Goal: Task Accomplishment & Management: Complete application form

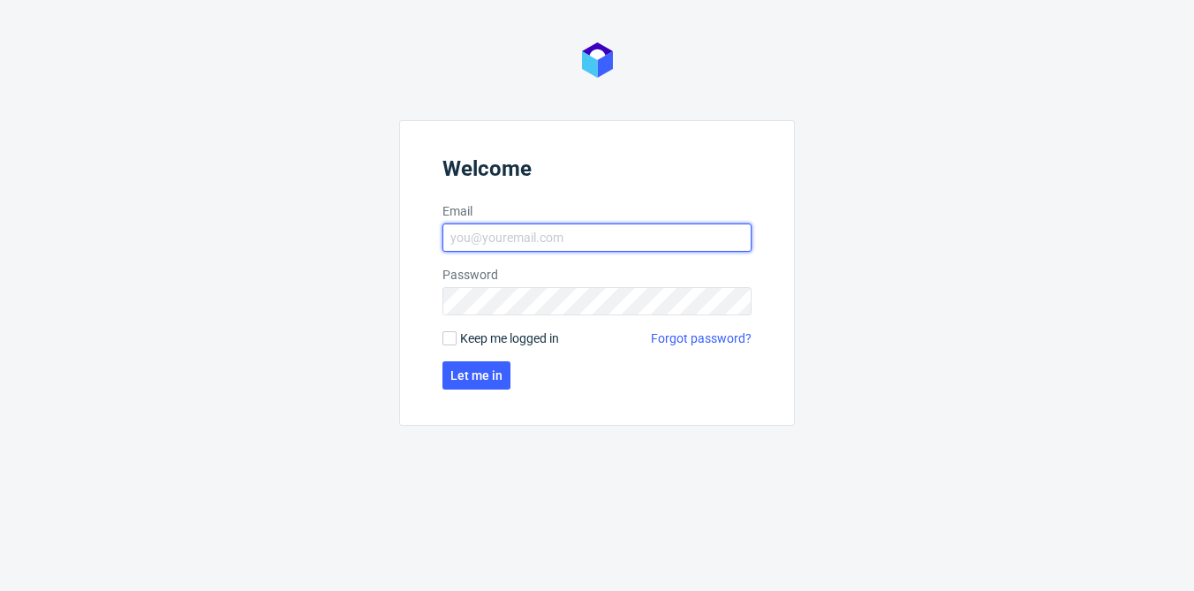
type input "[EMAIL_ADDRESS][PERSON_NAME][DOMAIN_NAME]"
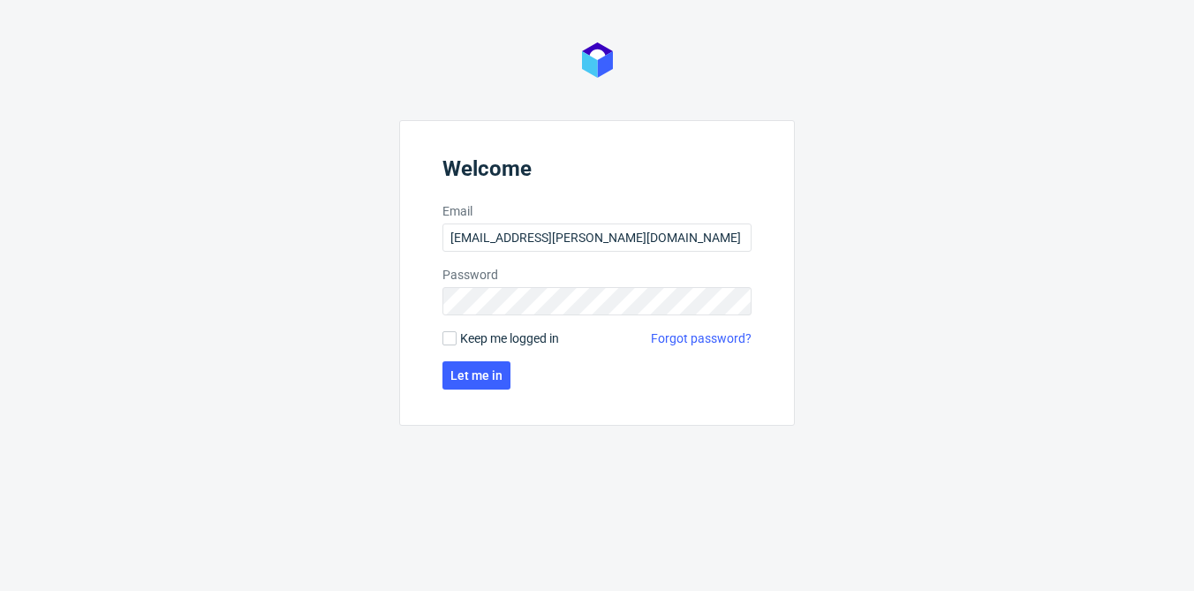
click at [463, 336] on span "Keep me logged in" at bounding box center [509, 338] width 99 height 18
click at [457, 336] on input "Keep me logged in" at bounding box center [449, 338] width 14 height 14
checkbox input "true"
click at [467, 377] on span "Let me in" at bounding box center [476, 375] width 52 height 12
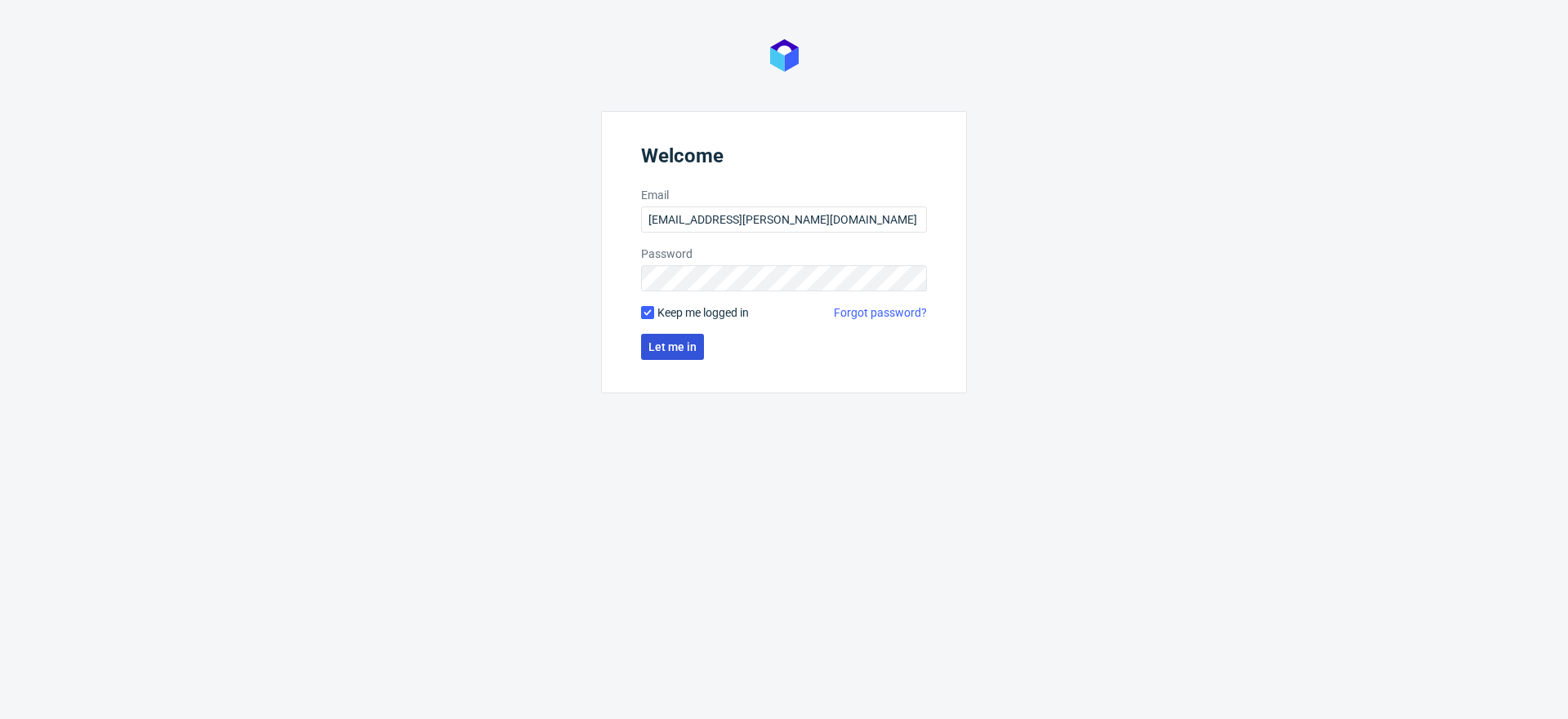
click at [681, 353] on button "Let me in" at bounding box center [672, 347] width 63 height 26
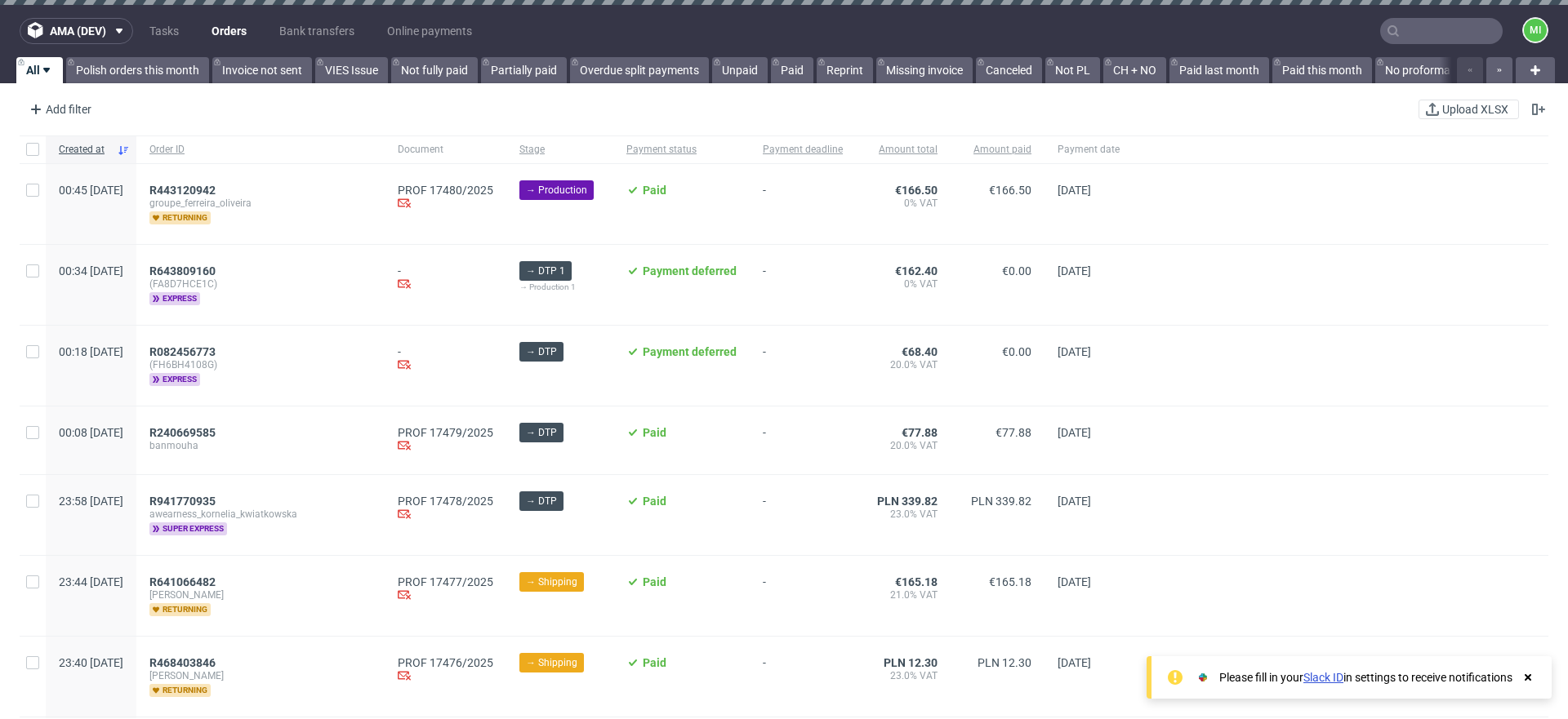
click at [370, 253] on div "R643809160 (FA8D7HCE1C) express" at bounding box center [260, 285] width 248 height 80
click at [1103, 31] on input "text" at bounding box center [1440, 30] width 122 height 26
paste input "12195008"
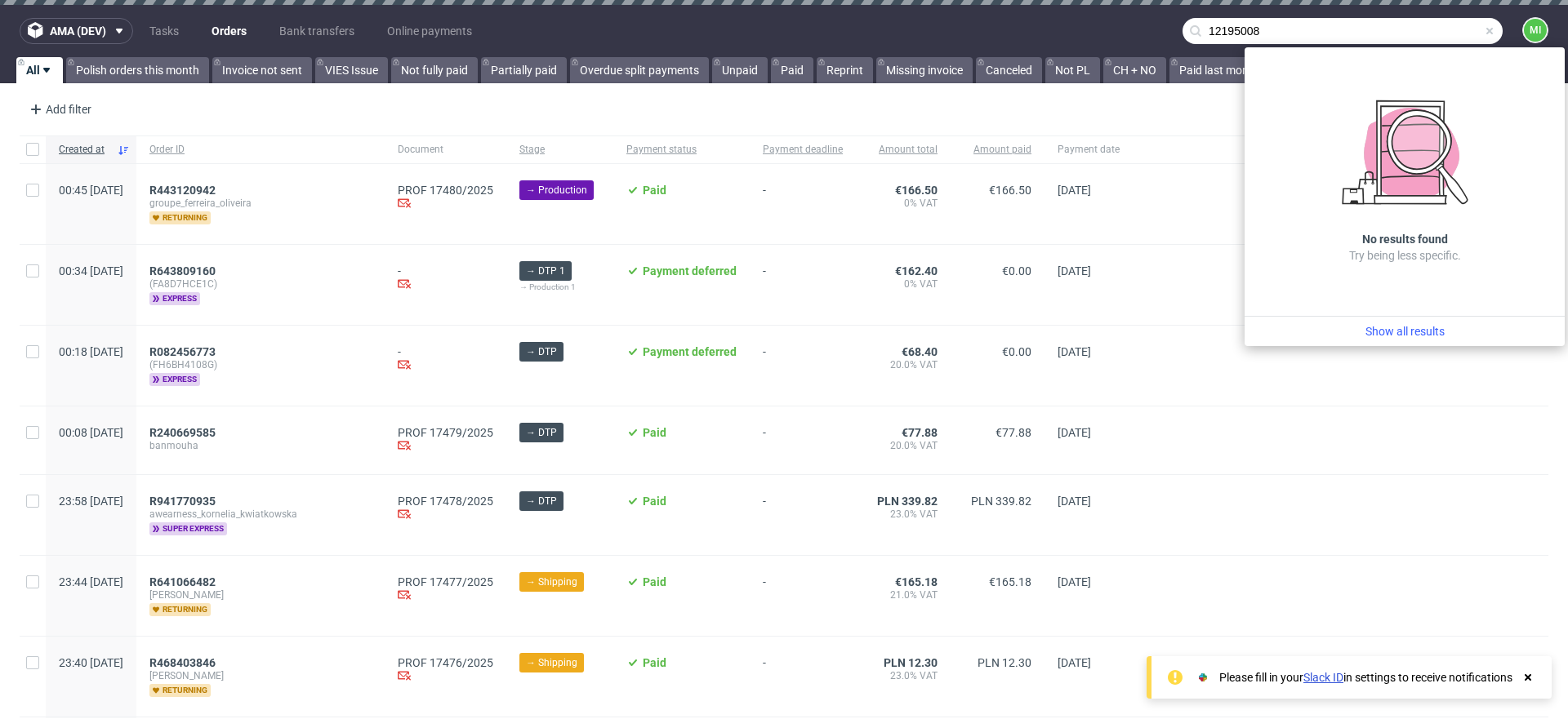
type input "12195008"
drag, startPoint x: 379, startPoint y: 127, endPoint x: 340, endPoint y: 94, distance: 51.1
click at [377, 124] on div "Add filter Hide filters Clear all Upload XLSX" at bounding box center [784, 109] width 1568 height 39
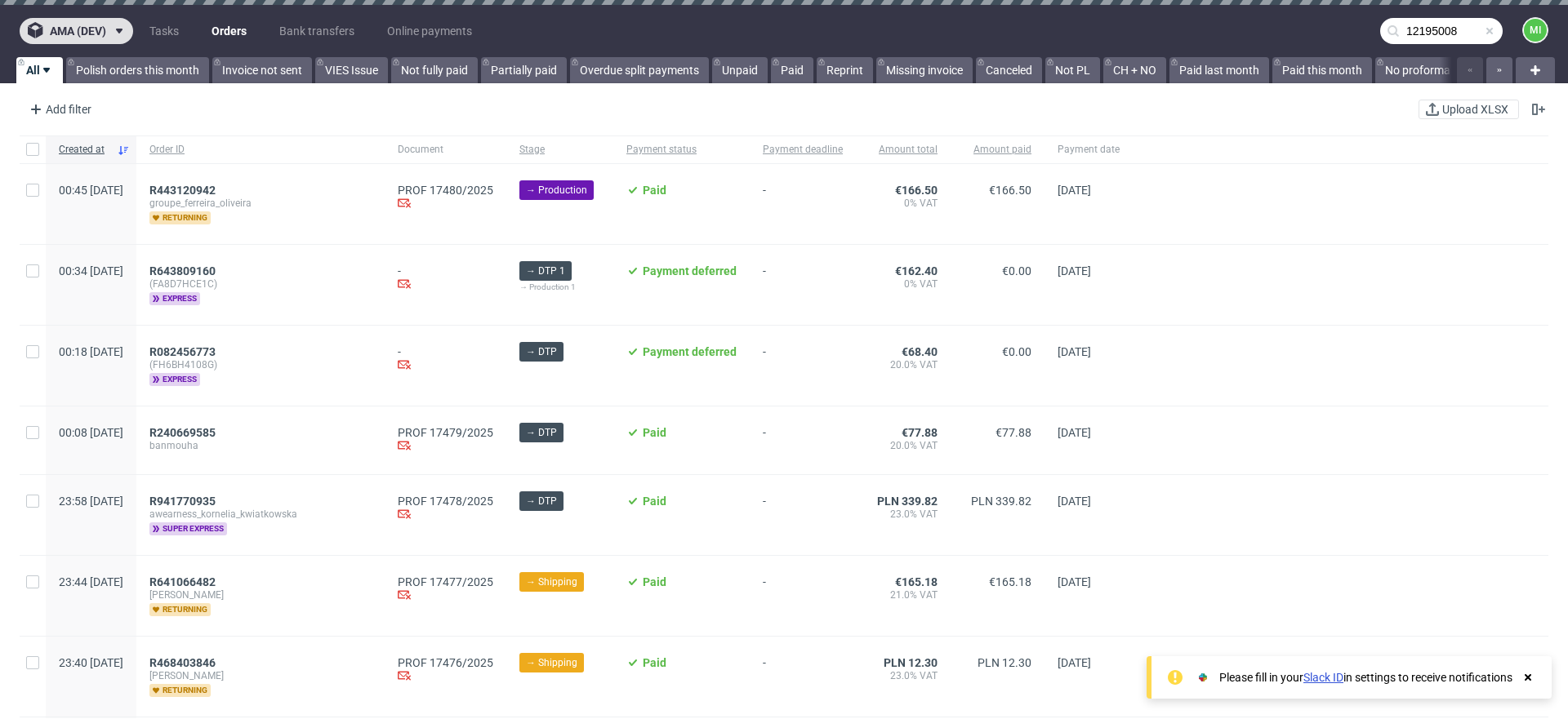
click at [102, 33] on span "ama (dev)" at bounding box center [78, 30] width 56 height 11
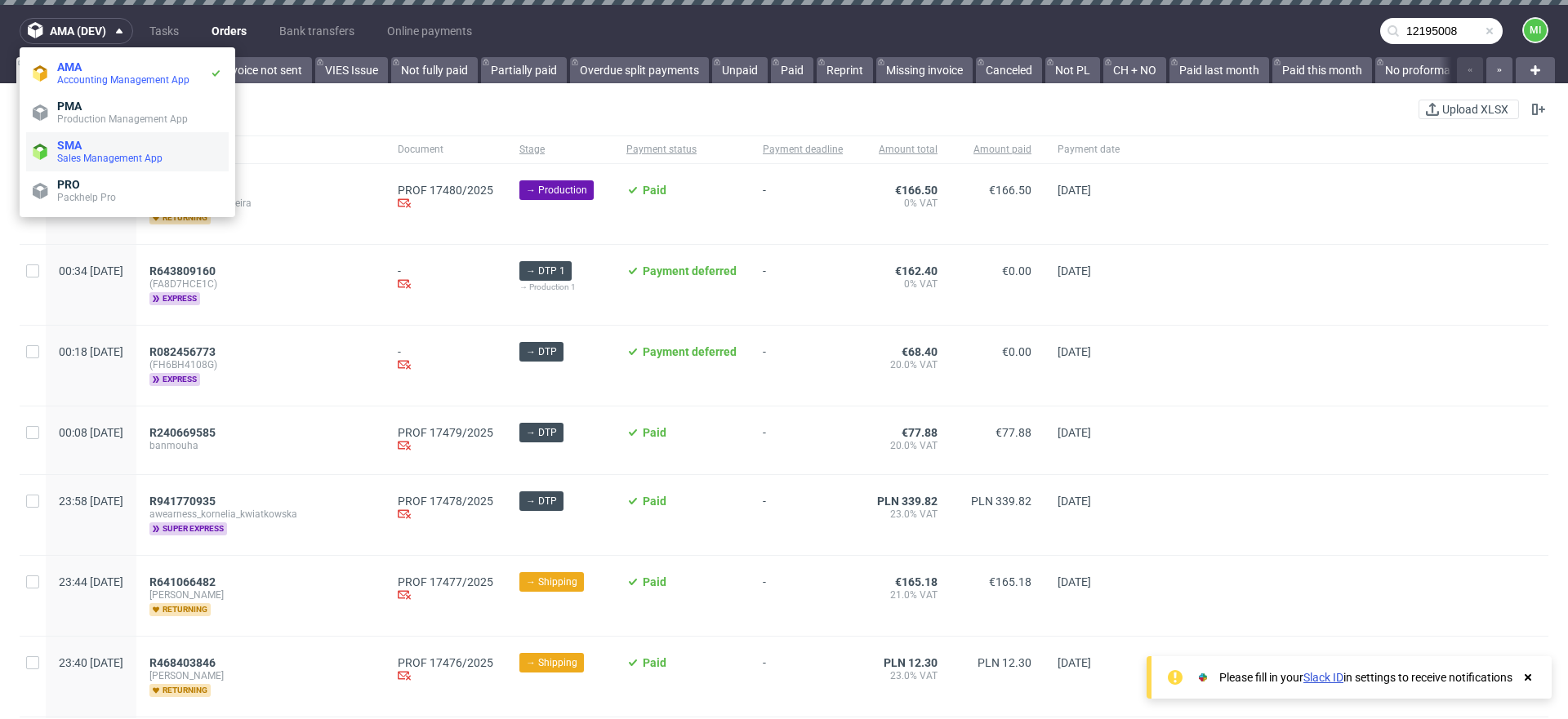
click at [102, 153] on span "Sales Management App" at bounding box center [110, 158] width 105 height 11
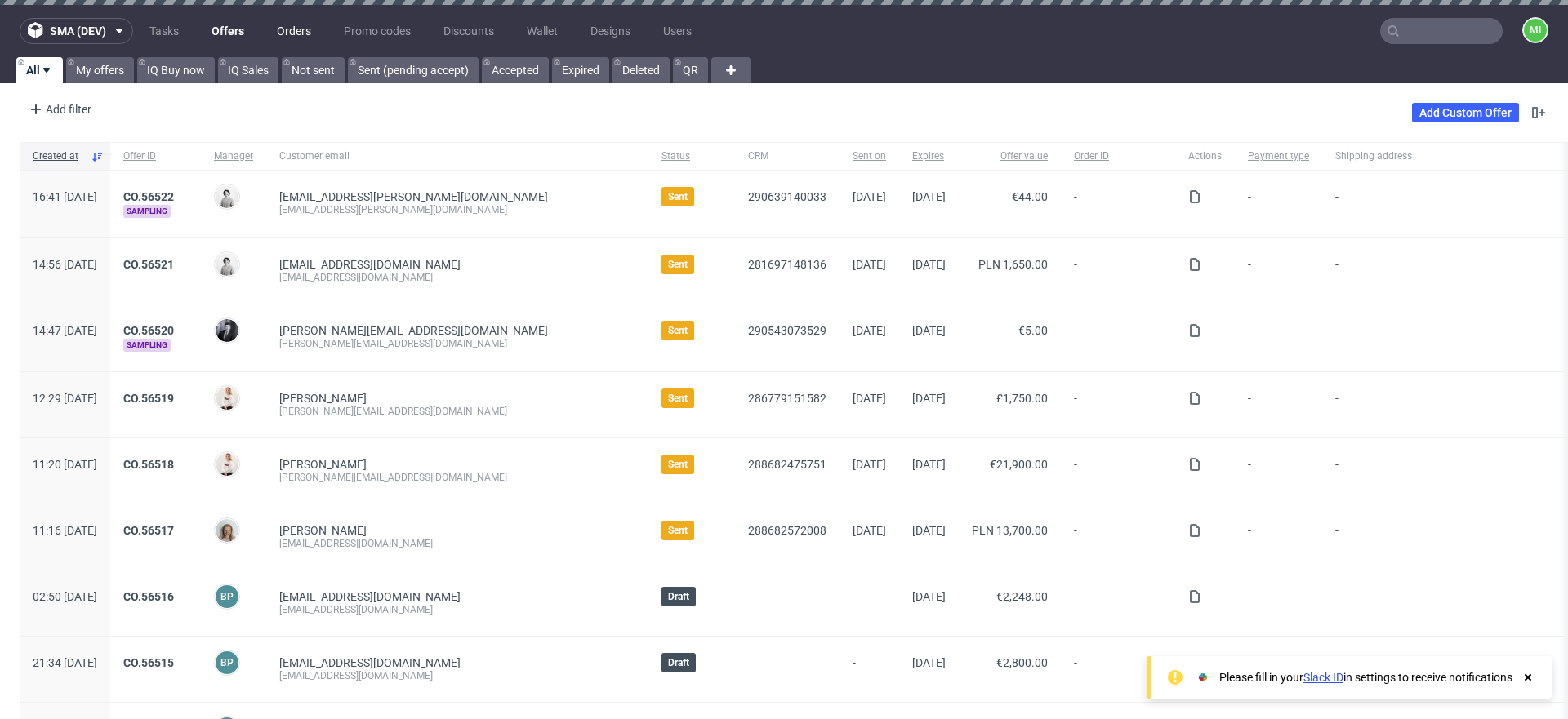
click at [288, 30] on link "Orders" at bounding box center [294, 30] width 54 height 26
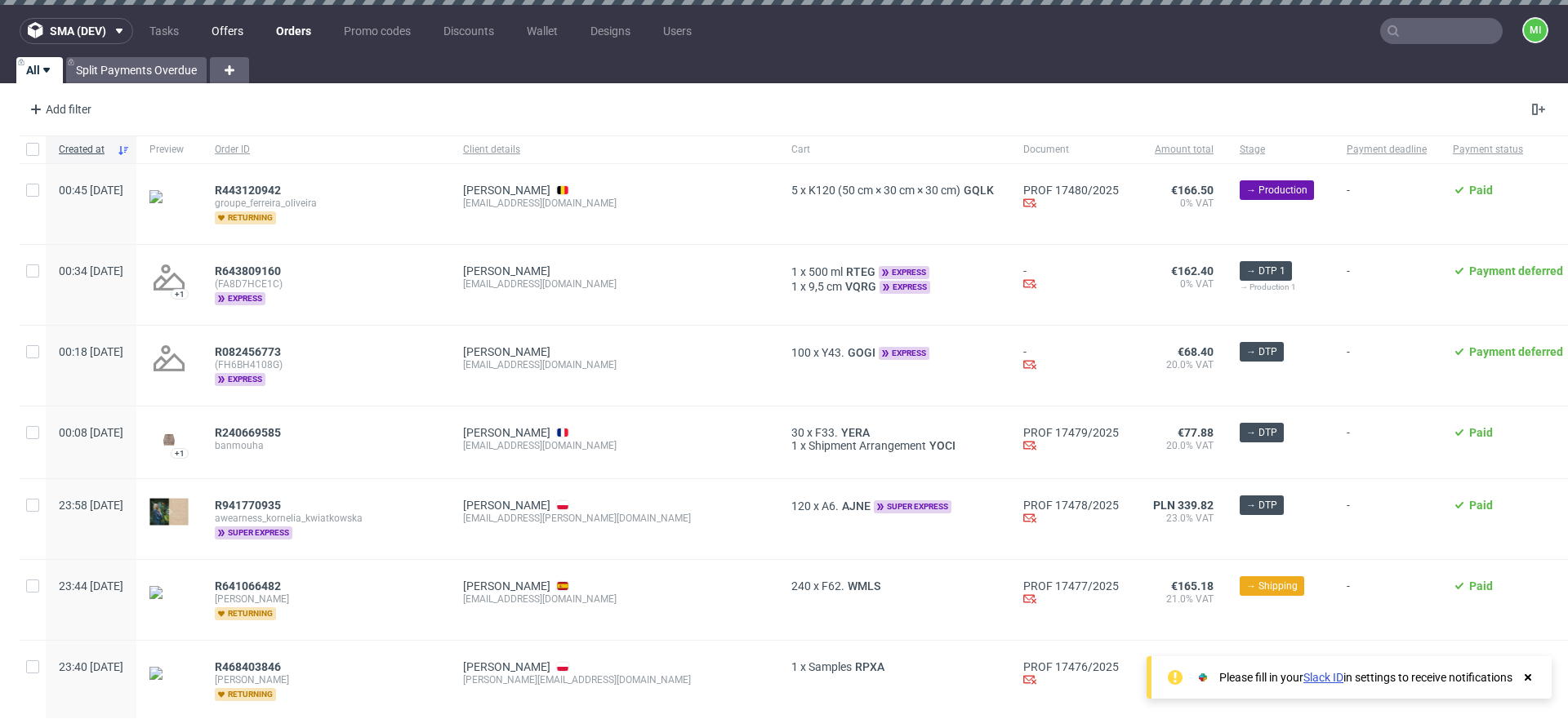
click at [229, 26] on link "Offers" at bounding box center [227, 30] width 52 height 26
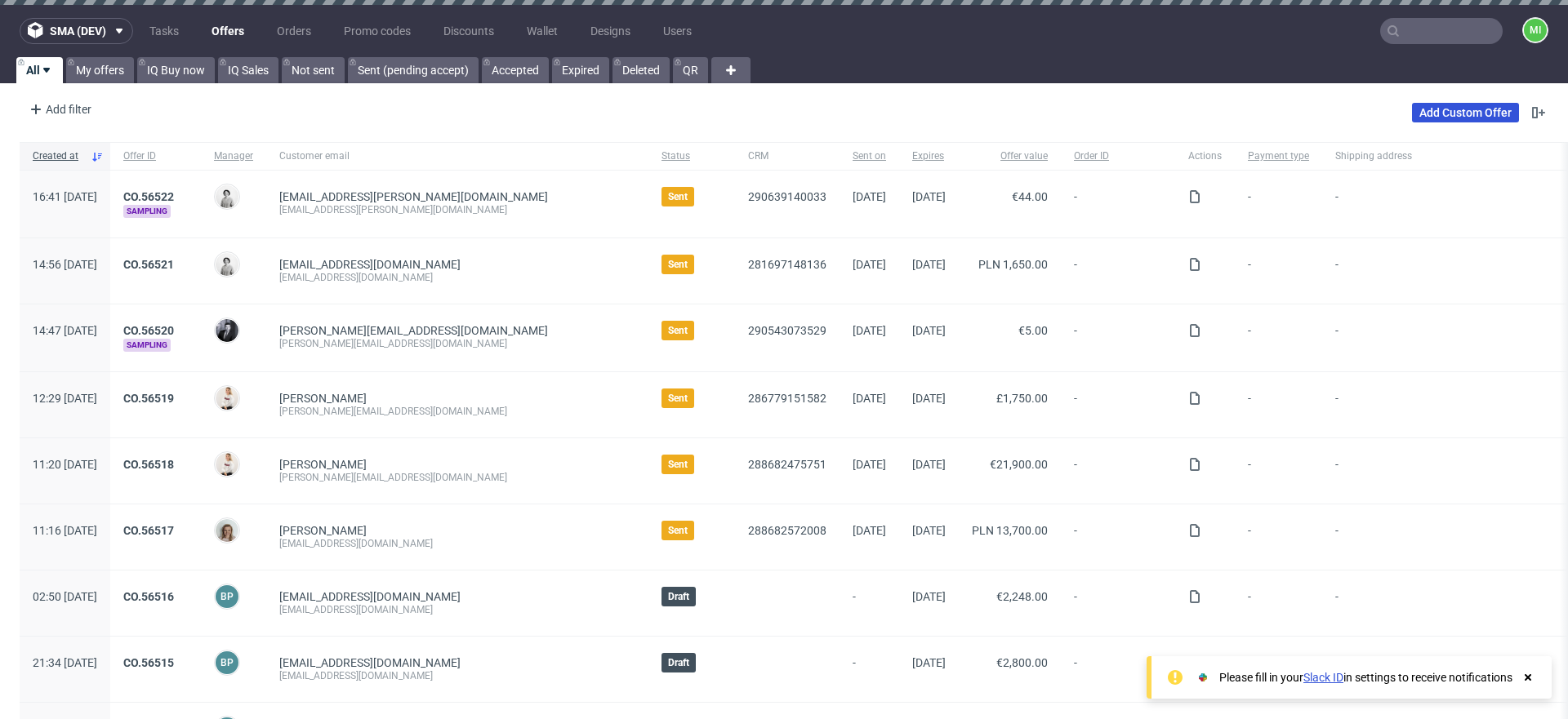
click at [1103, 111] on link "Add Custom Offer" at bounding box center [1465, 112] width 107 height 19
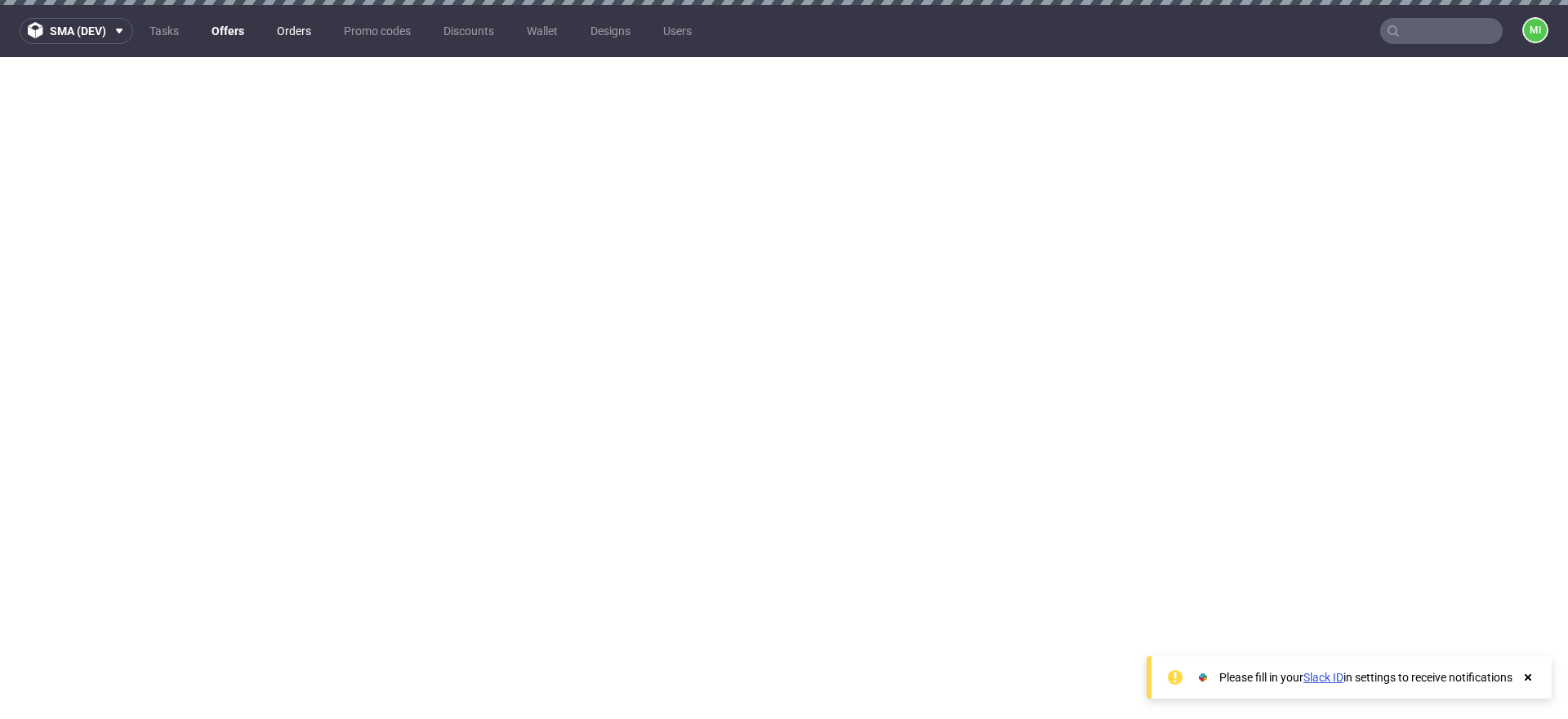
click at [304, 29] on link "Orders" at bounding box center [294, 30] width 54 height 26
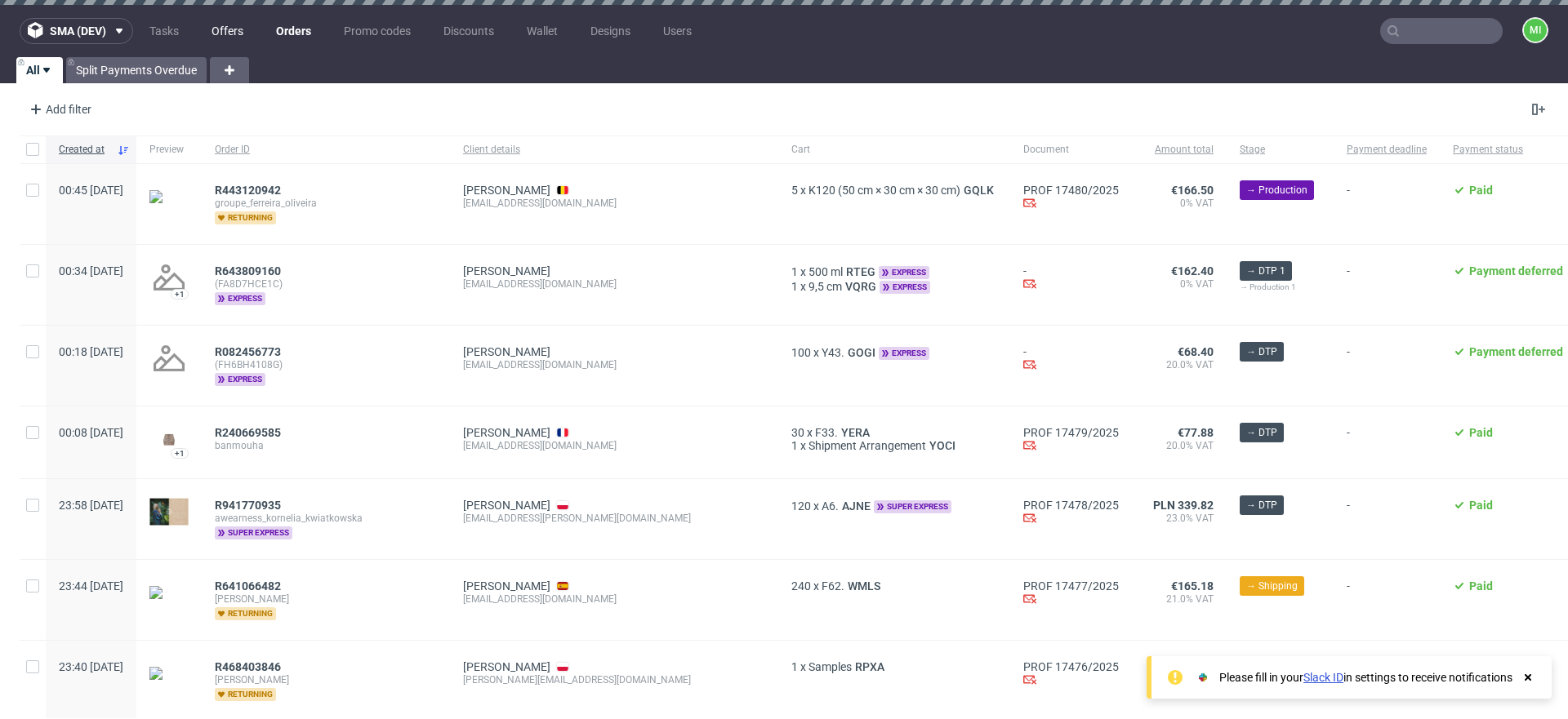
click at [223, 33] on link "Offers" at bounding box center [227, 30] width 52 height 26
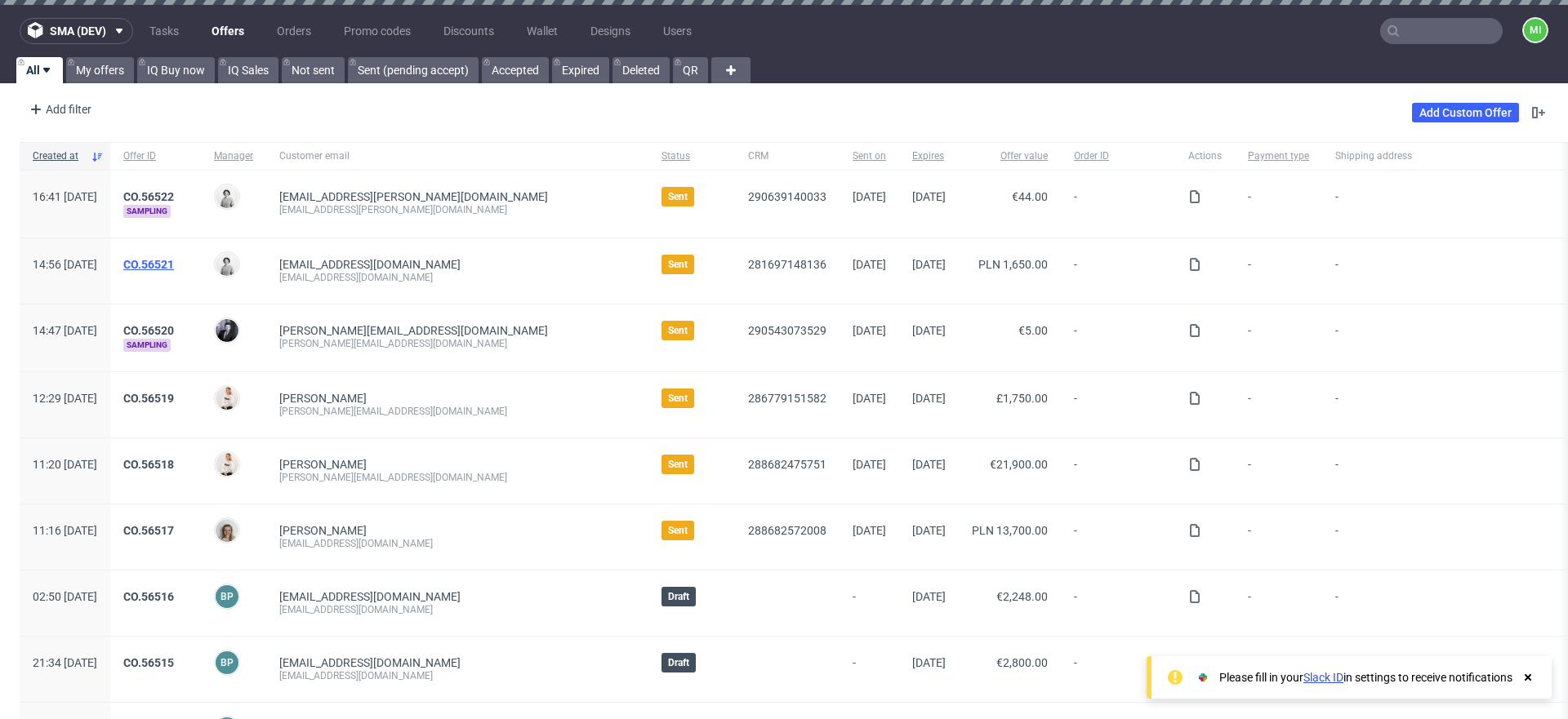
click at [174, 259] on link "CO.56521" at bounding box center [148, 264] width 51 height 13
click at [91, 39] on button "sma (dev)" at bounding box center [76, 30] width 114 height 26
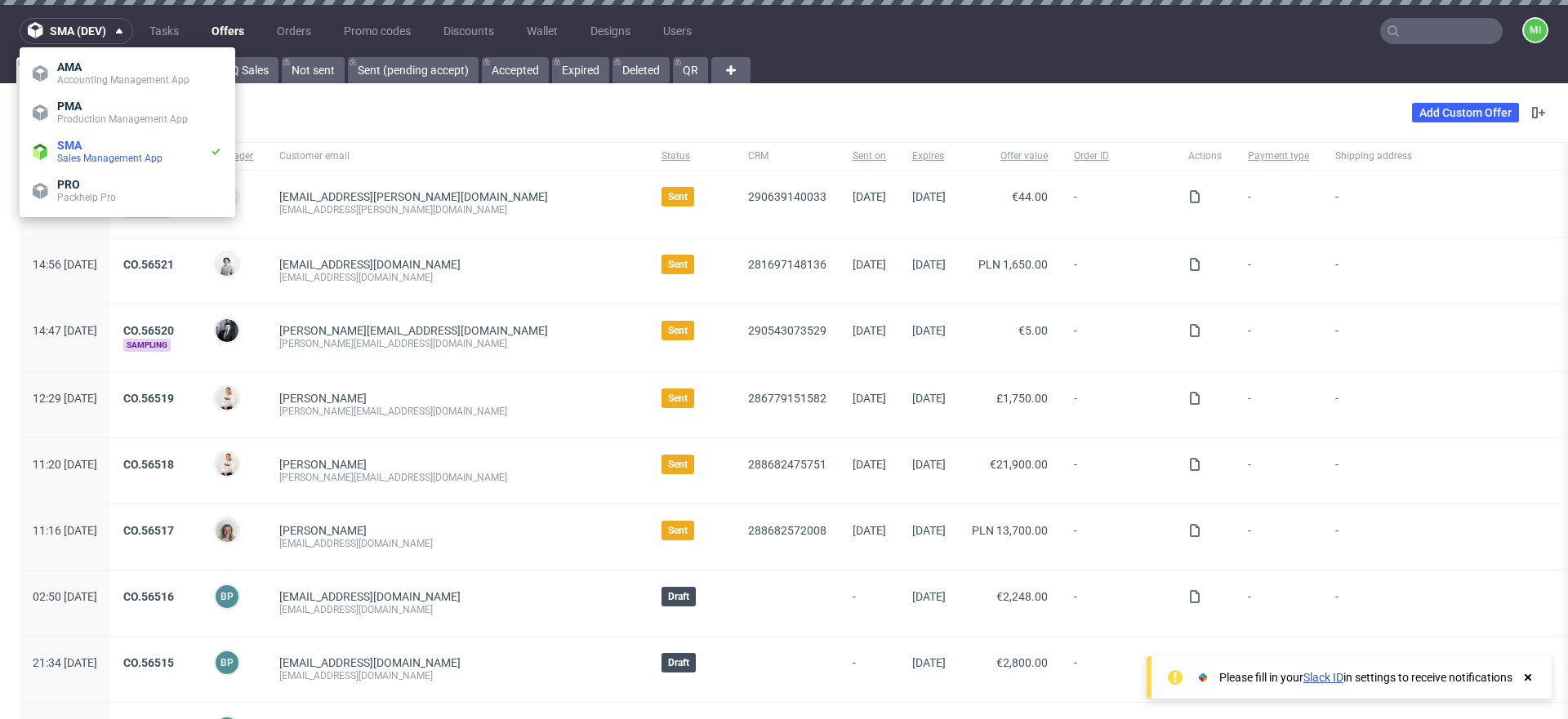
drag, startPoint x: 868, startPoint y: 33, endPoint x: 1137, endPoint y: 79, distance: 272.9
click at [875, 32] on nav "sma (dev) Tasks Offers Orders Promo codes Discounts Wallet Designs Users mi" at bounding box center [784, 30] width 1568 height 53
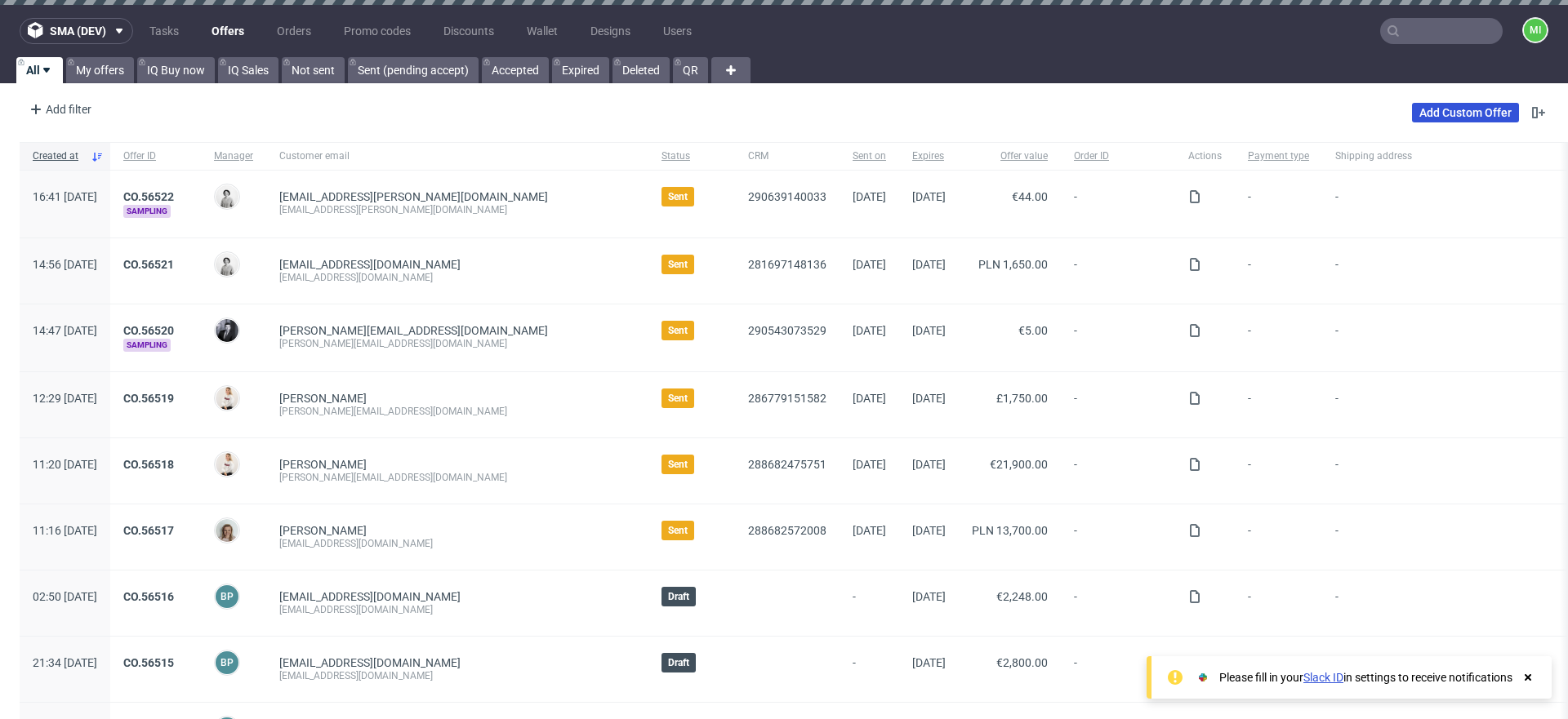
click at [1455, 115] on link "Add Custom Offer" at bounding box center [1465, 112] width 107 height 19
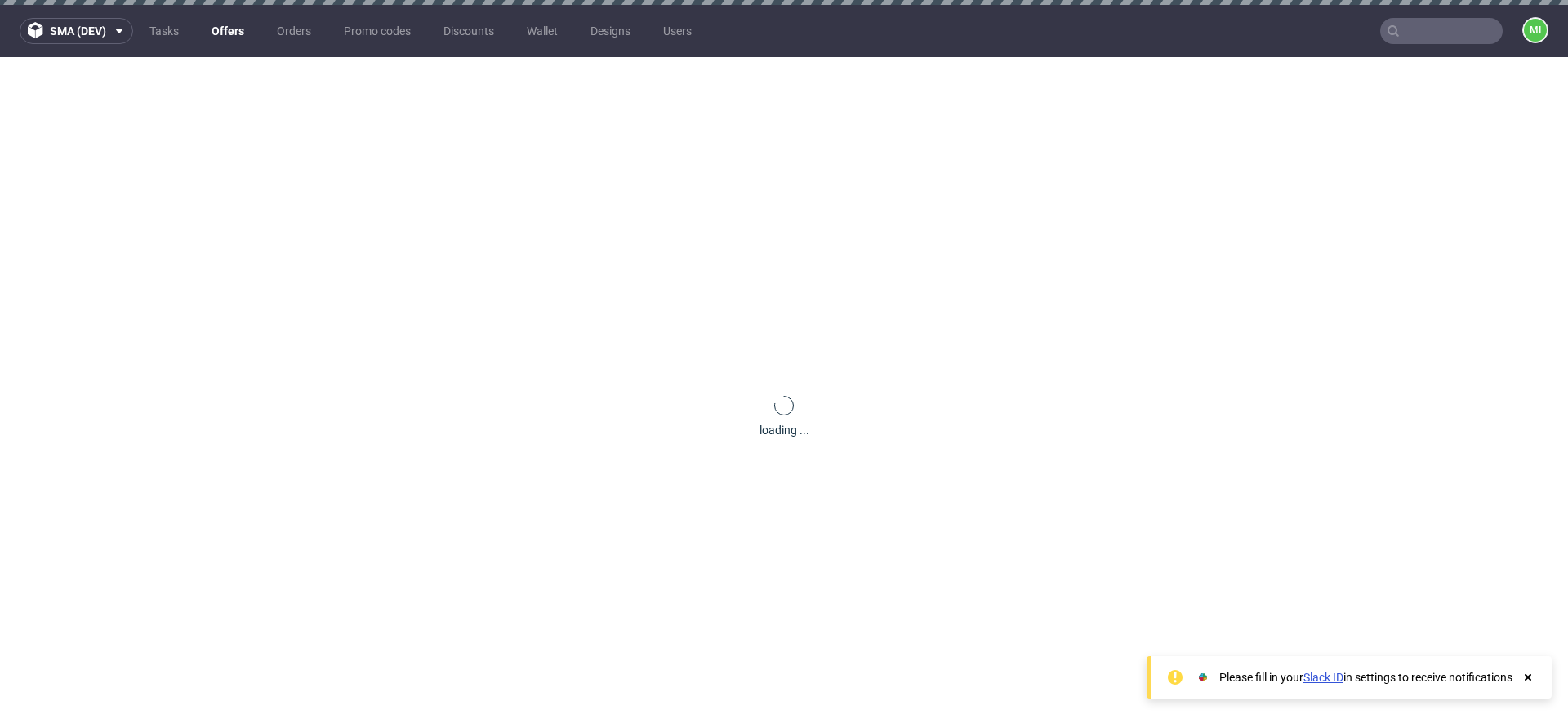
click at [1529, 680] on icon at bounding box center [1527, 677] width 15 height 13
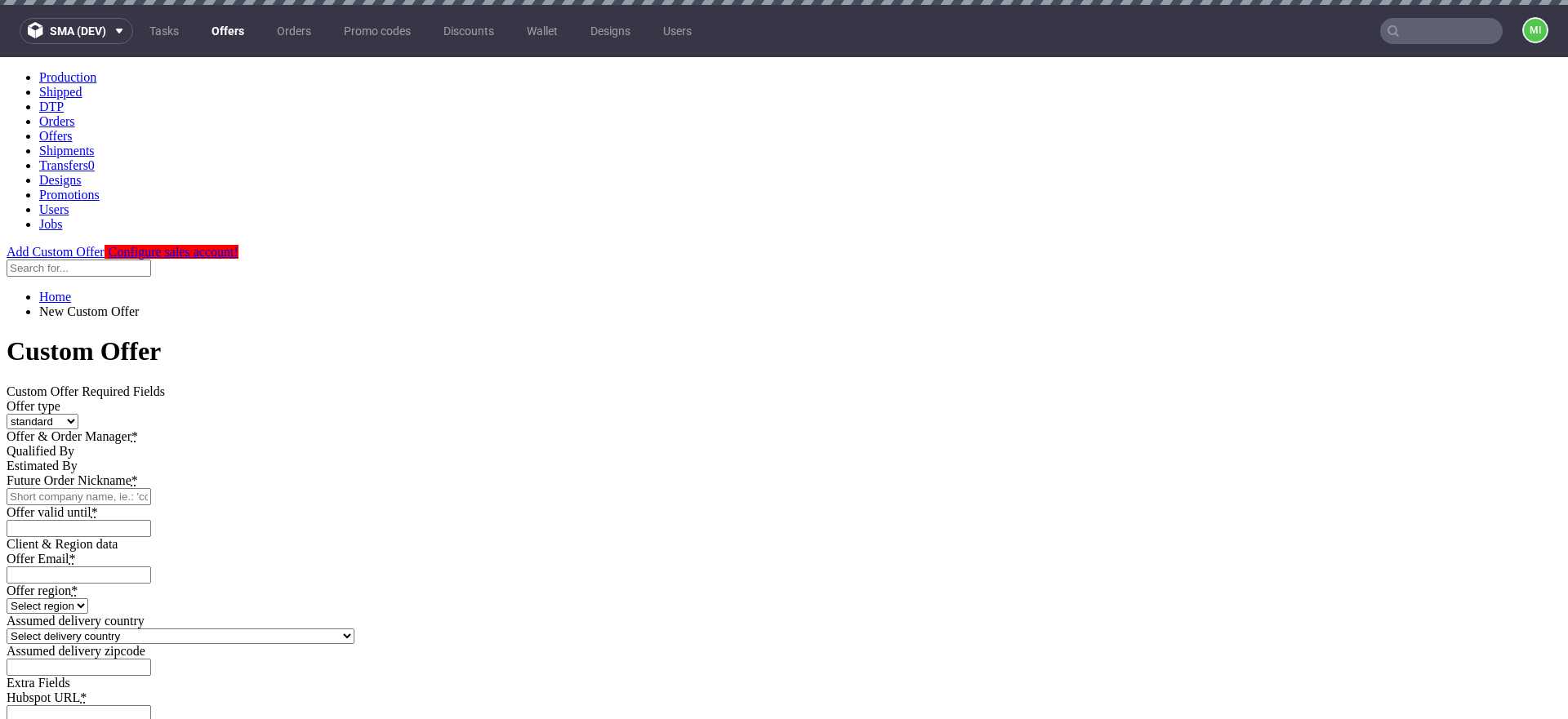
click at [79, 414] on select "standard prototyping sampling" at bounding box center [43, 421] width 72 height 16
click at [609, 399] on div "Offer type standard prototyping sampling Offer & Order Manager * Qualified By E…" at bounding box center [783, 468] width 1554 height 138
click at [622, 444] on div at bounding box center [783, 444] width 1554 height 0
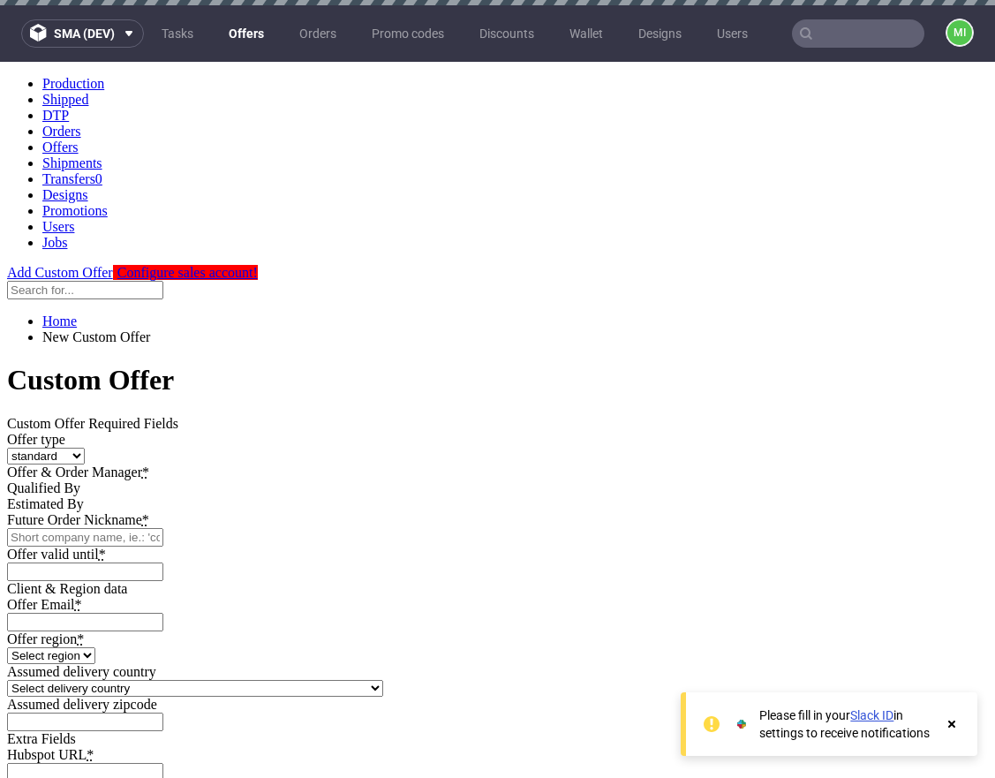
click at [163, 528] on input "Future Order Nickname *" at bounding box center [85, 537] width 156 height 19
type input "lol-123"
click at [163, 563] on input "Offer valid until *" at bounding box center [85, 572] width 156 height 19
type input "[DATE]"
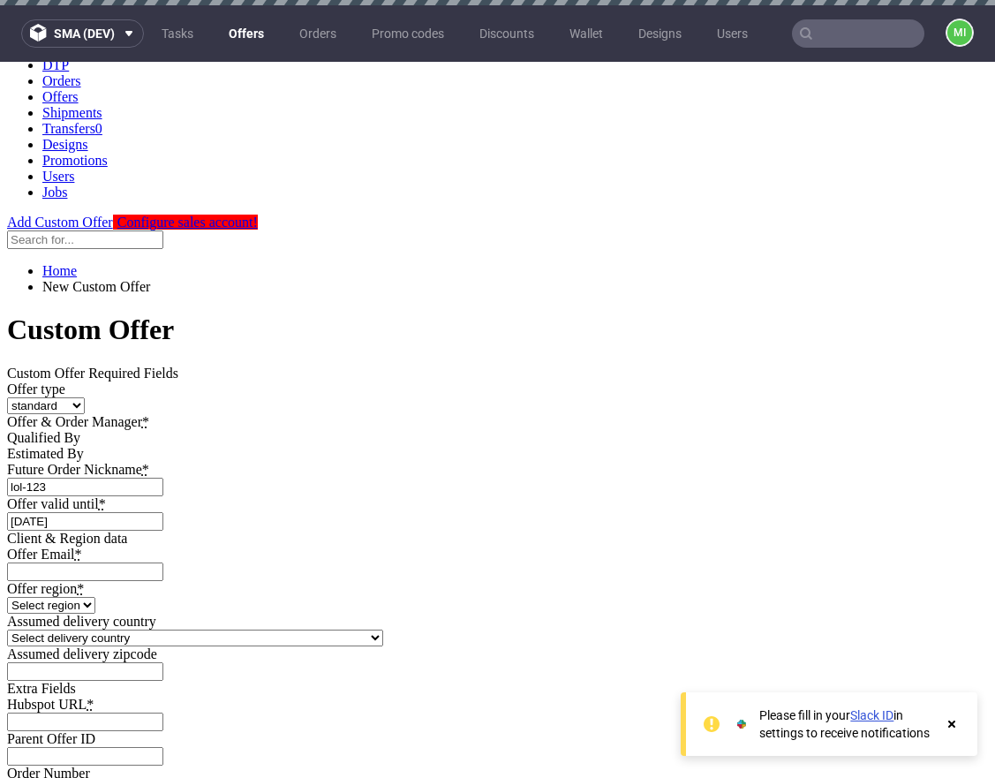
scroll to position [147, 0]
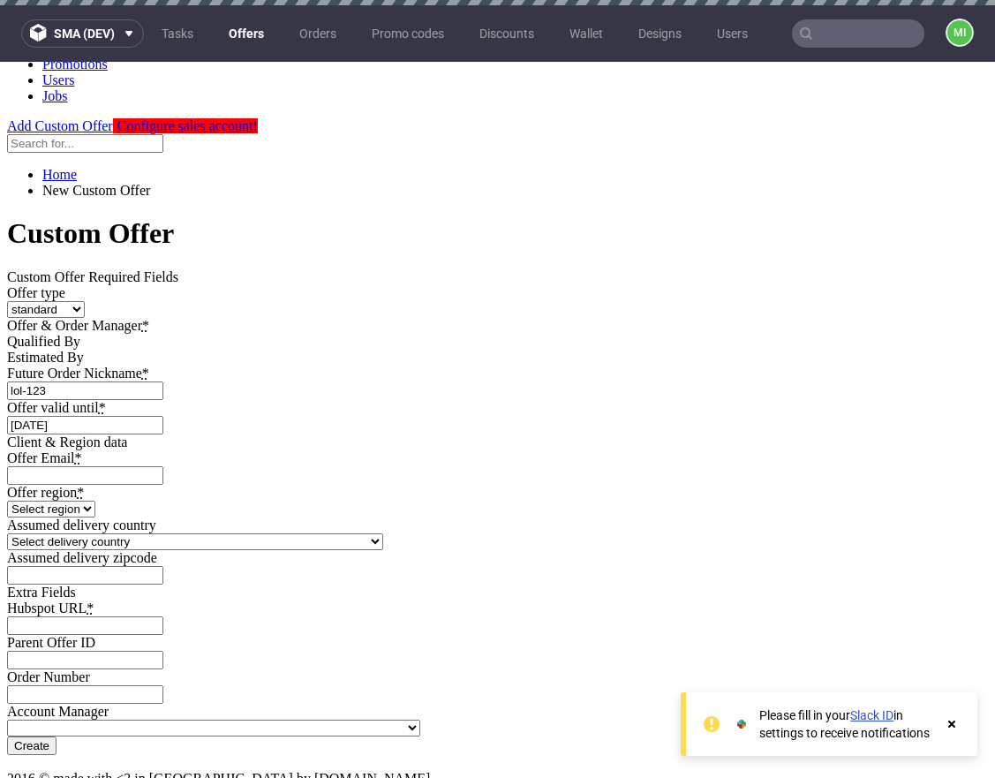
click at [163, 466] on input "Offer Email *" at bounding box center [85, 475] width 156 height 19
type input "[EMAIL_ADDRESS][PERSON_NAME][DOMAIN_NAME]"
click at [95, 501] on select "Select region eu gb de pl fr it es" at bounding box center [51, 509] width 88 height 17
select select "eu"
click at [95, 501] on select "Select region eu gb de pl fr it es" at bounding box center [51, 509] width 88 height 17
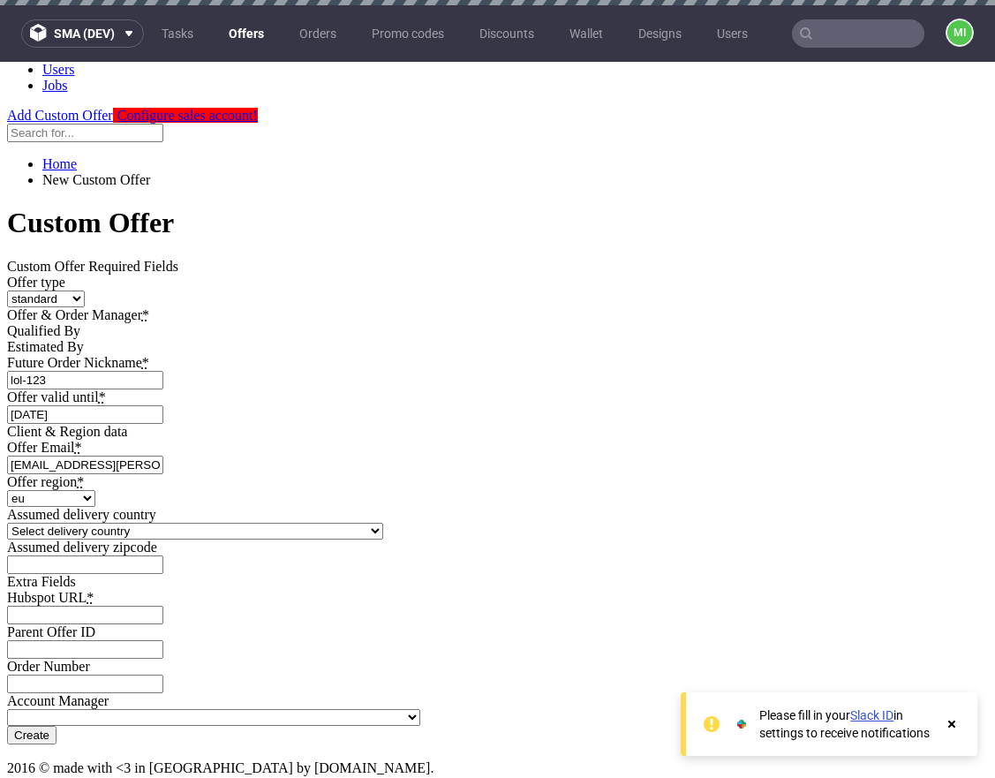
scroll to position [344, 0]
click at [383, 523] on select "Select delivery country Andorra Afghanistan Anguilla Albania Armenia Antarctica…" at bounding box center [195, 531] width 376 height 17
select select "12"
click at [303, 523] on select "Select delivery country Andorra Afghanistan Anguilla Albania Armenia Antarctica…" at bounding box center [195, 531] width 376 height 17
click at [163, 606] on input "Hubspot URL *" at bounding box center [85, 615] width 156 height 19
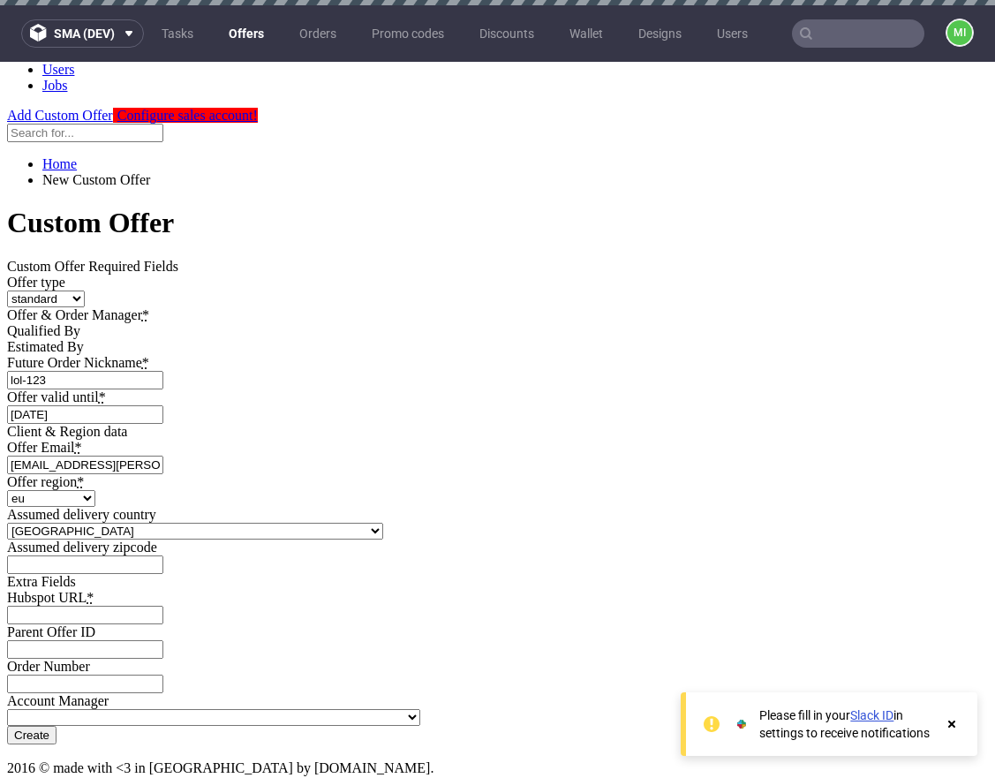
type input "[URL][DOMAIN_NAME]"
click at [958, 720] on icon at bounding box center [952, 724] width 16 height 14
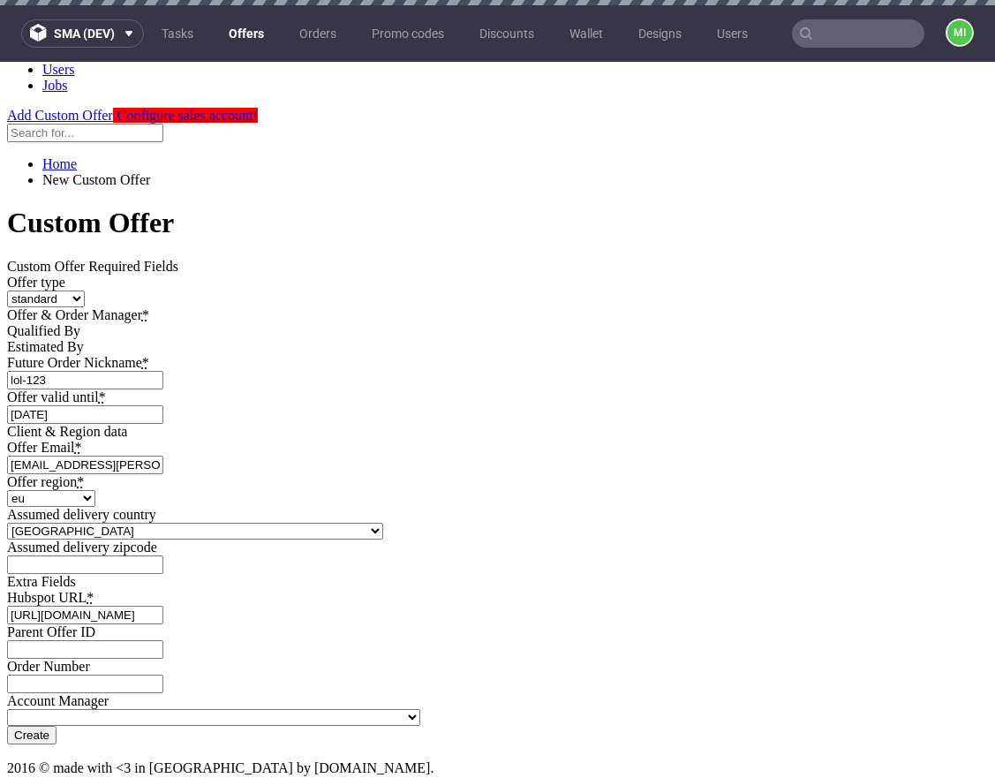
click at [57, 726] on input "Create" at bounding box center [31, 735] width 49 height 19
type input "Please wait..."
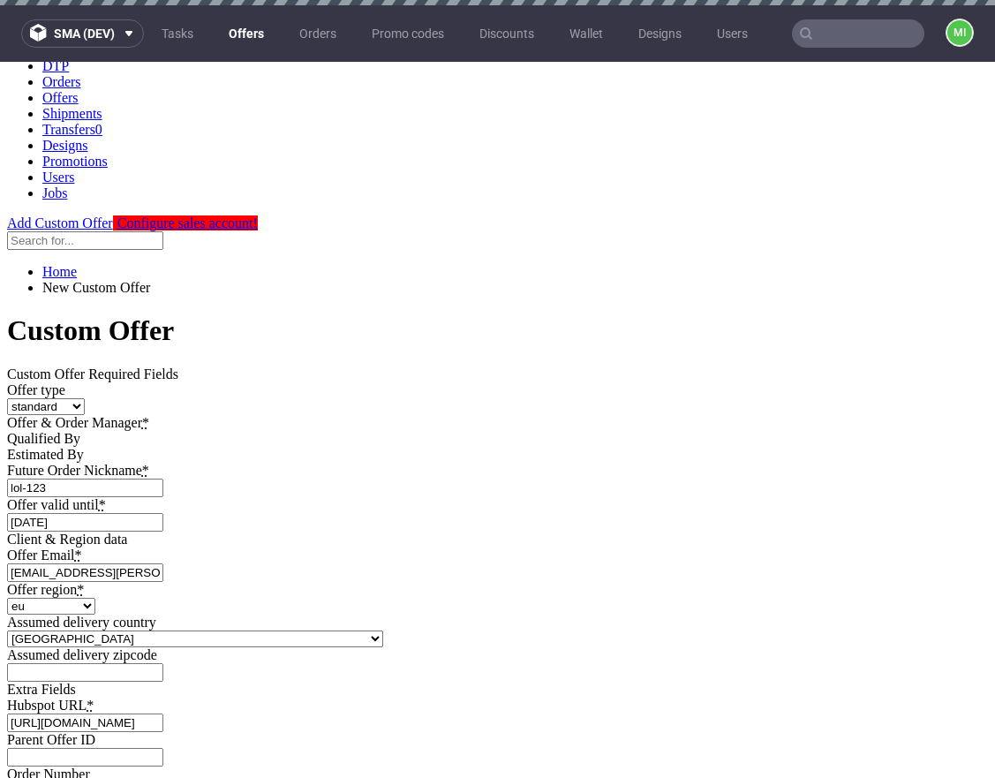
scroll to position [0, 0]
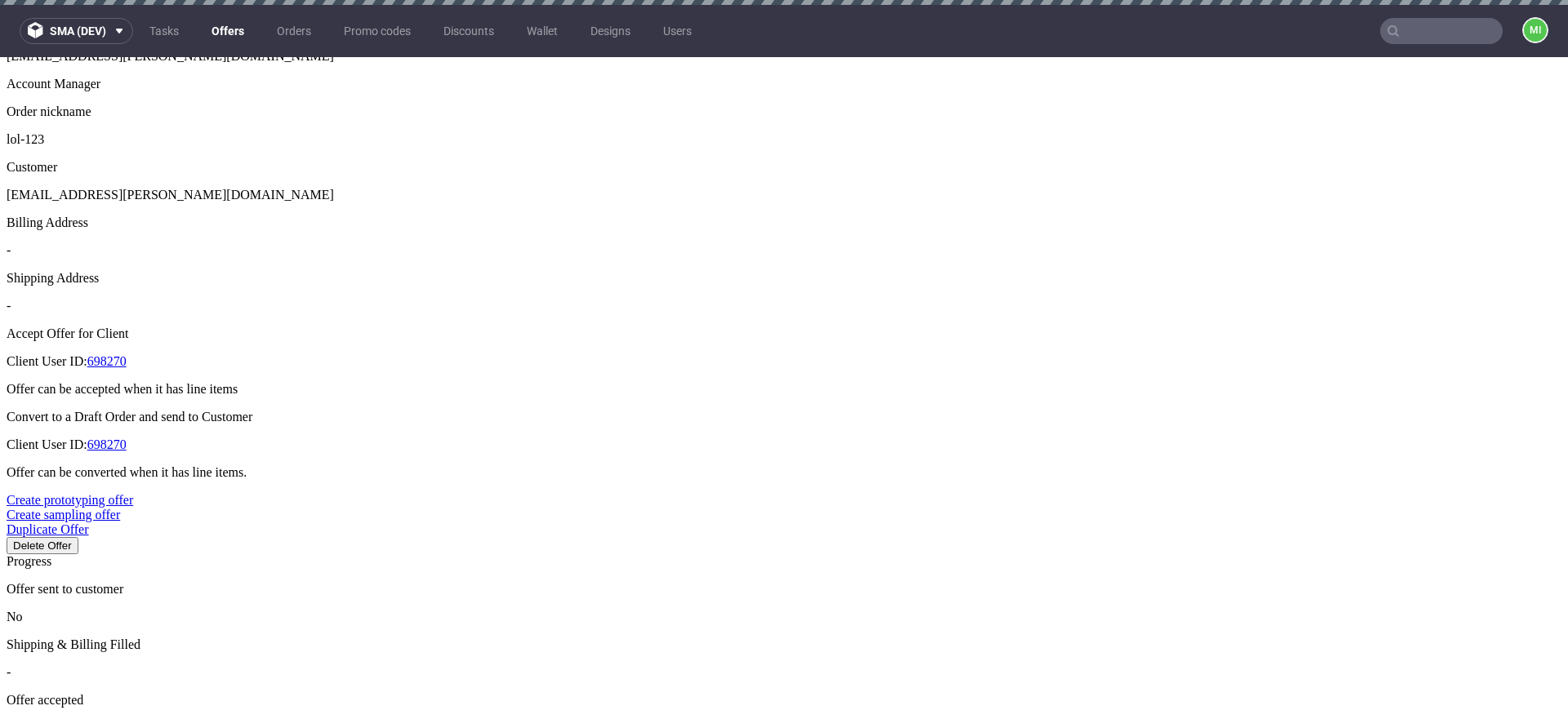
scroll to position [528, 0]
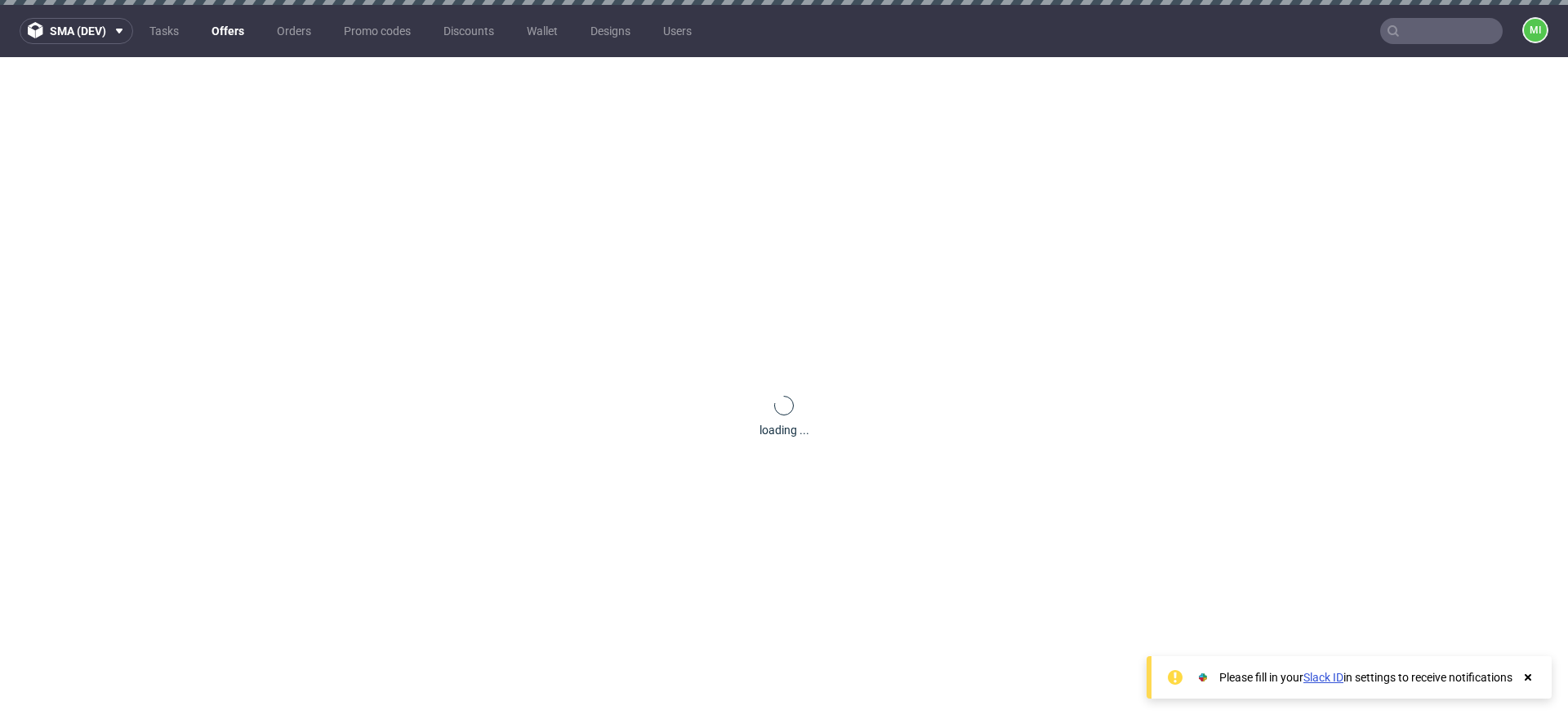
click at [919, 674] on icon at bounding box center [1527, 677] width 15 height 13
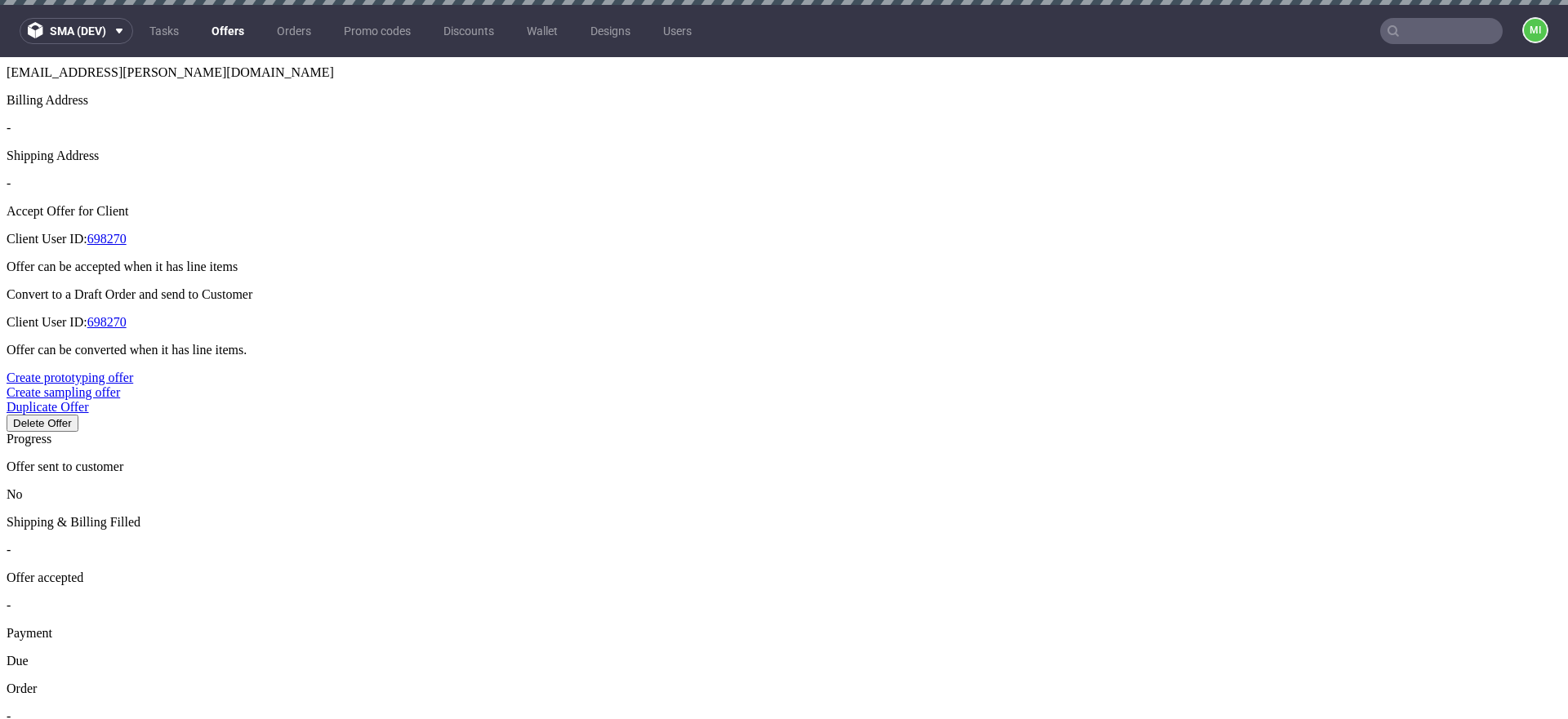
scroll to position [636, 0]
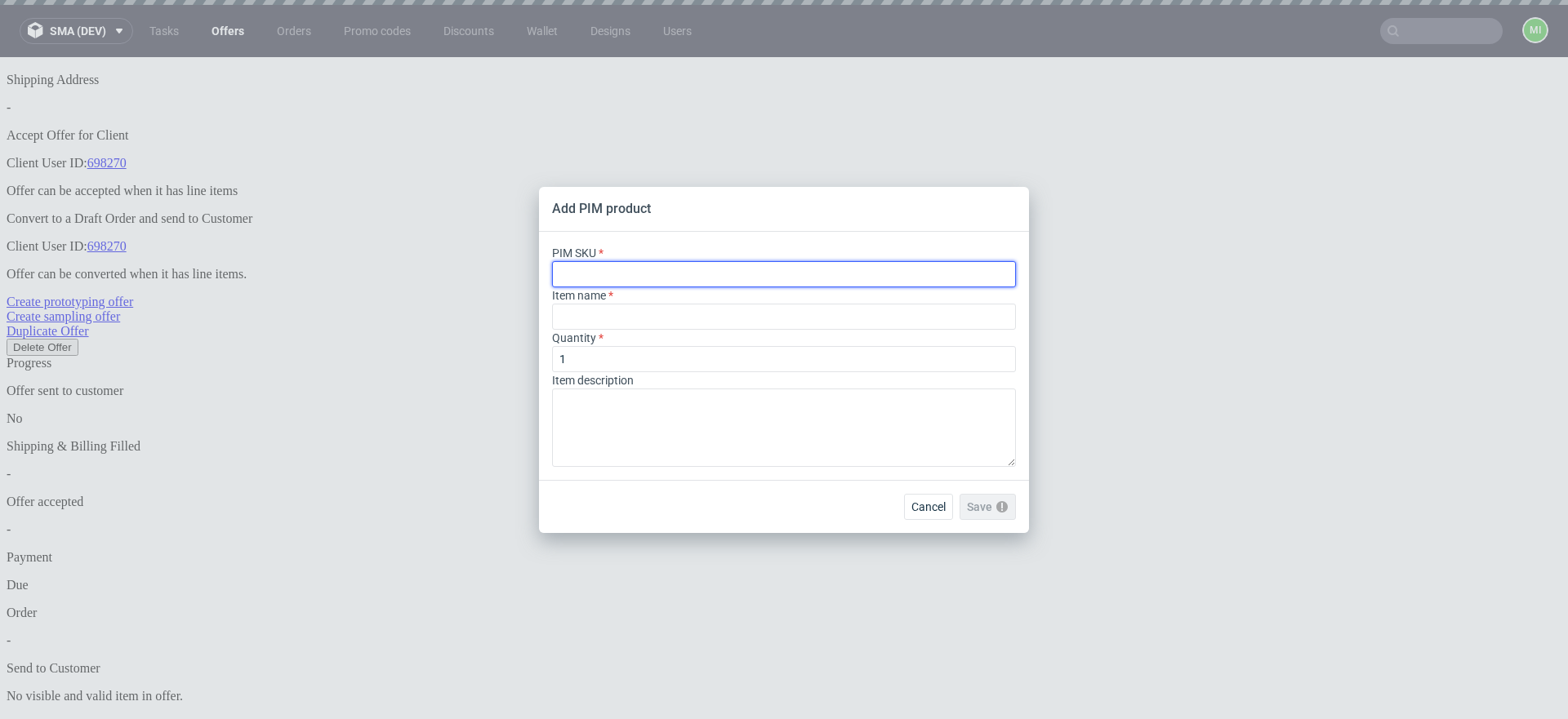
click at [712, 265] on input "text" at bounding box center [784, 274] width 464 height 26
type input "ph-b-sbws-b-a-5"
click at [718, 323] on div at bounding box center [784, 317] width 464 height 26
type input "Plain Shipping Box with Stretch Film"
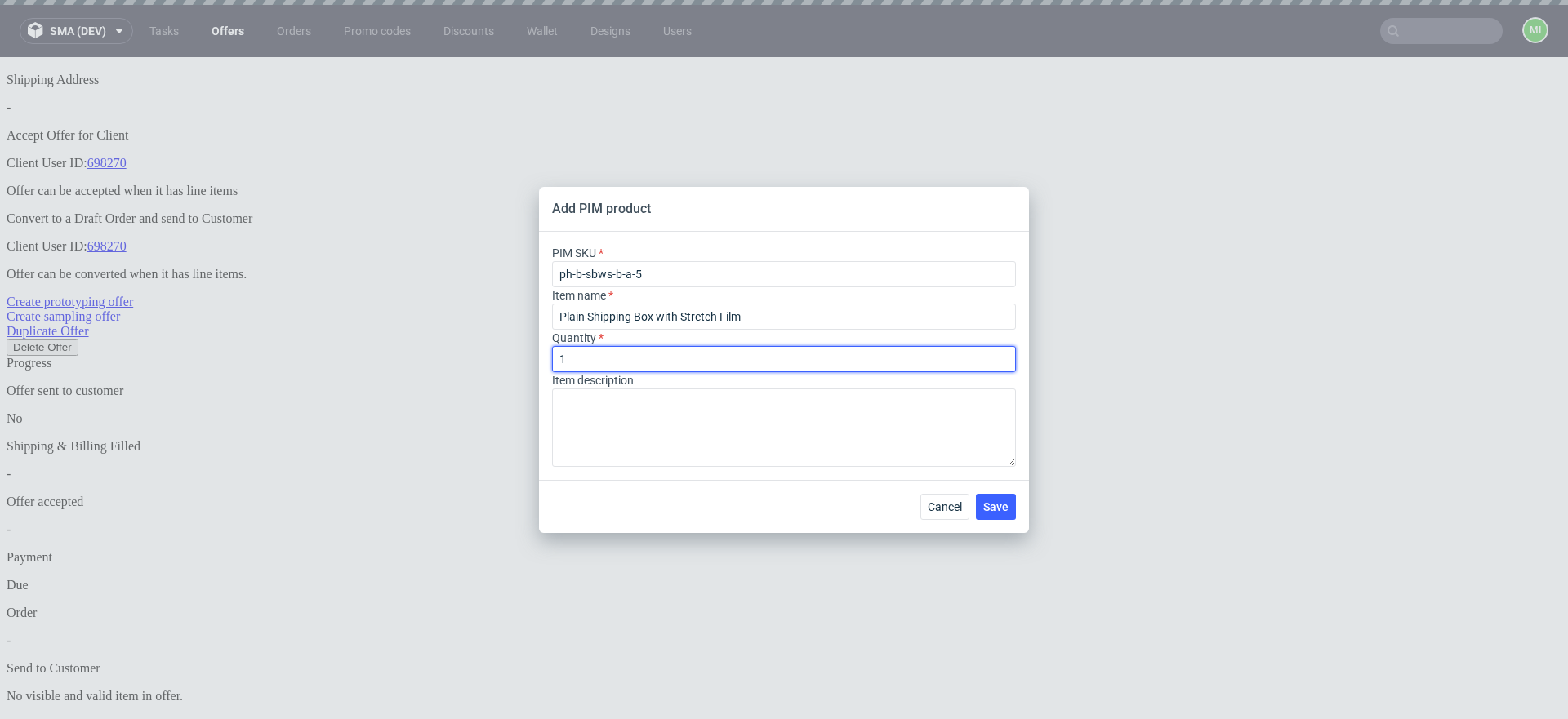
click at [695, 354] on input "1" at bounding box center [784, 359] width 464 height 26
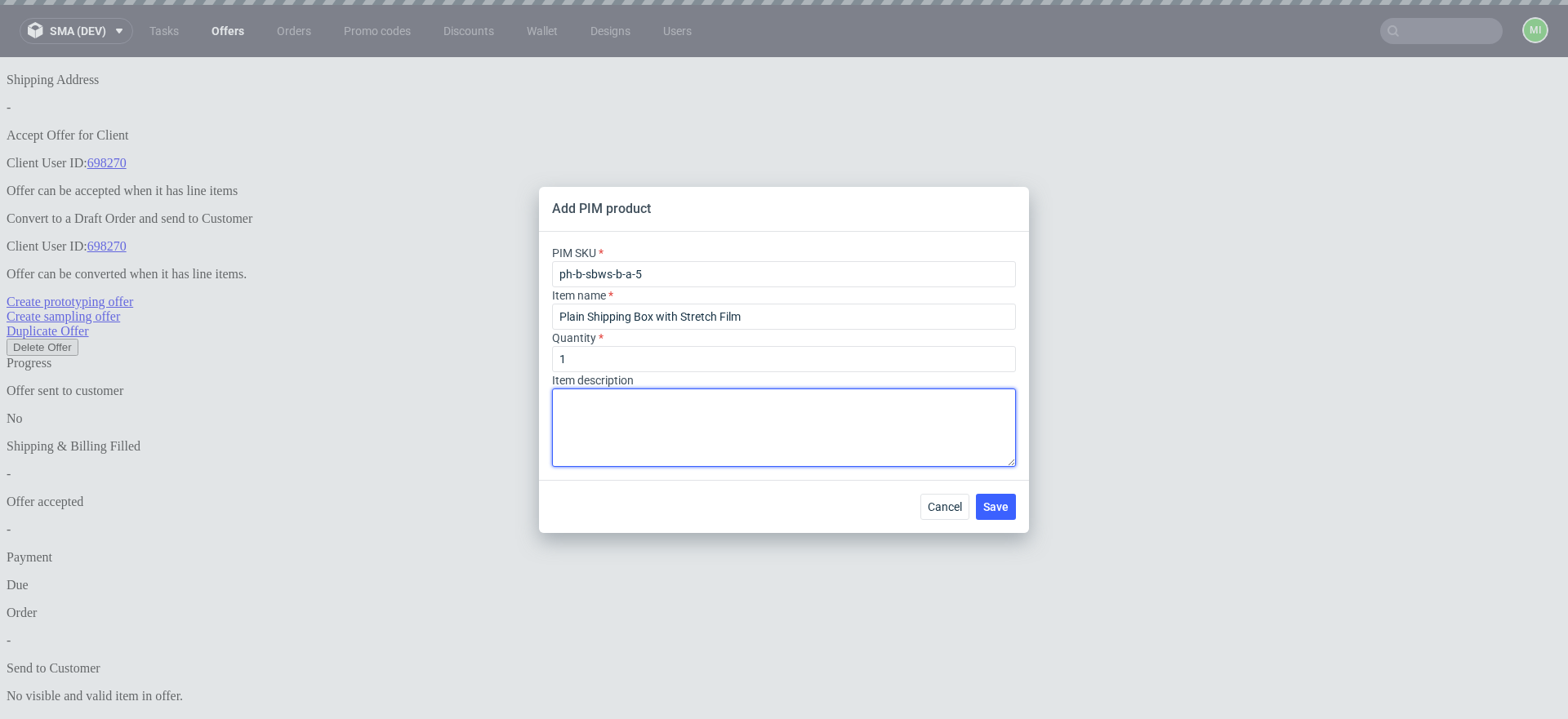
click at [733, 408] on textarea at bounding box center [784, 427] width 464 height 79
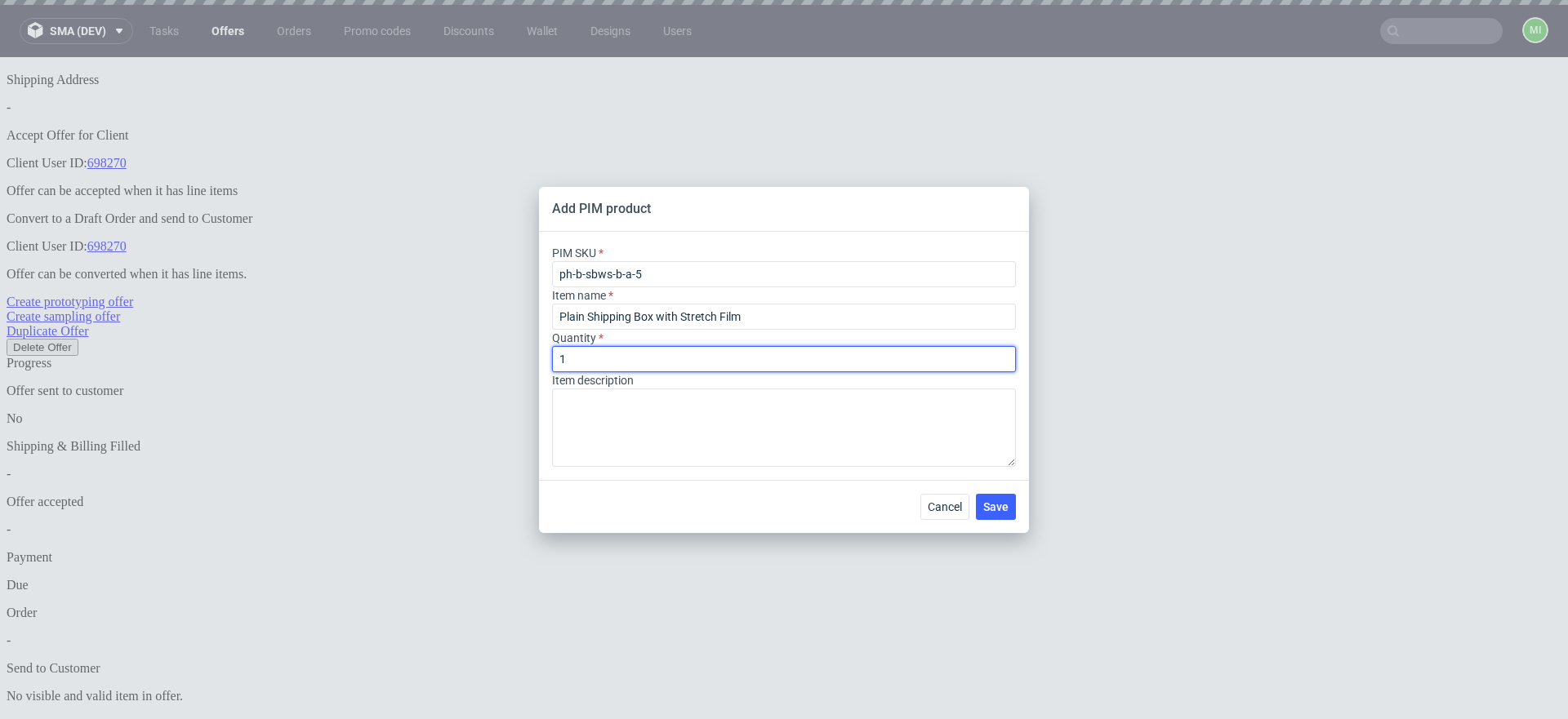
drag, startPoint x: 624, startPoint y: 360, endPoint x: 521, endPoint y: 356, distance: 103.1
click at [521, 356] on div "Add PIM product PIM SKU ph-b-sbws-b-a-5 Item name Plain Shipping Box with Stret…" at bounding box center [784, 360] width 1568 height 719
type input "5000"
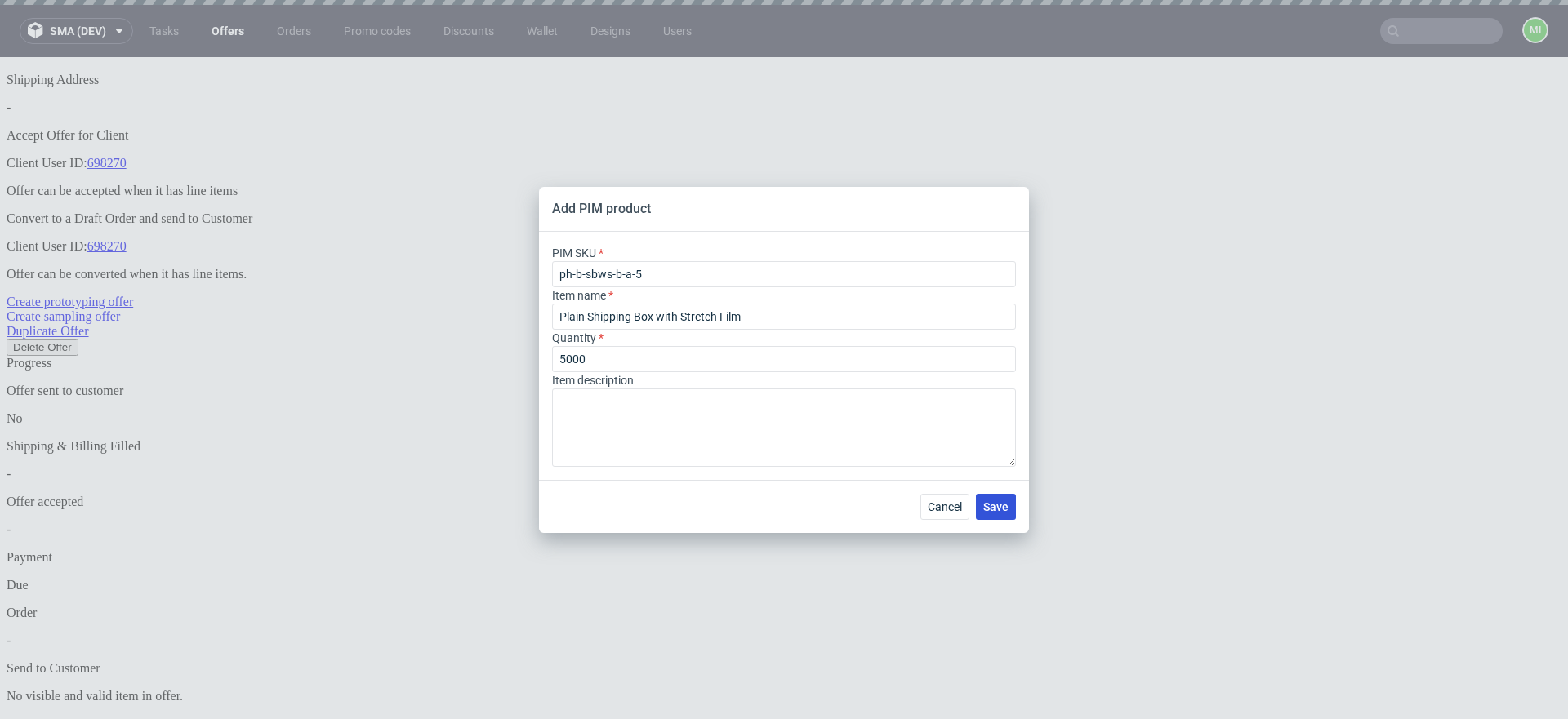
click at [919, 506] on span "Save" at bounding box center [995, 506] width 25 height 11
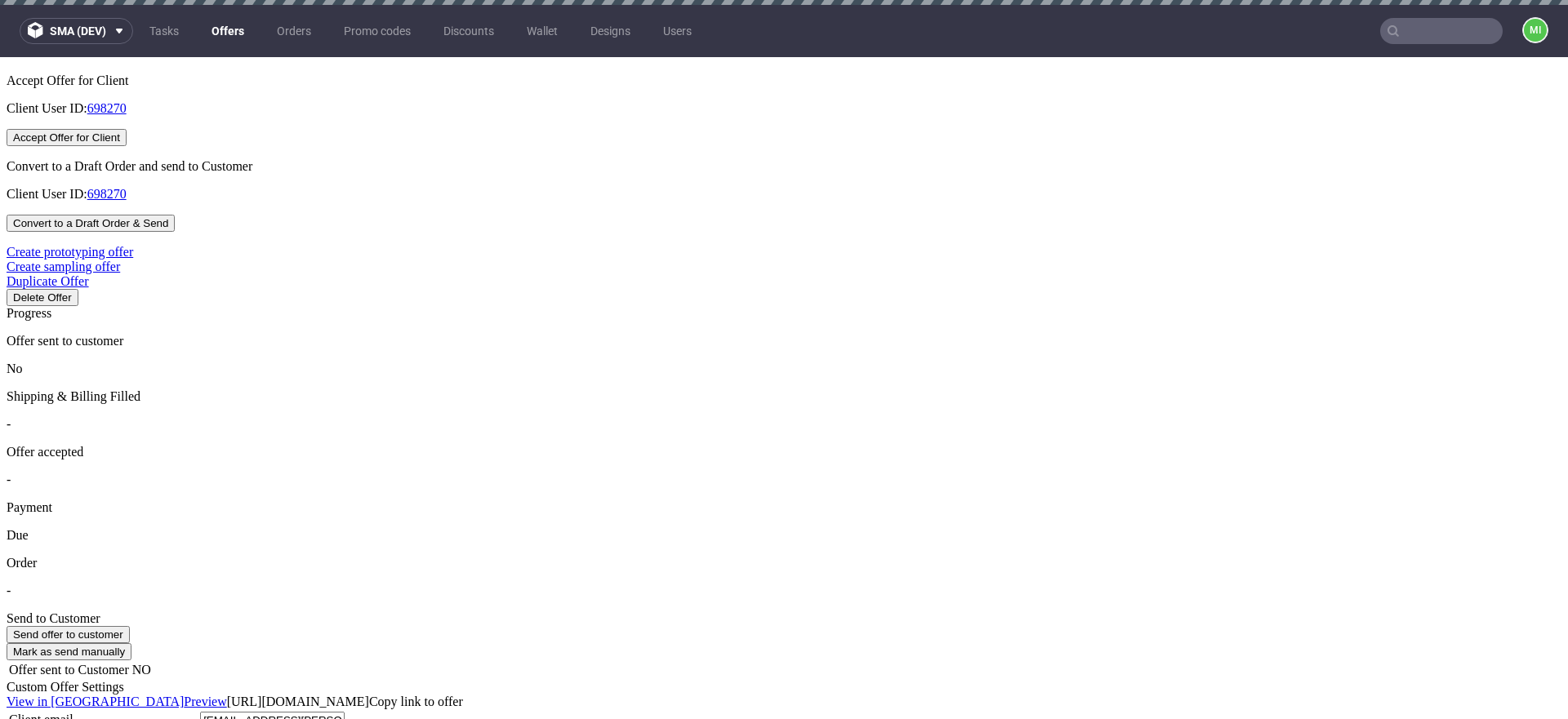
scroll to position [765, 0]
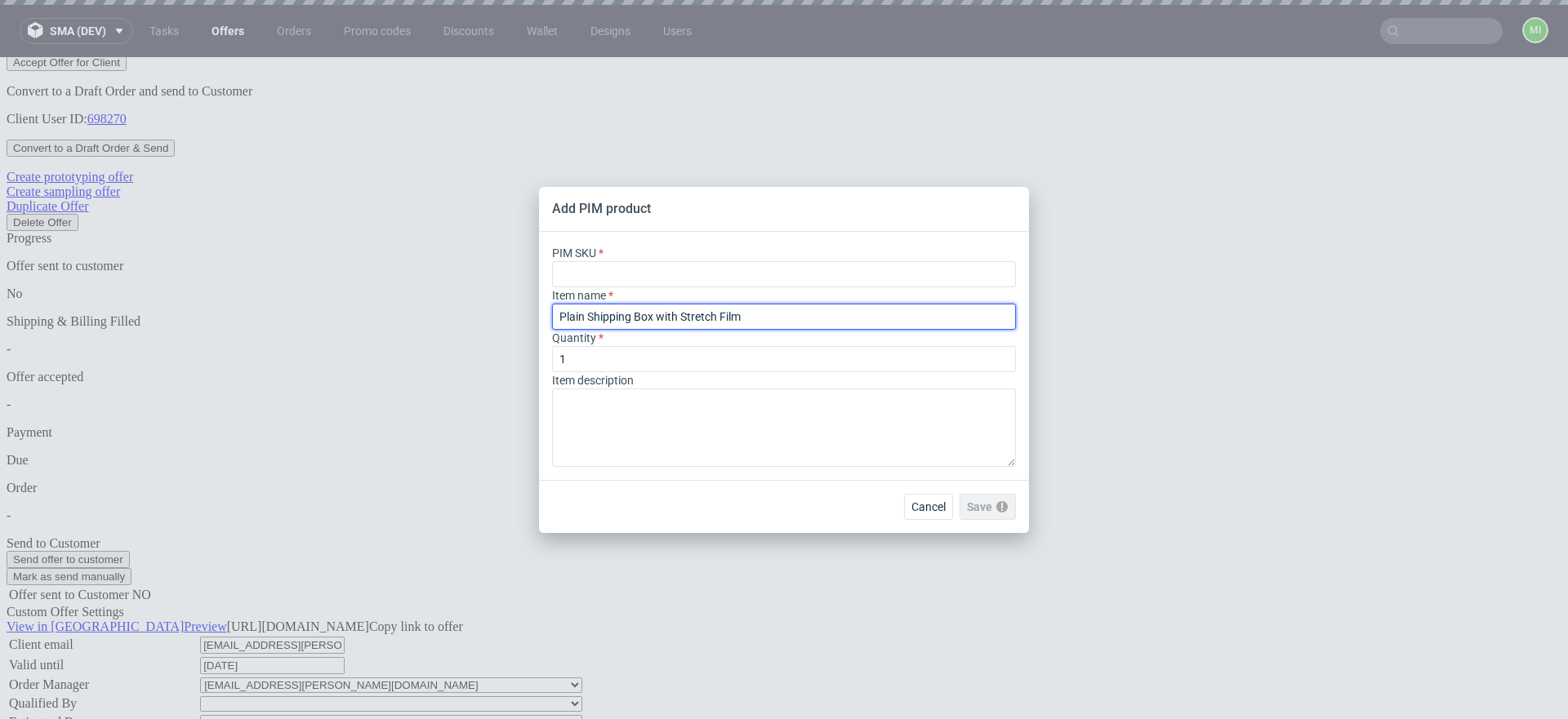
click at [678, 313] on input "Plain Shipping Box with Stretch Film" at bounding box center [784, 317] width 464 height 26
drag, startPoint x: 797, startPoint y: 314, endPoint x: 467, endPoint y: 311, distance: 330.0
click at [467, 311] on div "Add PIM product PIM SKU Item name Plain Shipping Box with Stretch Film Quantity…" at bounding box center [784, 360] width 1568 height 719
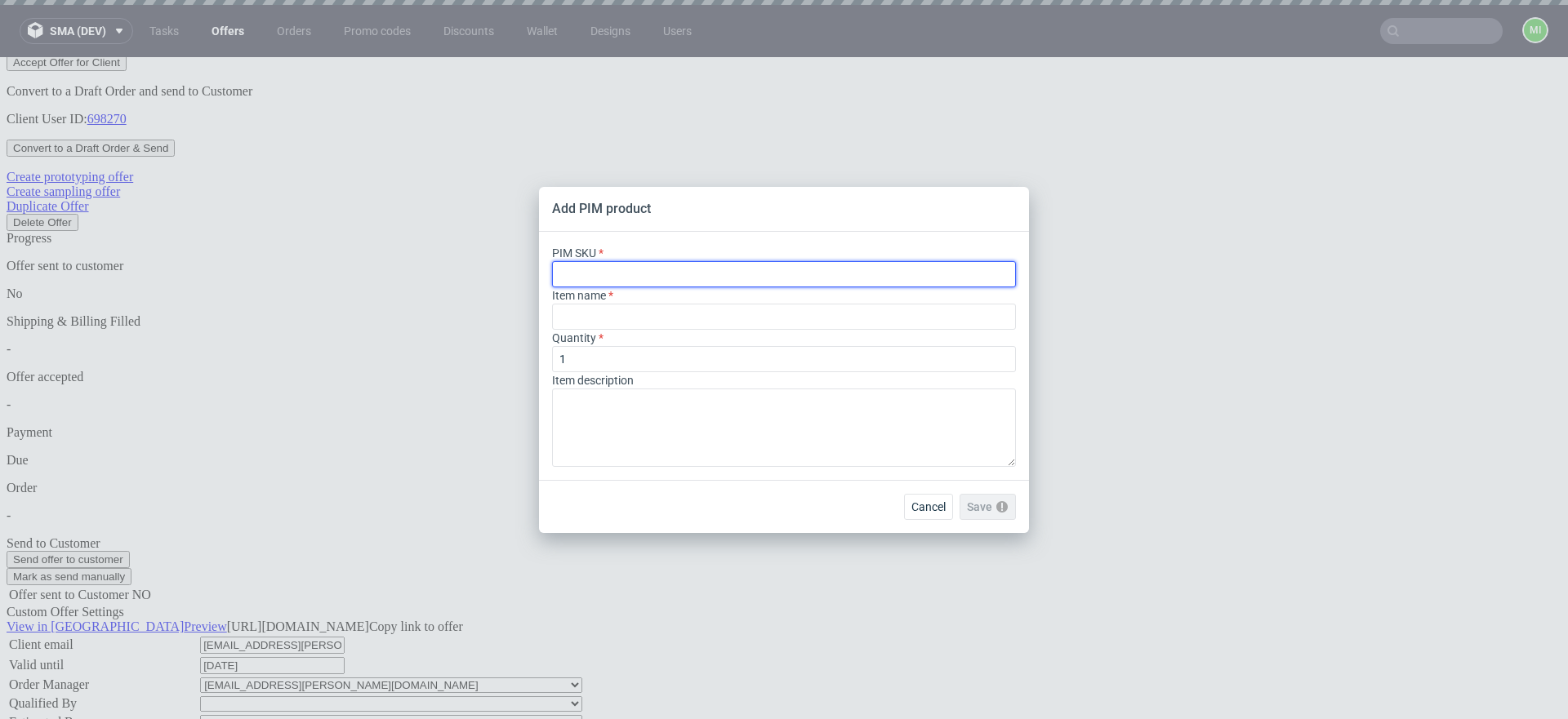
click at [684, 274] on input "text" at bounding box center [784, 274] width 464 height 26
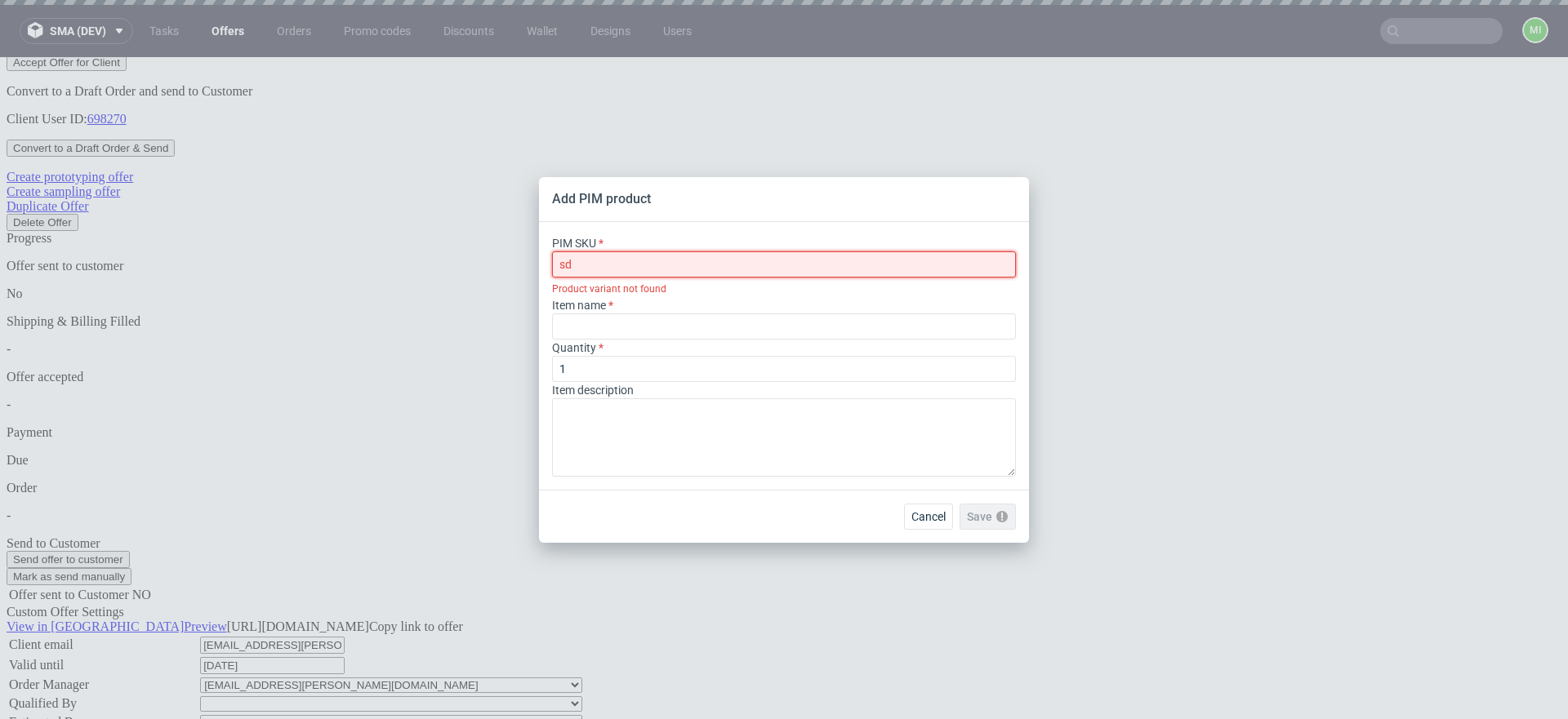
type input "s"
type input "m"
type input "ph"
click at [919, 192] on div "Add PIM product PIM SKU ph Product variant not found Item name Quantity 1 Item …" at bounding box center [784, 360] width 1568 height 719
click at [919, 516] on span "Cancel" at bounding box center [928, 517] width 34 height 11
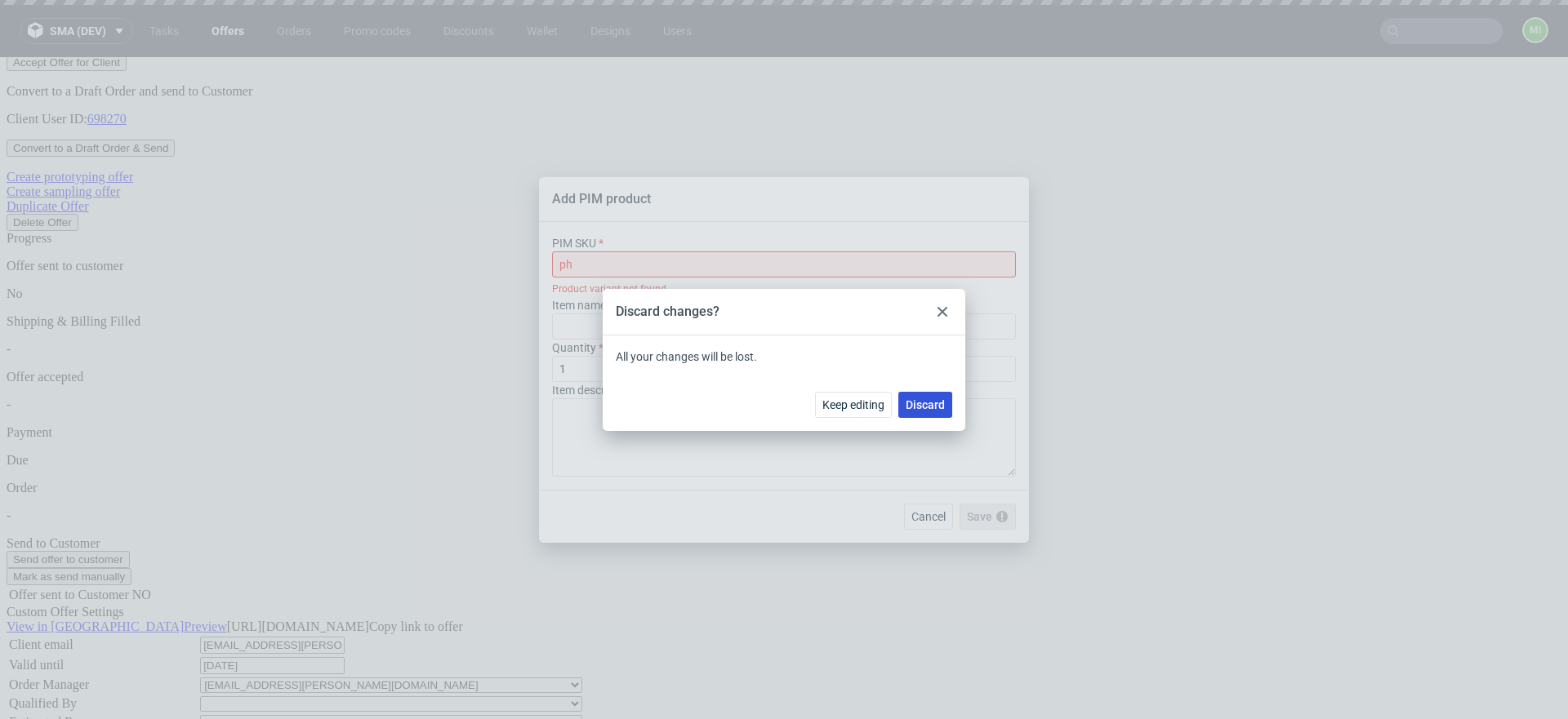
click at [919, 405] on span "Discard" at bounding box center [925, 405] width 39 height 11
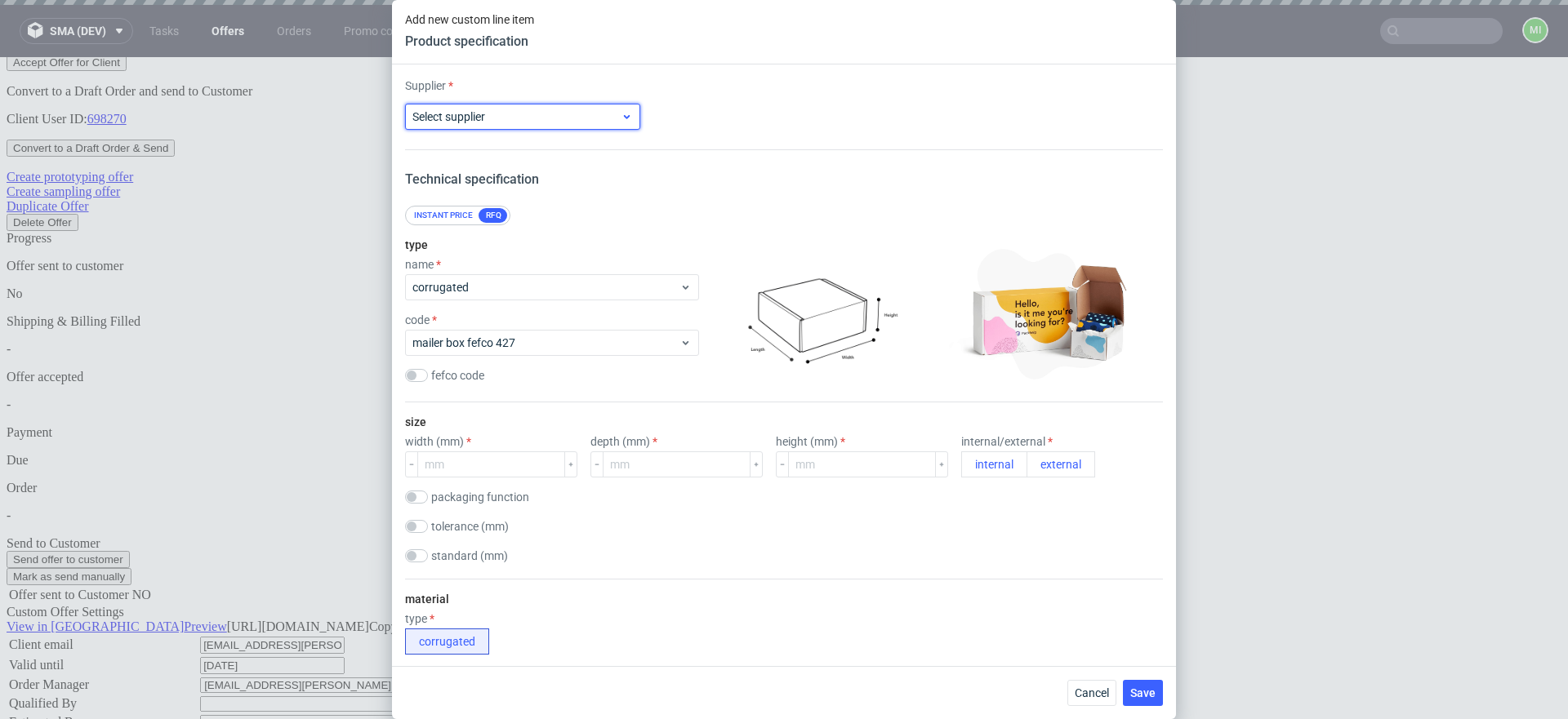
click at [614, 116] on span "Select supplier" at bounding box center [516, 116] width 208 height 17
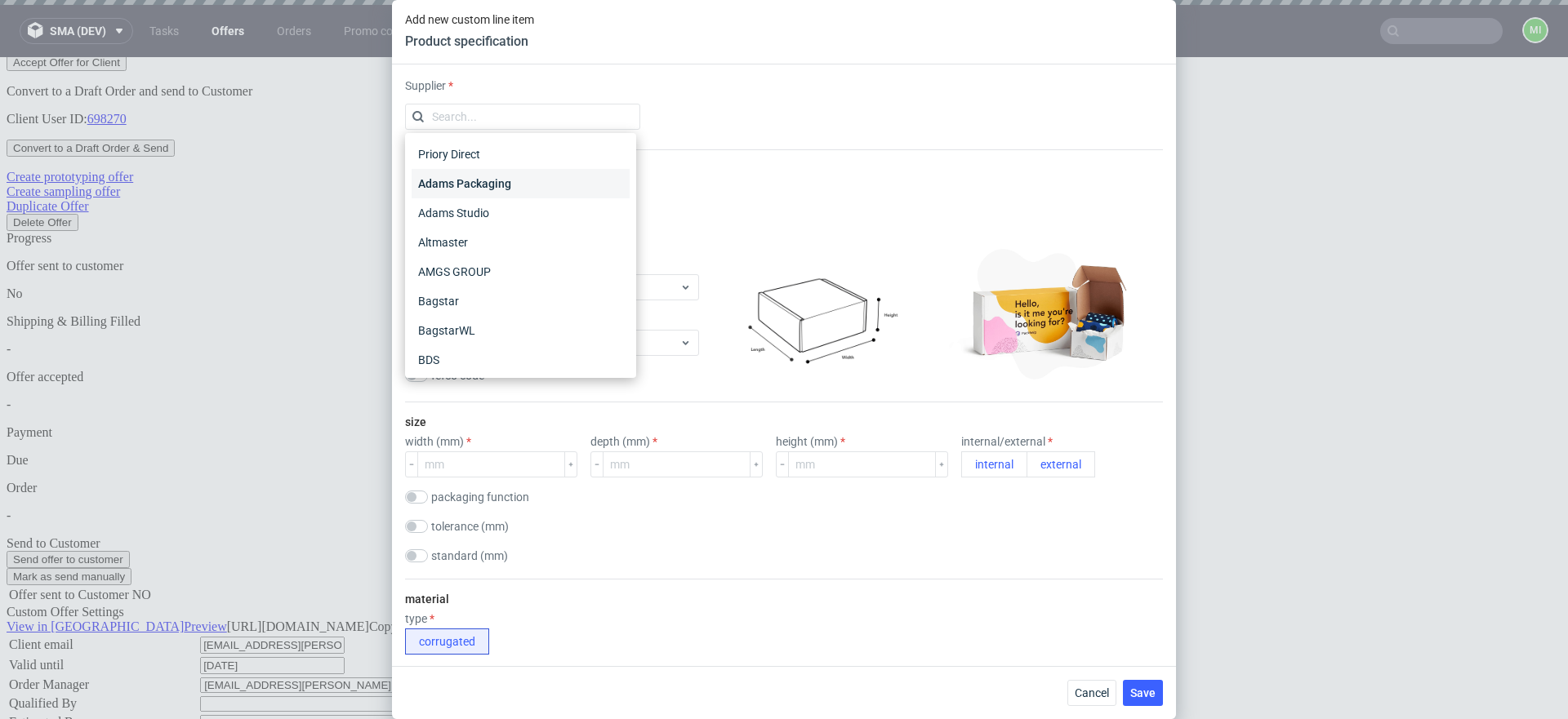
click at [554, 187] on div "Adams Packaging" at bounding box center [521, 184] width 218 height 30
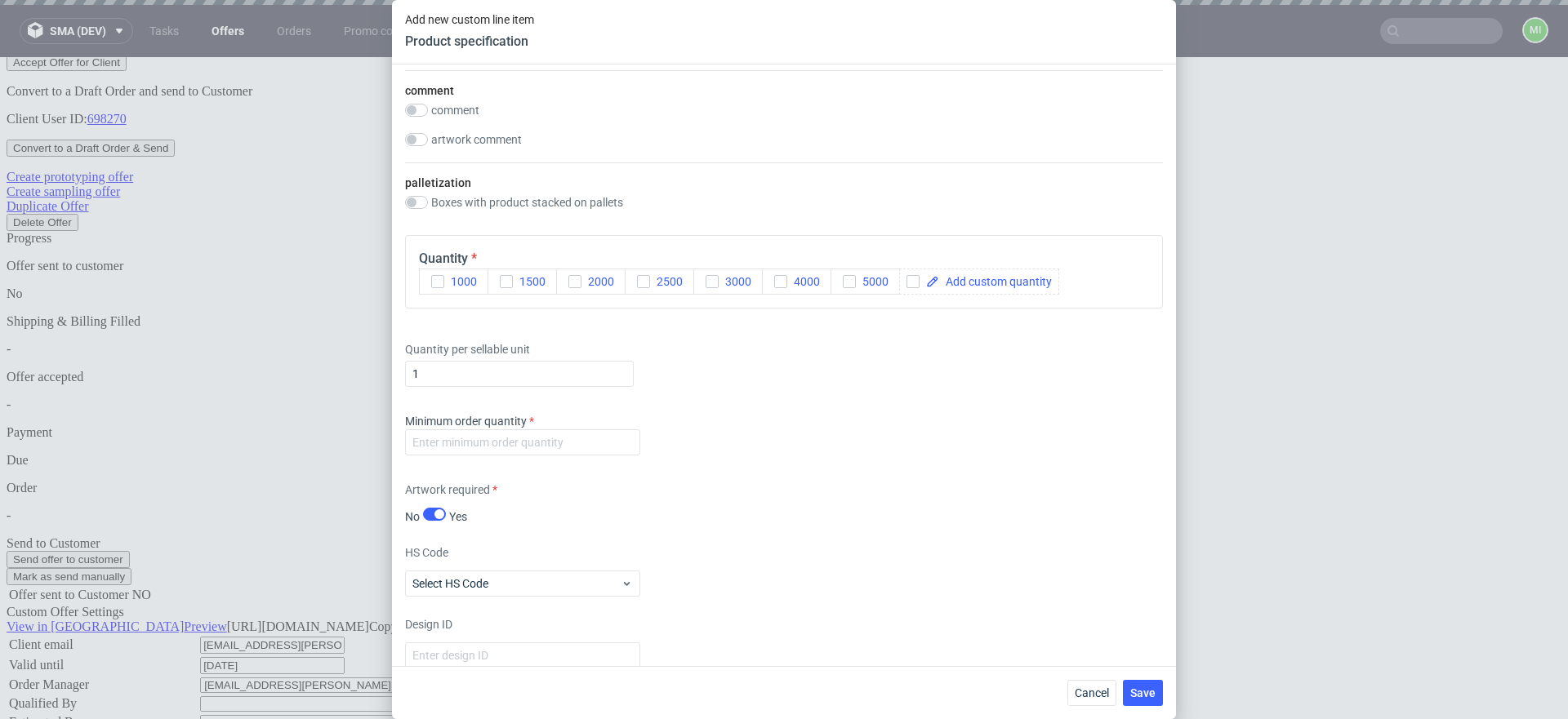
scroll to position [1586, 0]
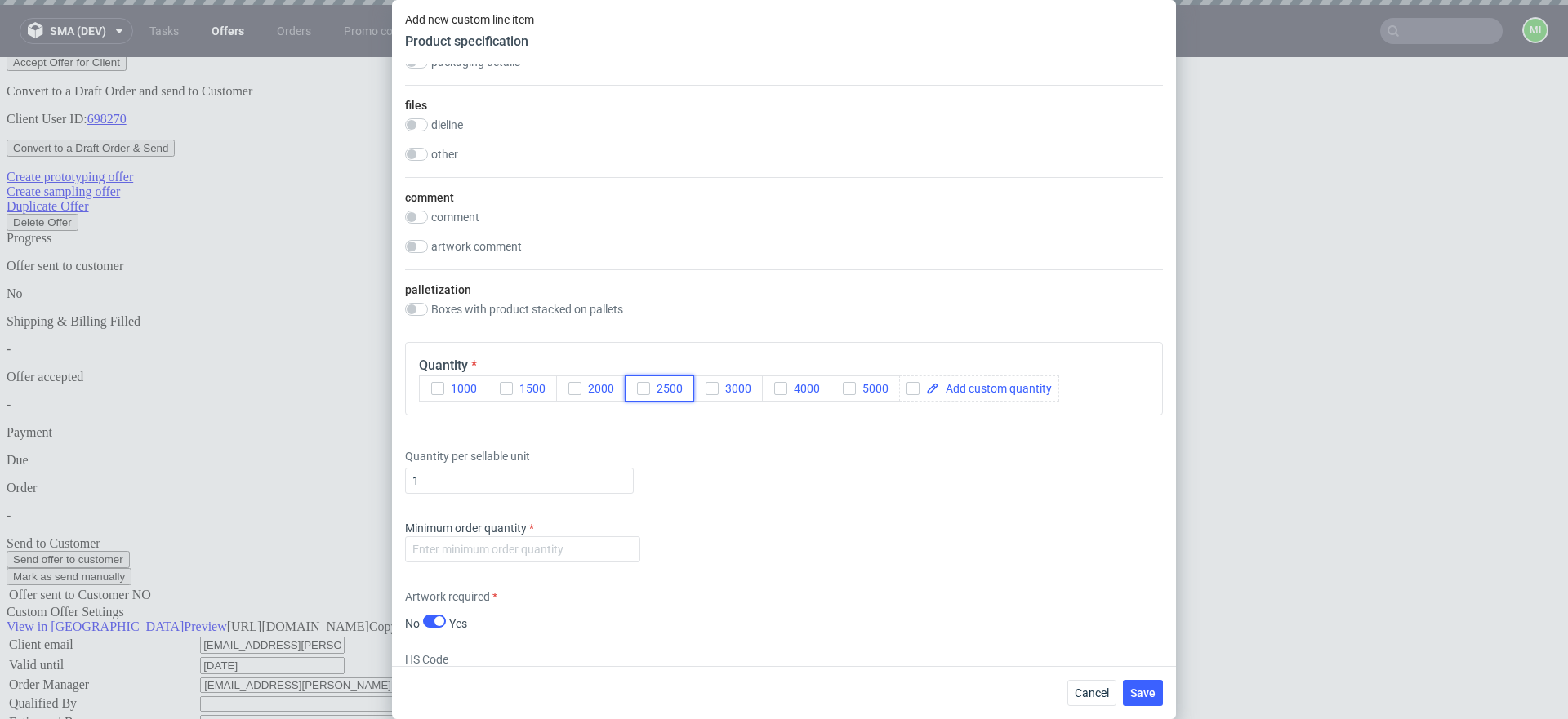
click at [650, 395] on span "2500" at bounding box center [666, 388] width 32 height 13
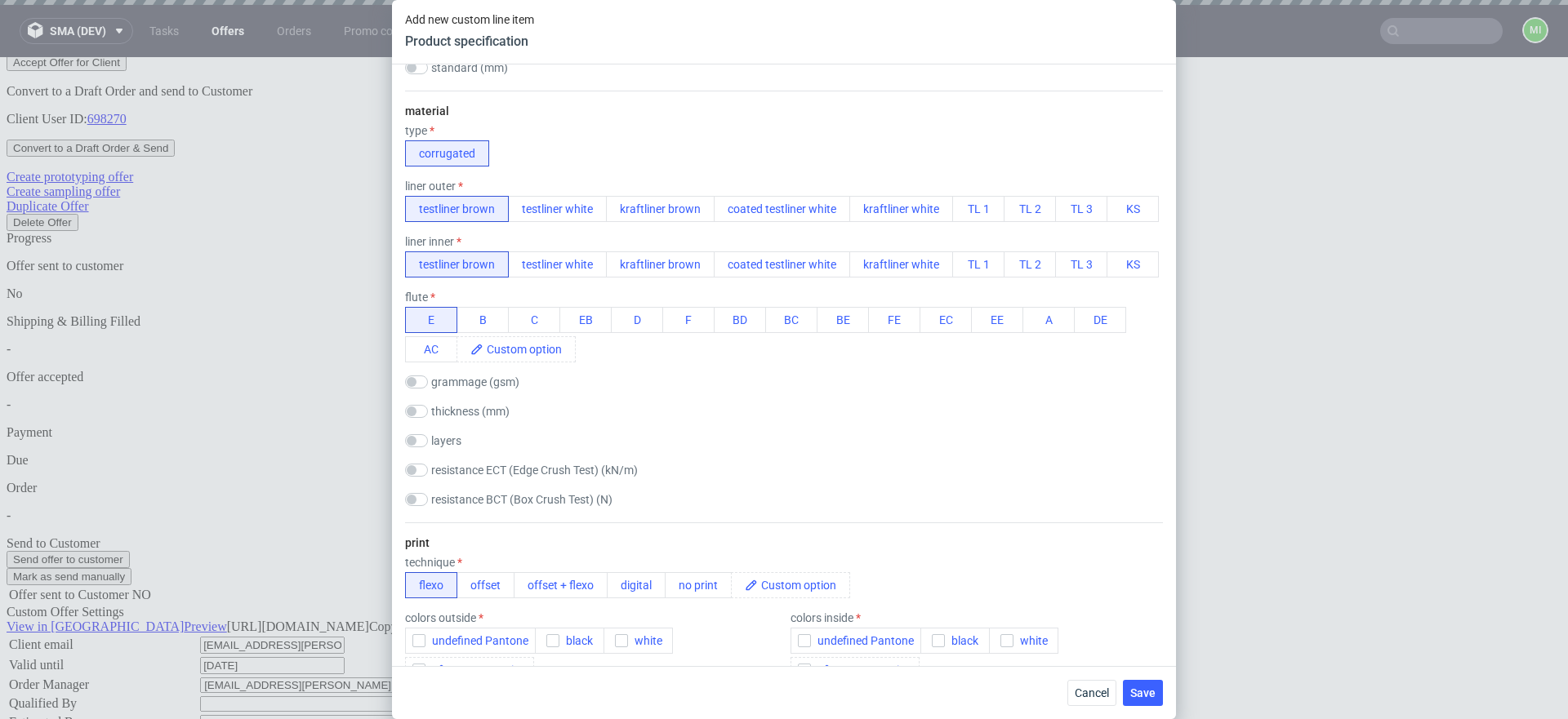
scroll to position [480, 0]
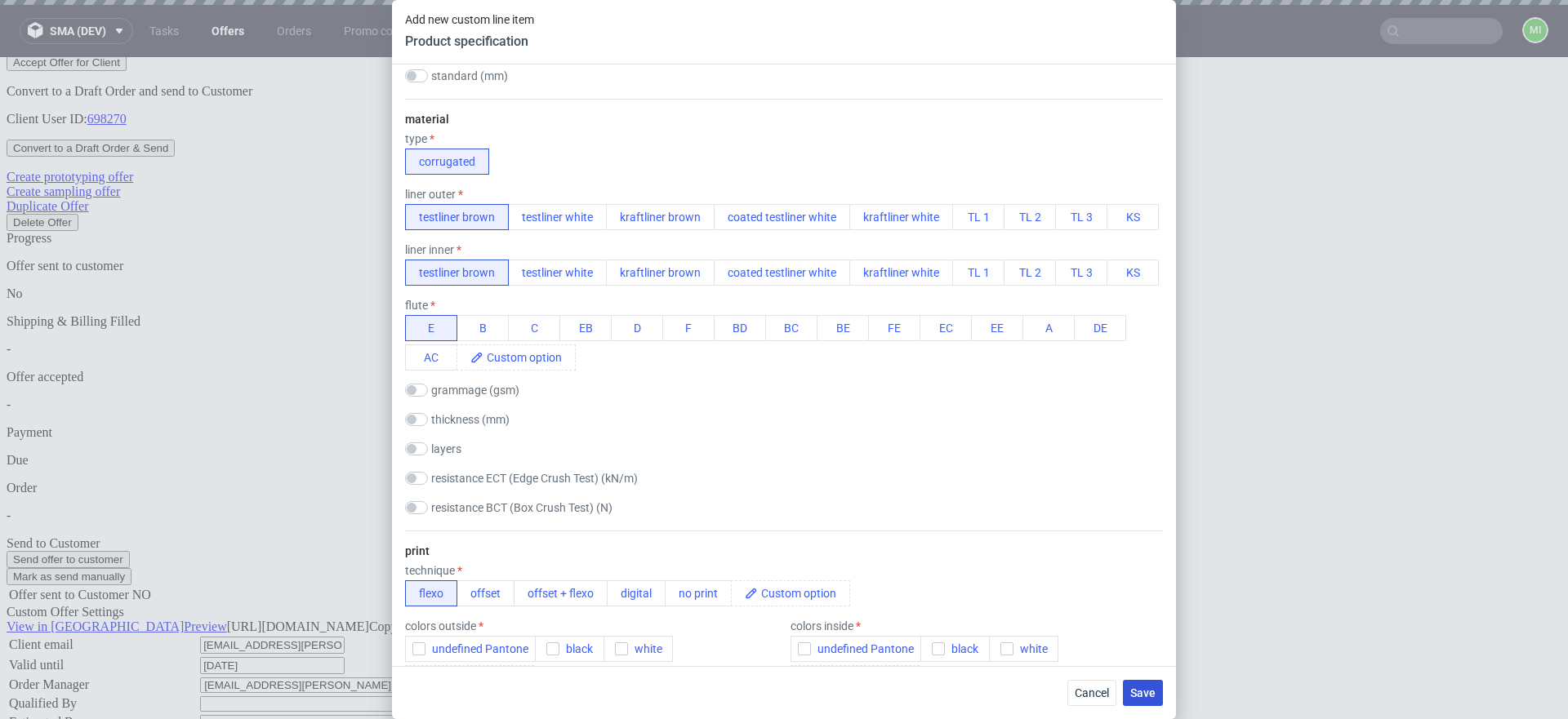
click at [919, 691] on span "Save" at bounding box center [1142, 693] width 25 height 11
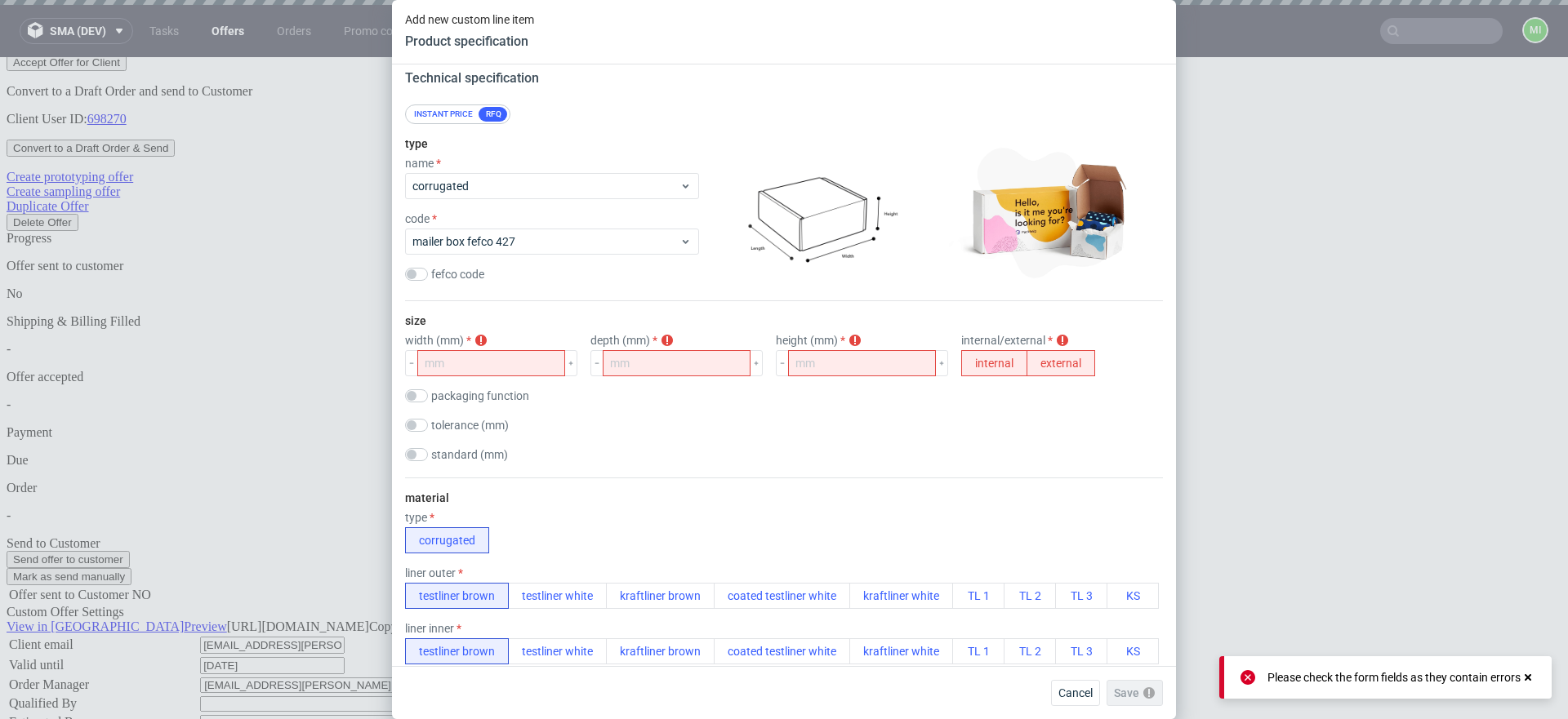
scroll to position [0, 0]
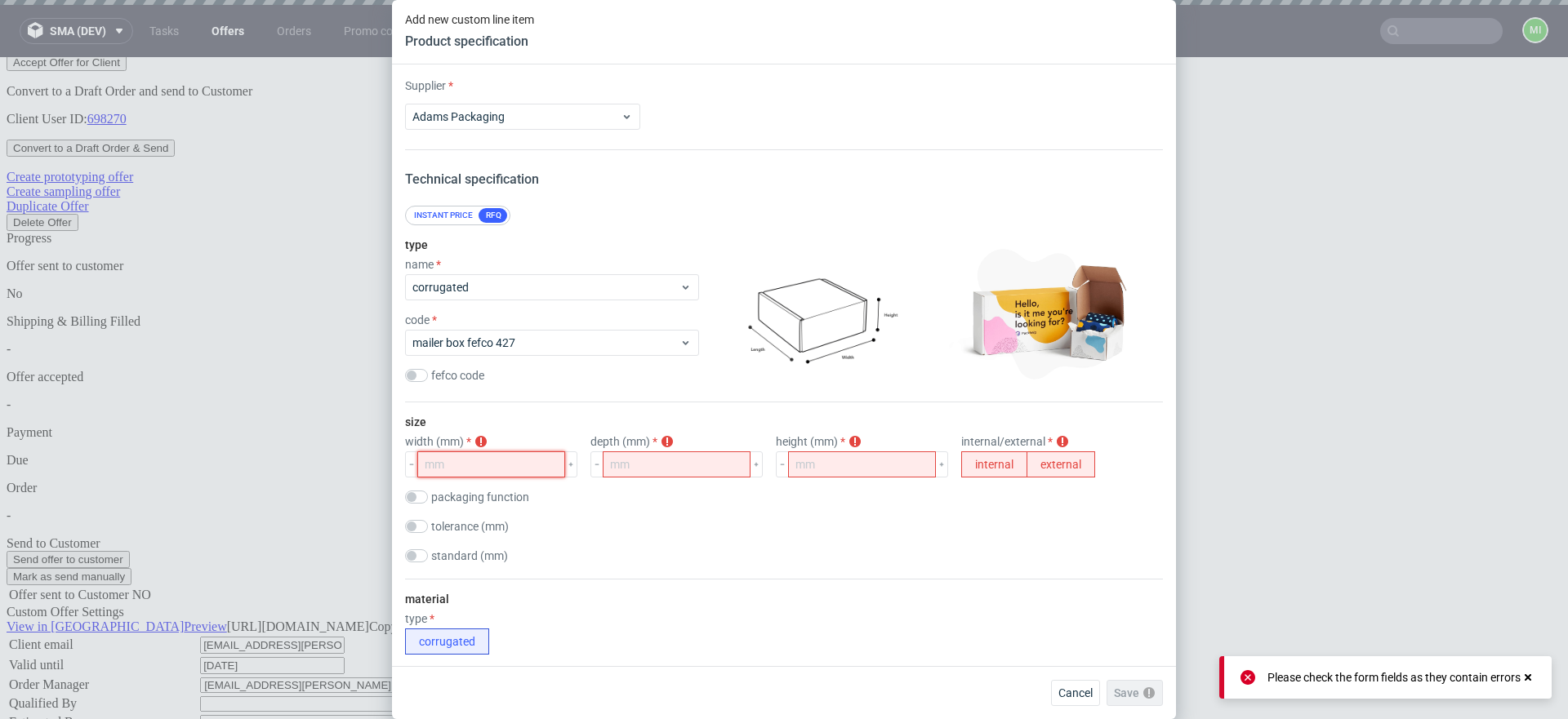
click at [474, 463] on input "number" at bounding box center [491, 464] width 148 height 26
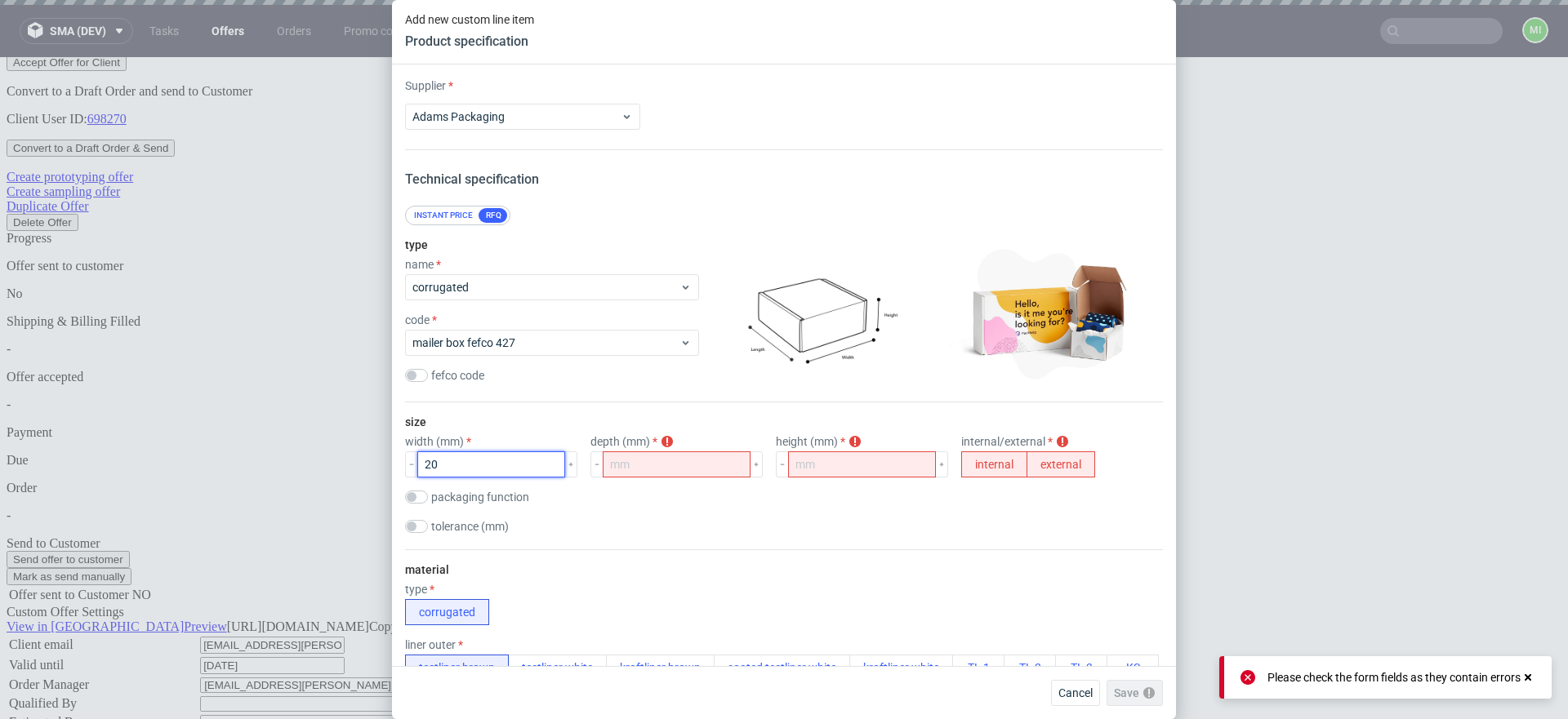
type input "20"
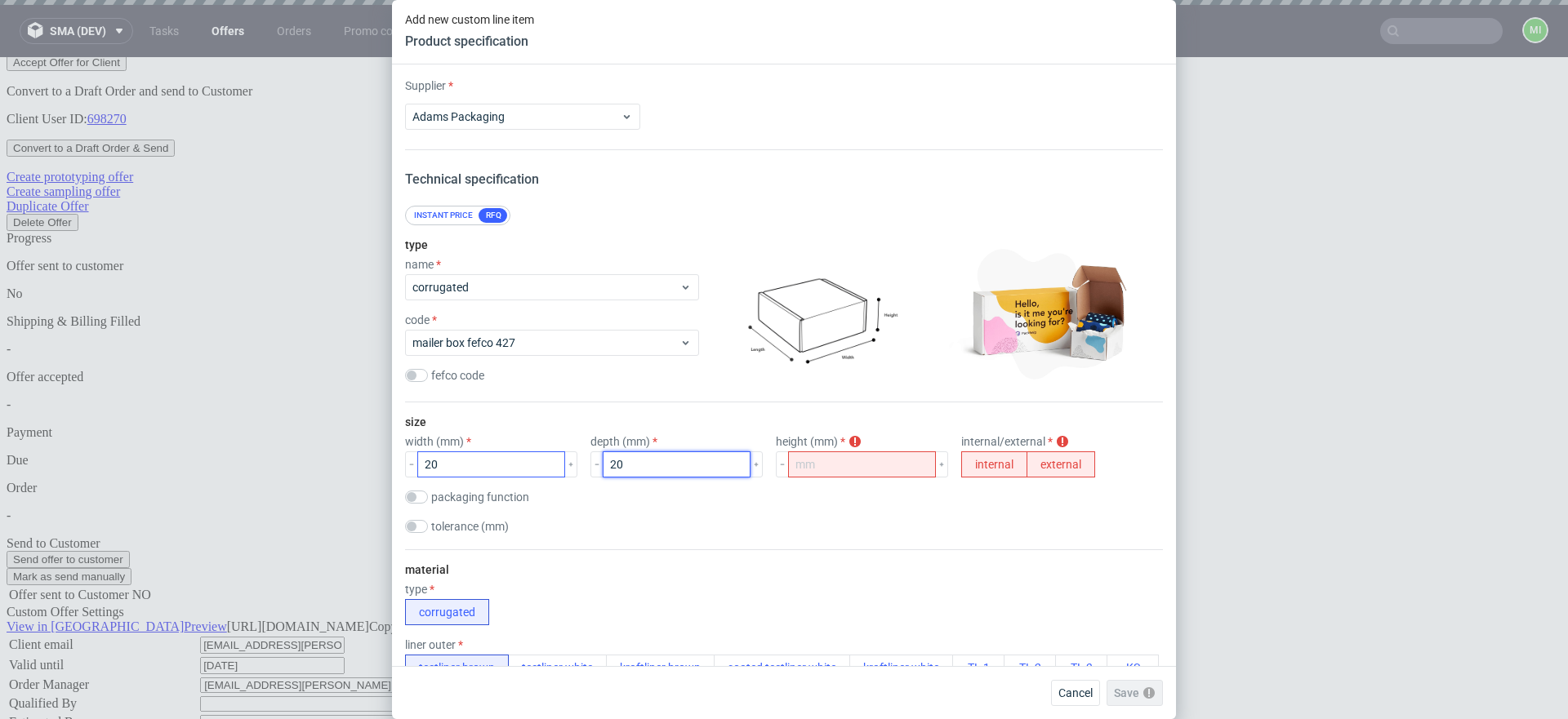
type input "20"
type input "10"
click at [919, 466] on button "external" at bounding box center [1060, 464] width 68 height 26
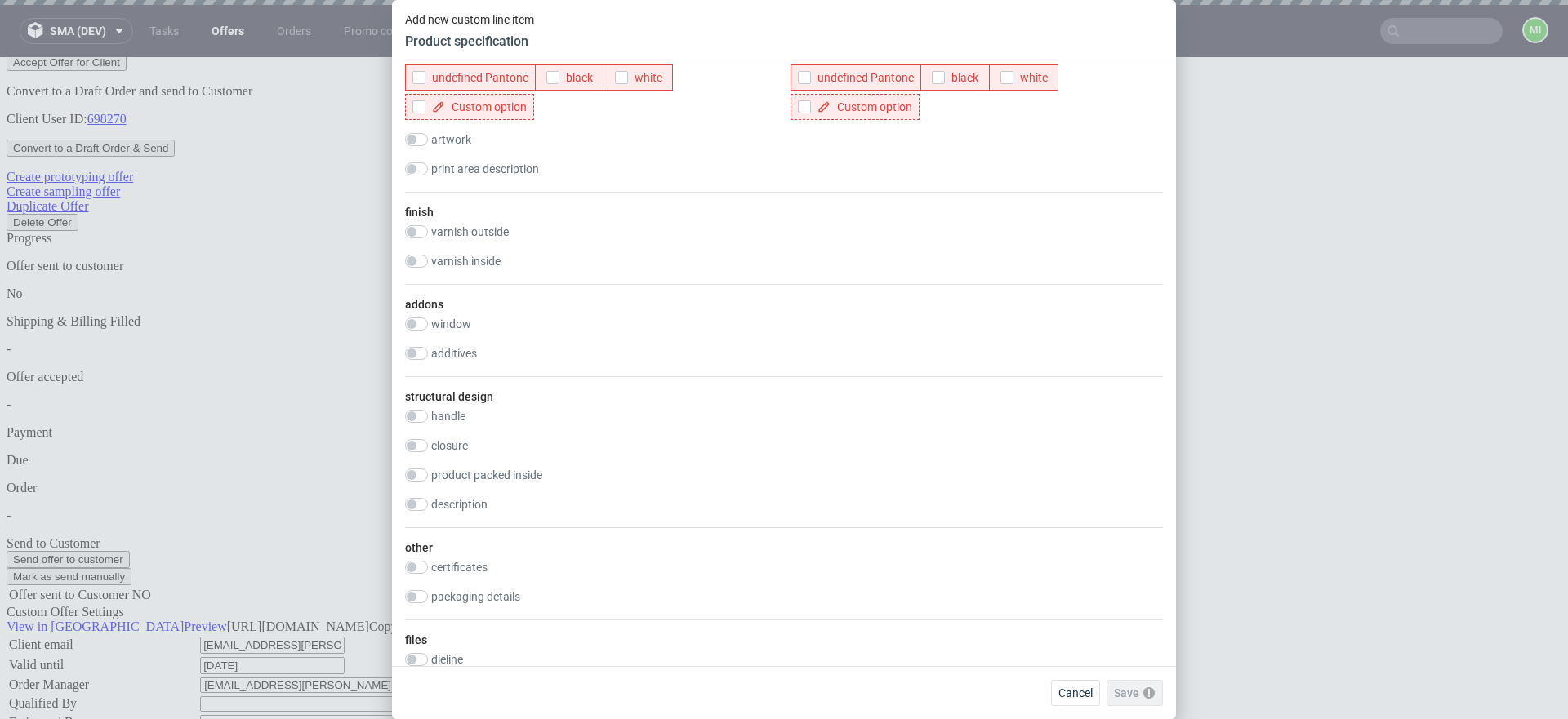
scroll to position [819, 0]
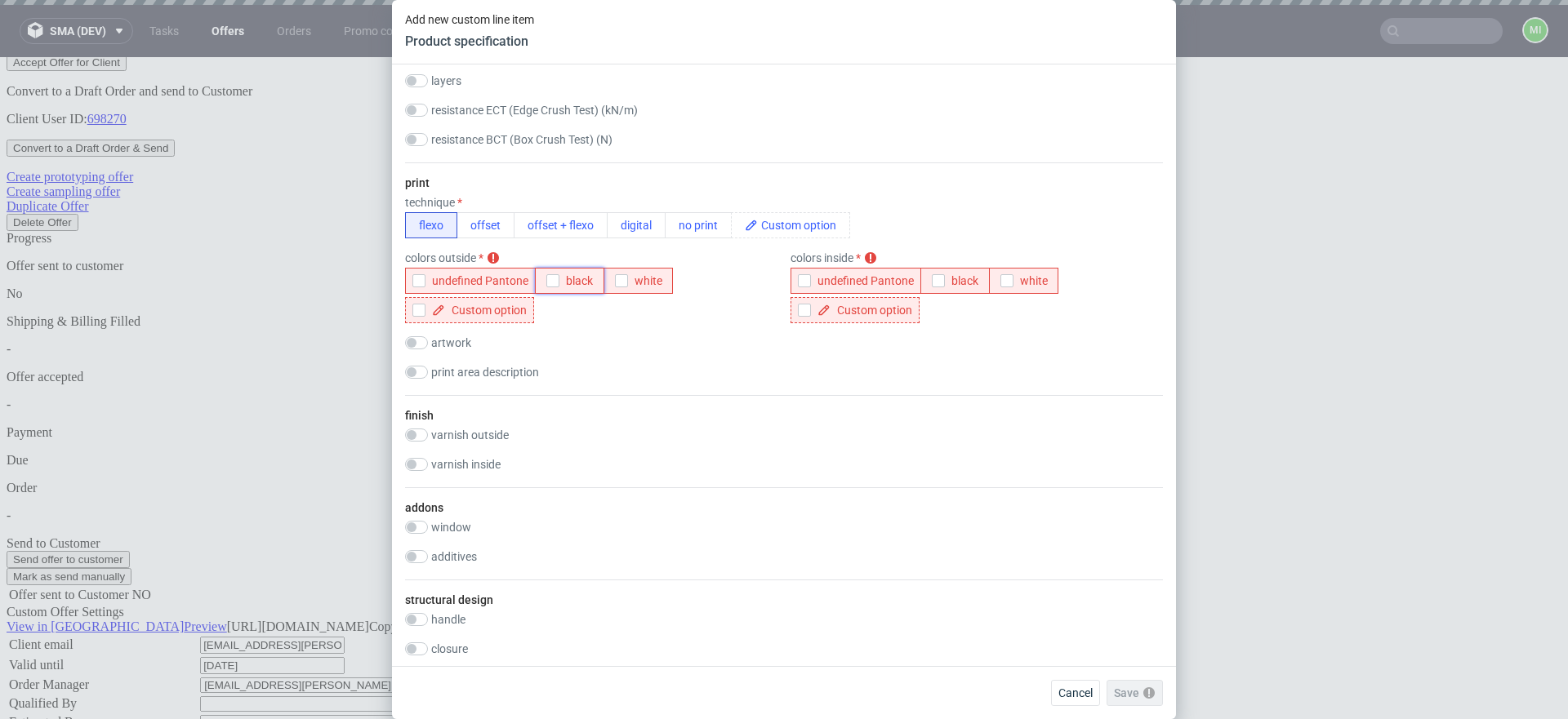
click at [570, 287] on span "black" at bounding box center [576, 281] width 33 height 13
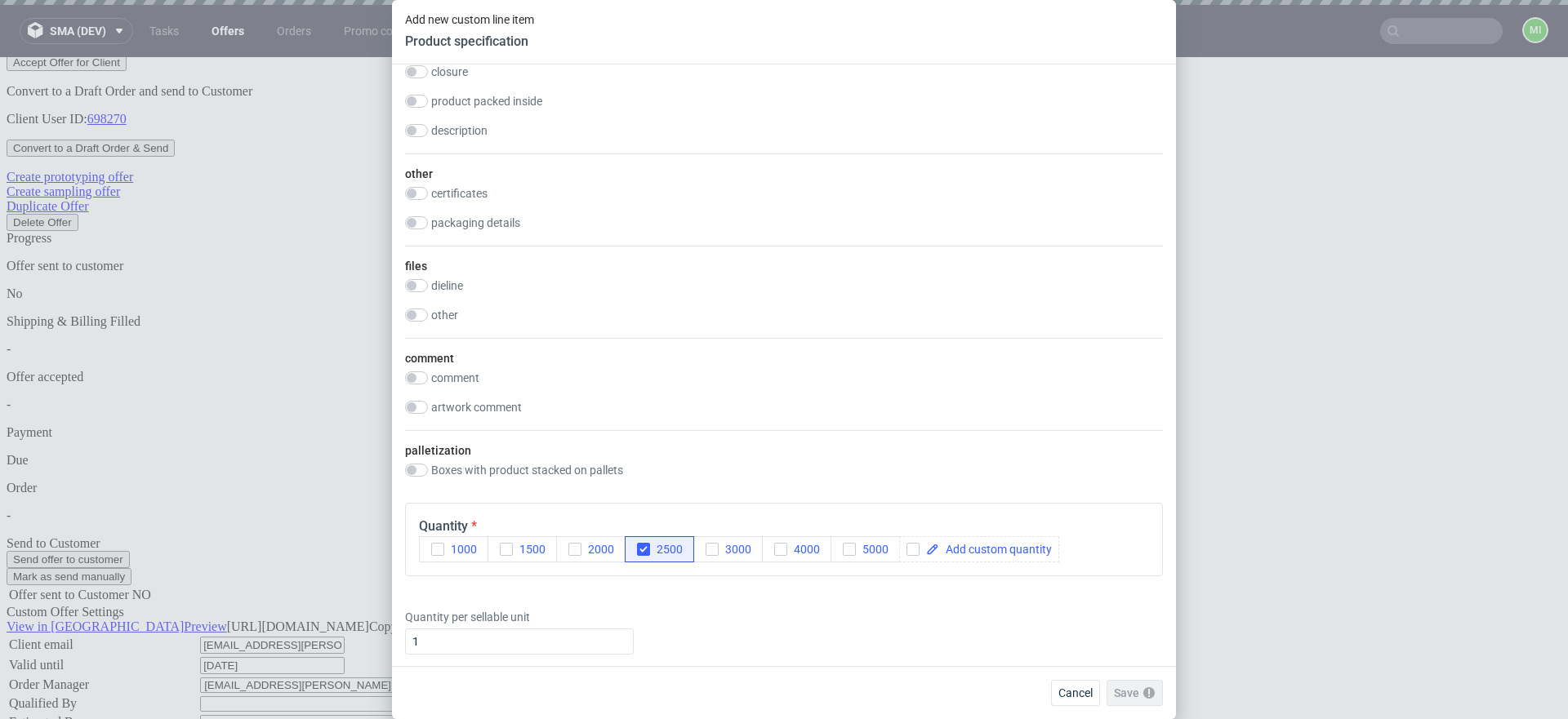
scroll to position [1920, 0]
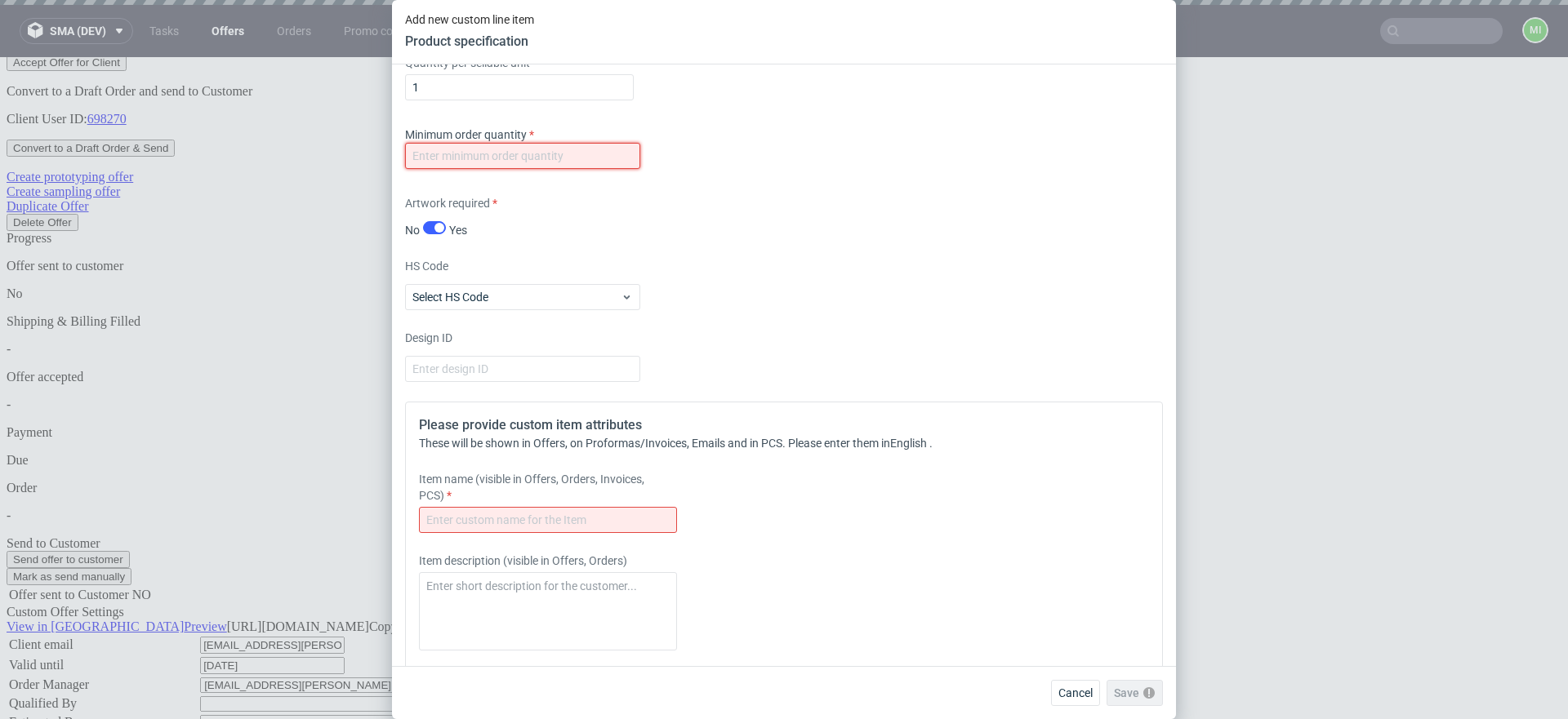
click at [552, 169] on input "number" at bounding box center [522, 156] width 235 height 26
type input "1500"
click at [919, 311] on div "HS Code Select HS Code" at bounding box center [783, 284] width 757 height 53
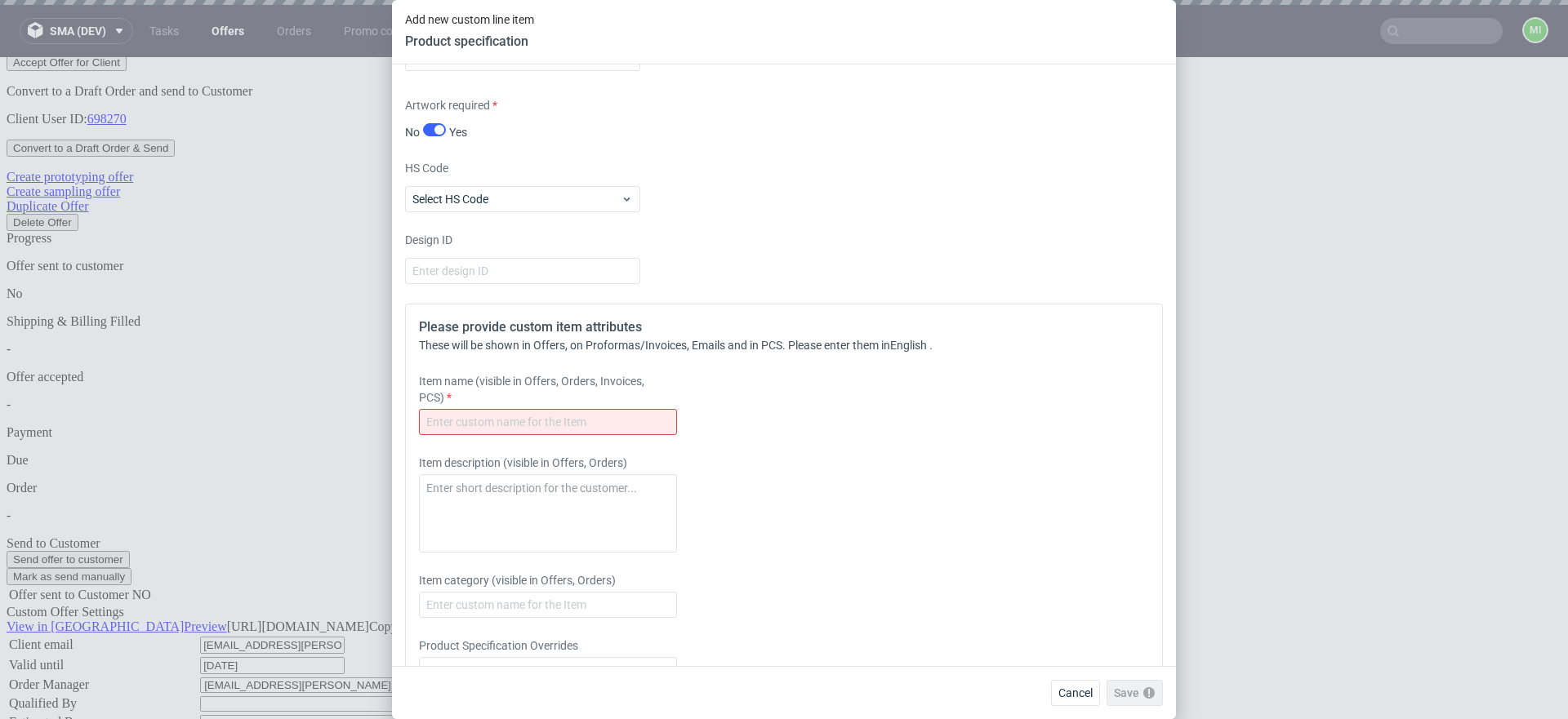
scroll to position [2168, 0]
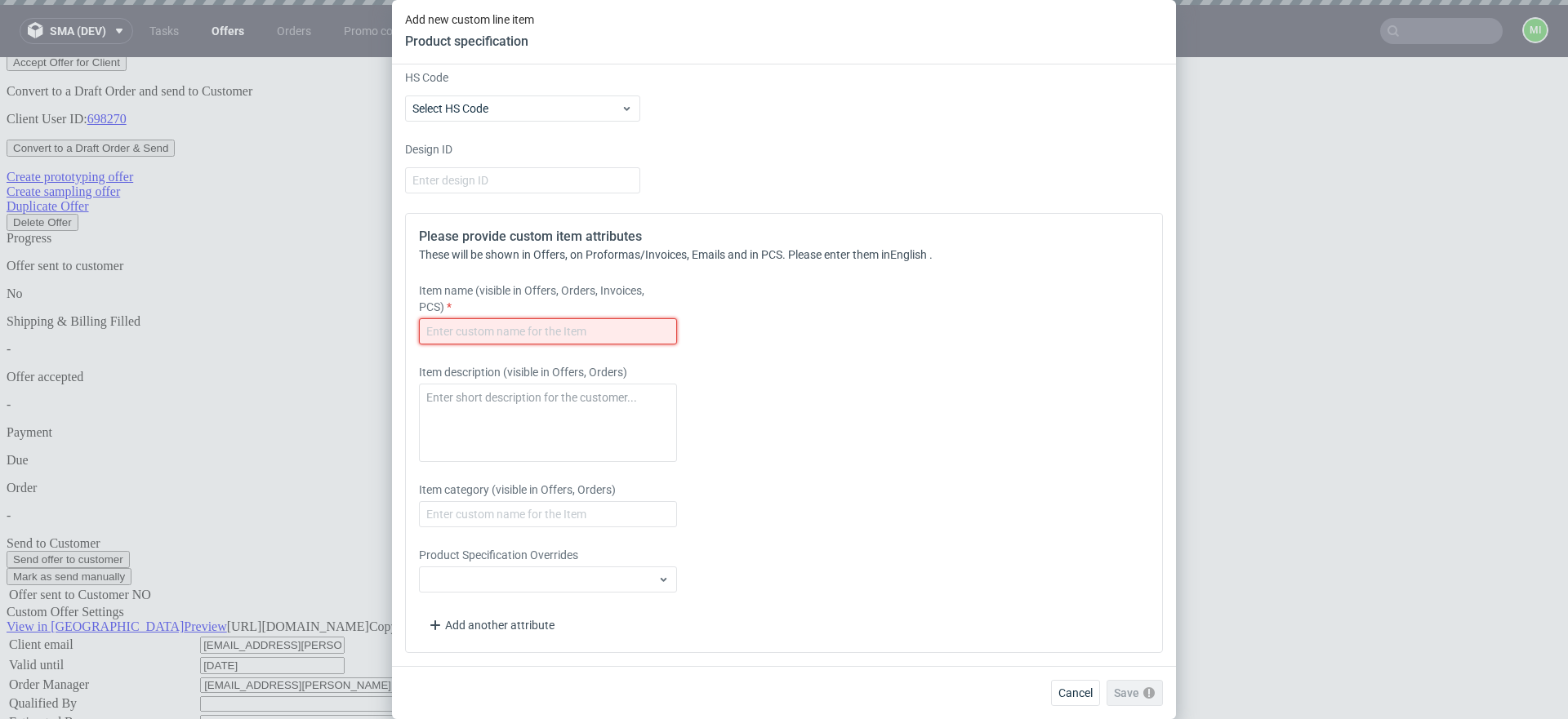
click at [505, 332] on input "text" at bounding box center [547, 331] width 258 height 26
type input "sdlfjlsd"
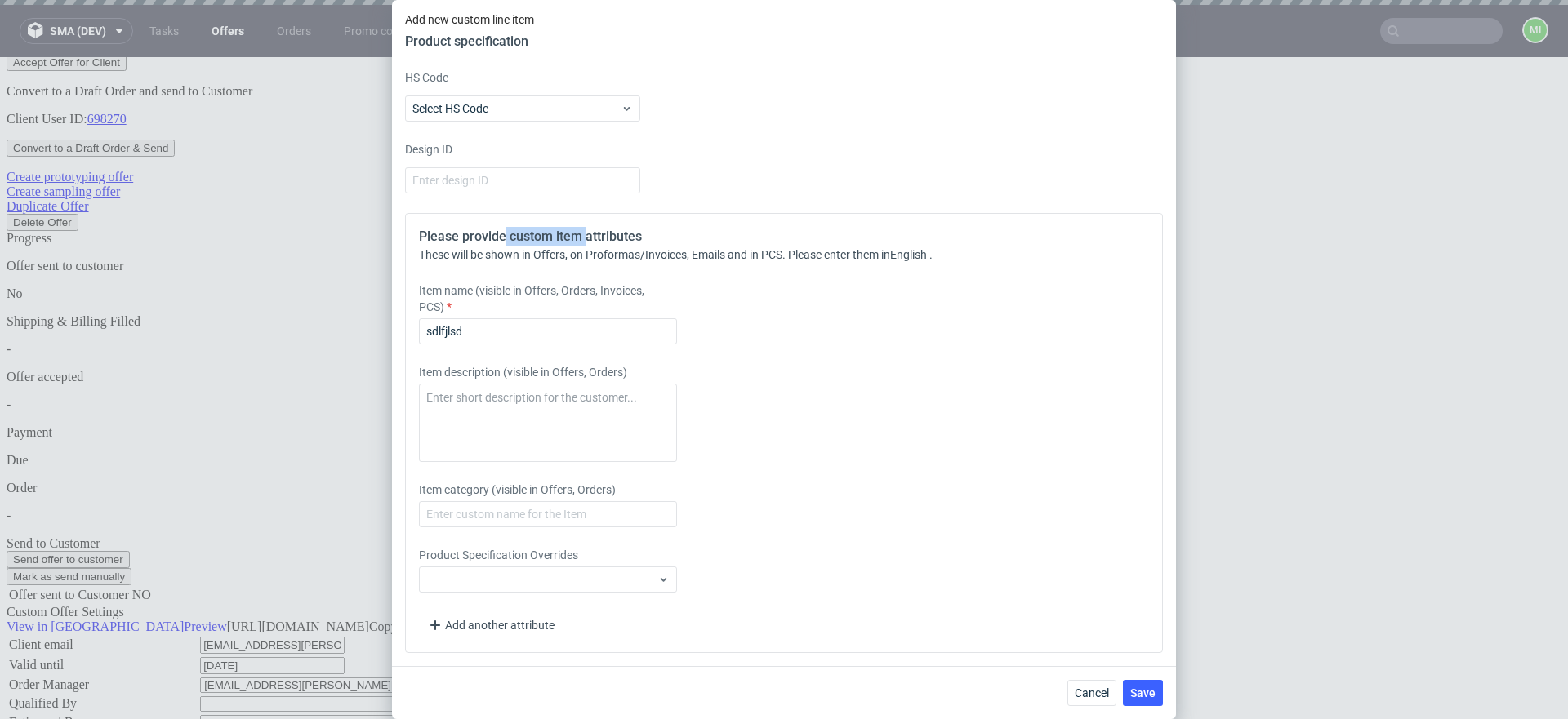
drag, startPoint x: 540, startPoint y: 239, endPoint x: 714, endPoint y: 257, distance: 174.9
click at [686, 255] on div "Please provide custom item attributes These will be shown in Offers, on Proform…" at bounding box center [783, 433] width 757 height 440
click at [723, 259] on div "These will be shown in Offers, on Proformas/Invoices, Emails and in PCS. Please…" at bounding box center [783, 255] width 729 height 17
drag, startPoint x: 1140, startPoint y: 678, endPoint x: 1140, endPoint y: 689, distance: 11.0
click at [919, 682] on div "Cancel Save" at bounding box center [784, 692] width 784 height 53
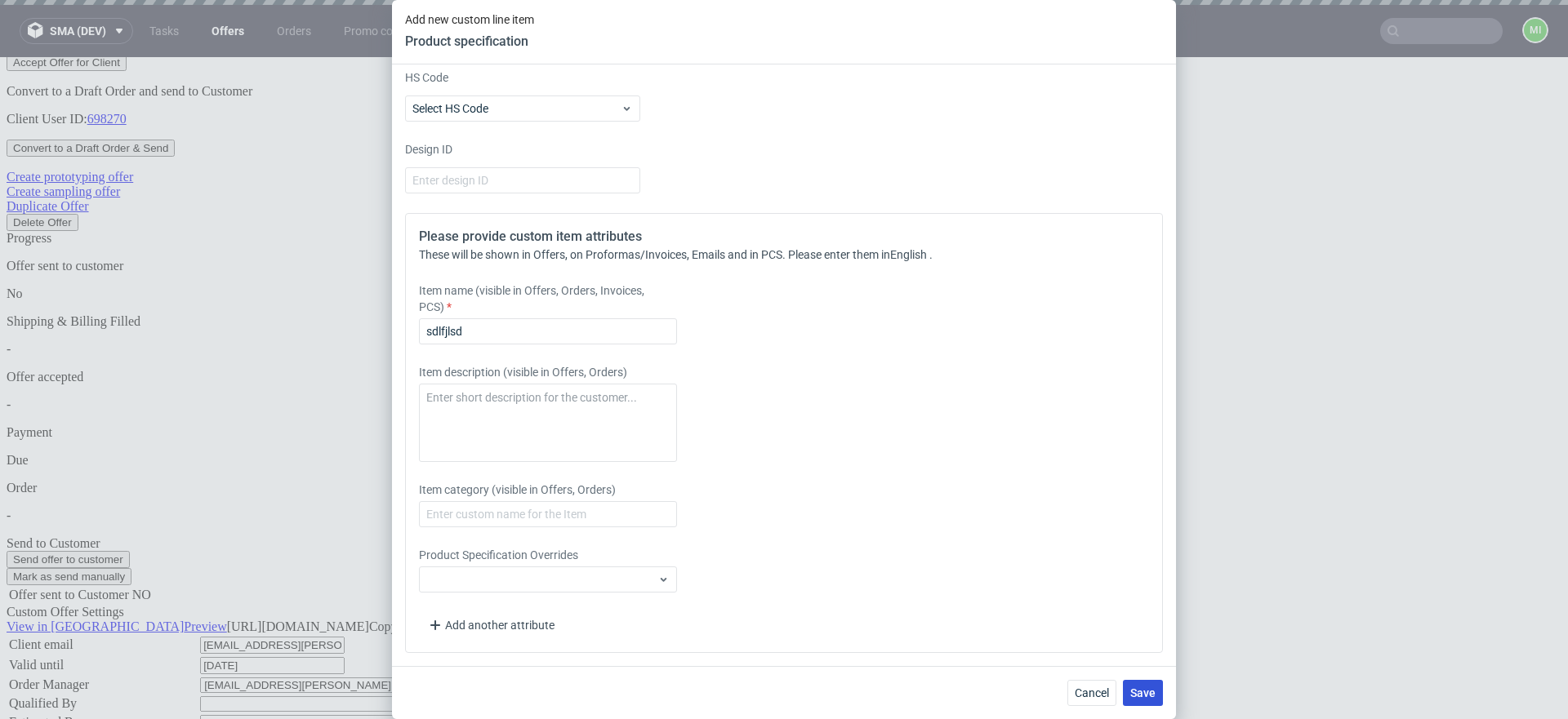
click at [919, 689] on span "Save" at bounding box center [1142, 693] width 25 height 11
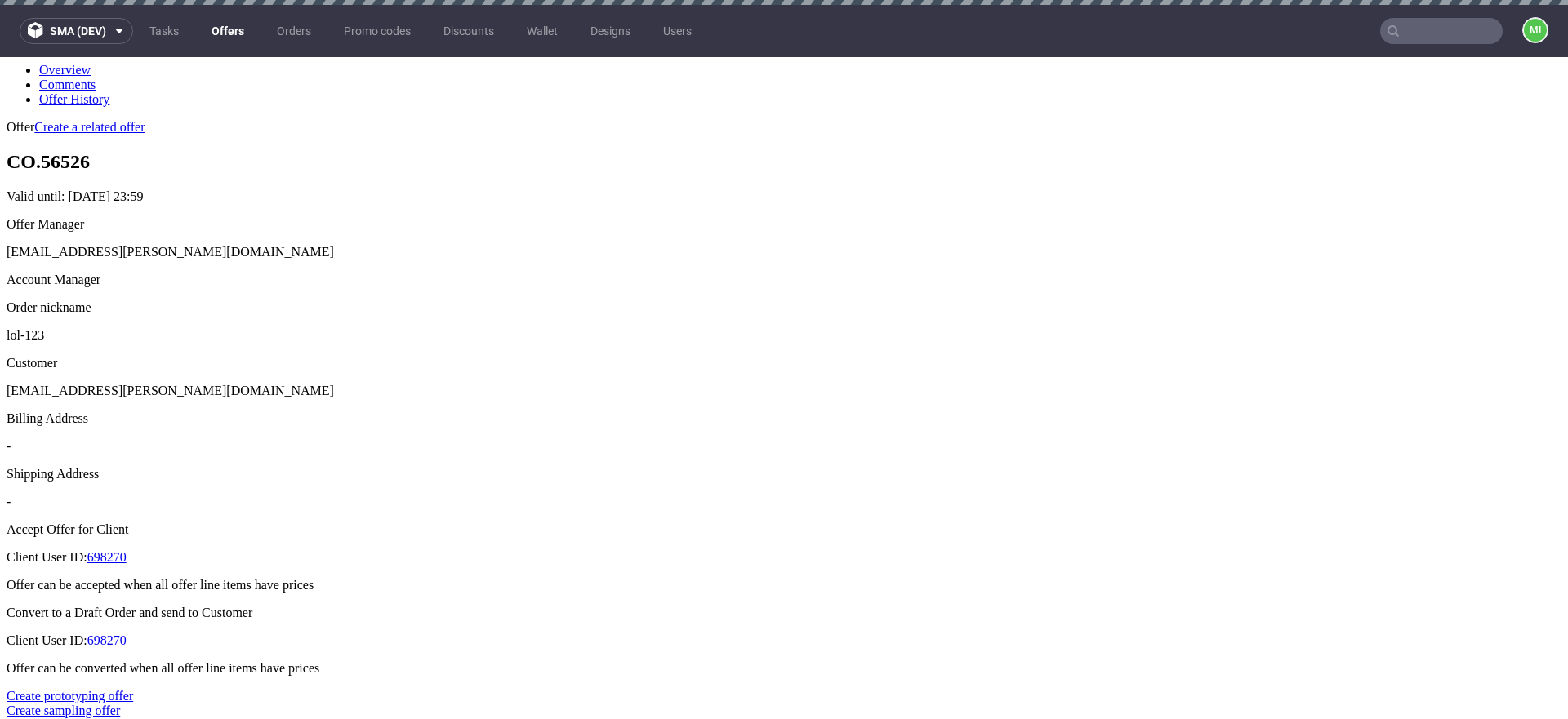
scroll to position [356, 0]
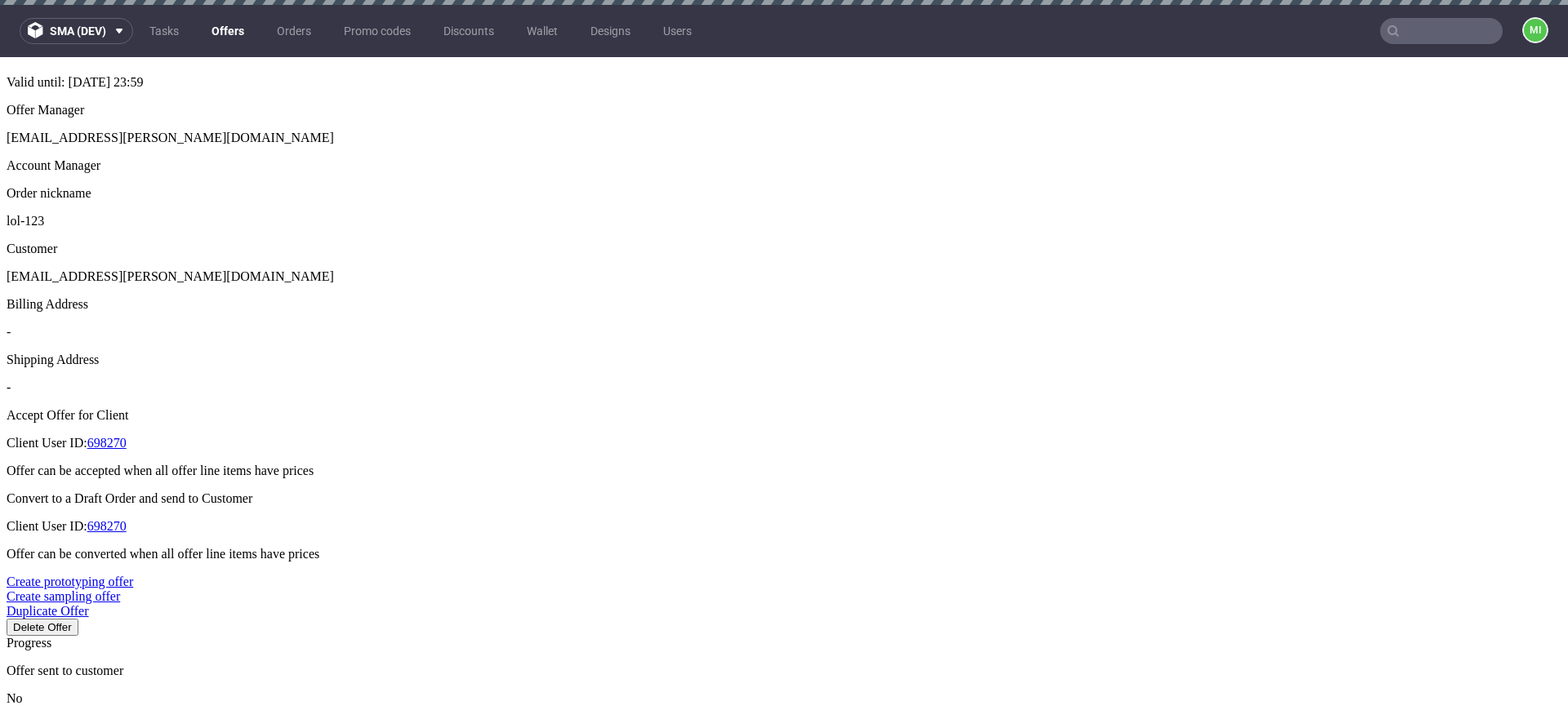
drag, startPoint x: 764, startPoint y: 347, endPoint x: 713, endPoint y: 345, distance: 51.0
type input "2"
type input "50%"
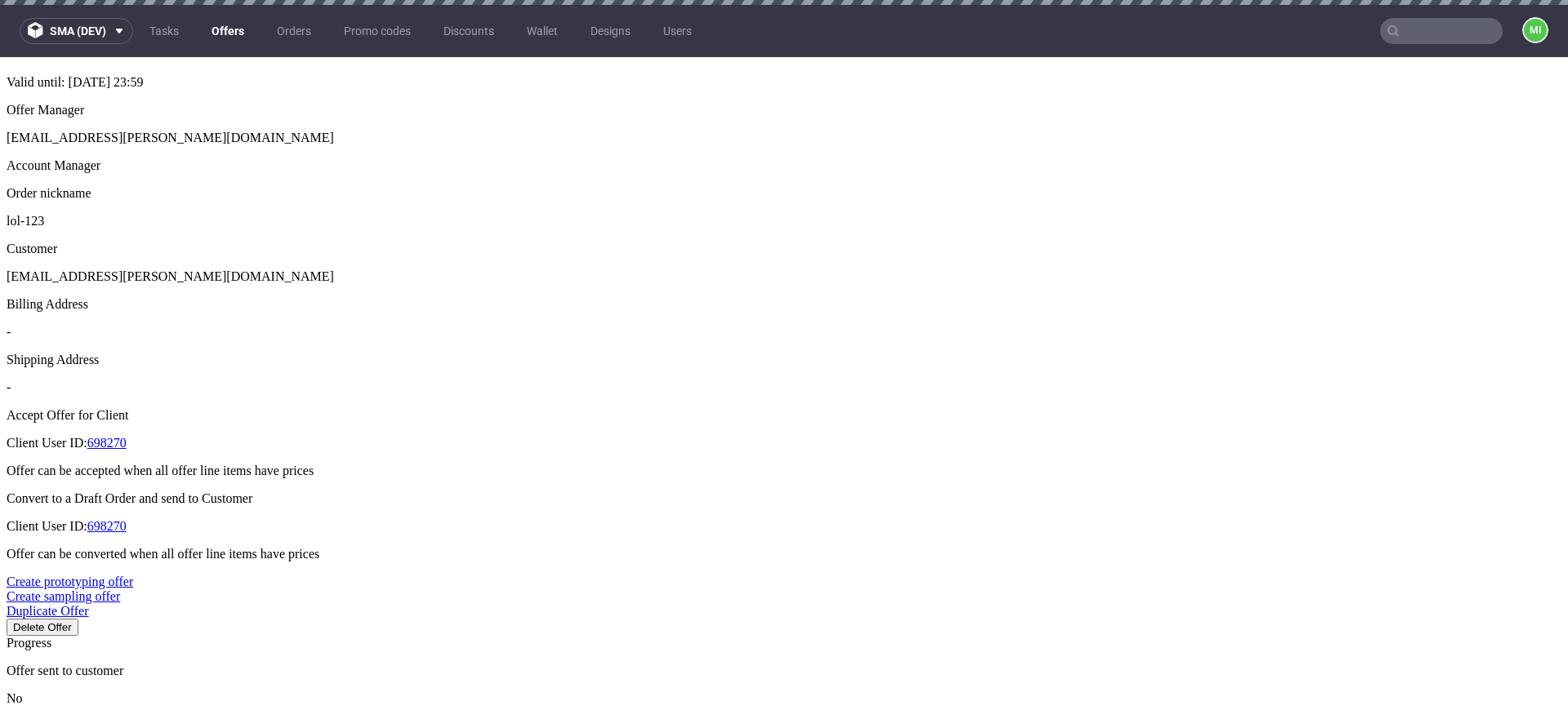
type input "2025-08-30"
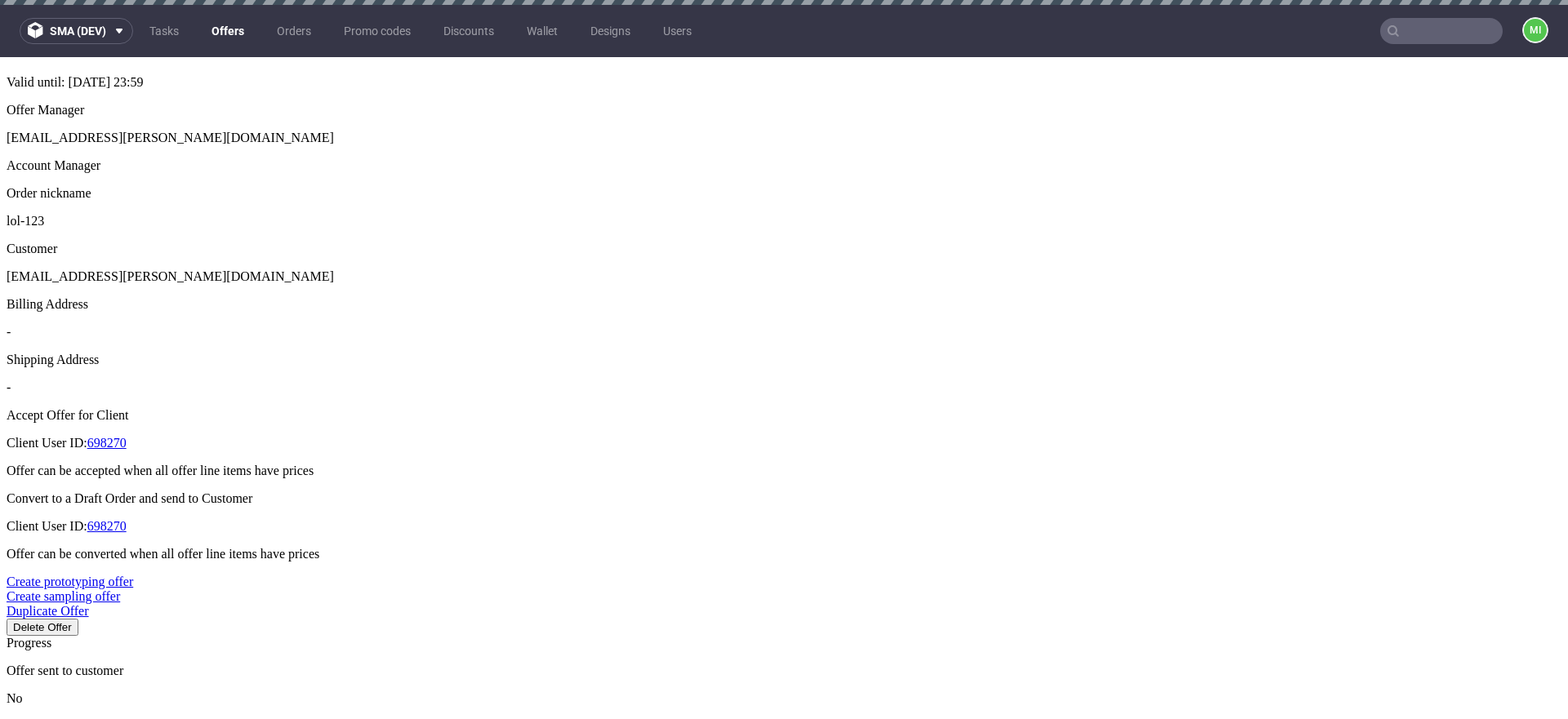
type input "2025-09-18"
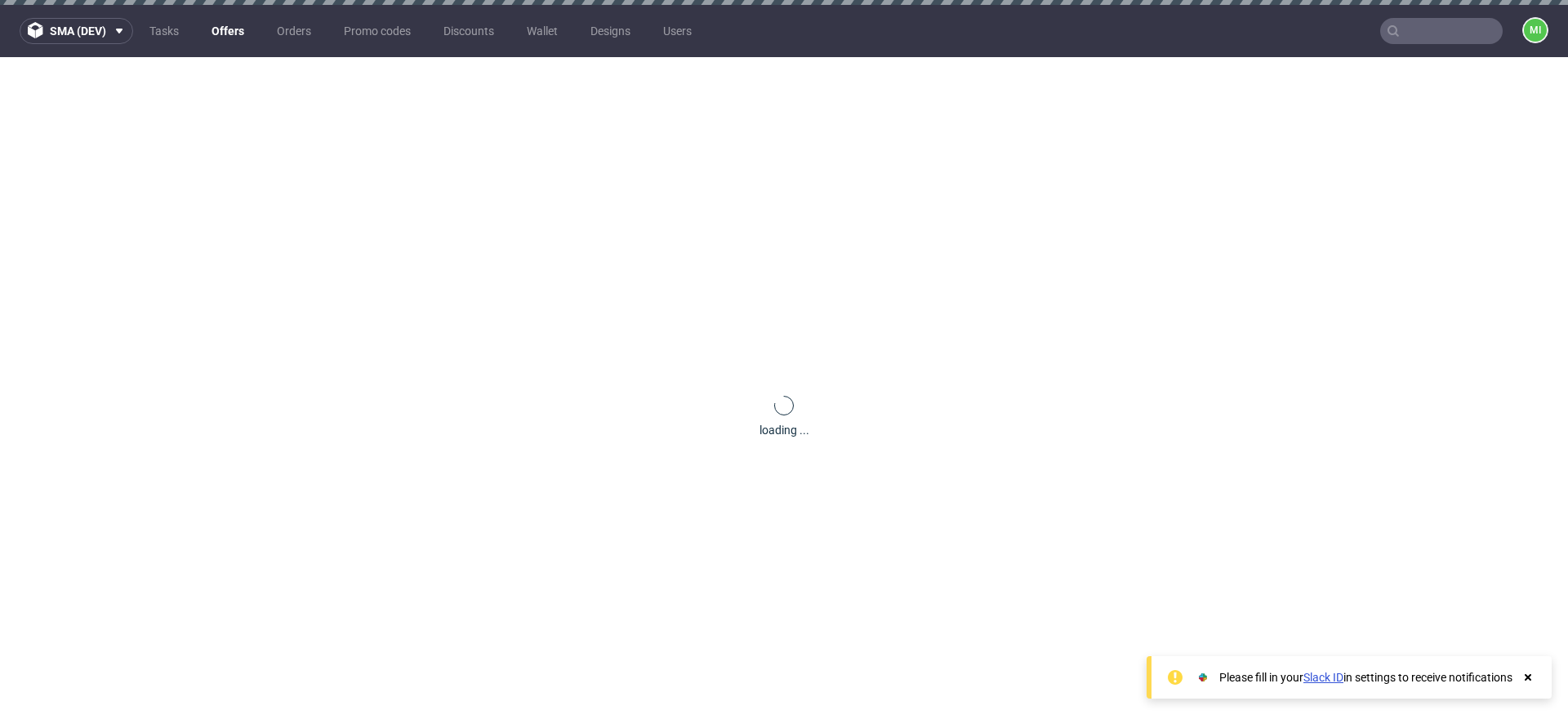
click at [1527, 675] on icon at bounding box center [1527, 677] width 15 height 13
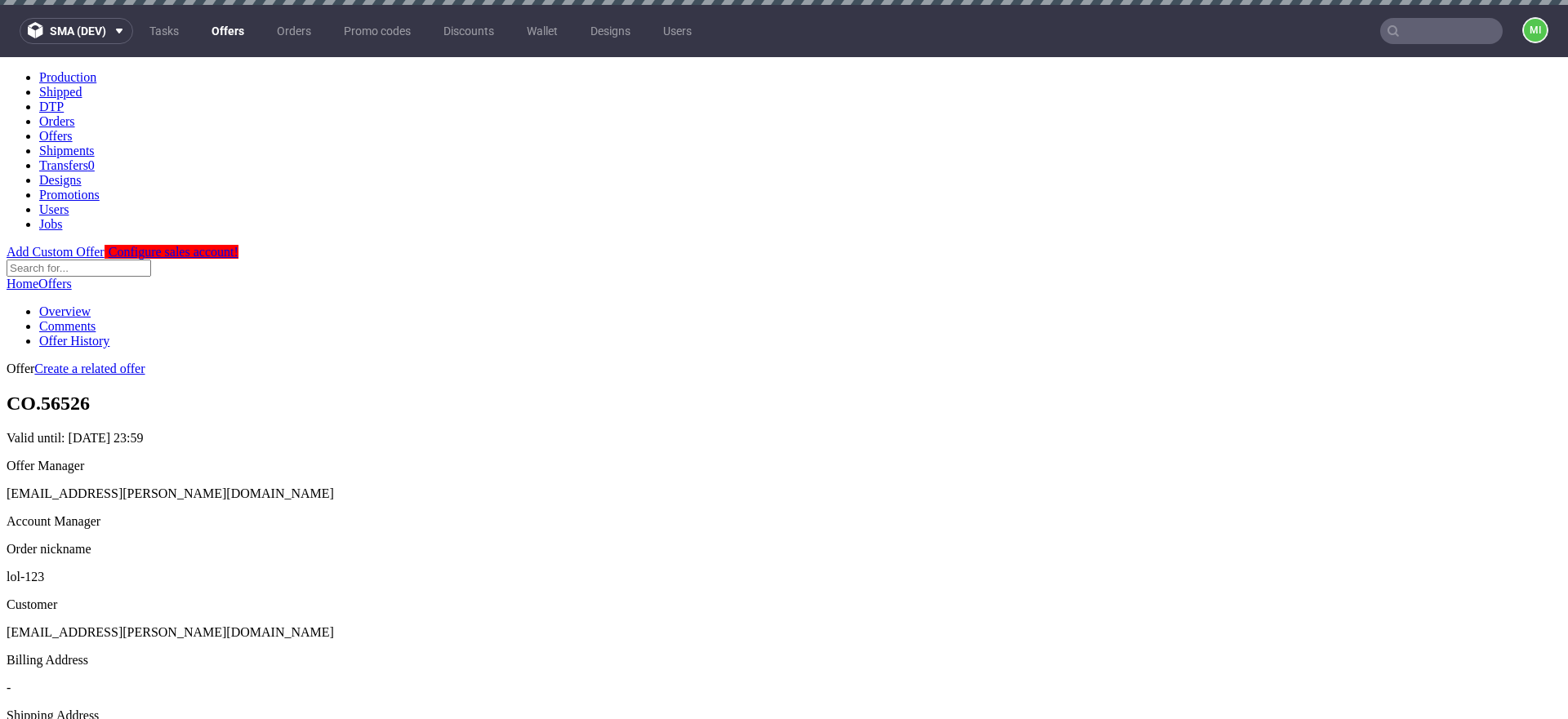
type input "In progress..."
drag, startPoint x: 839, startPoint y: 286, endPoint x: 871, endPoint y: 283, distance: 32.1
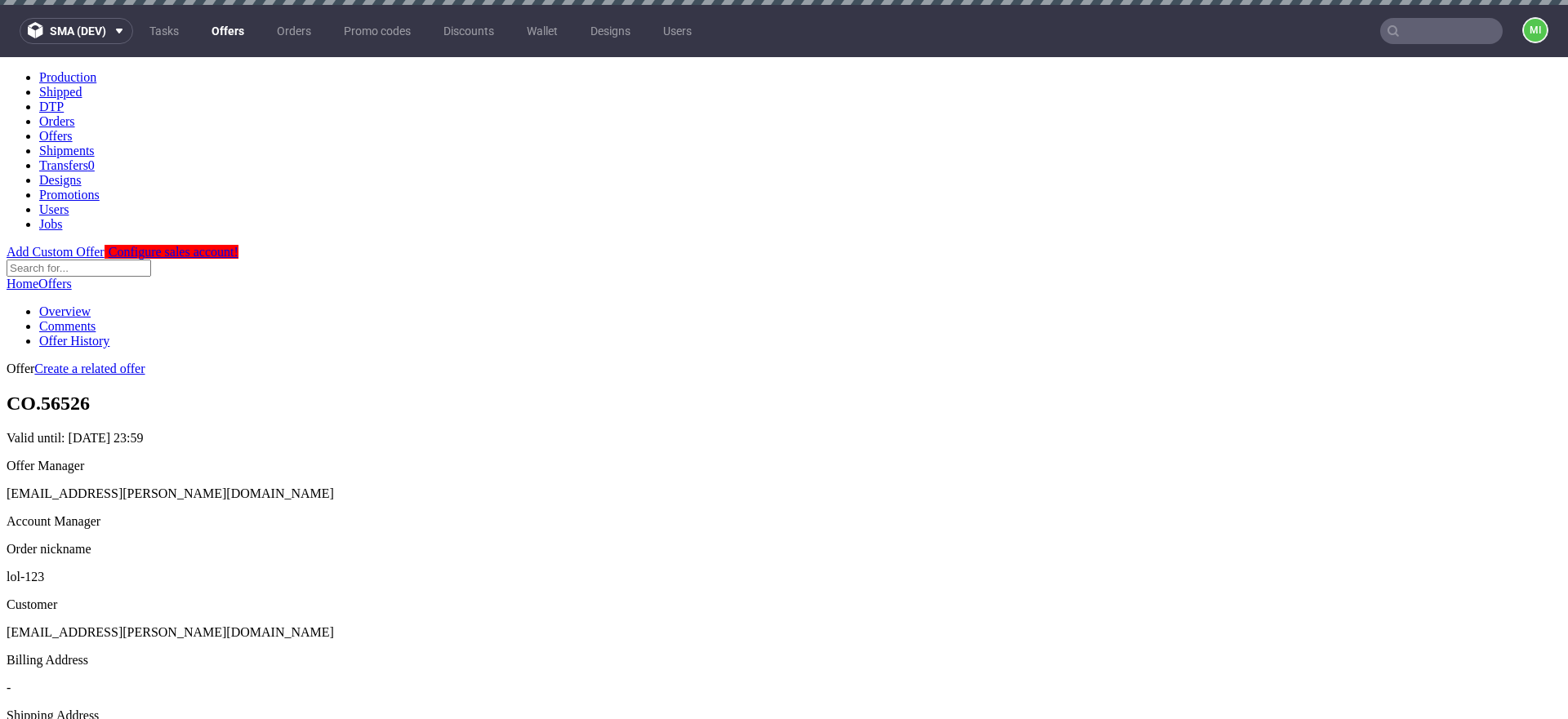
click at [227, 26] on link "Offers" at bounding box center [227, 30] width 53 height 26
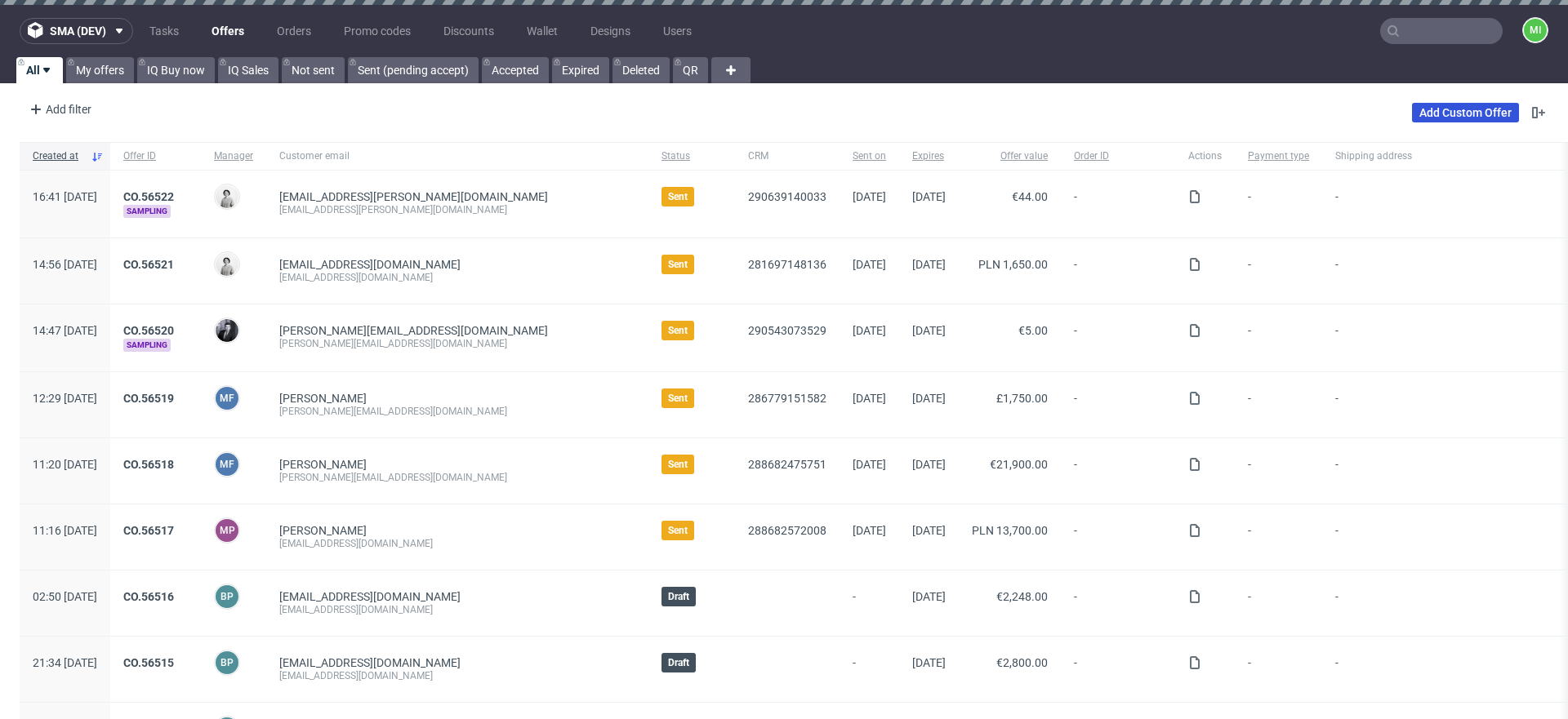
click at [1467, 113] on link "Add Custom Offer" at bounding box center [1465, 112] width 107 height 19
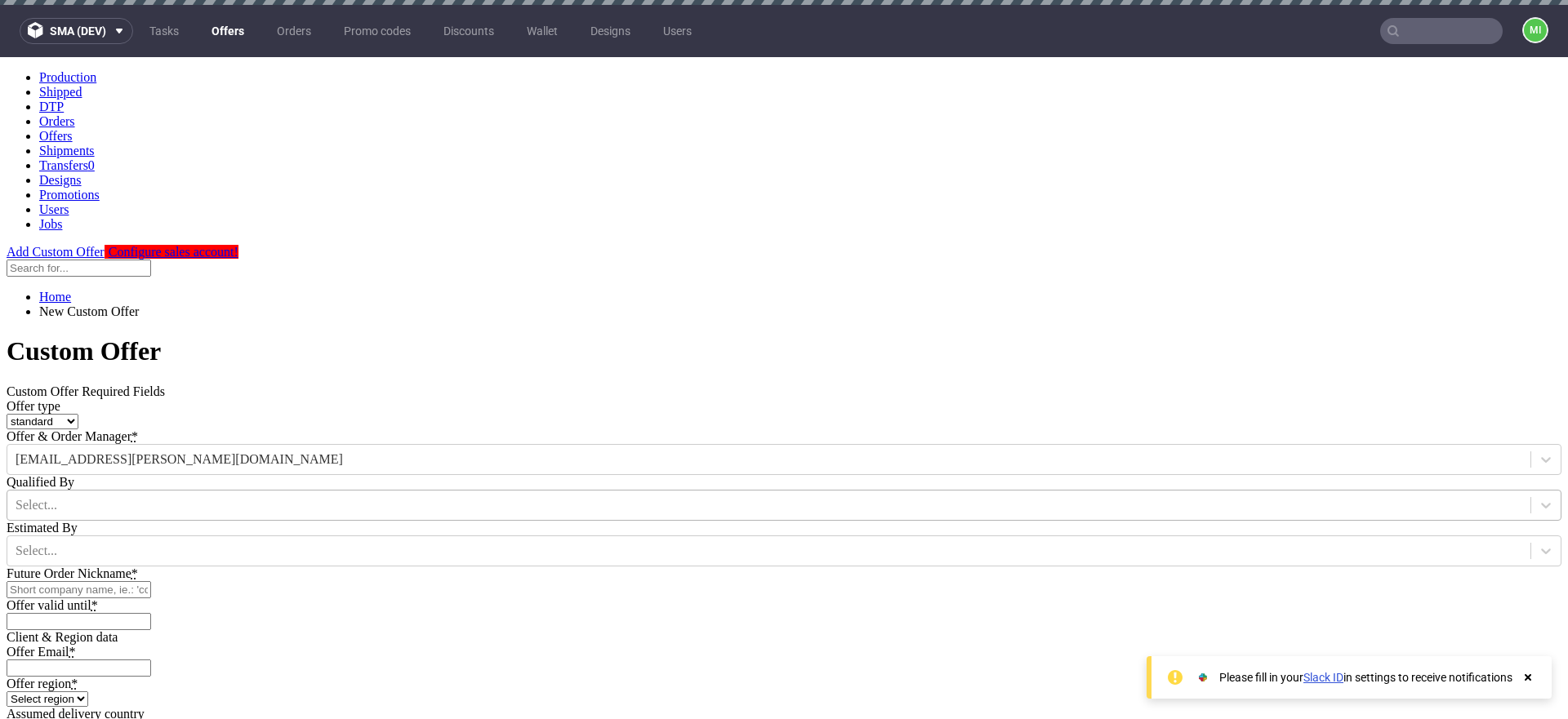
click at [718, 496] on div at bounding box center [768, 505] width 1506 height 18
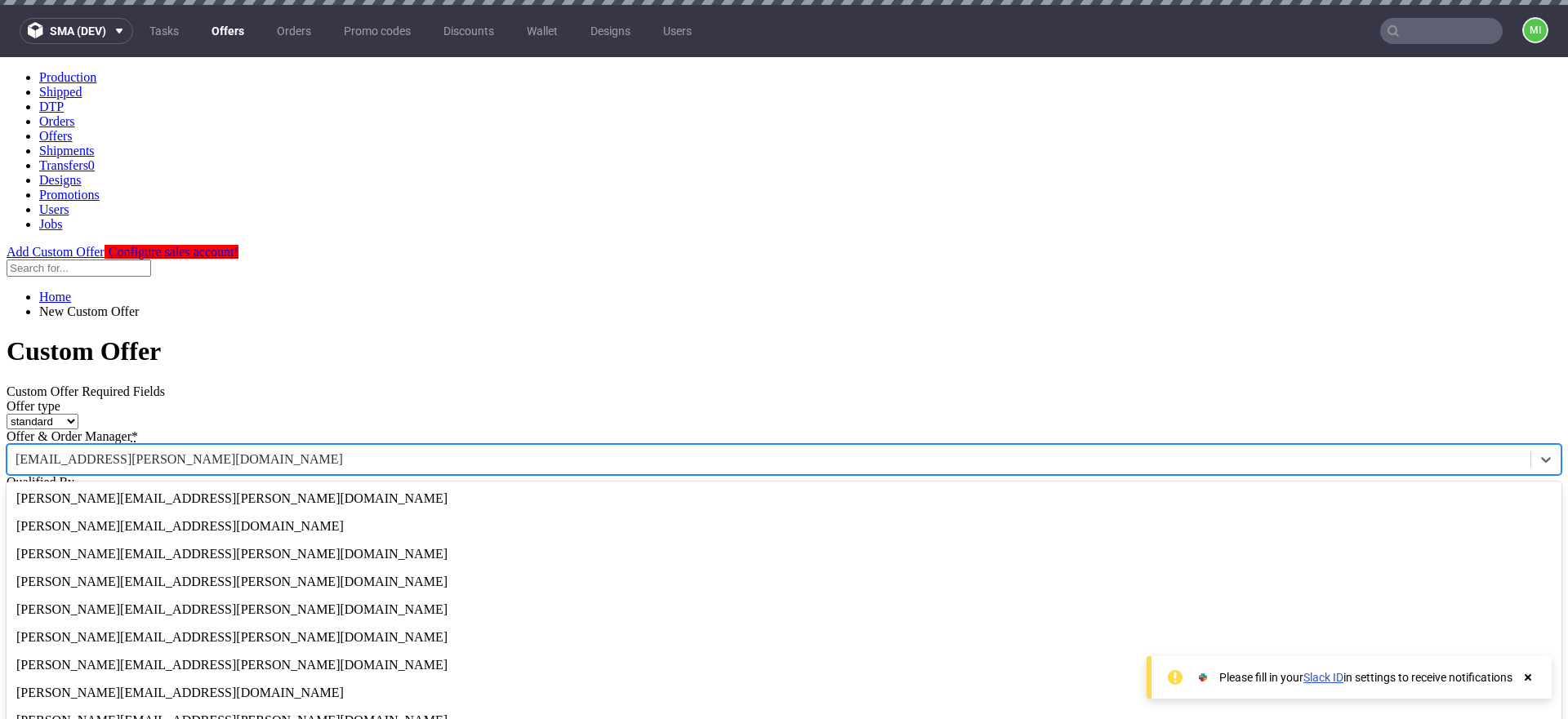
click at [732, 450] on div at bounding box center [768, 458] width 1506 height 18
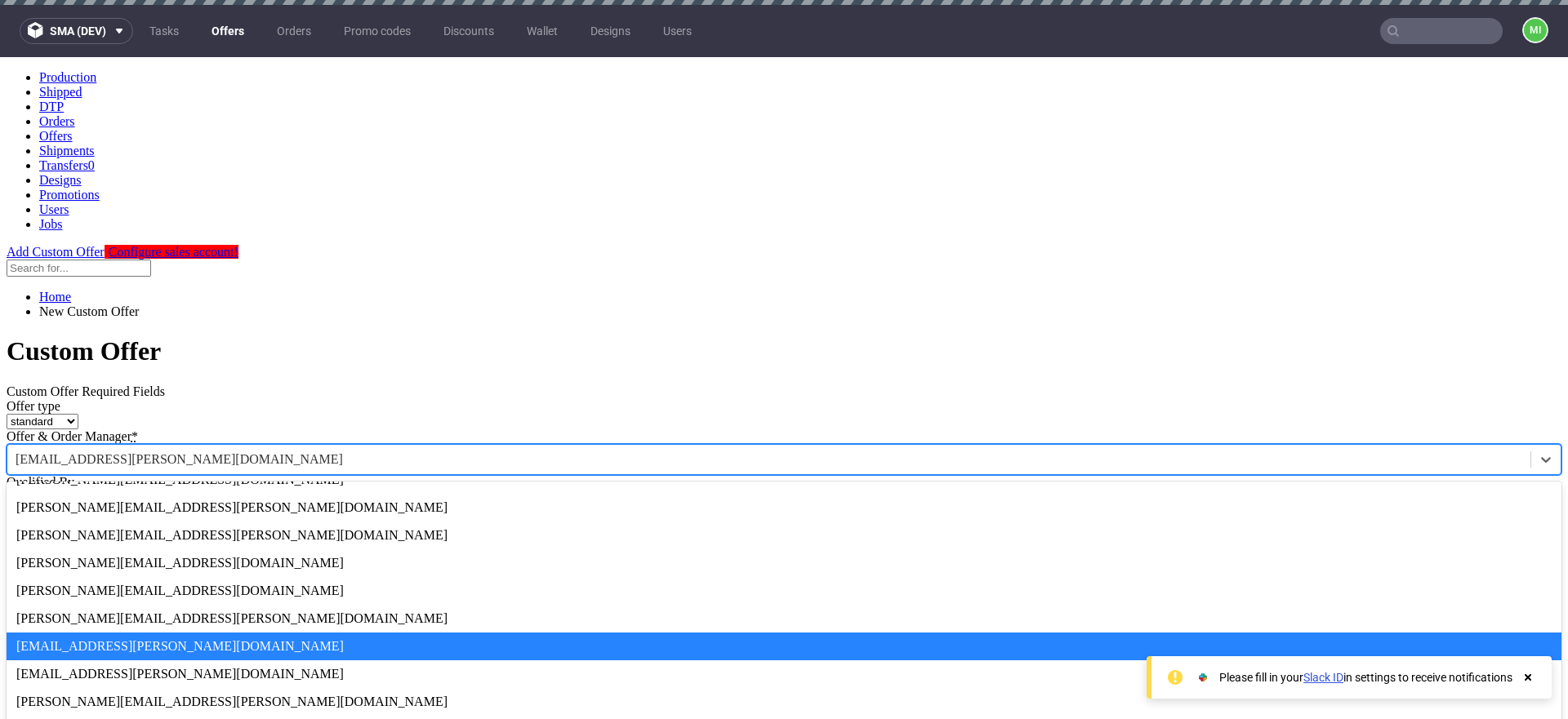
drag, startPoint x: 1183, startPoint y: 263, endPoint x: 1180, endPoint y: 272, distance: 9.5
click at [1183, 384] on div "Custom Offer Required Fields Offer type standard prototyping sampling Offer & O…" at bounding box center [783, 507] width 1554 height 246
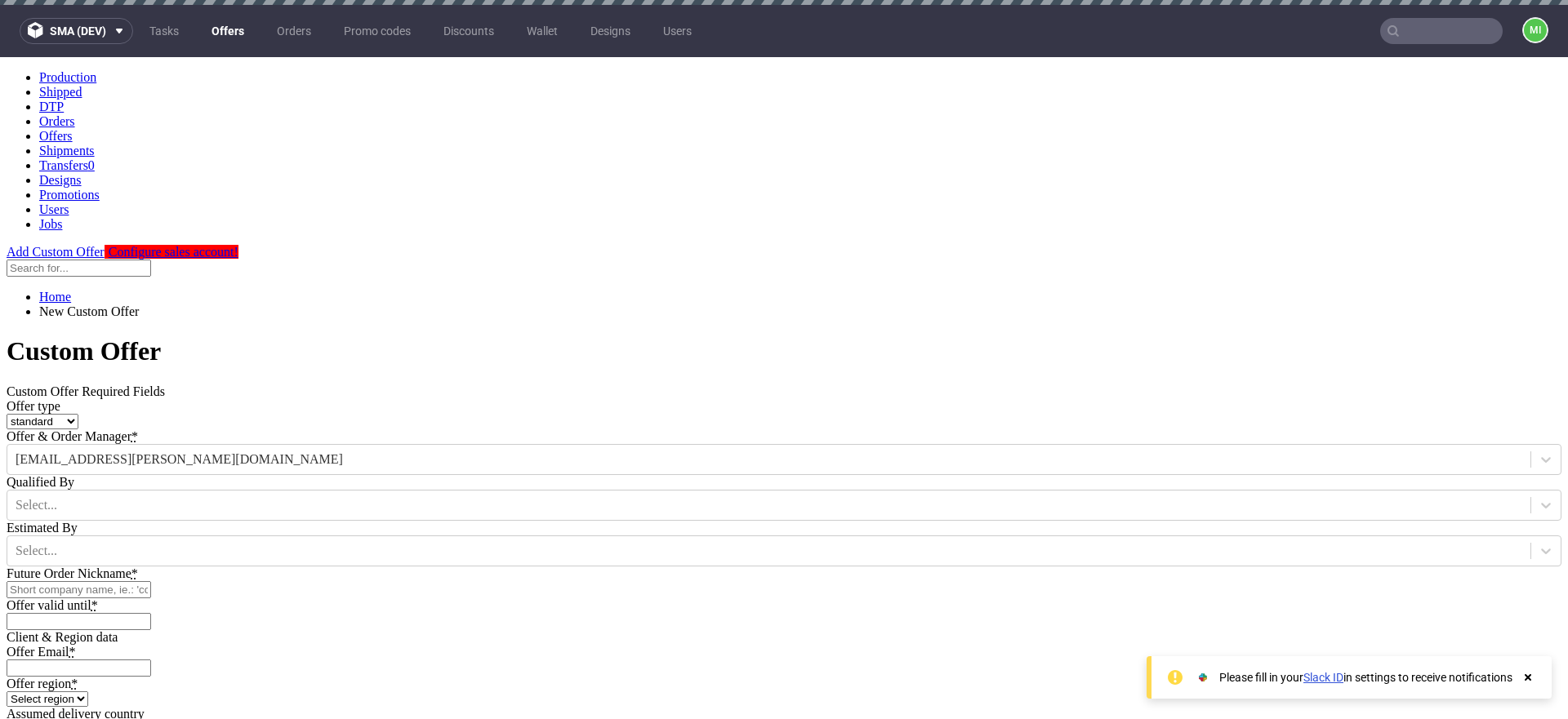
click at [151, 581] on input "Future Order Nickname *" at bounding box center [79, 590] width 144 height 18
type input "lol-1212"
click at [1216, 422] on div "Custom Offer Required Fields Offer type standard prototyping sampling Offer & O…" at bounding box center [783, 507] width 1554 height 246
click at [151, 613] on input "Offer valid until *" at bounding box center [79, 621] width 144 height 18
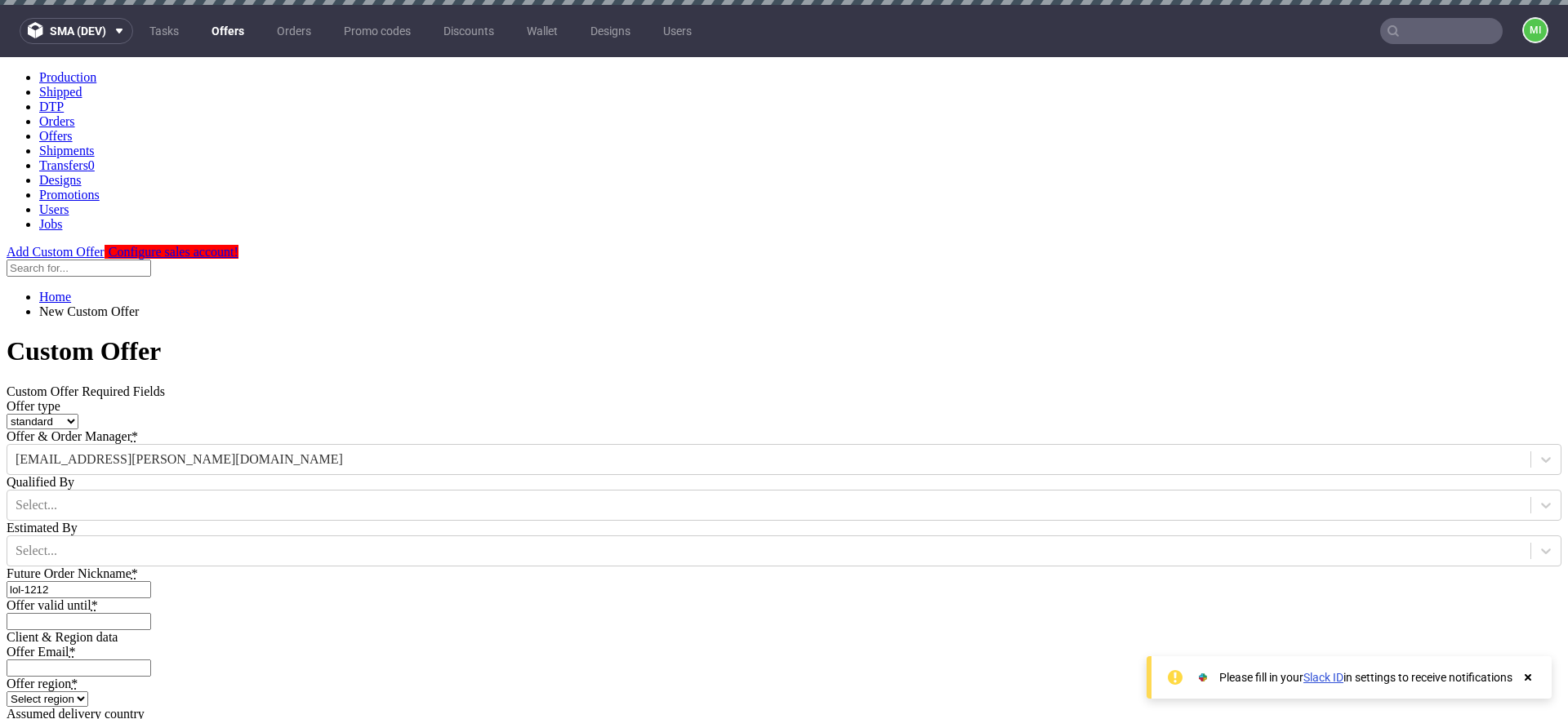
type input "[DATE]"
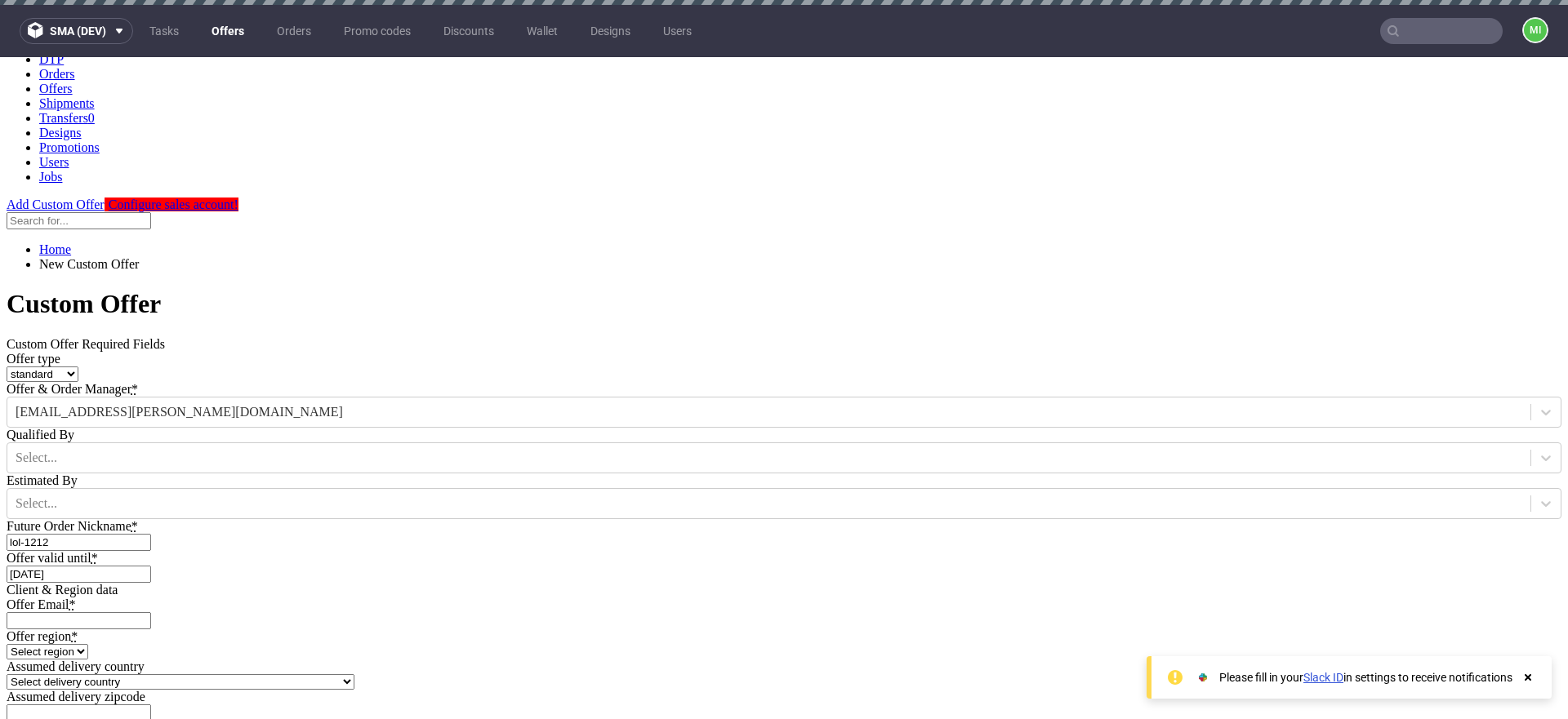
scroll to position [138, 0]
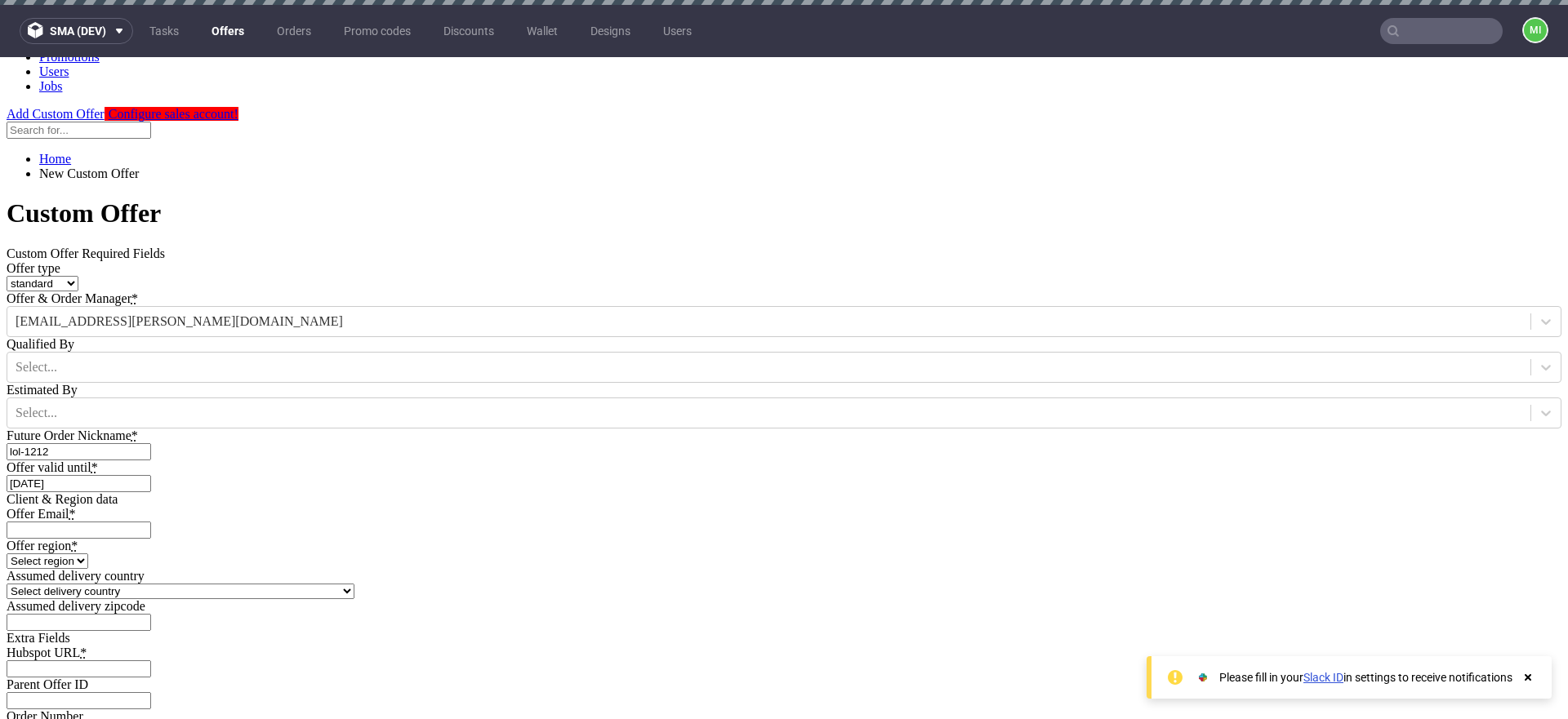
click at [151, 521] on input "Offer Email *" at bounding box center [79, 530] width 144 height 18
click at [88, 554] on select "Select region eu gb de pl fr it es" at bounding box center [47, 561] width 81 height 16
select select "eu"
click at [88, 554] on select "Select region eu gb de pl fr it es" at bounding box center [47, 561] width 81 height 16
click at [354, 583] on select "Select delivery country Andorra Afghanistan Anguilla Albania Armenia Antarctica…" at bounding box center [180, 591] width 348 height 16
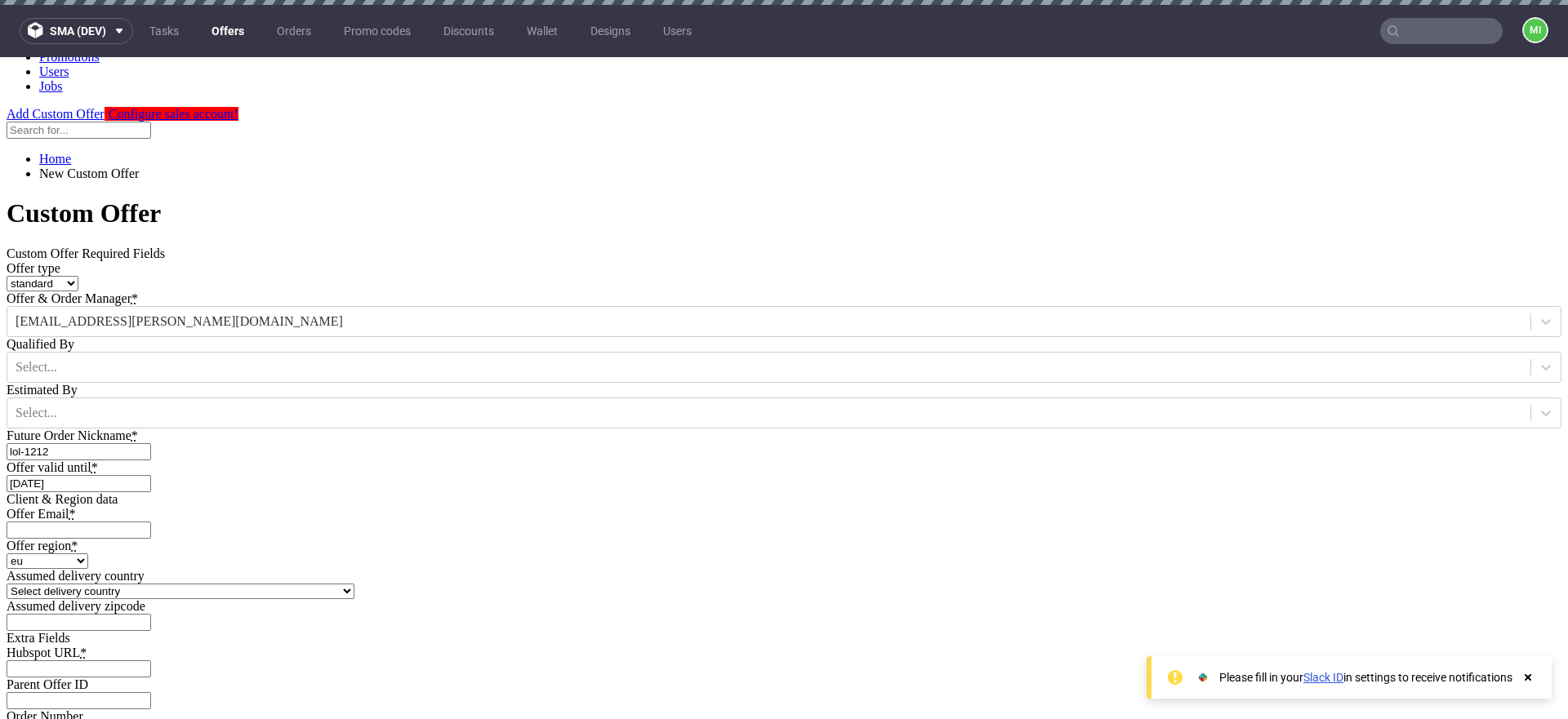
click at [354, 583] on select "Select delivery country Andorra Afghanistan Anguilla Albania Armenia Antarctica…" at bounding box center [180, 591] width 348 height 16
select select "12"
click at [354, 583] on select "Select delivery country Andorra Afghanistan Anguilla Albania Armenia Antarctica…" at bounding box center [180, 591] width 348 height 16
click at [1267, 492] on div "Client & Region data Offer Email * Offer region * Select region eu gb de pl fr …" at bounding box center [783, 561] width 1554 height 139
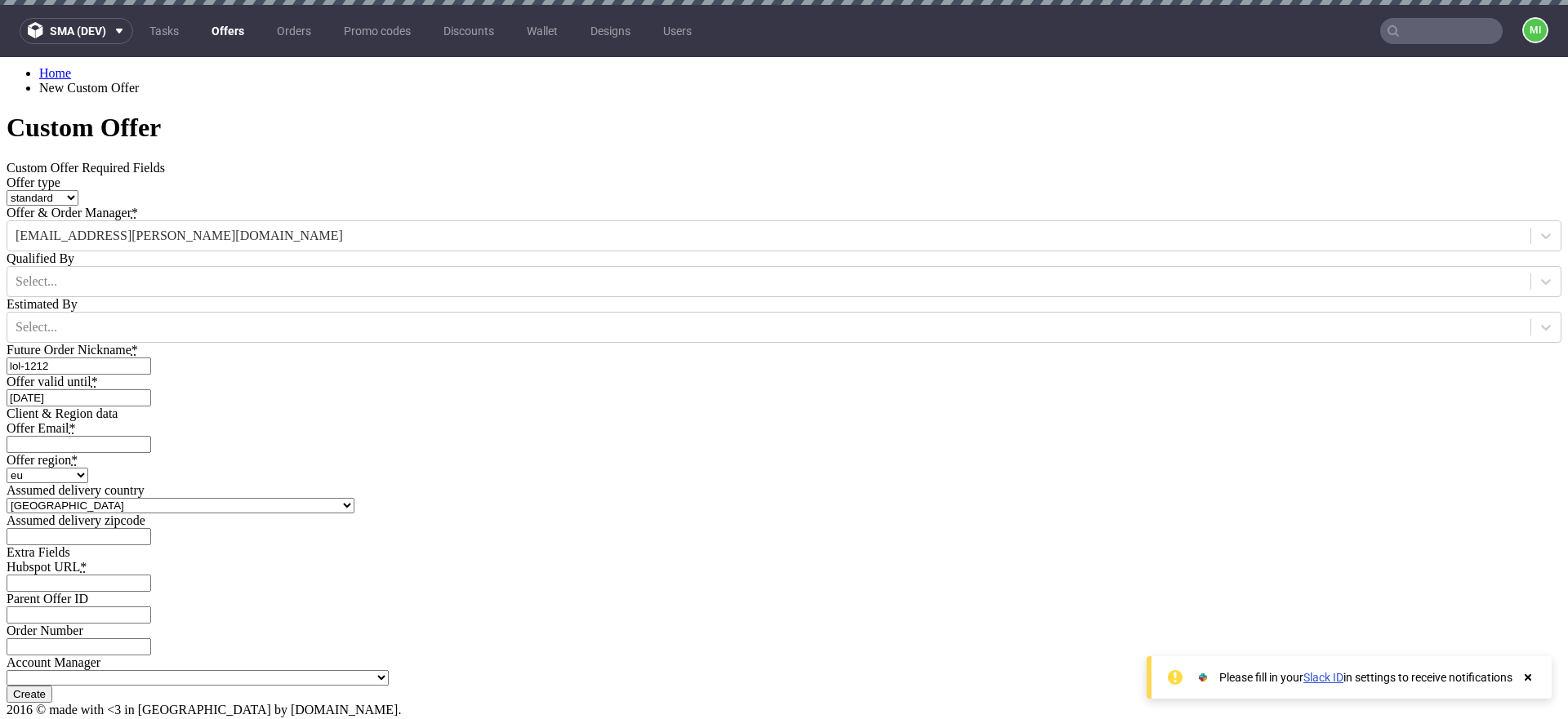
scroll to position [408, 0]
click at [151, 575] on input "Hubspot URL *" at bounding box center [79, 583] width 144 height 18
type input "[URL][DOMAIN_NAME]"
click at [53, 686] on input "Create" at bounding box center [29, 694] width 45 height 18
type input "Please wait..."
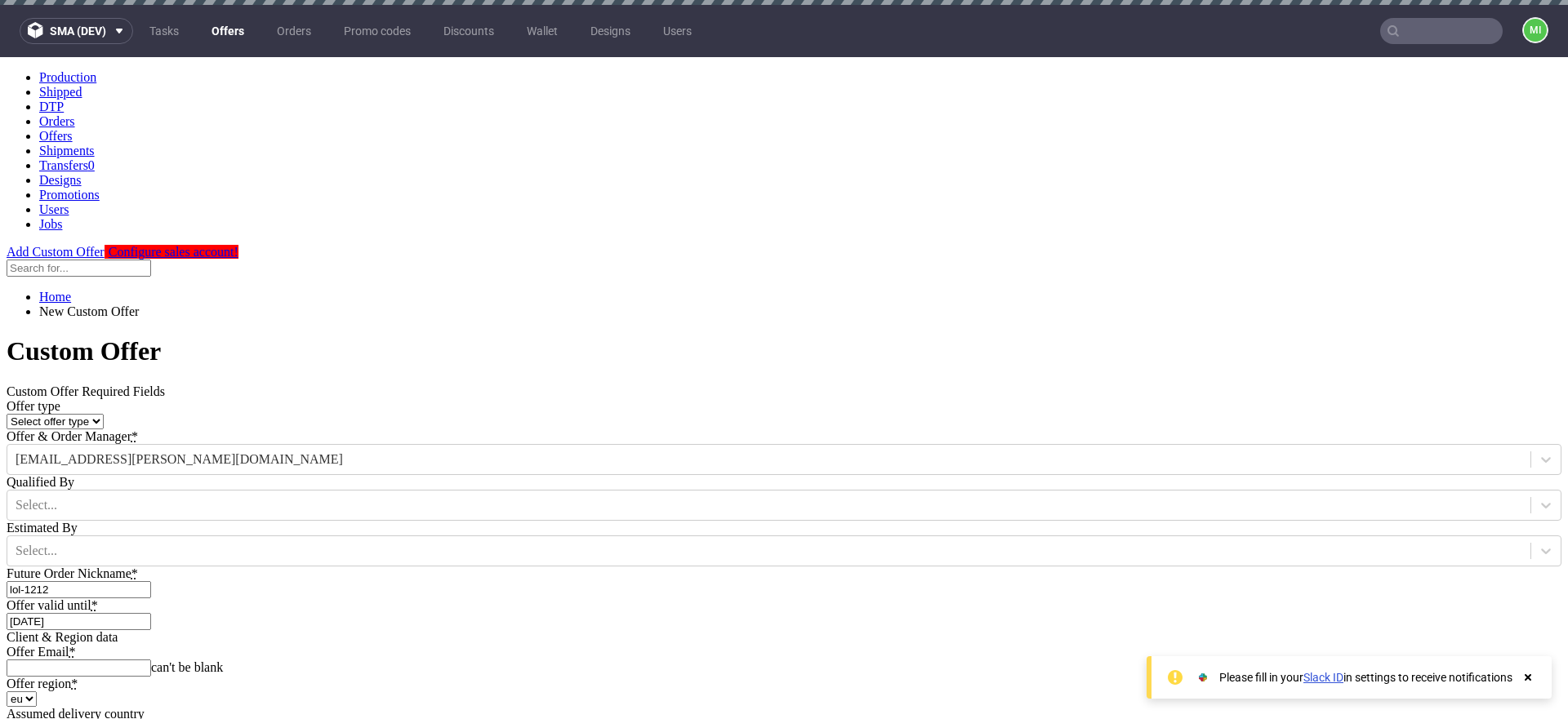
scroll to position [323, 0]
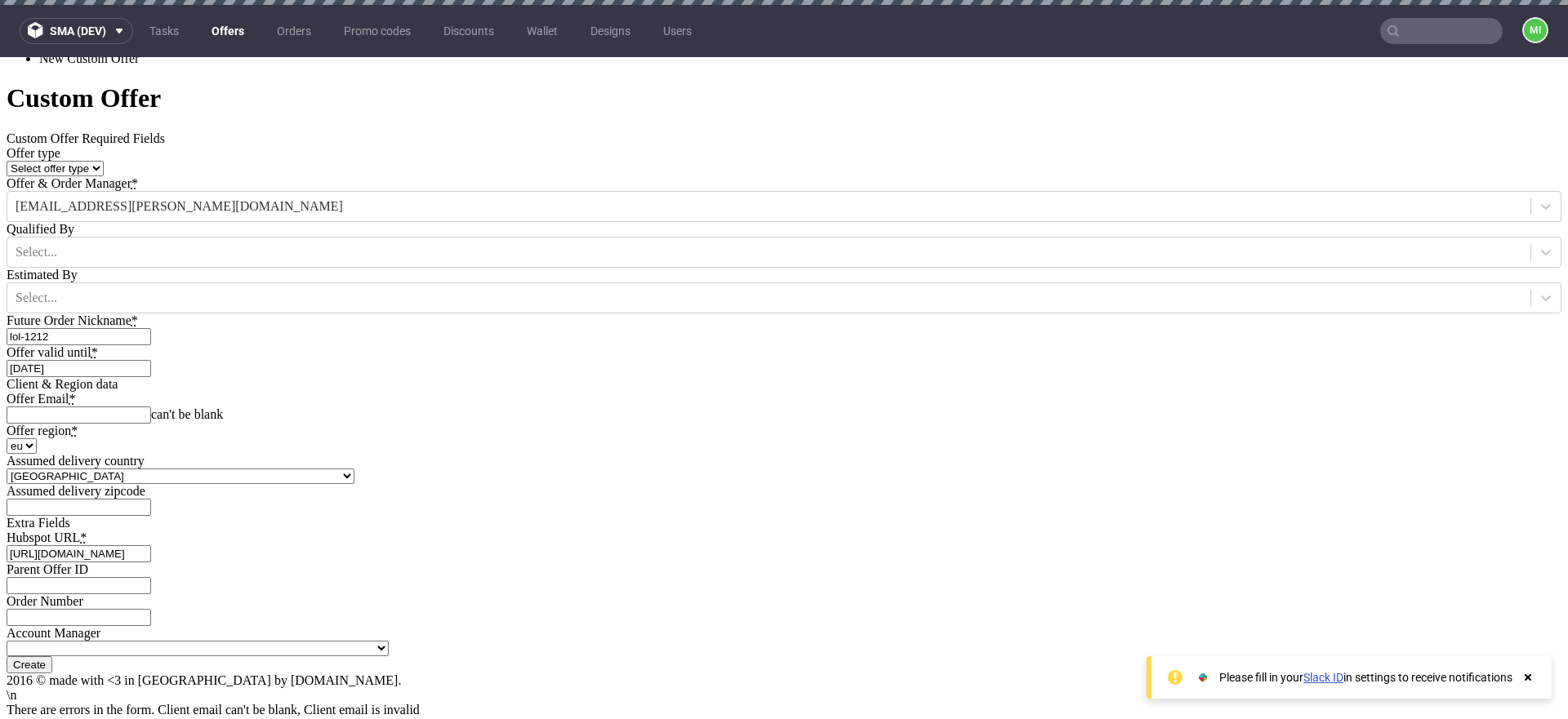
click at [151, 407] on input "Offer Email *" at bounding box center [79, 415] width 144 height 18
type input "[EMAIL_ADDRESS][PERSON_NAME][DOMAIN_NAME]"
click at [1265, 377] on div "Client & Region data Offer Email * mikolaj.olszanski@packhelp.com can't be blan…" at bounding box center [783, 446] width 1554 height 139
click at [53, 656] on input "Create" at bounding box center [29, 664] width 45 height 18
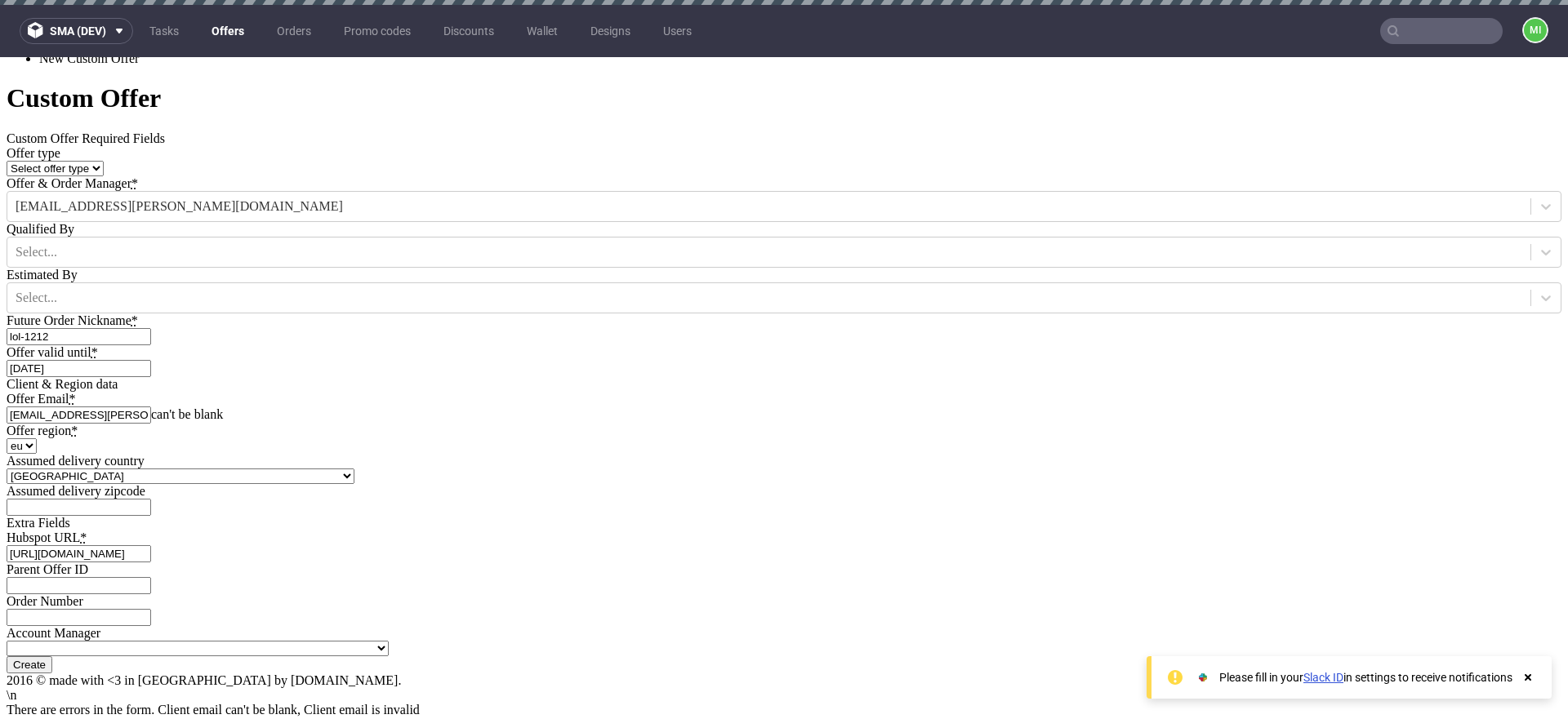
type input "Please wait..."
click at [1531, 679] on use at bounding box center [1527, 676] width 6 height 6
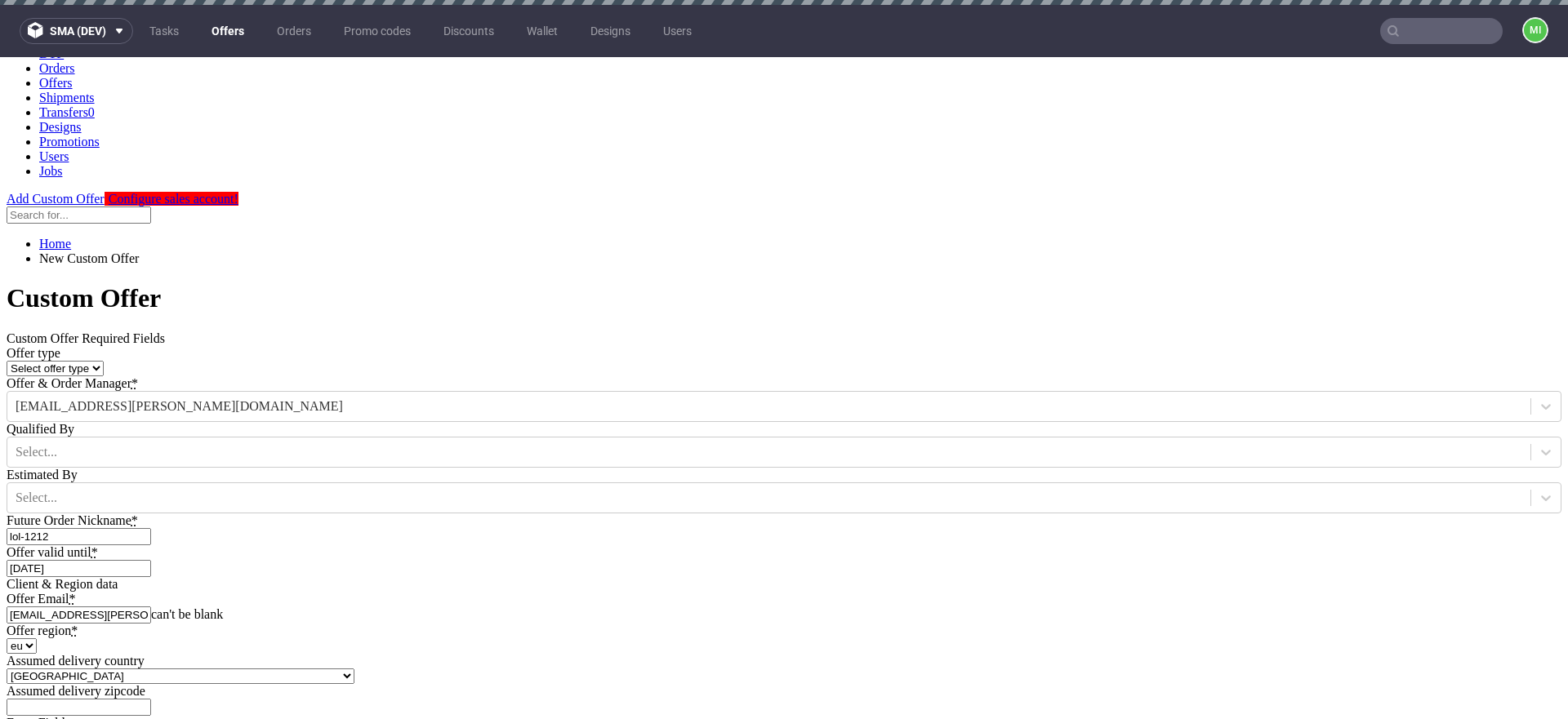
scroll to position [120, 0]
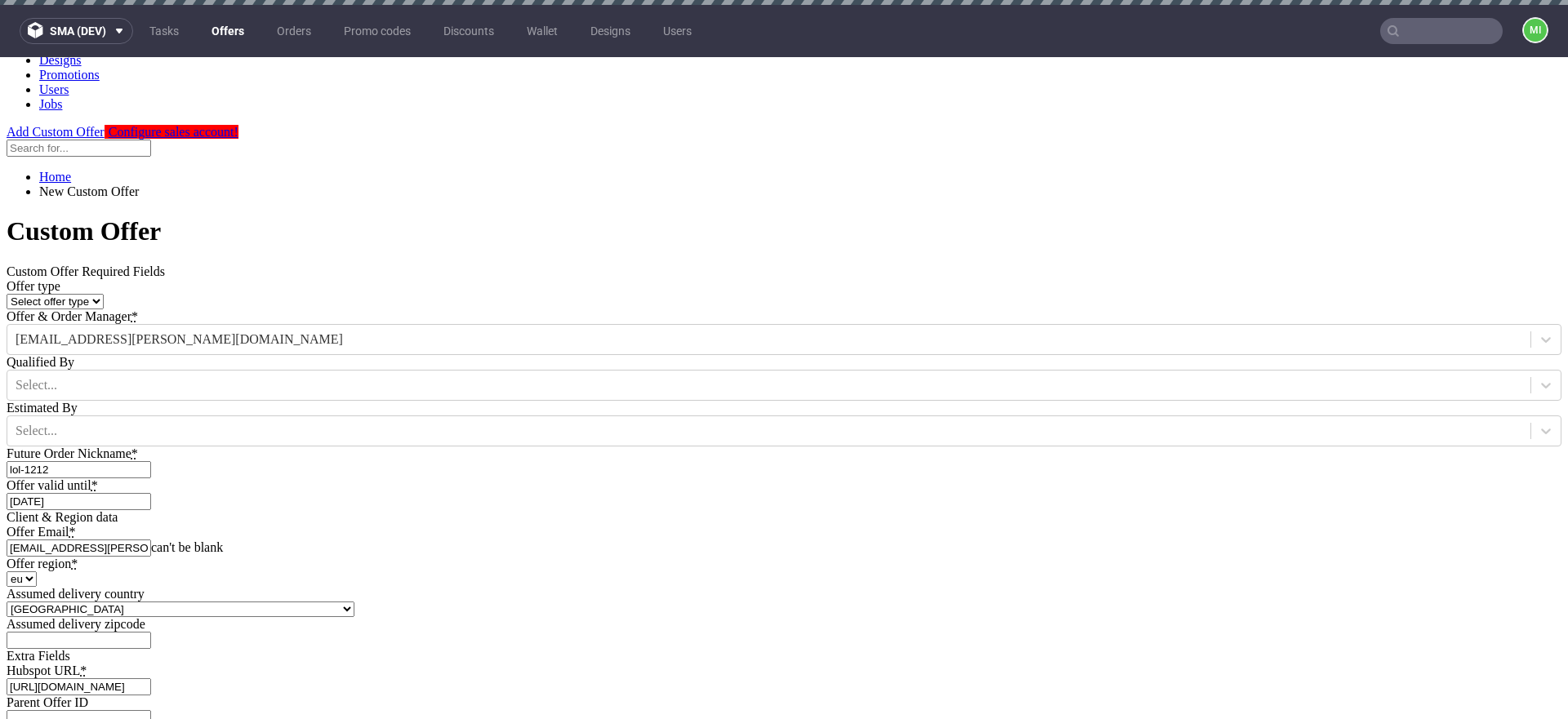
click at [151, 540] on input "[EMAIL_ADDRESS][PERSON_NAME][DOMAIN_NAME]" at bounding box center [79, 548] width 144 height 18
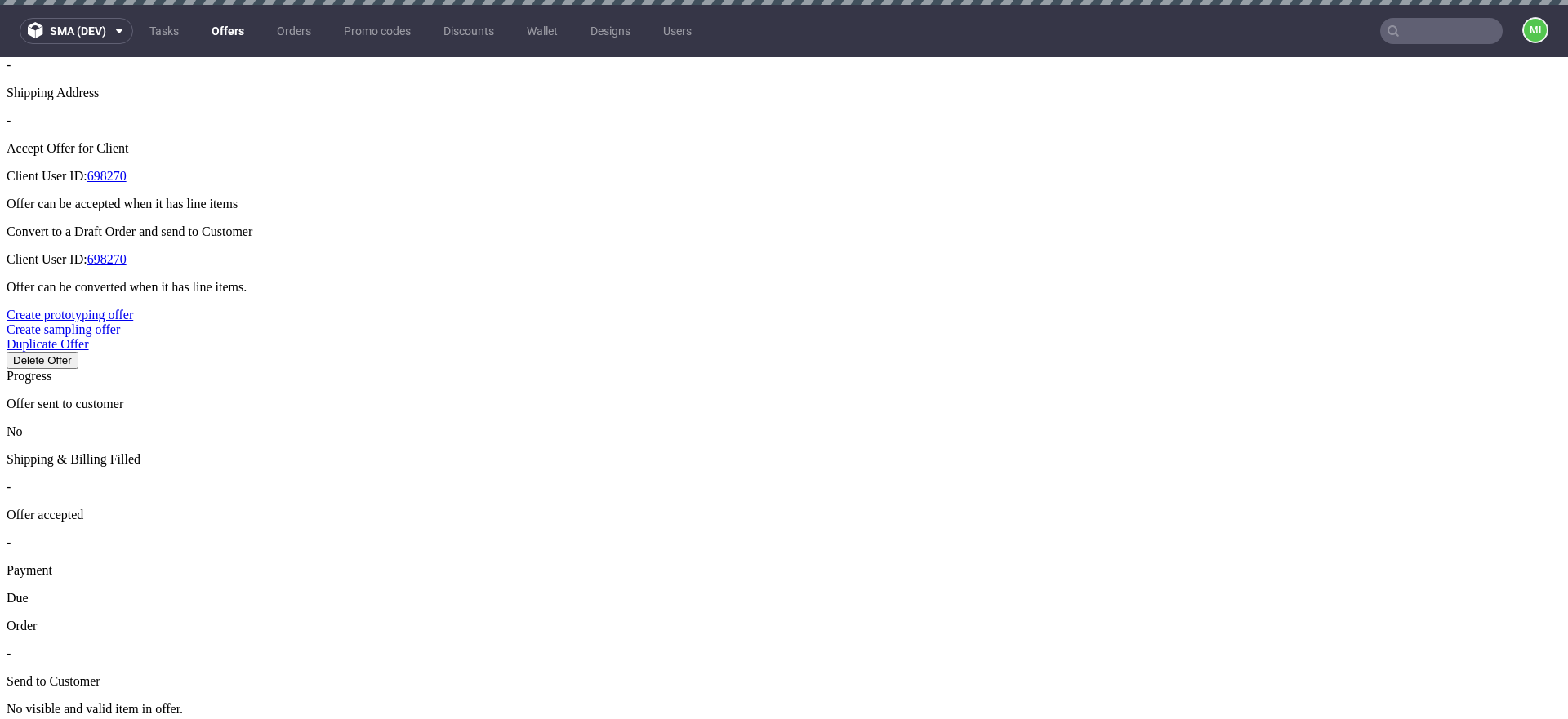
scroll to position [690, 0]
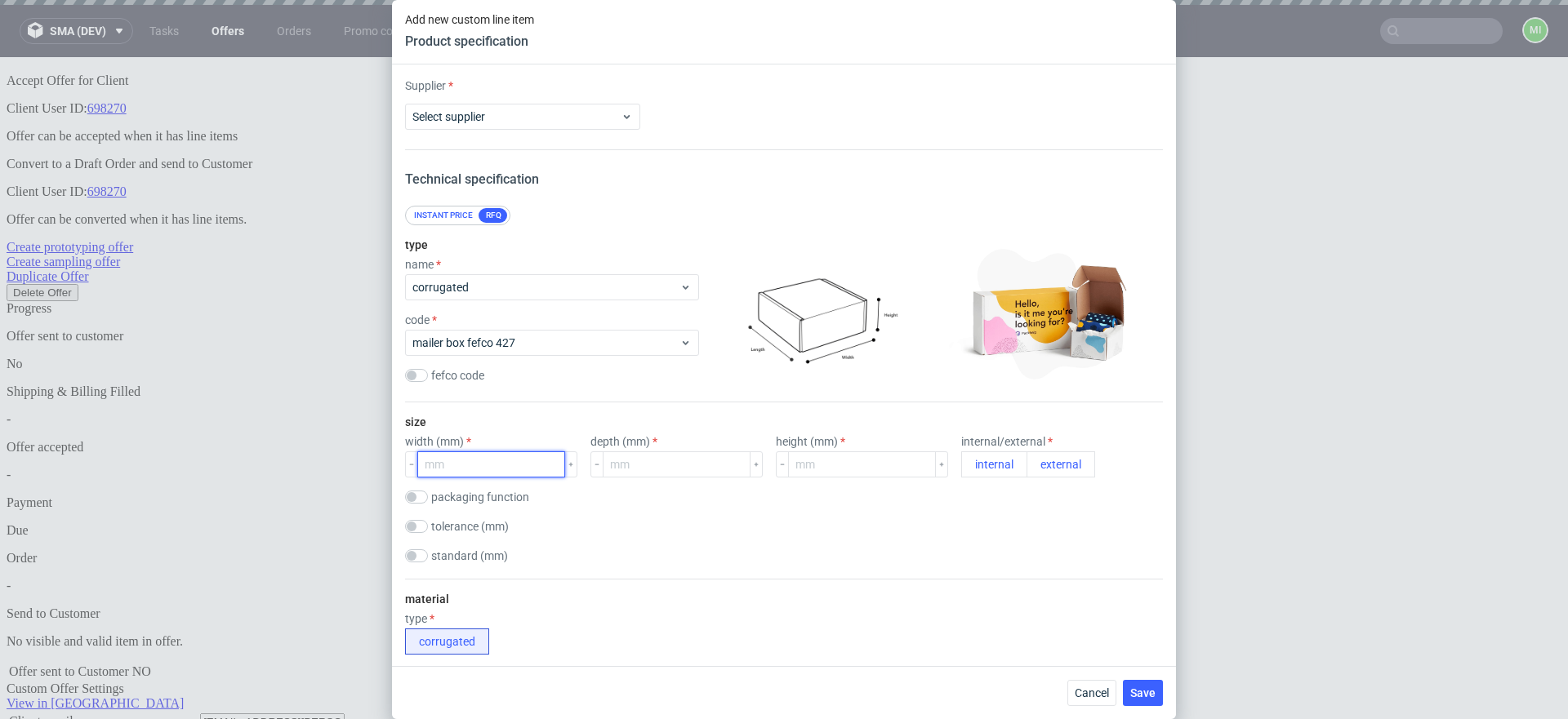
click at [459, 471] on input "number" at bounding box center [491, 464] width 148 height 26
type input "20"
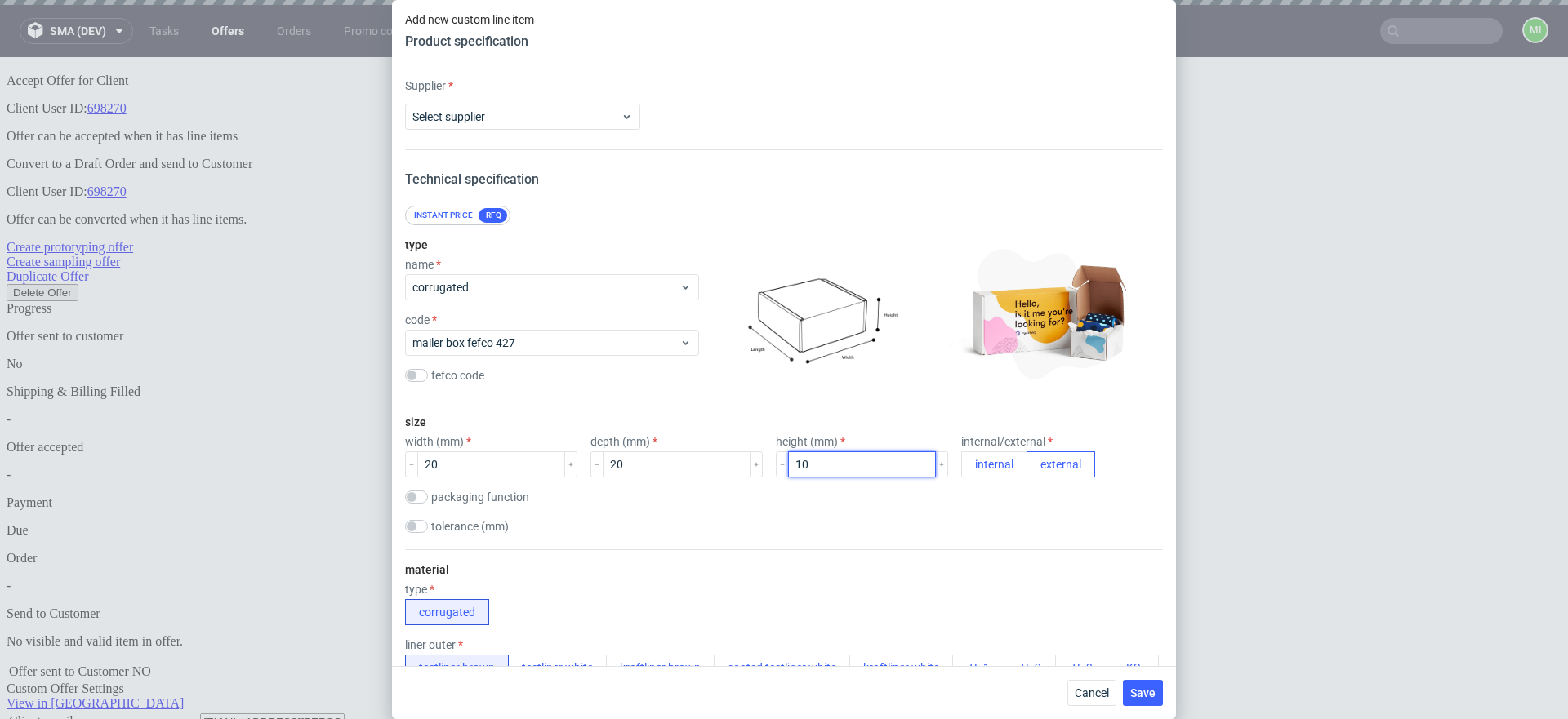
type input "10"
click at [1033, 460] on button "external" at bounding box center [1060, 464] width 68 height 26
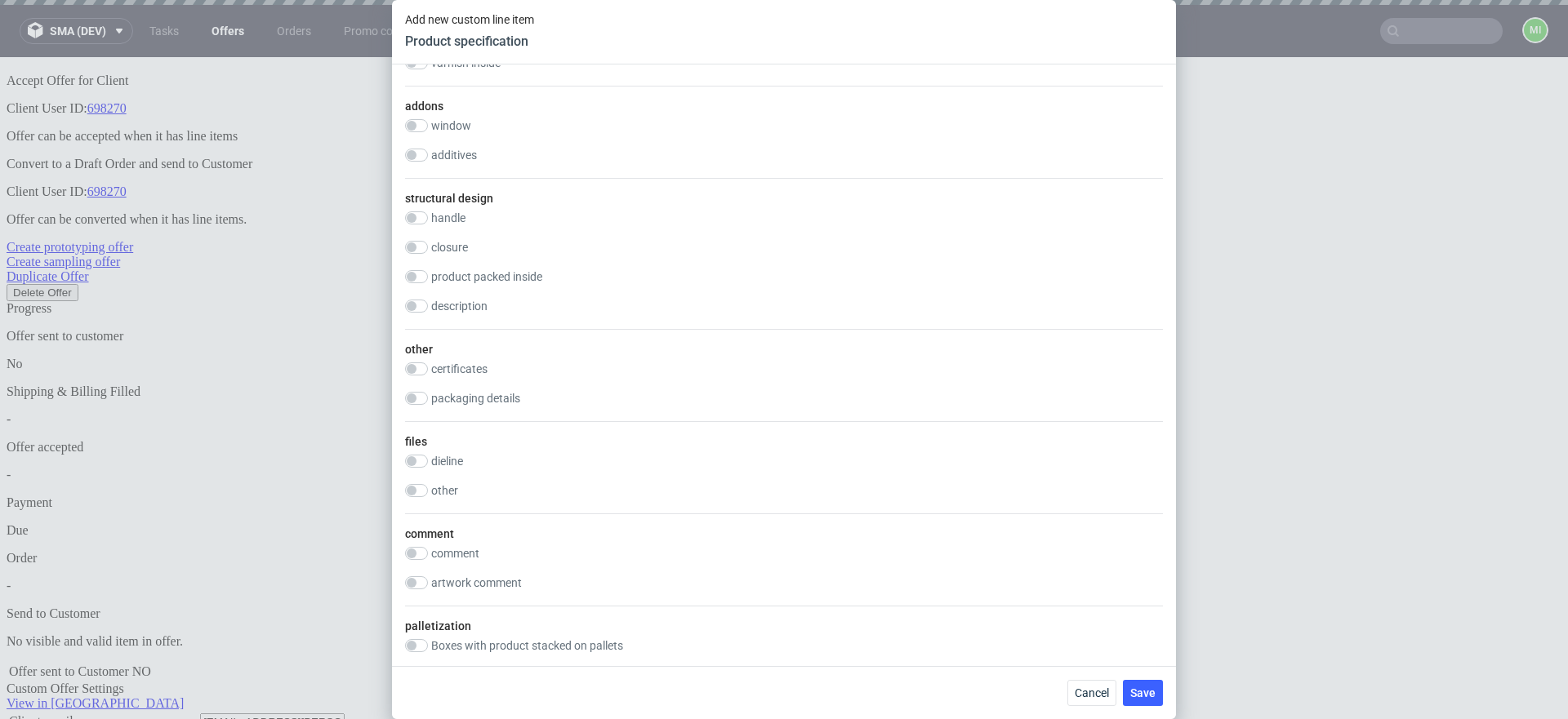
scroll to position [1547, 0]
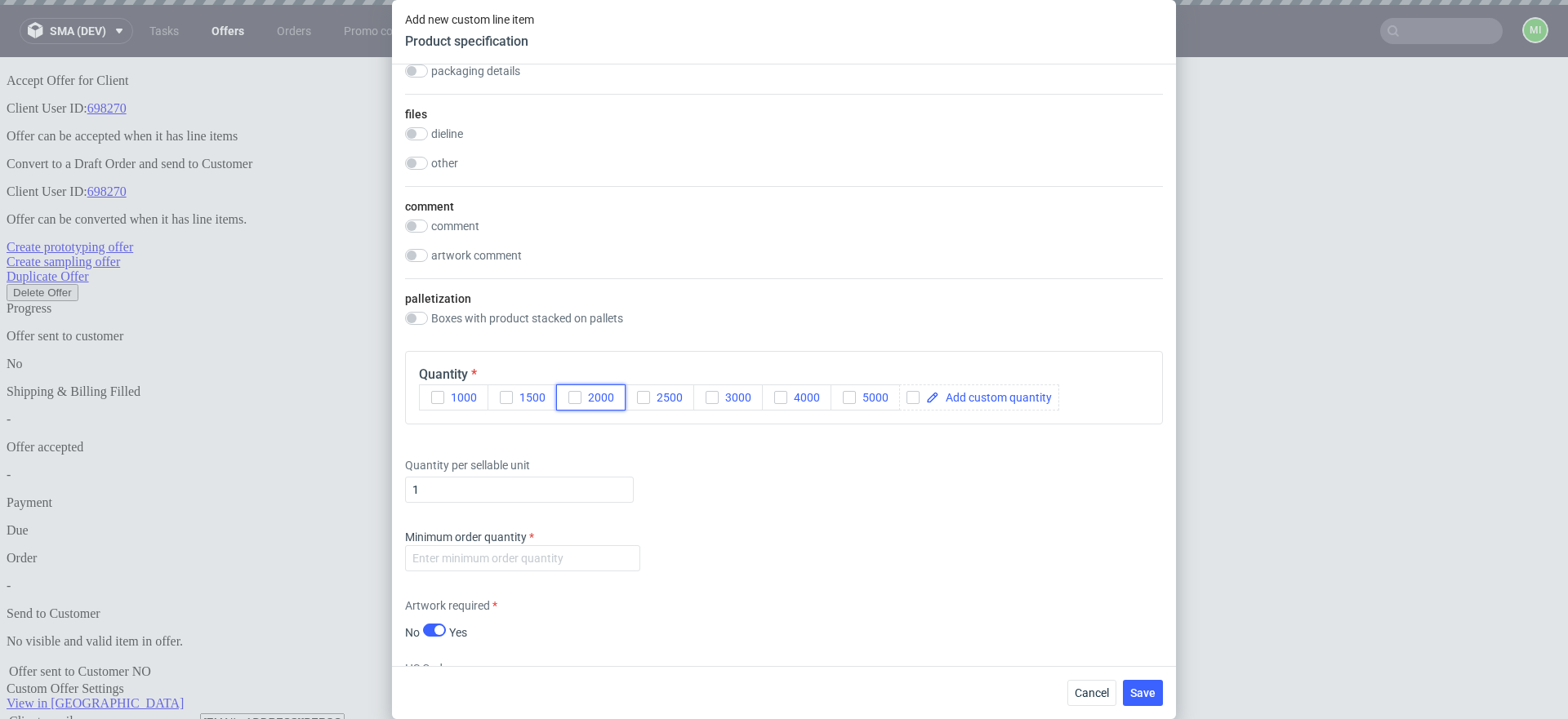
click at [597, 404] on span "2000" at bounding box center [597, 397] width 32 height 13
click at [1137, 688] on span "Save" at bounding box center [1142, 693] width 25 height 11
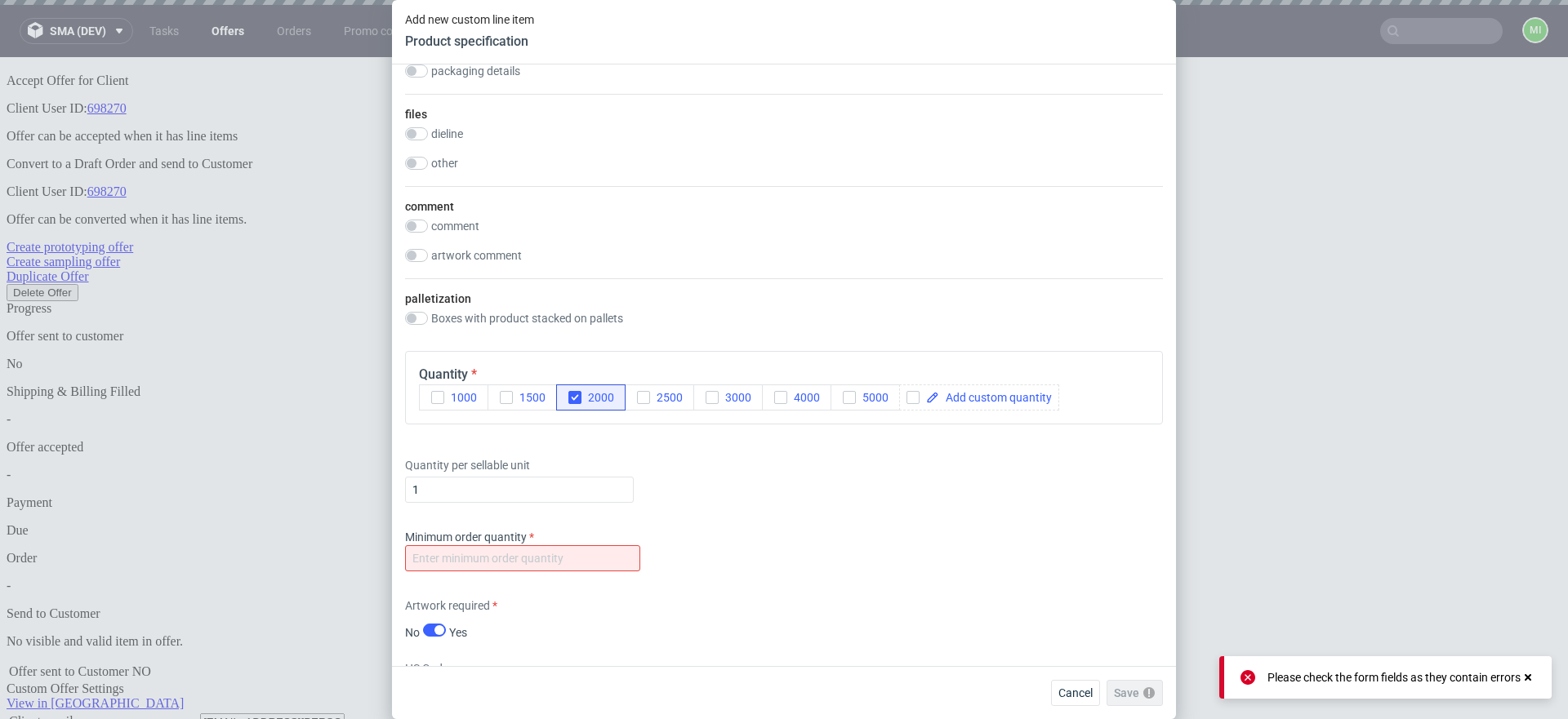
scroll to position [1693, 0]
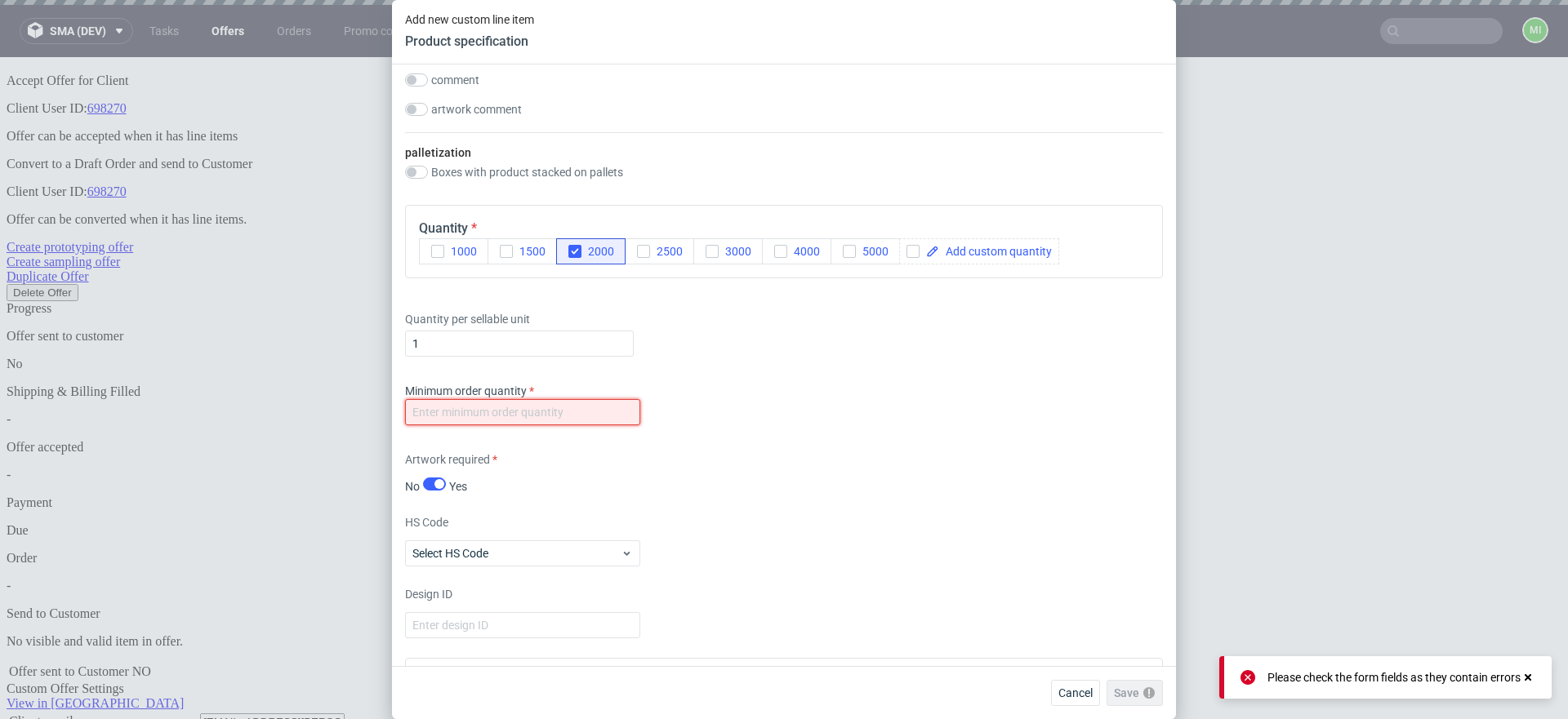
click at [510, 425] on input "number" at bounding box center [522, 412] width 235 height 26
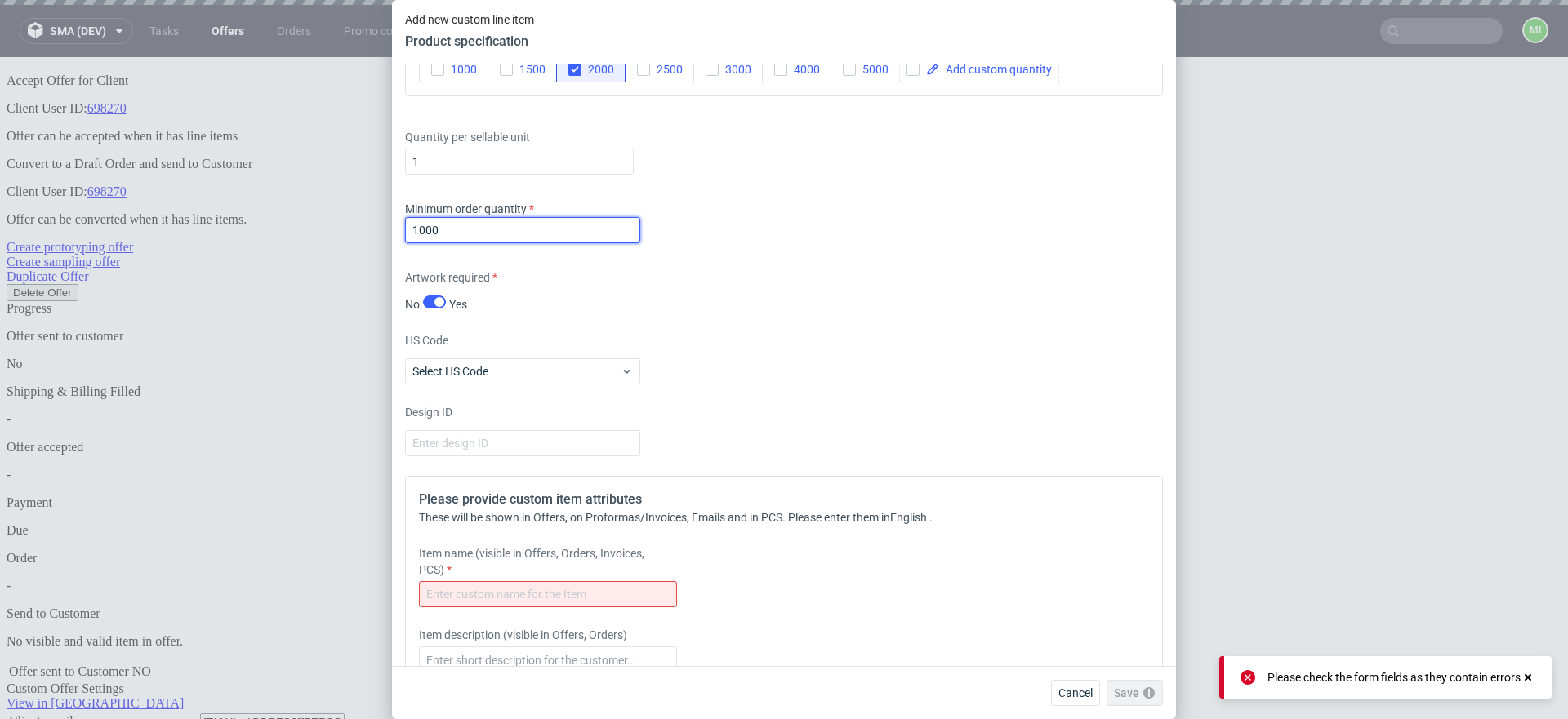
scroll to position [2196, 0]
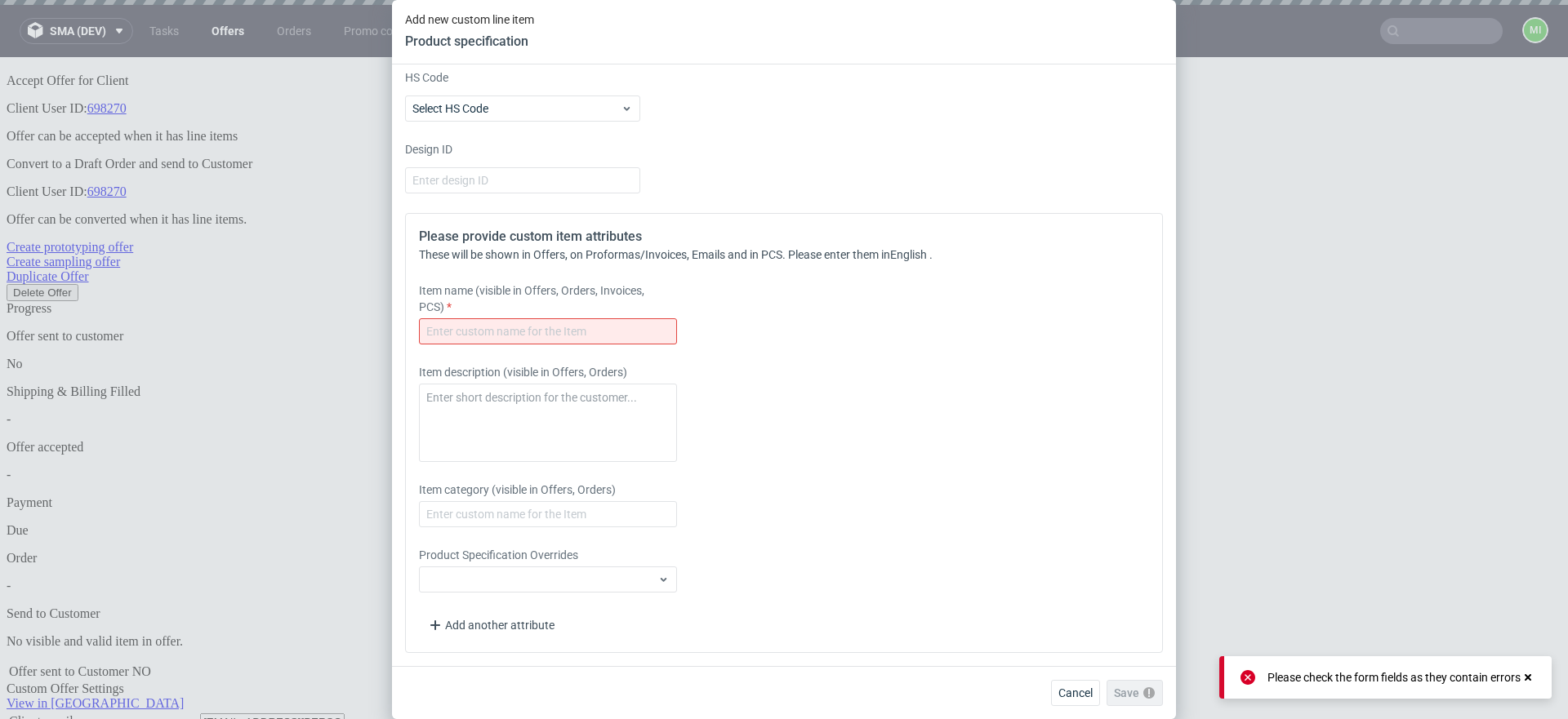
type input "1000"
click at [510, 323] on input "text" at bounding box center [547, 331] width 258 height 26
type input "fsfdsf"
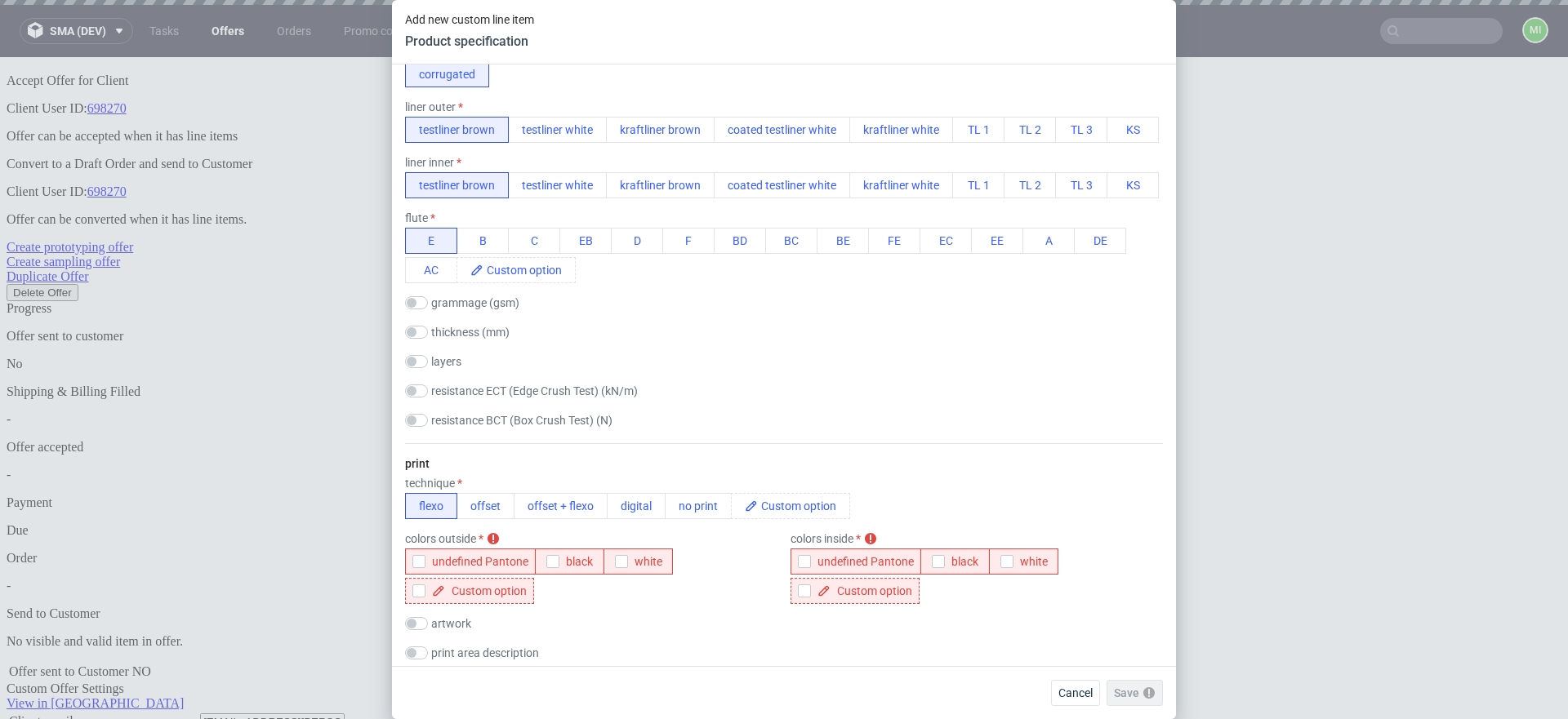
scroll to position [567, 0]
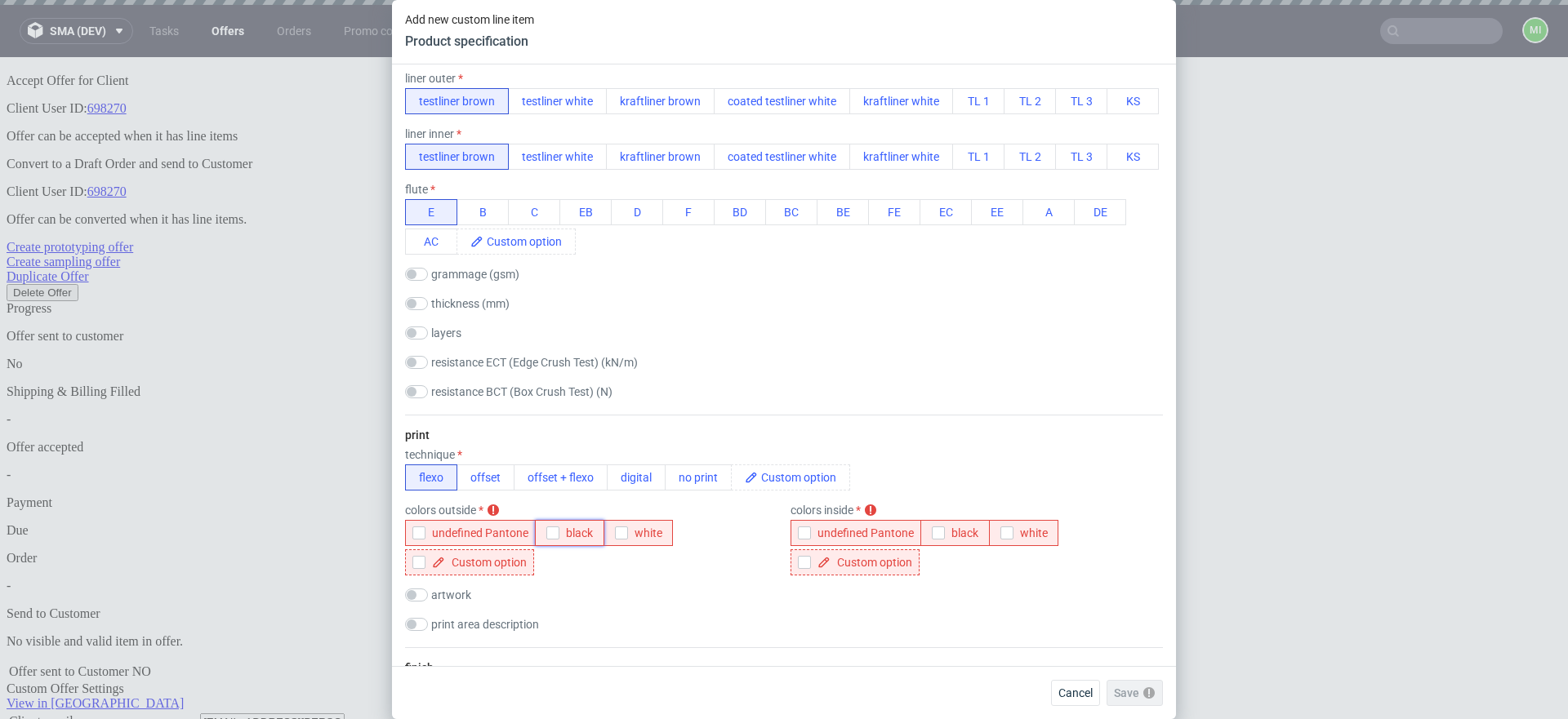
click at [565, 540] on span "black" at bounding box center [576, 533] width 33 height 13
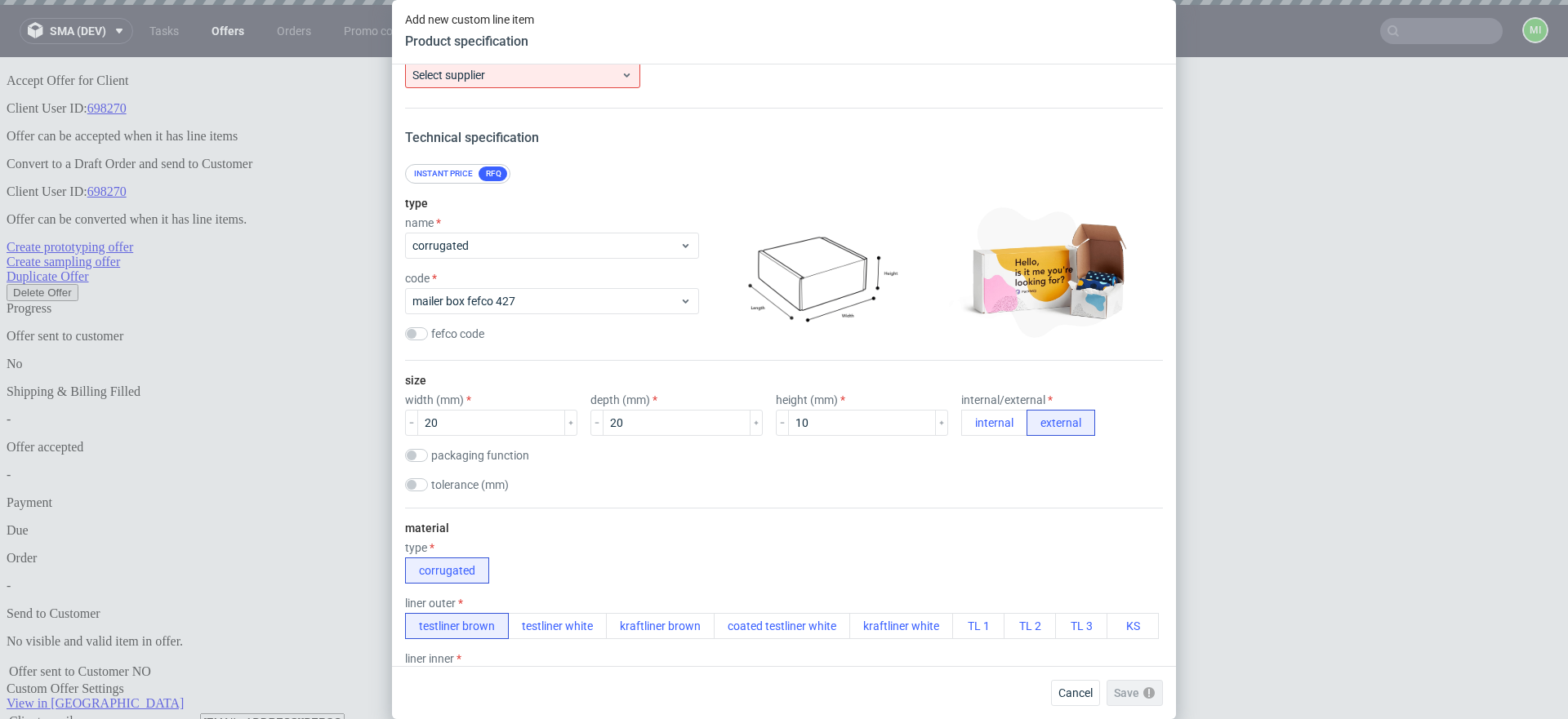
scroll to position [0, 0]
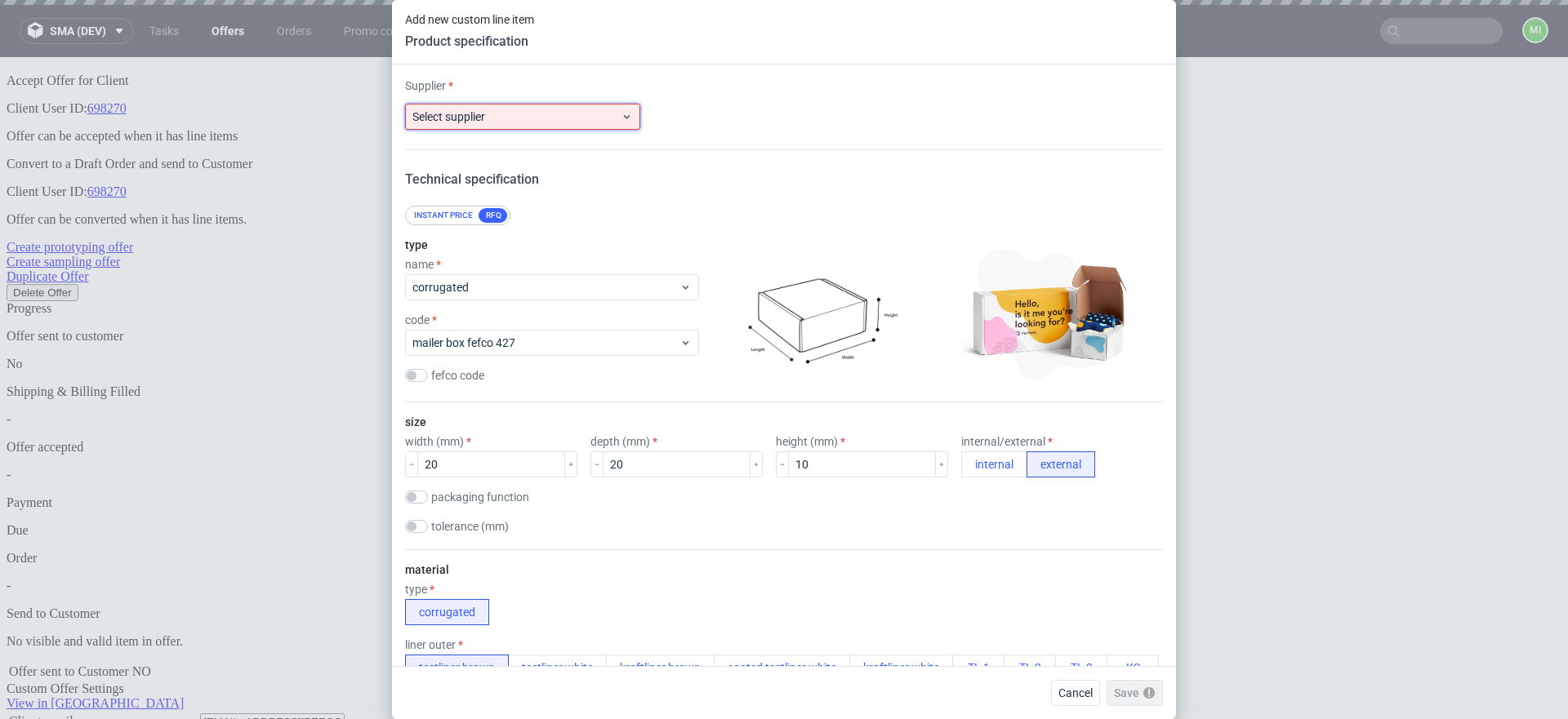
click at [544, 117] on span "Select supplier" at bounding box center [516, 116] width 208 height 17
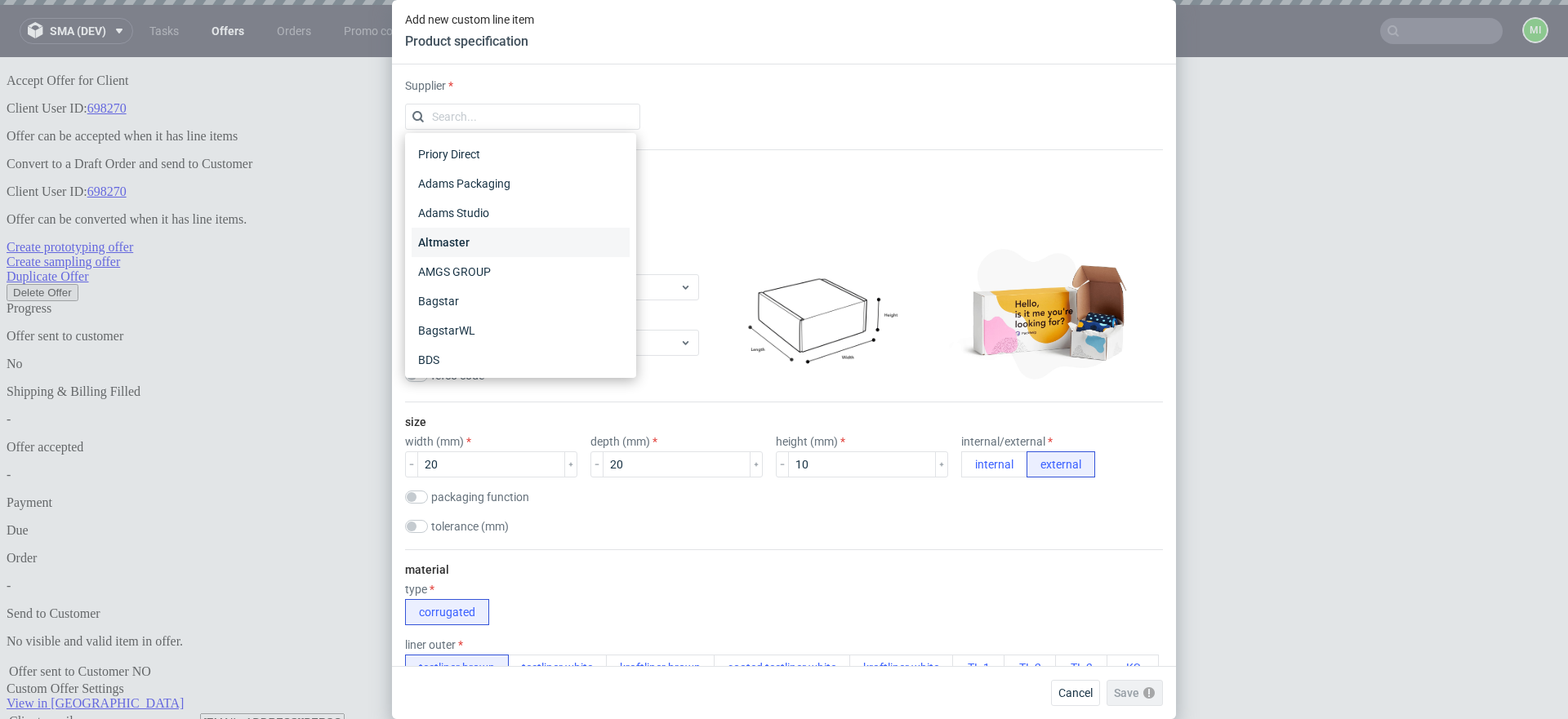
click at [497, 236] on div "Altmaster" at bounding box center [521, 242] width 218 height 30
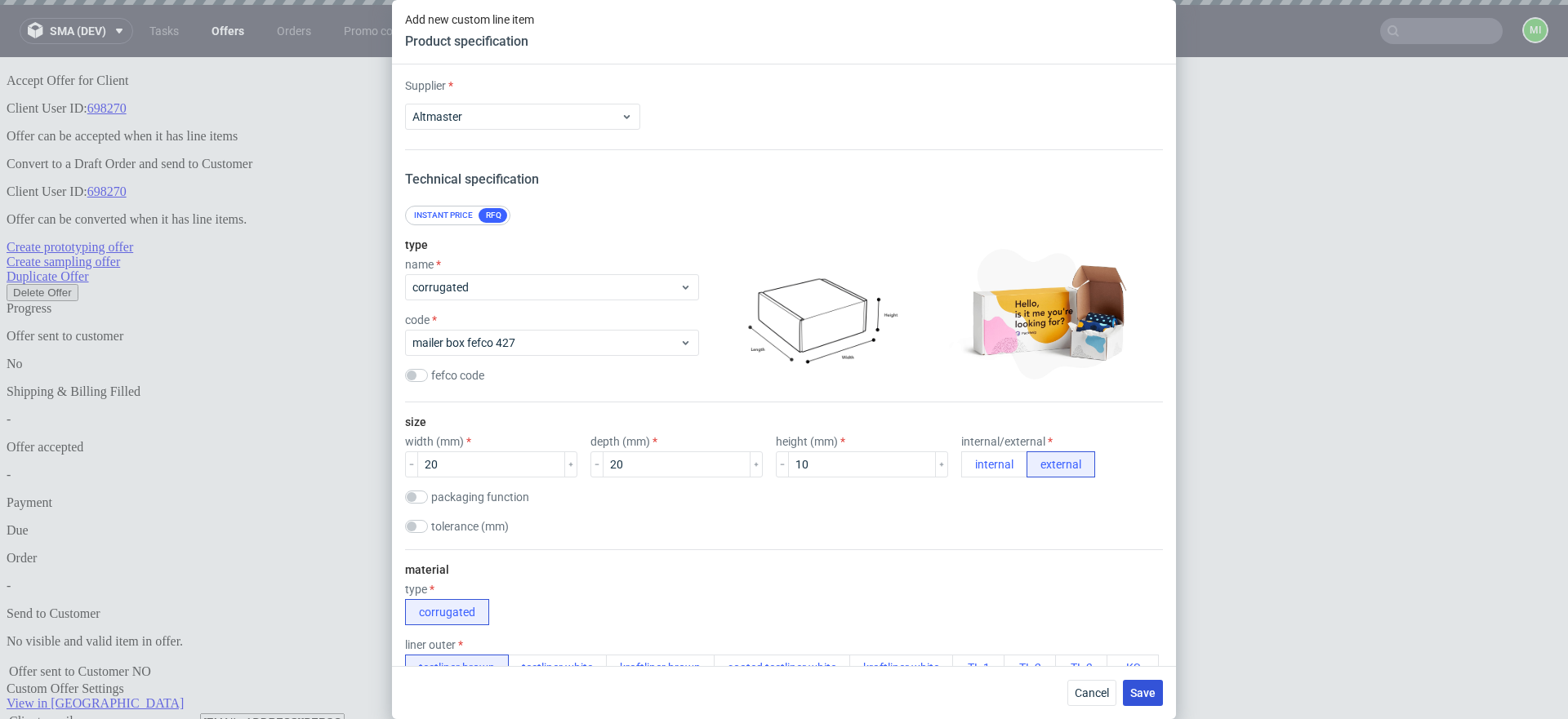
click at [1145, 697] on span "Save" at bounding box center [1142, 693] width 25 height 11
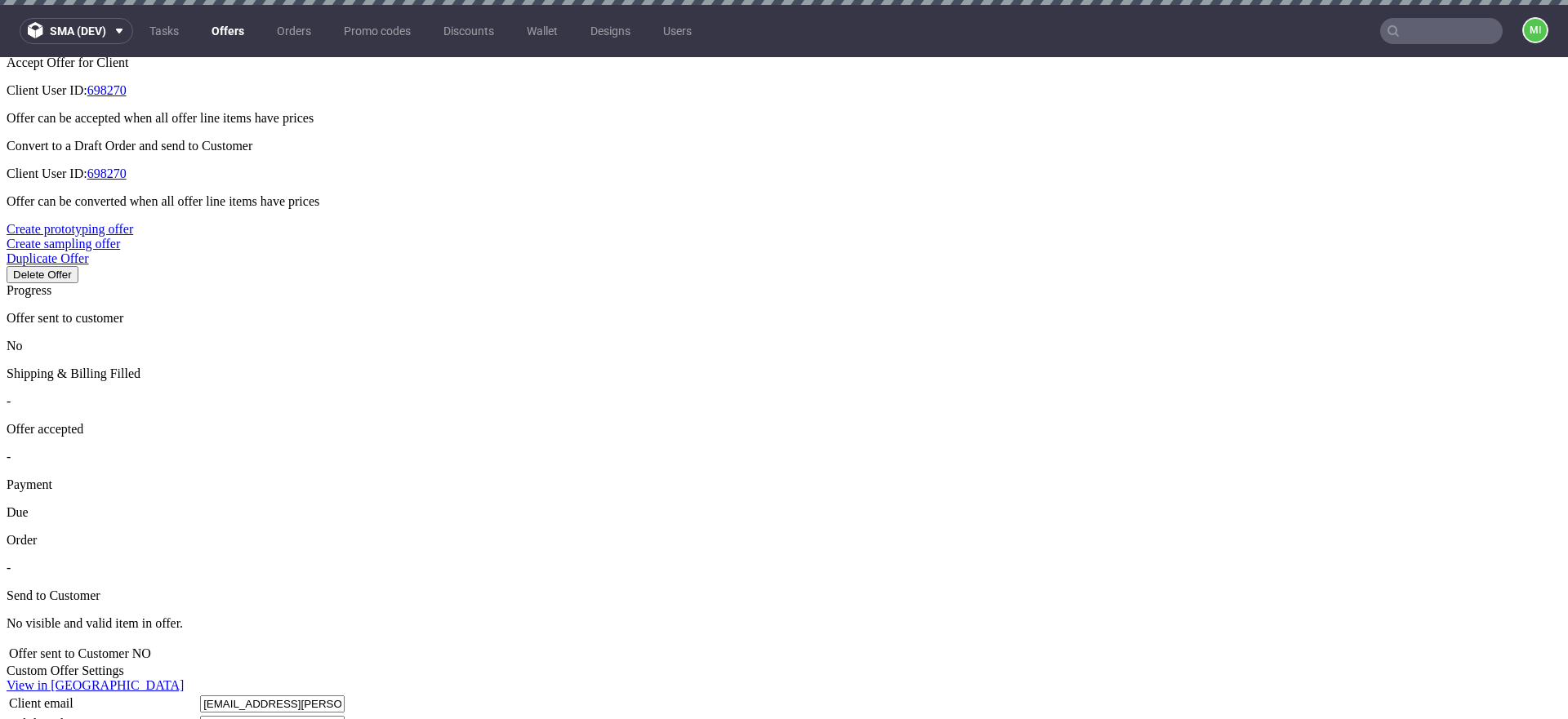
scroll to position [813, 0]
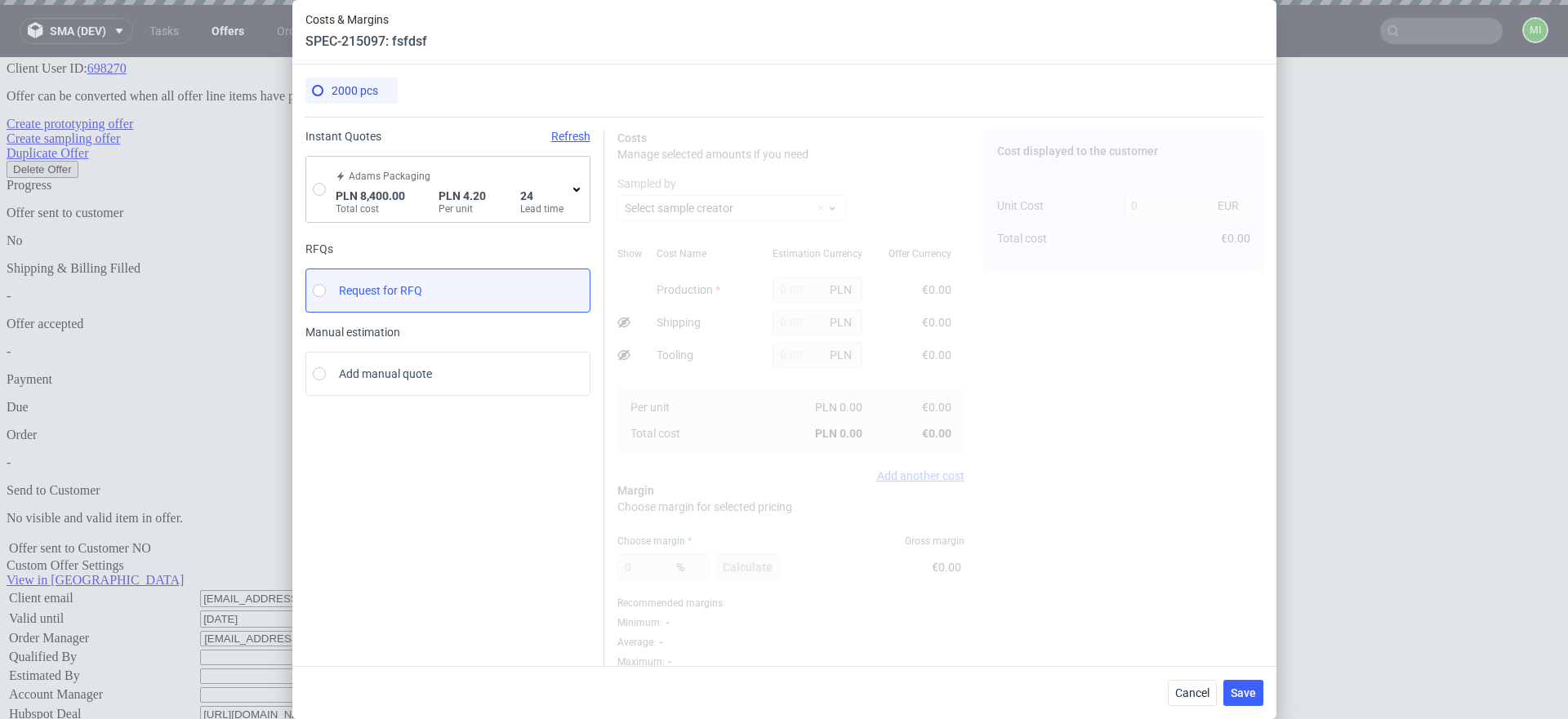
click at [459, 297] on label "Request for RFQ" at bounding box center [447, 291] width 285 height 44
click at [325, 297] on input "Request for RFQ" at bounding box center [319, 290] width 13 height 13
radio input "true"
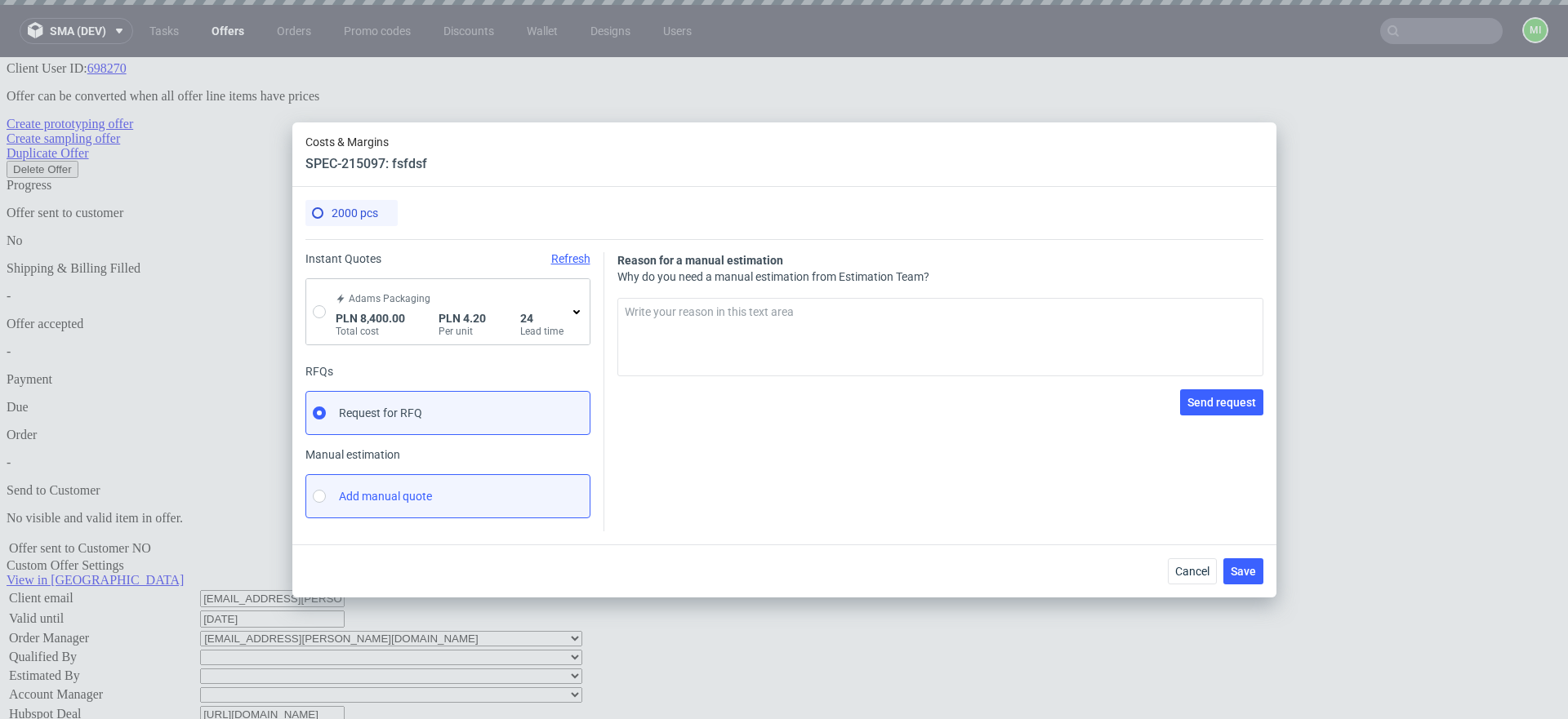
click at [393, 504] on label "Add manual quote" at bounding box center [447, 496] width 285 height 44
click at [325, 503] on input "Add manual quote" at bounding box center [319, 496] width 13 height 13
radio input "true"
radio input "false"
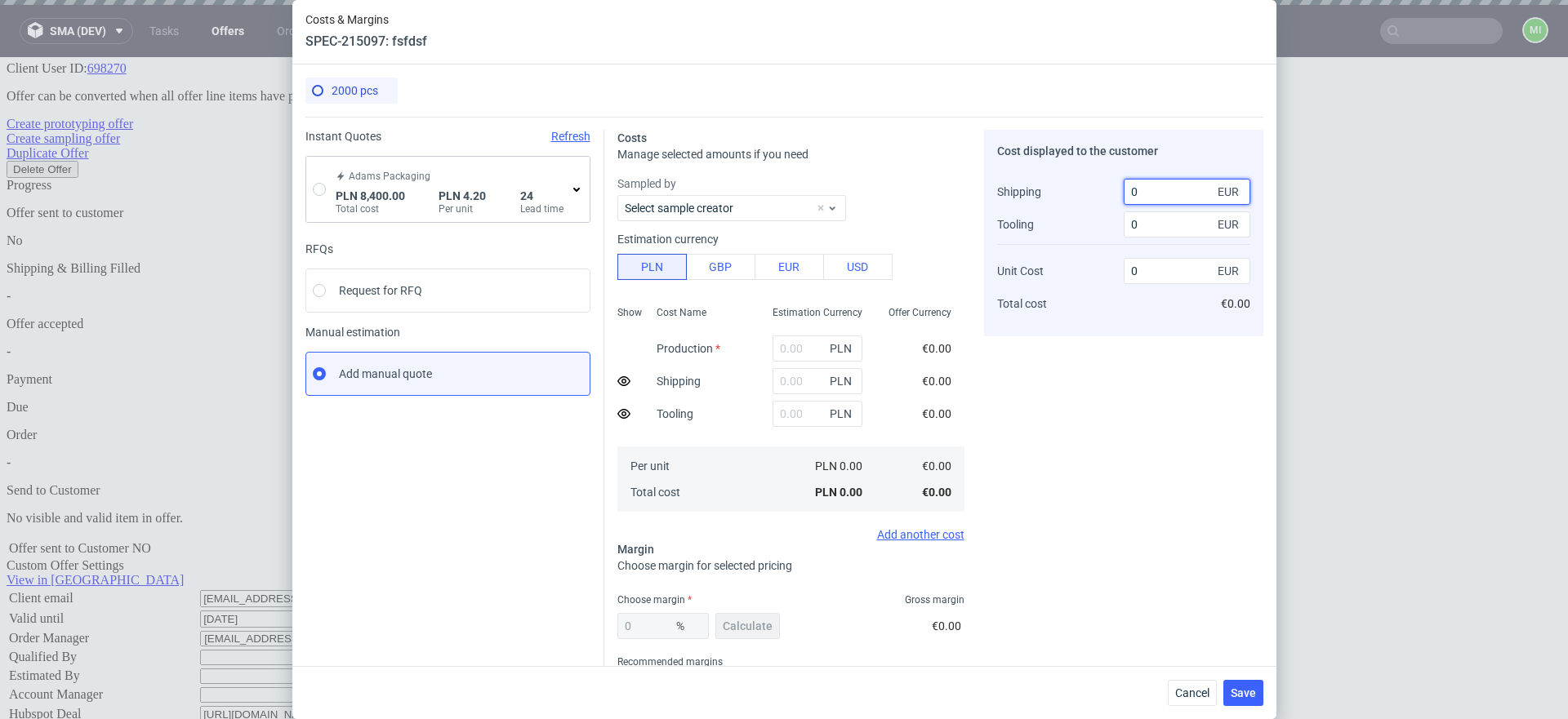
drag, startPoint x: 1142, startPoint y: 199, endPoint x: 1029, endPoint y: 194, distance: 113.1
click at [1037, 191] on div "Shipping Tooling Unit Cost Total cost 0 EUR 0 EUR 0 EUR €0.00" at bounding box center [1123, 247] width 253 height 151
click at [782, 208] on span "Select sample creator" at bounding box center [720, 208] width 190 height 17
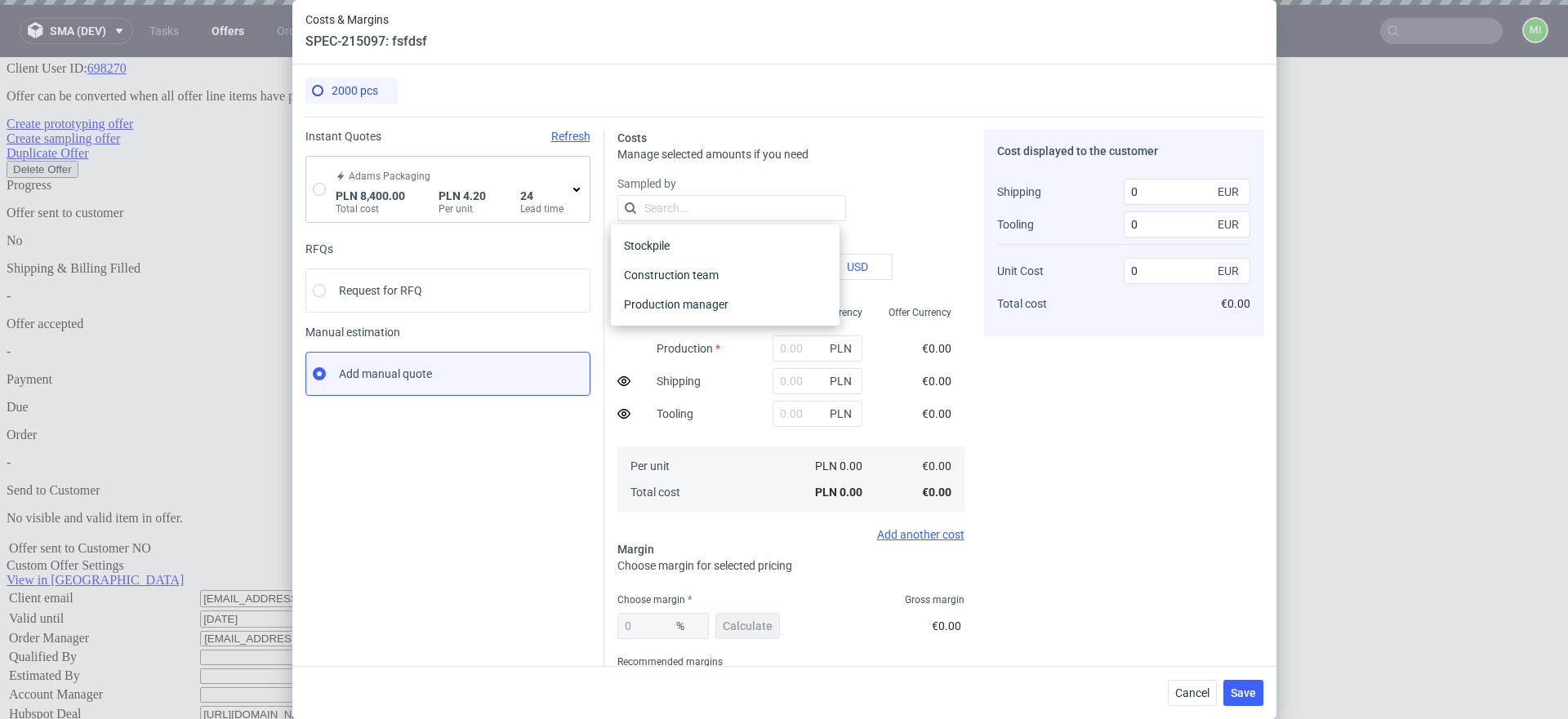
click at [913, 181] on label "Sampled by" at bounding box center [790, 184] width 347 height 17
click at [792, 346] on input "text" at bounding box center [816, 348] width 90 height 26
type input "16042.570000000002"
type input "1.88"
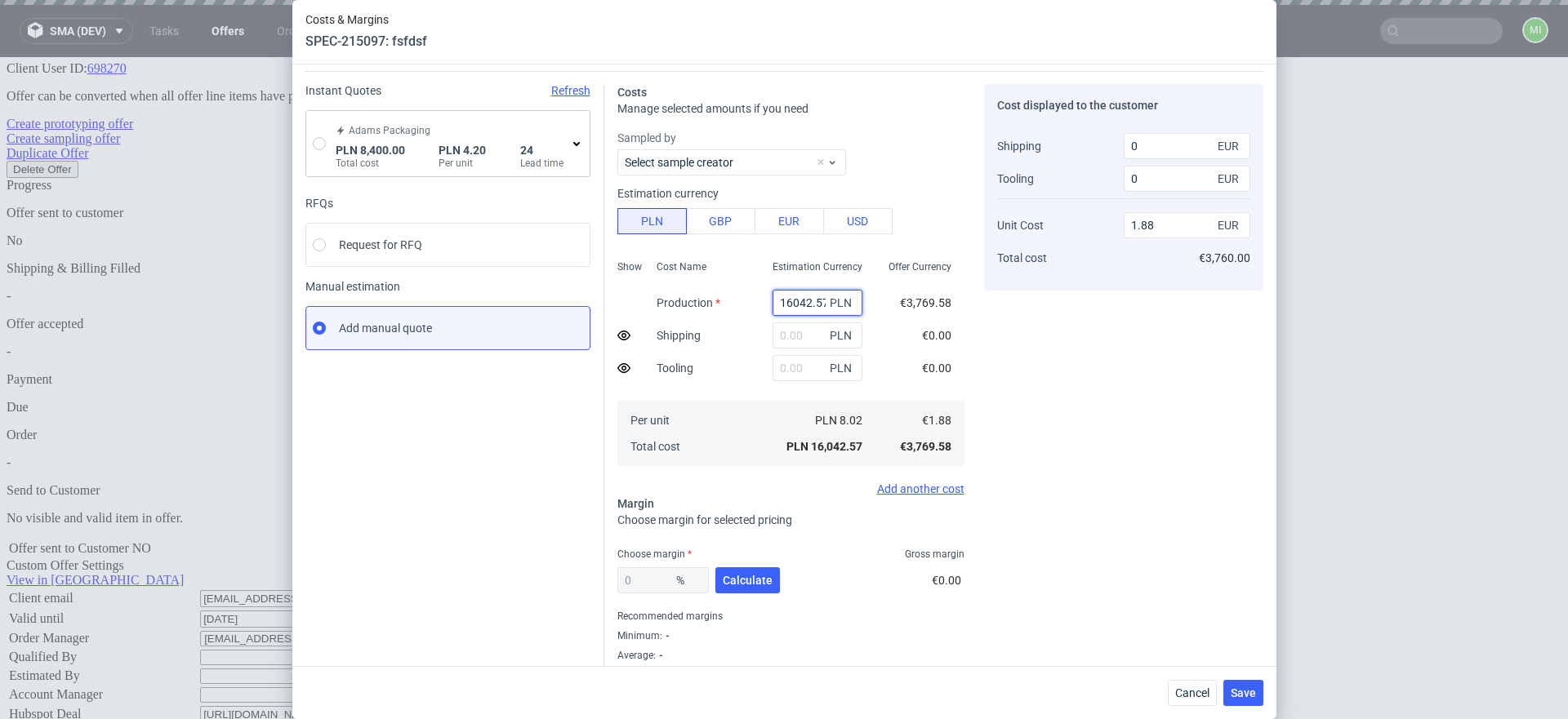
scroll to position [74, 0]
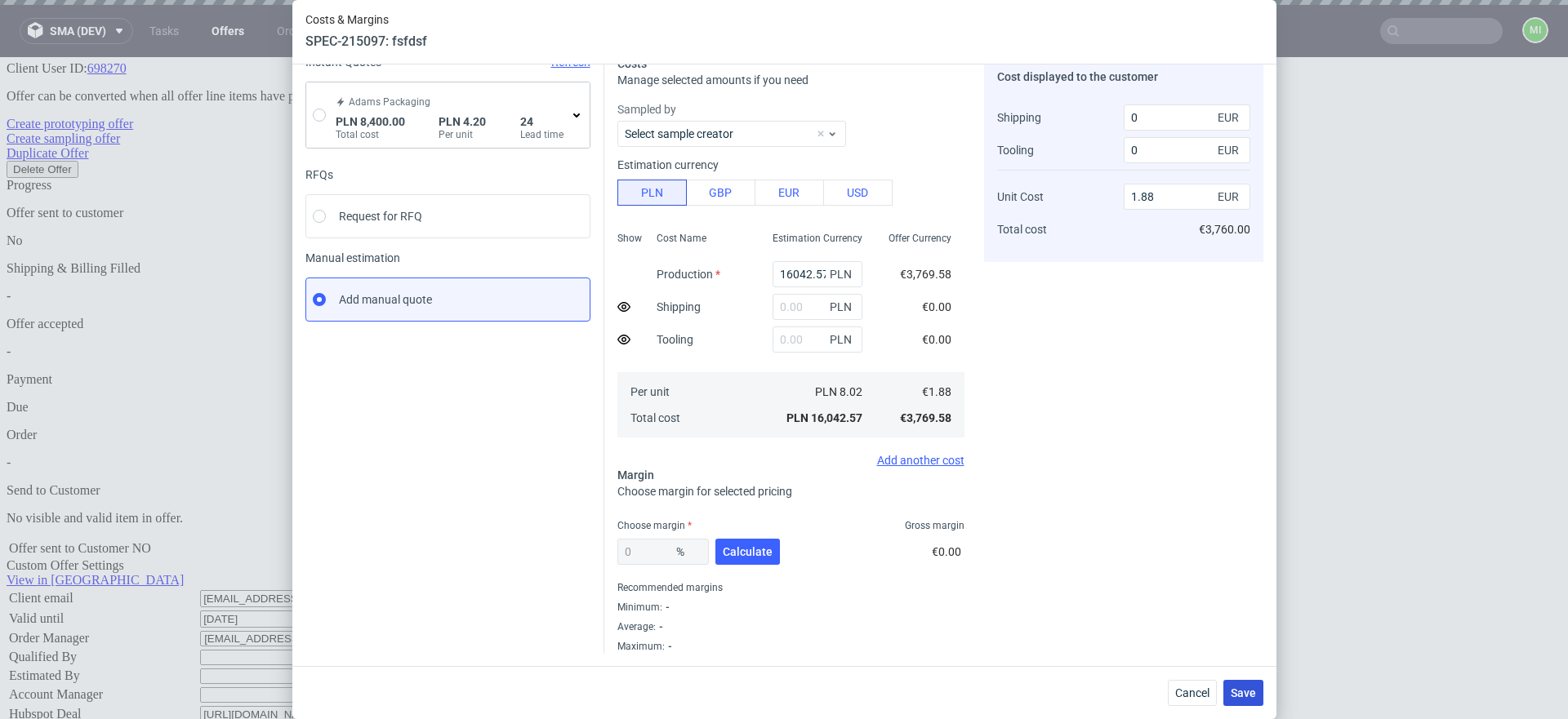
click at [1242, 694] on span "Save" at bounding box center [1243, 693] width 25 height 11
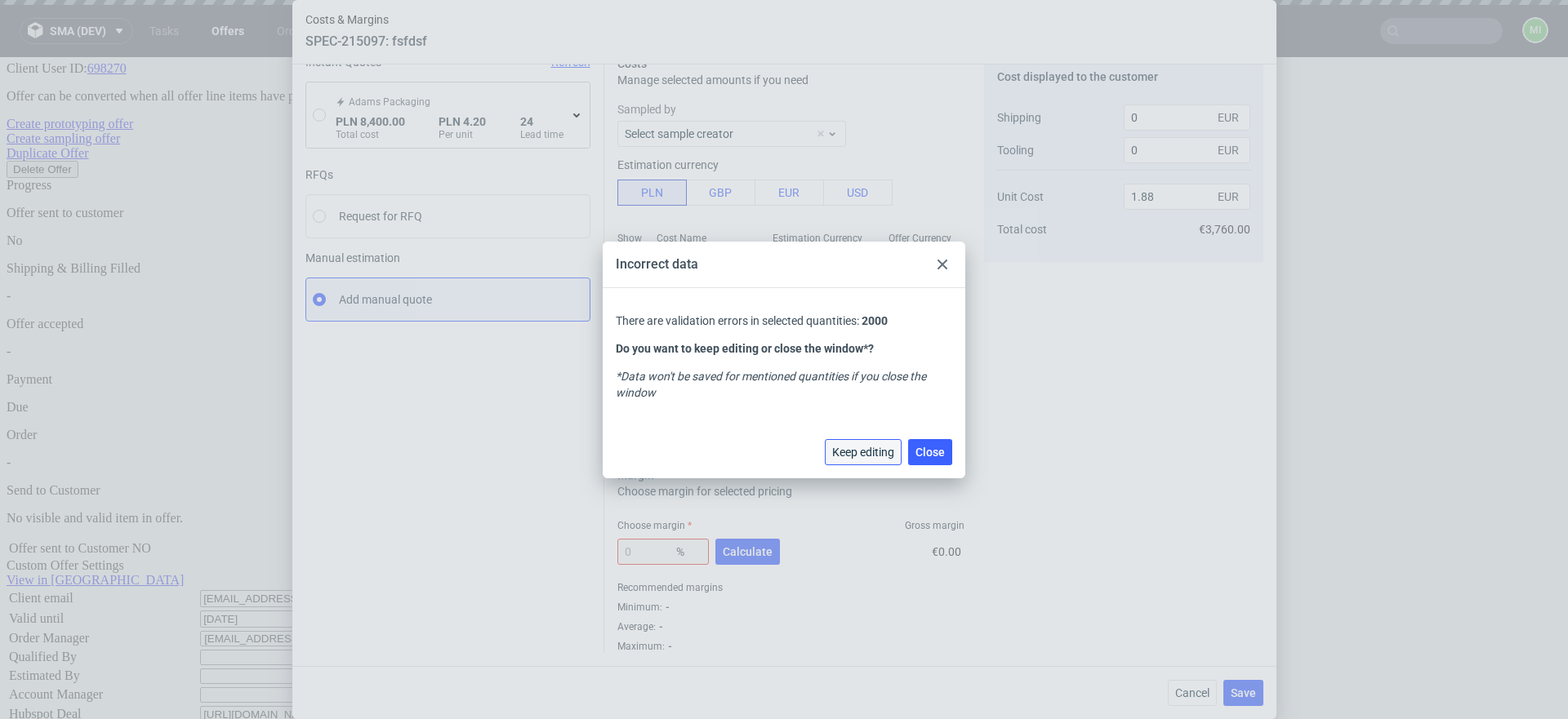
click at [869, 446] on span "Keep editing" at bounding box center [863, 452] width 62 height 11
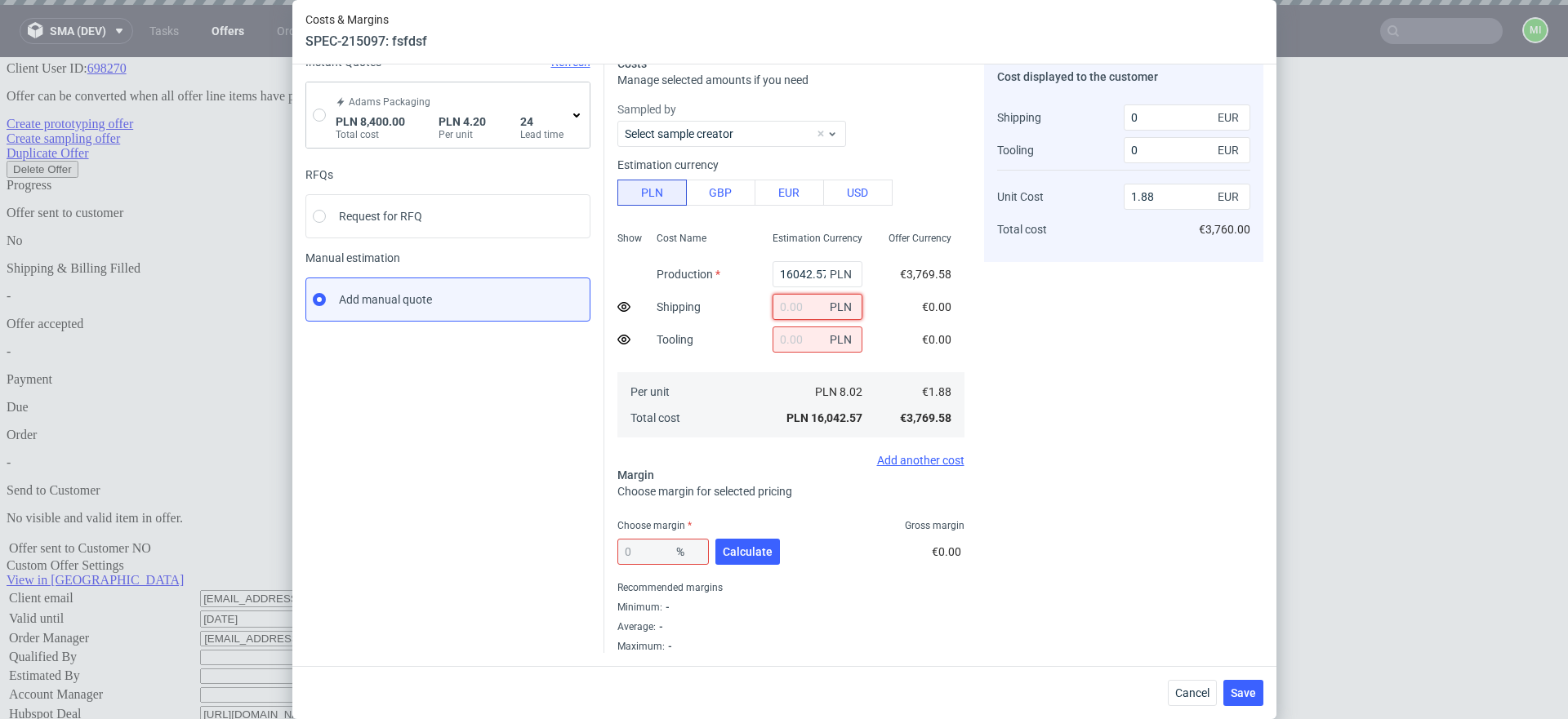
click at [772, 305] on input "text" at bounding box center [816, 307] width 90 height 26
type input "200"
type input "40"
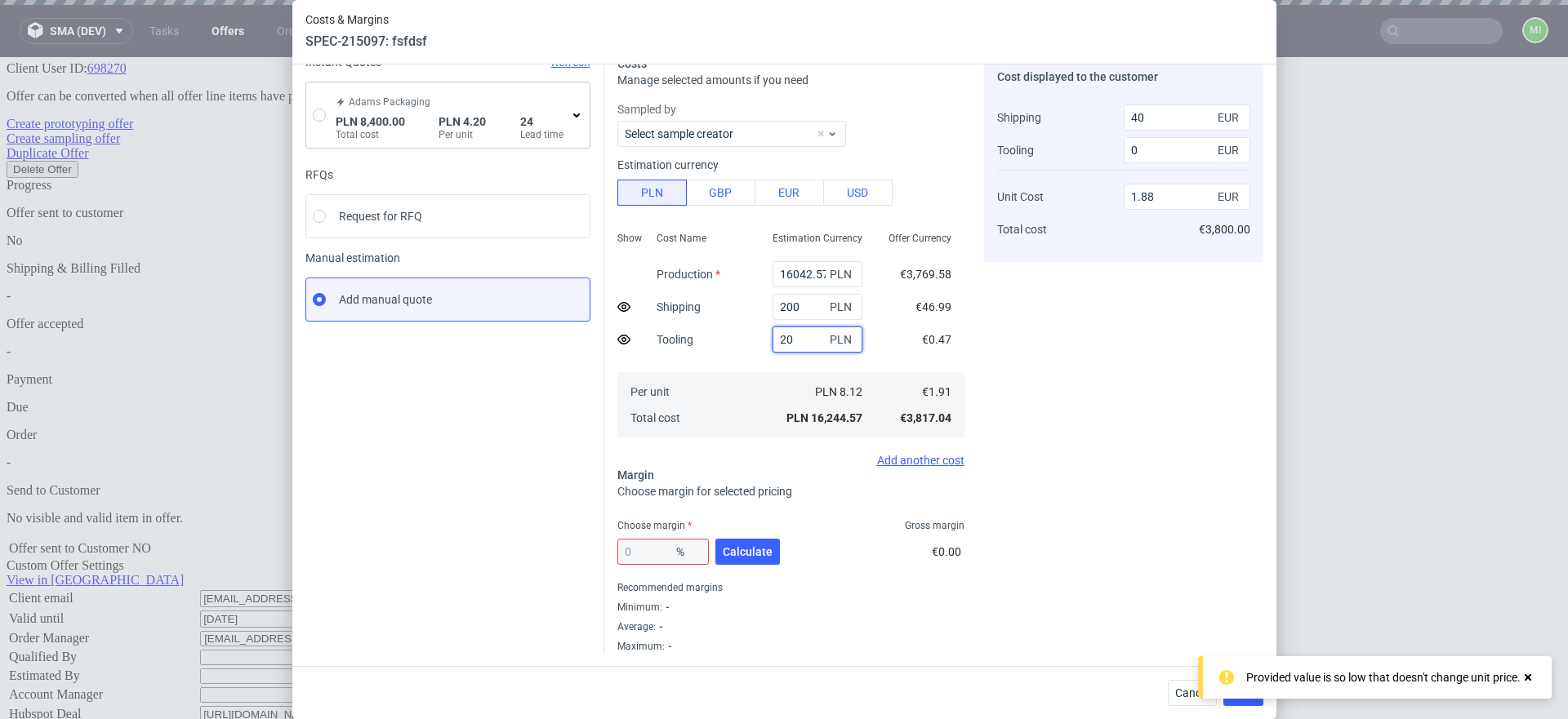
type input "200"
type input "40"
type input "200"
click at [1531, 676] on icon at bounding box center [1527, 677] width 15 height 13
click at [801, 309] on input "200" at bounding box center [816, 307] width 90 height 26
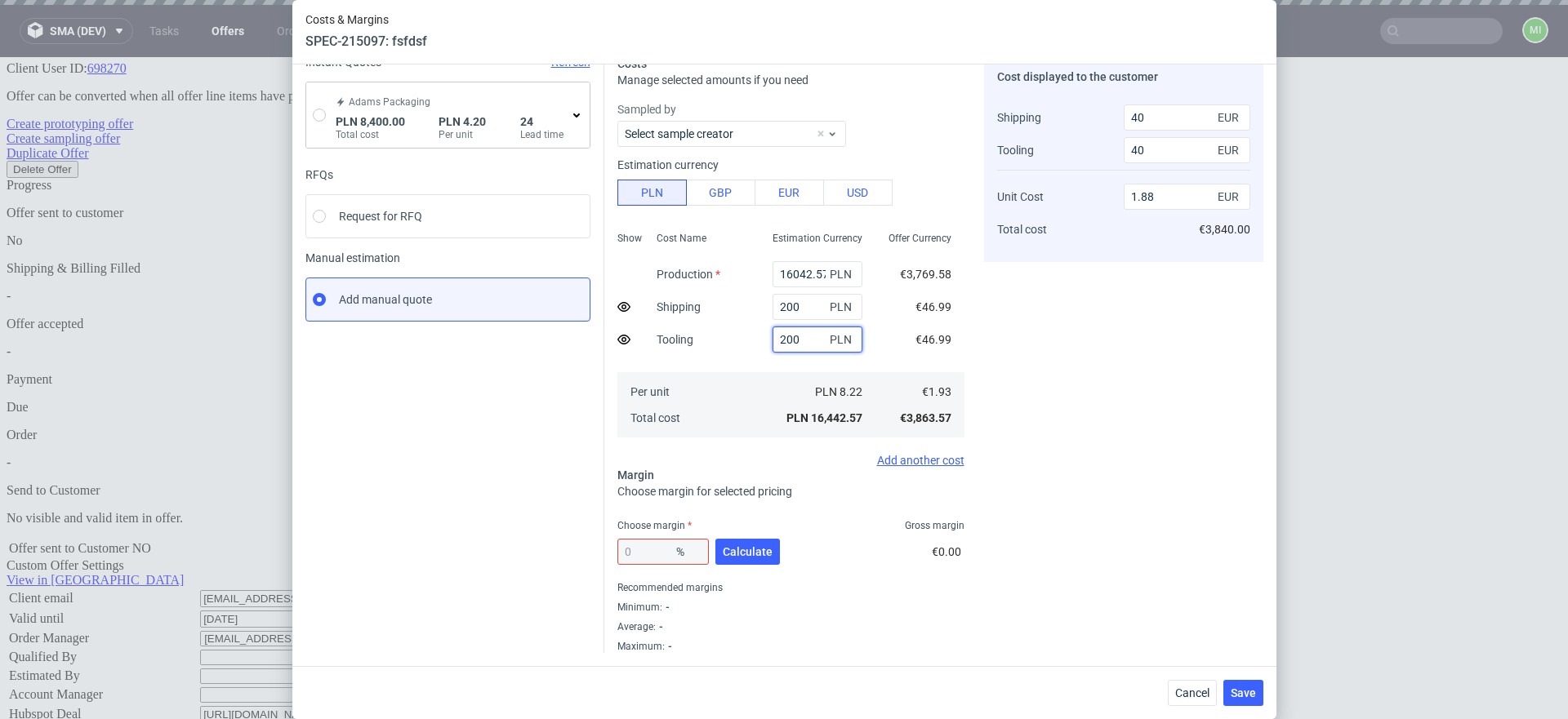
click at [780, 340] on input "200" at bounding box center [816, 339] width 90 height 26
click at [789, 312] on input "200" at bounding box center [816, 307] width 90 height 26
click at [1243, 694] on span "Save" at bounding box center [1243, 693] width 25 height 11
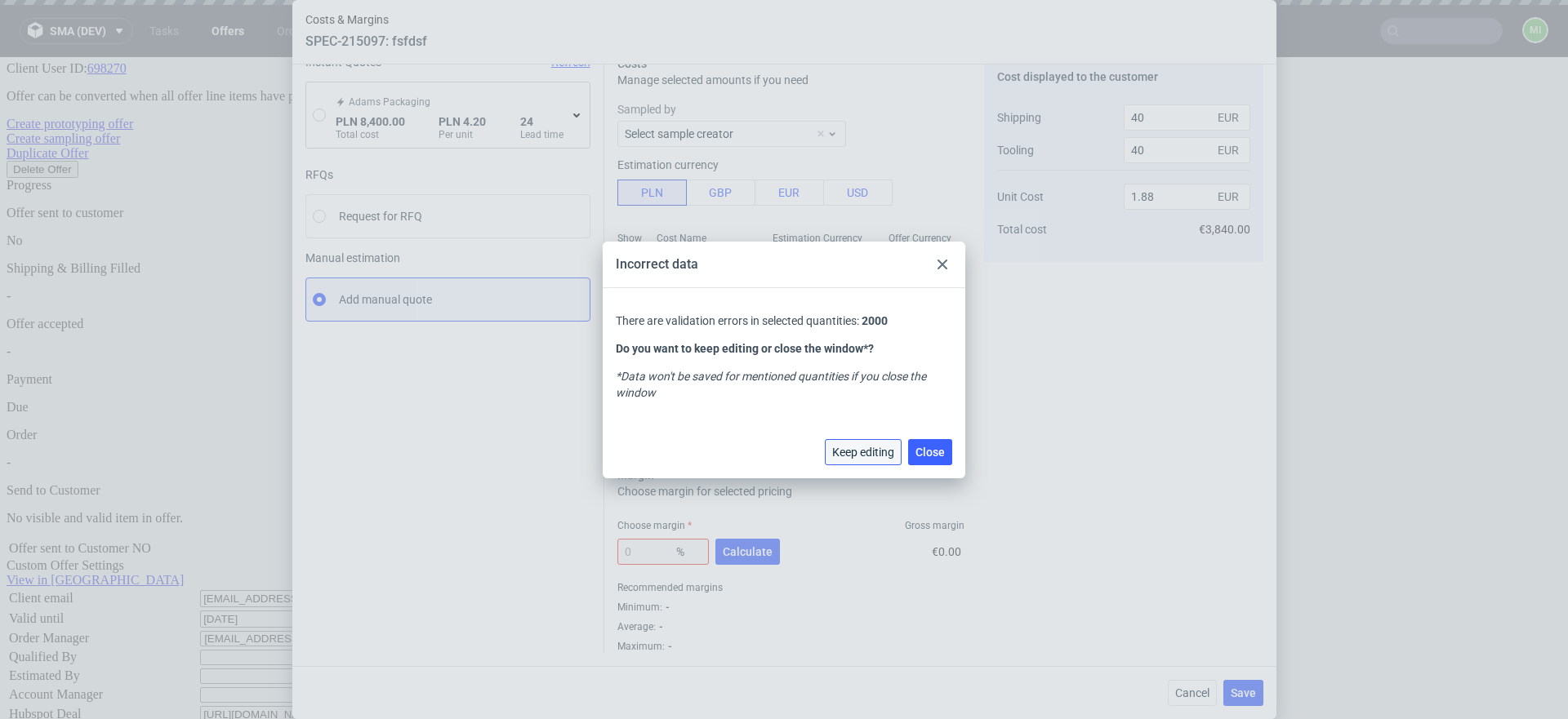
click at [864, 451] on span "Keep editing" at bounding box center [863, 452] width 62 height 11
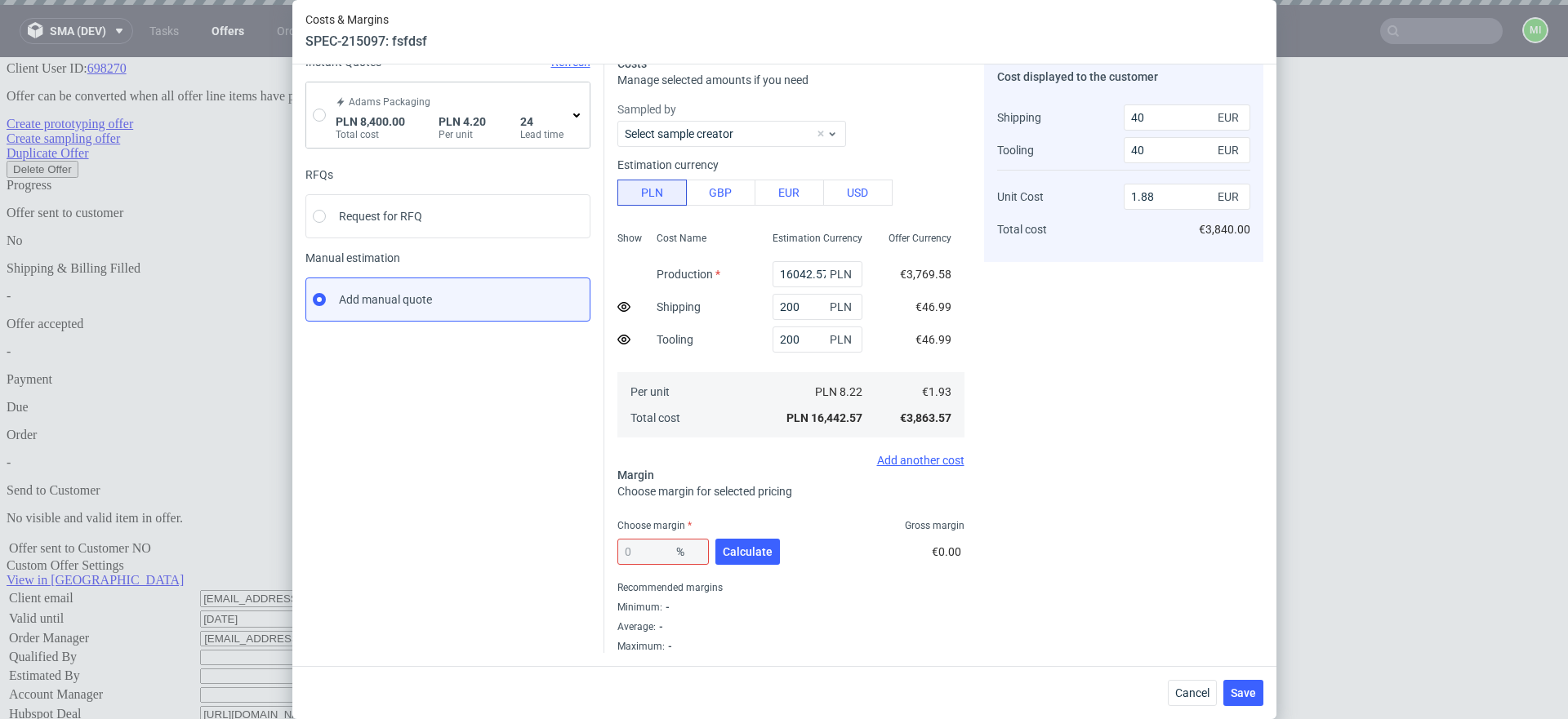
drag, startPoint x: 657, startPoint y: 547, endPoint x: 592, endPoint y: 545, distance: 65.0
click at [592, 545] on div "Instant Quotes Refresh Adams Packaging PLN 8,400.00 Total cost PLN 4.20 Per uni…" at bounding box center [784, 347] width 958 height 611
click at [630, 559] on div "0 %" at bounding box center [663, 552] width 92 height 26
click at [631, 548] on div "0 %" at bounding box center [663, 552] width 92 height 26
drag, startPoint x: 656, startPoint y: 549, endPoint x: 644, endPoint y: 554, distance: 13.0
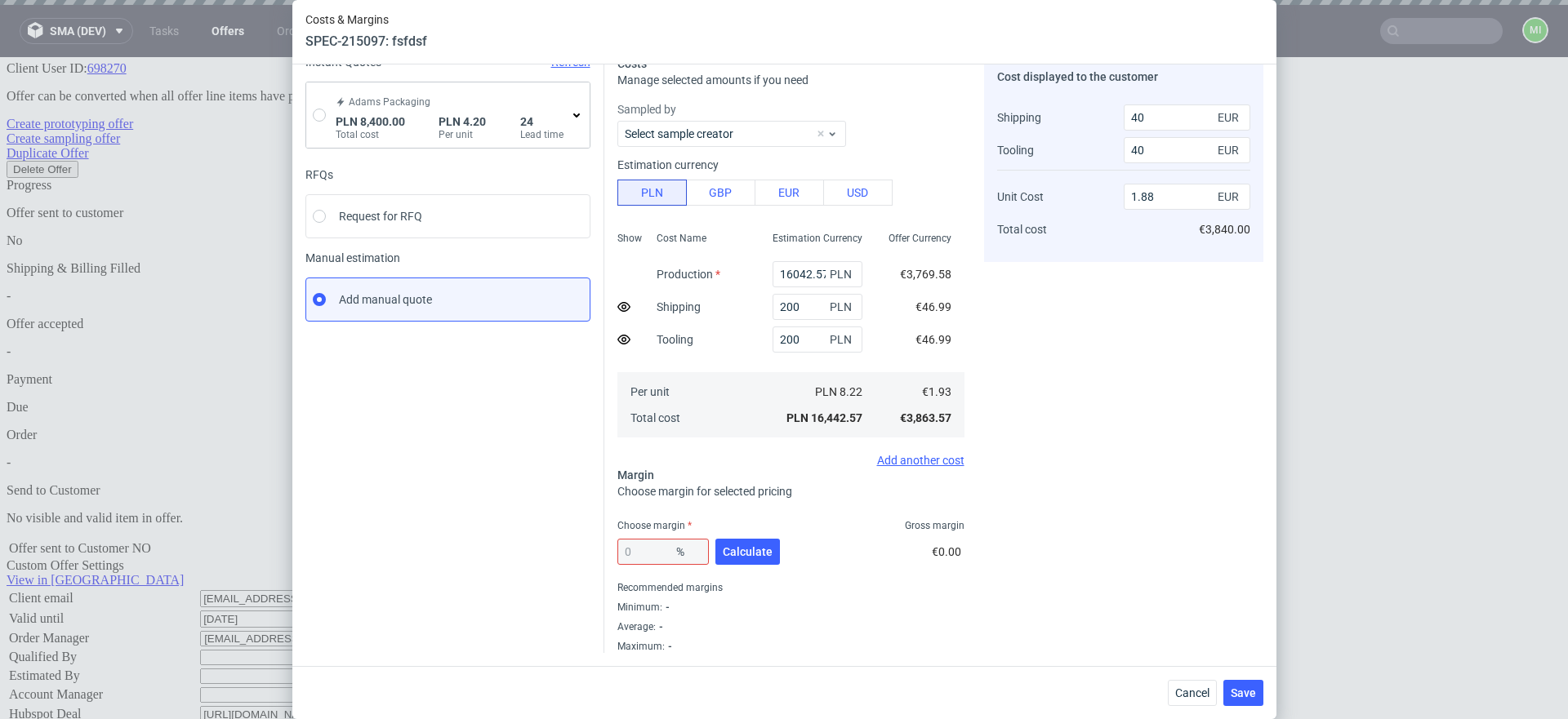
click at [655, 550] on div "0 %" at bounding box center [663, 552] width 92 height 26
click at [643, 554] on div "0 %" at bounding box center [663, 552] width 92 height 26
drag, startPoint x: 643, startPoint y: 551, endPoint x: 618, endPoint y: 551, distance: 25.0
click at [619, 551] on div "0 %" at bounding box center [663, 552] width 92 height 26
click at [723, 551] on span "Calculate" at bounding box center [748, 552] width 50 height 11
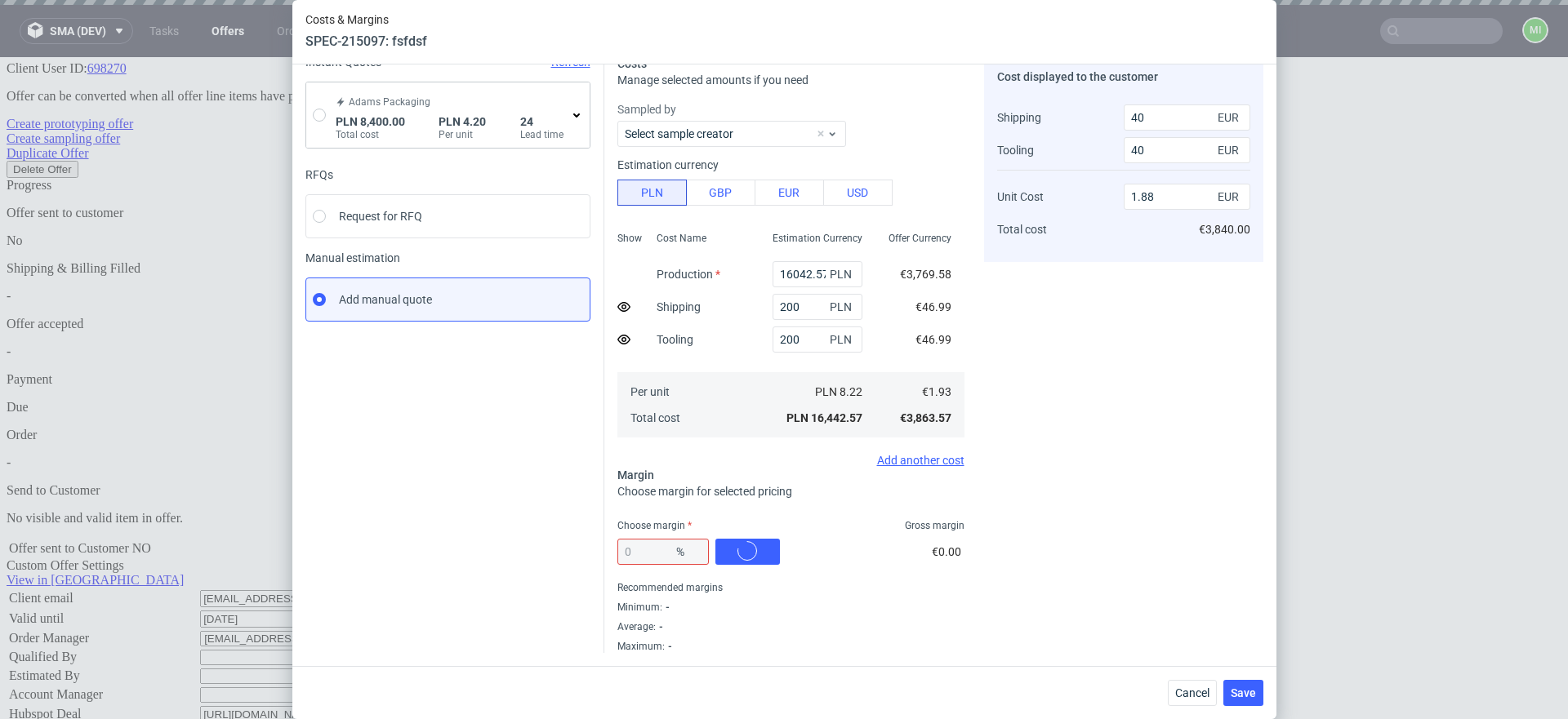
type input "30.36"
type input "2.73"
click at [1263, 694] on button "Save" at bounding box center [1243, 693] width 40 height 26
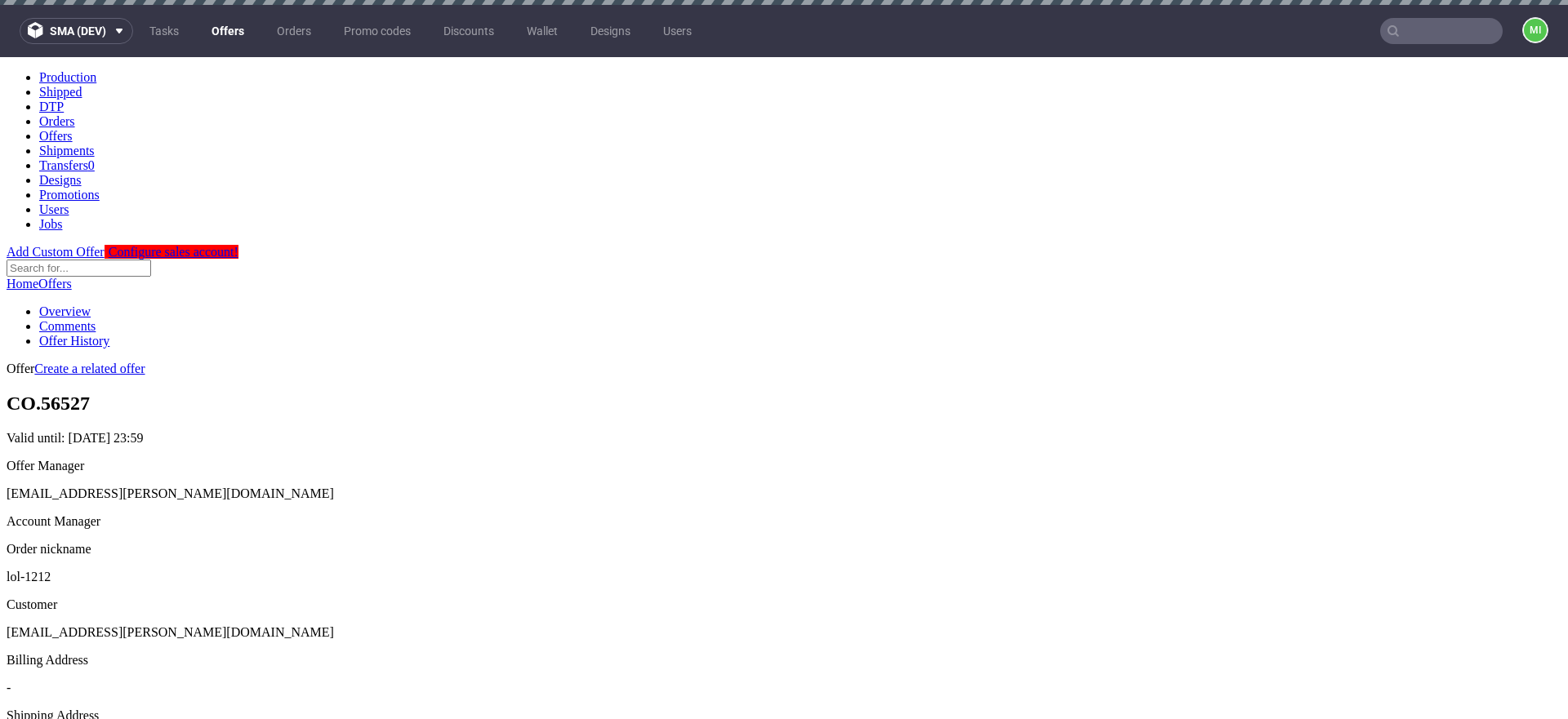
scroll to position [0, 0]
type input "In progress..."
drag, startPoint x: 866, startPoint y: 283, endPoint x: 823, endPoint y: 277, distance: 43.4
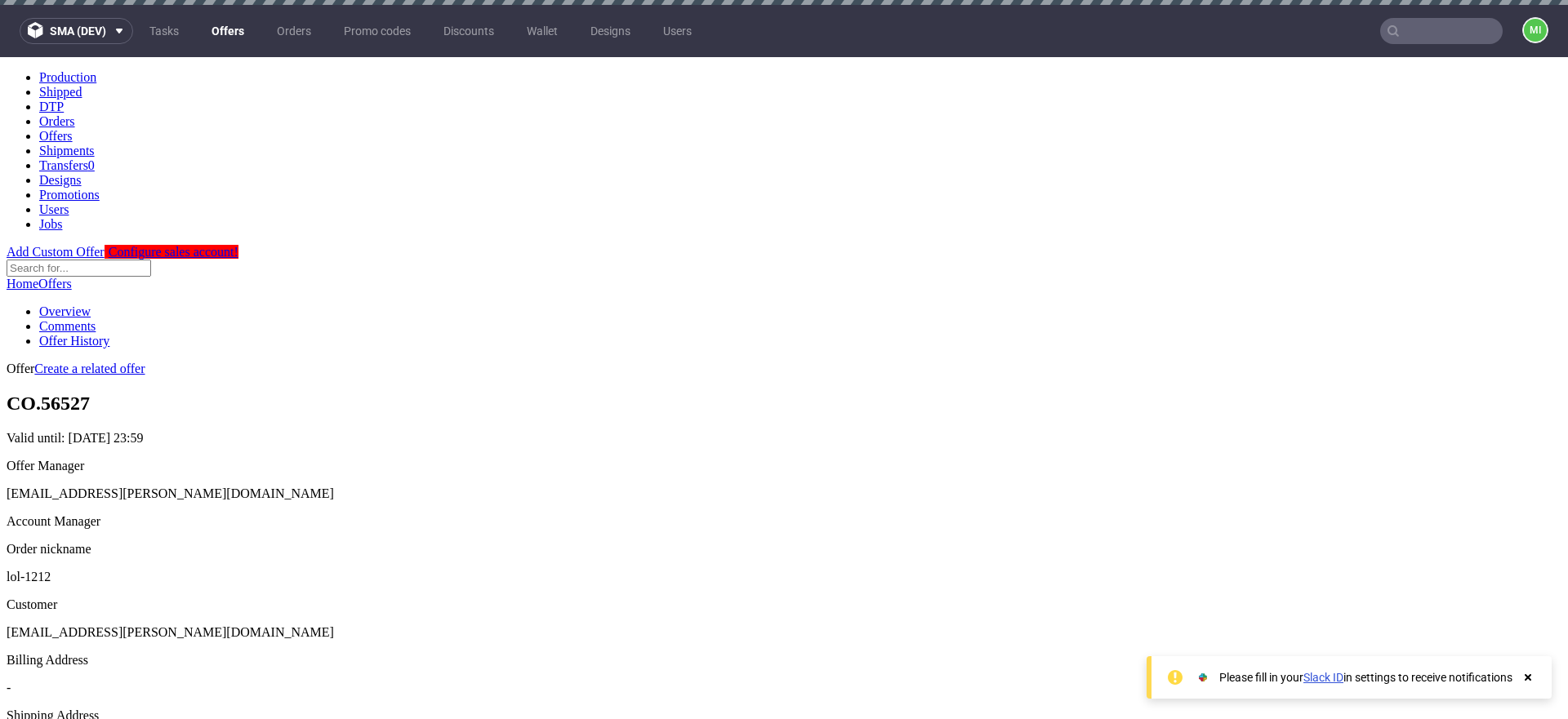
drag, startPoint x: 822, startPoint y: 277, endPoint x: 810, endPoint y: 280, distance: 12.4
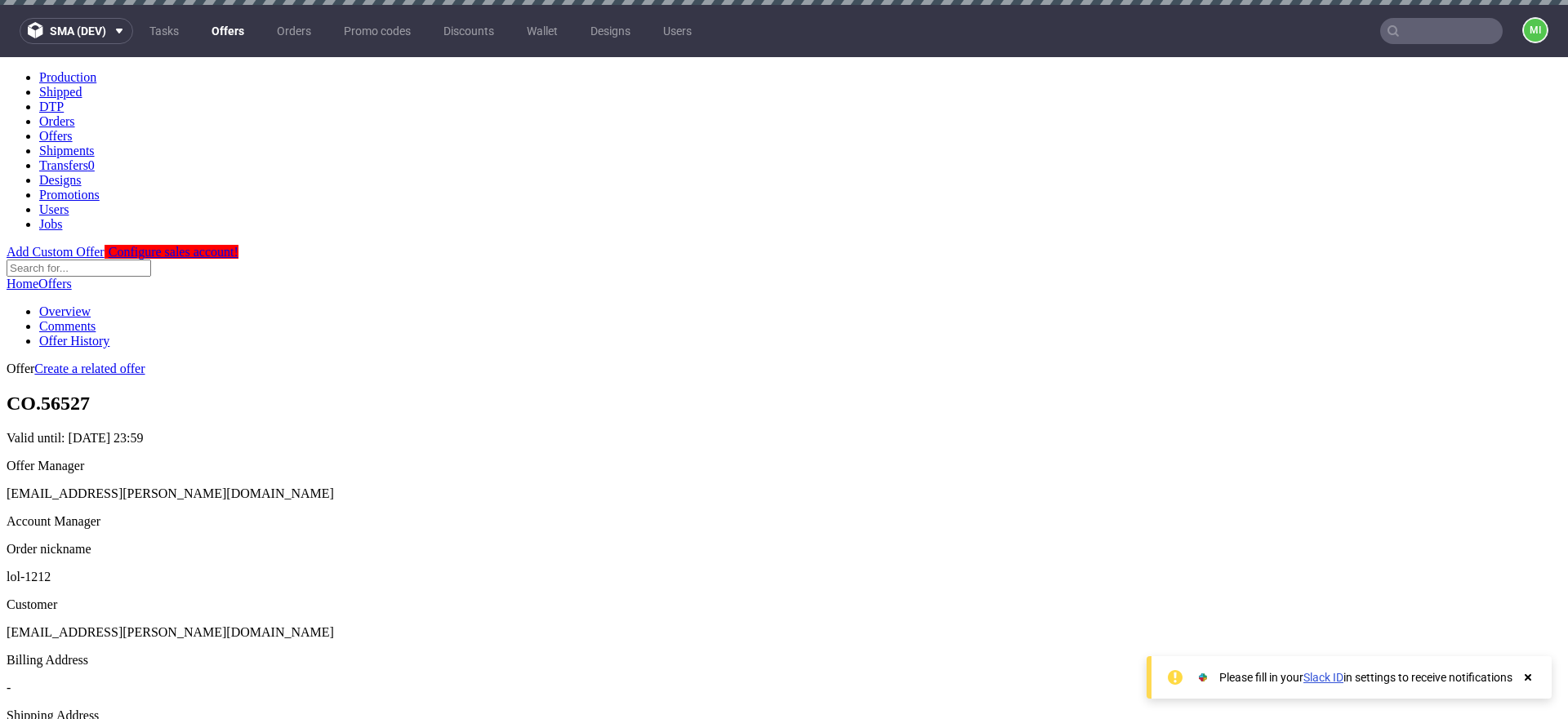
drag, startPoint x: 332, startPoint y: 180, endPoint x: 308, endPoint y: 179, distance: 24.0
drag, startPoint x: 308, startPoint y: 179, endPoint x: 531, endPoint y: 109, distance: 233.7
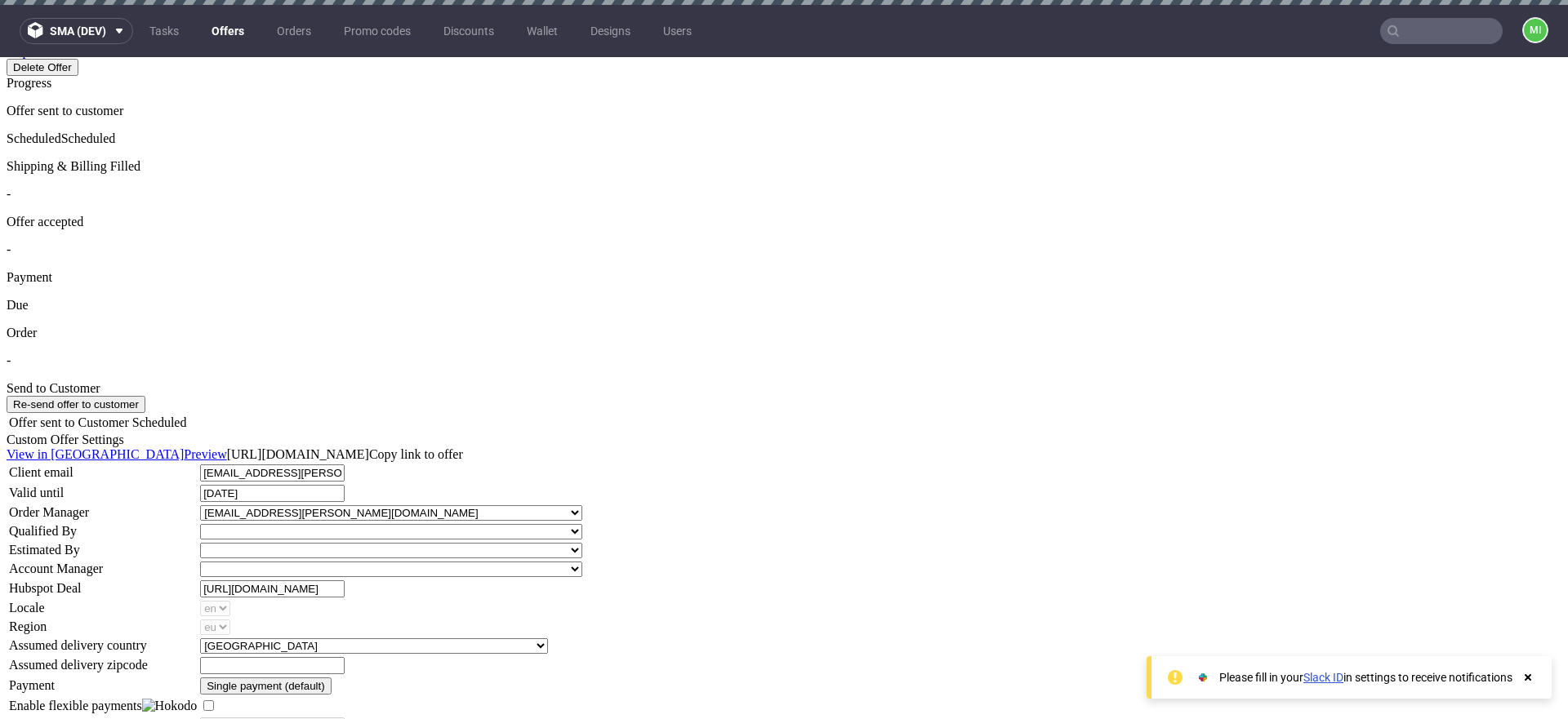
scroll to position [935, 0]
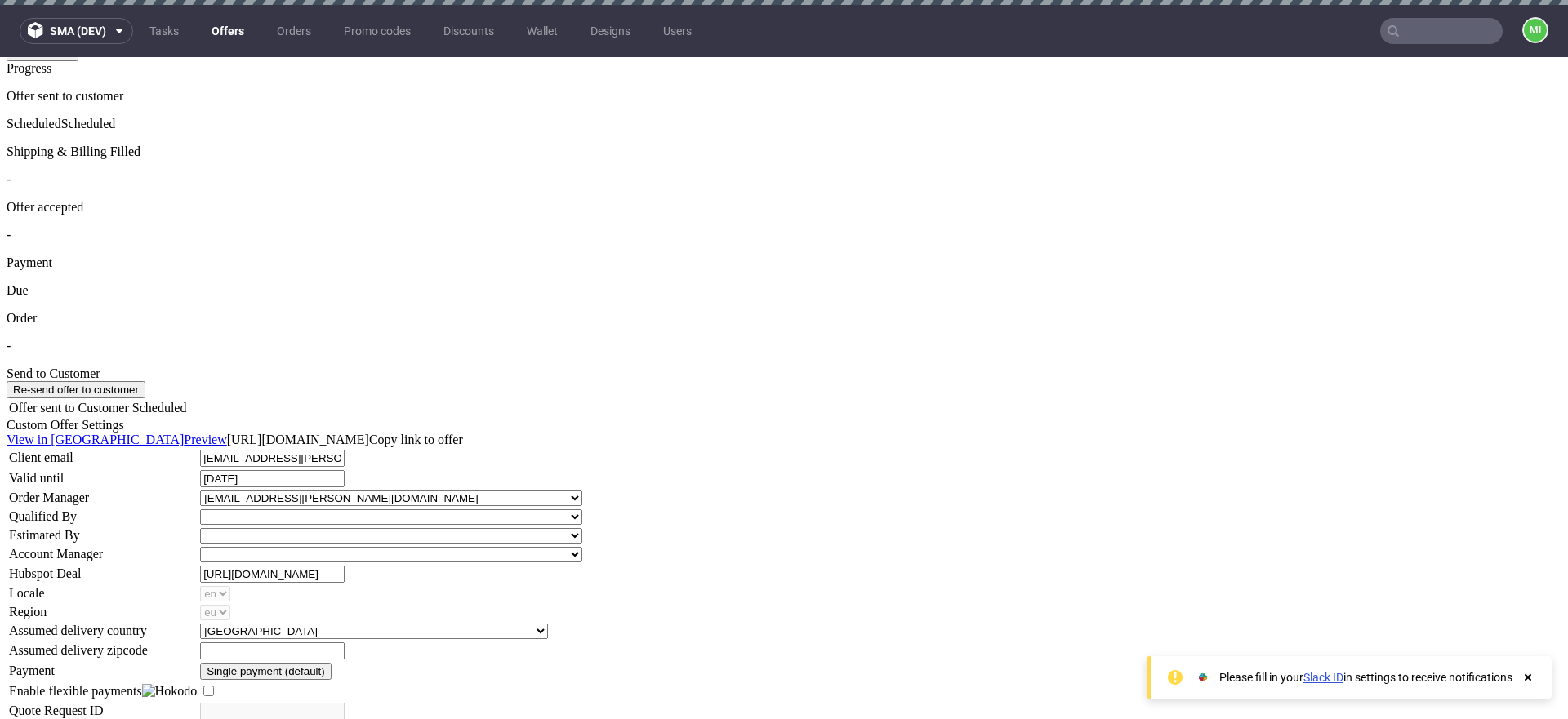
click at [1525, 680] on icon at bounding box center [1527, 677] width 15 height 13
type input "In progress..."
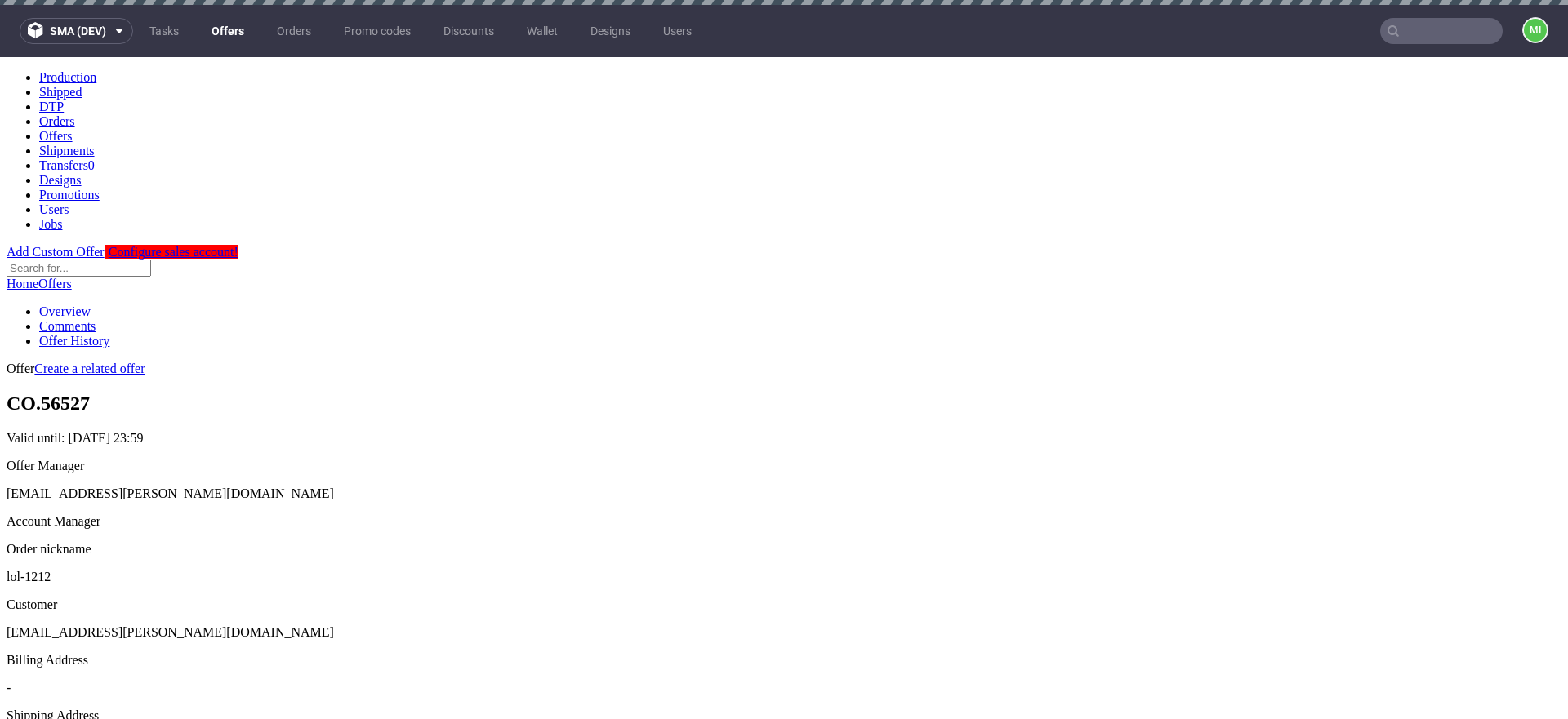
scroll to position [0, 0]
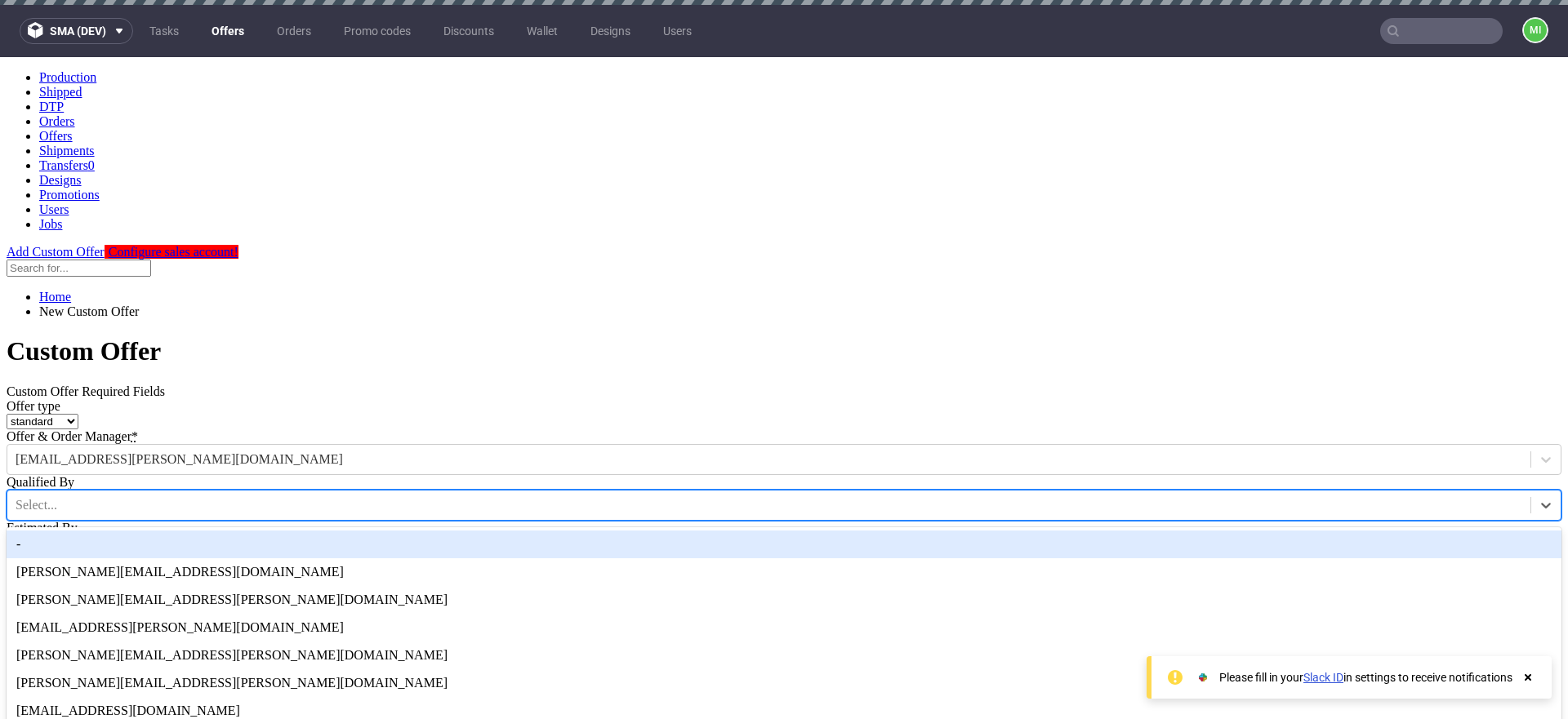
click at [729, 496] on div at bounding box center [768, 505] width 1506 height 18
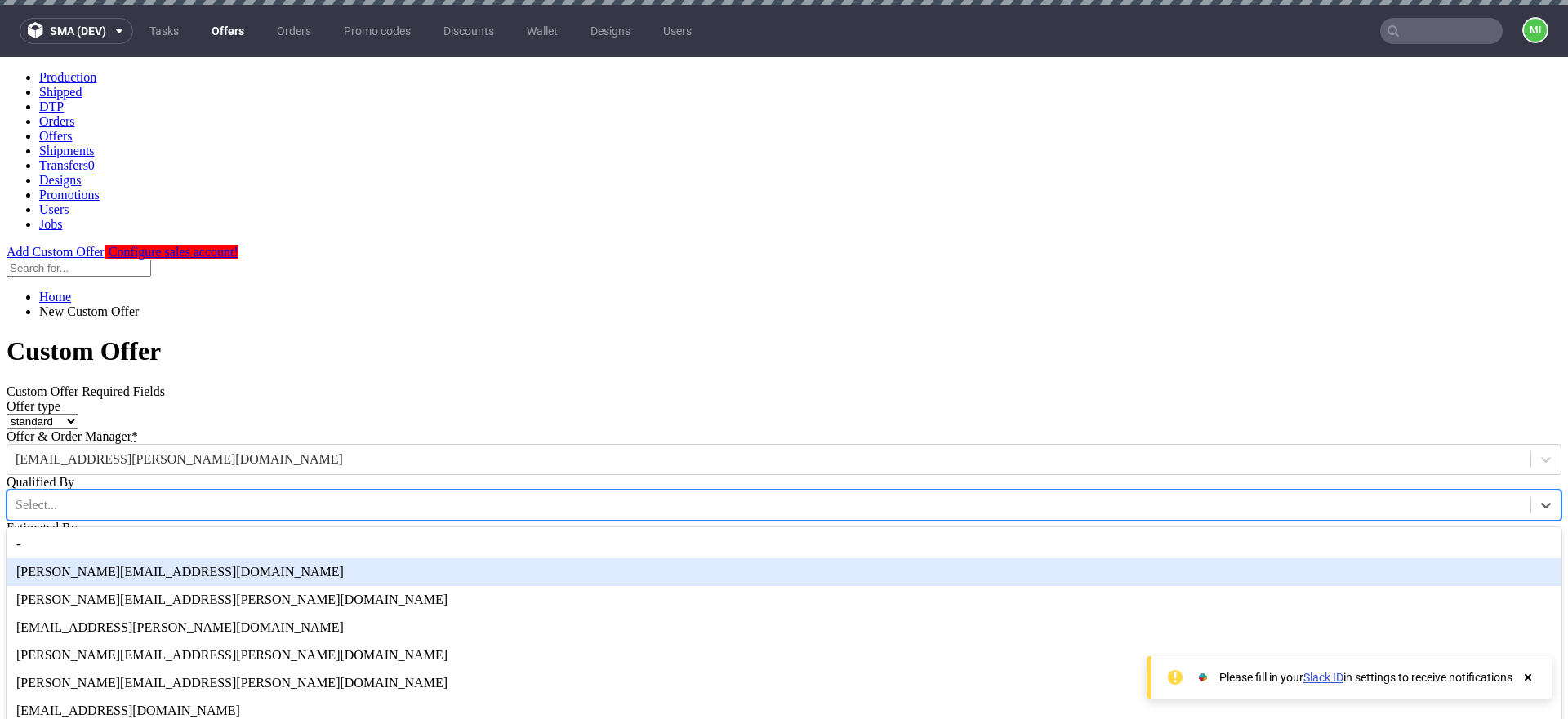
click at [674, 558] on div "[PERSON_NAME][EMAIL_ADDRESS][DOMAIN_NAME]" at bounding box center [783, 572] width 1554 height 28
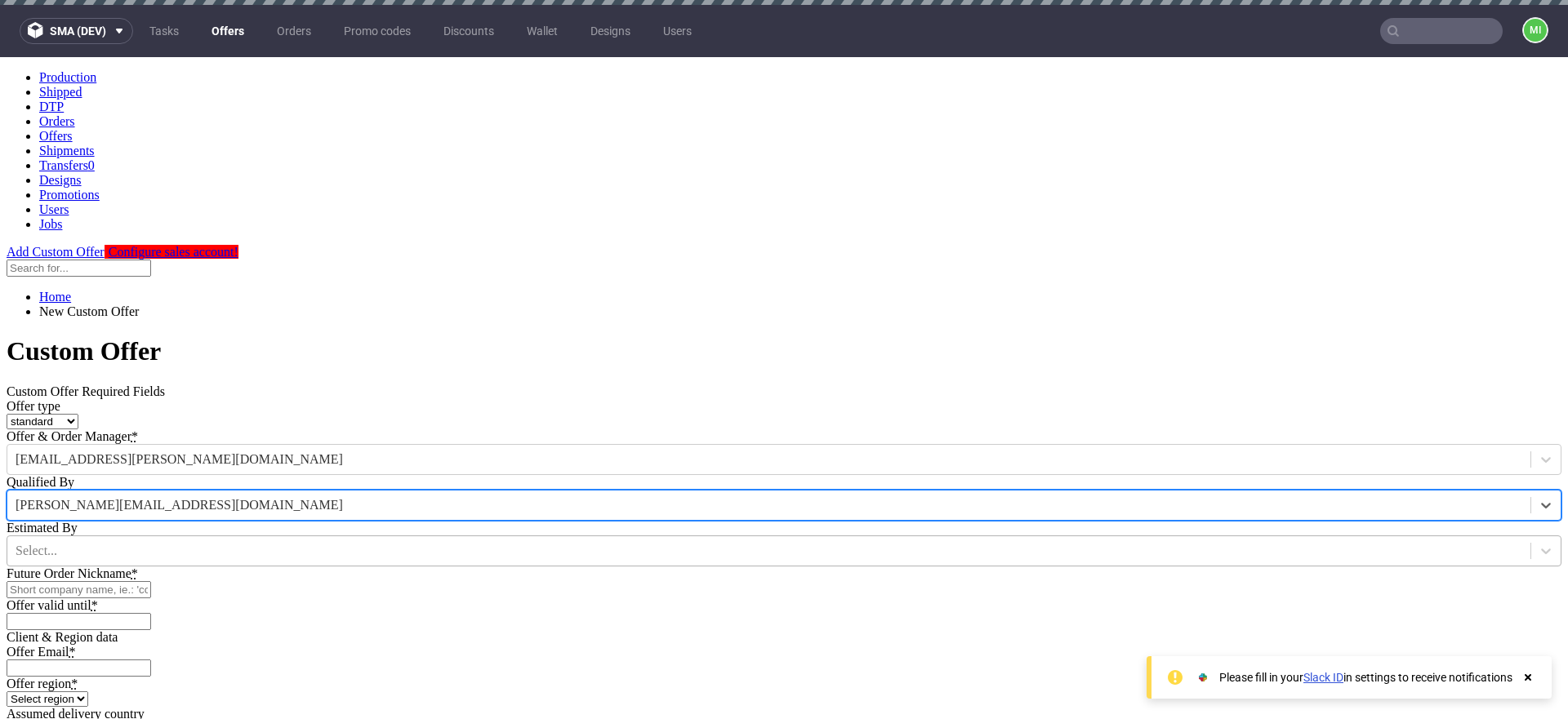
click at [676, 542] on div at bounding box center [768, 550] width 1506 height 18
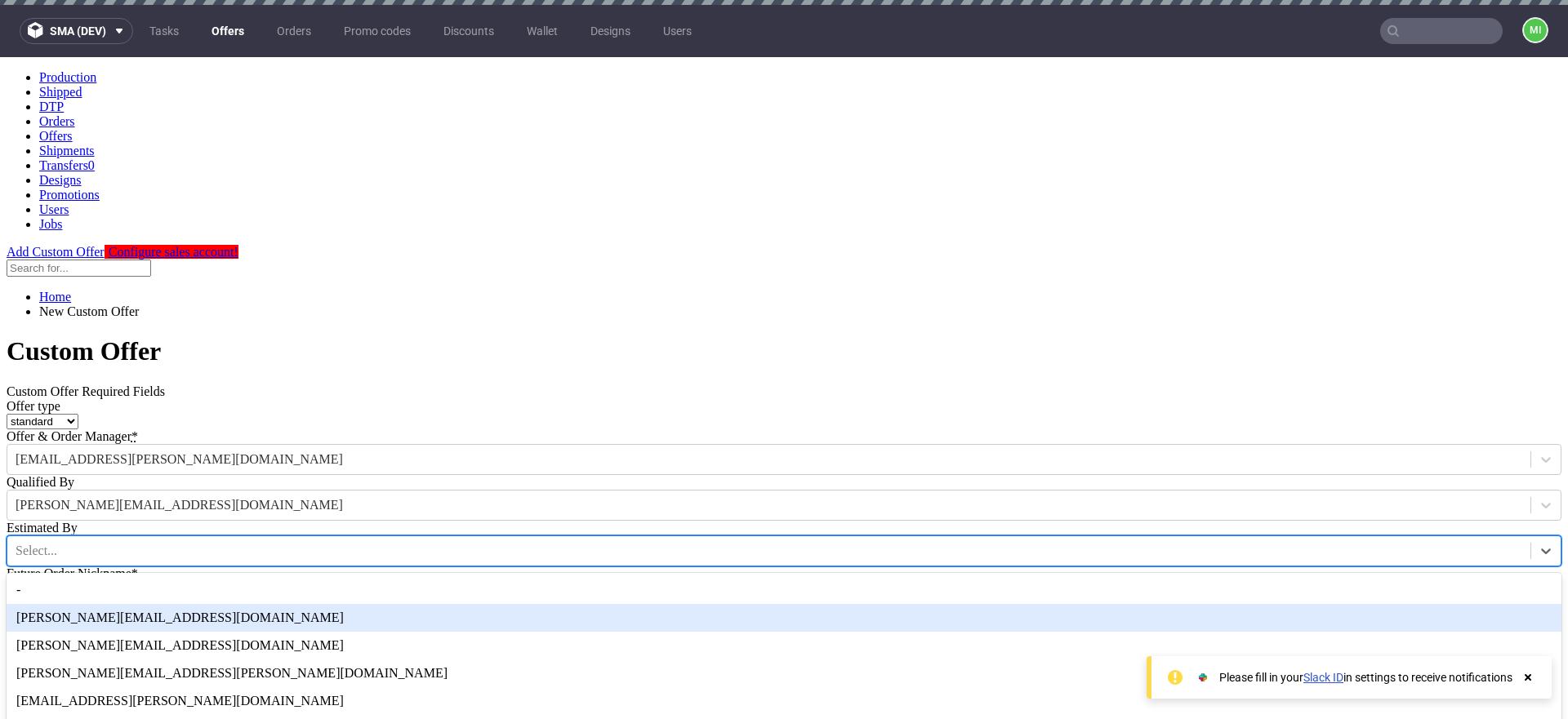
click at [646, 603] on div "[PERSON_NAME][EMAIL_ADDRESS][DOMAIN_NAME]" at bounding box center [783, 617] width 1554 height 28
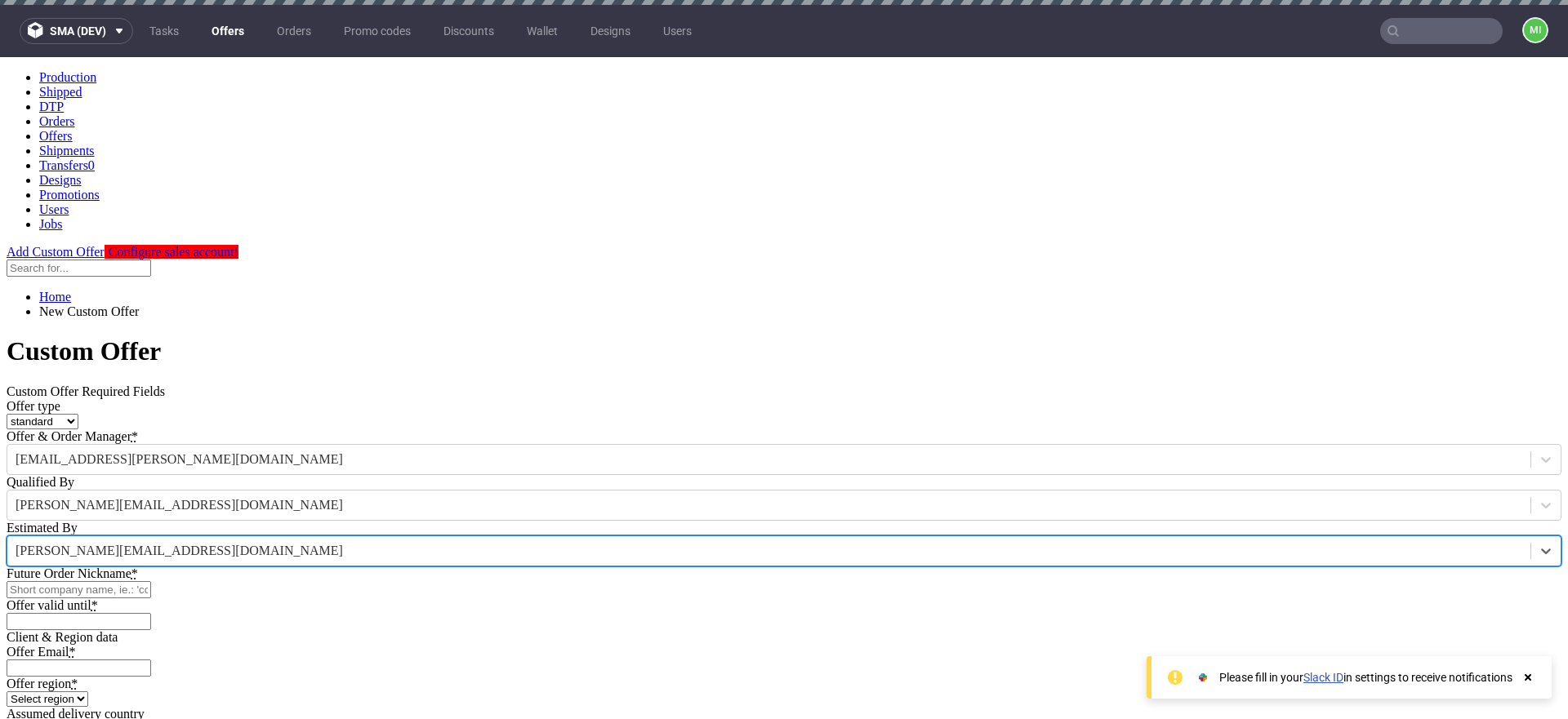
click at [151, 581] on input "Future Order Nickname *" at bounding box center [79, 590] width 144 height 18
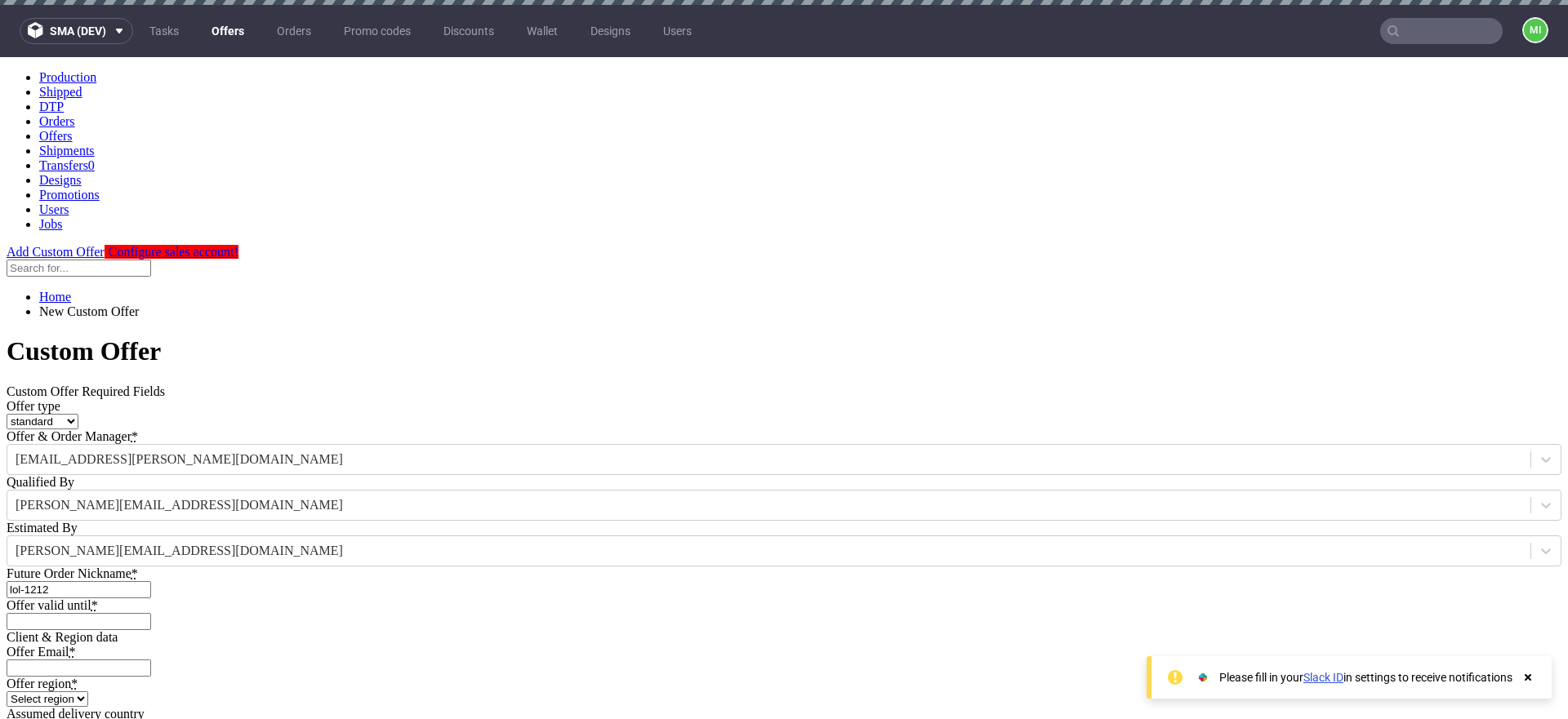
click at [151, 581] on input "lol-1212" at bounding box center [79, 590] width 144 height 18
type input "lol-sdfsdfsdfsdf"
click at [151, 613] on input "Offer valid until *" at bounding box center [79, 621] width 144 height 18
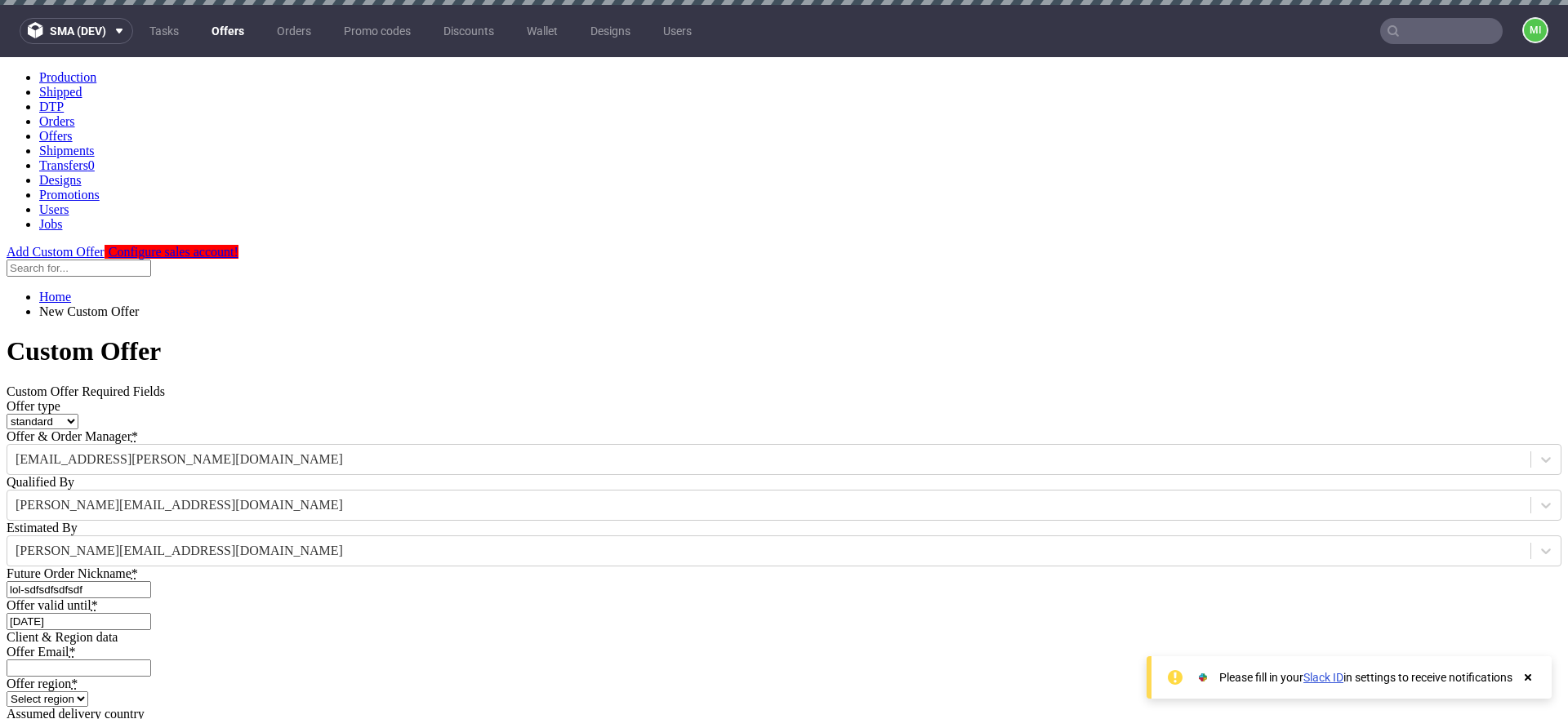
click at [151, 613] on input "2025-08-29" at bounding box center [79, 621] width 144 height 18
type input "[DATE]"
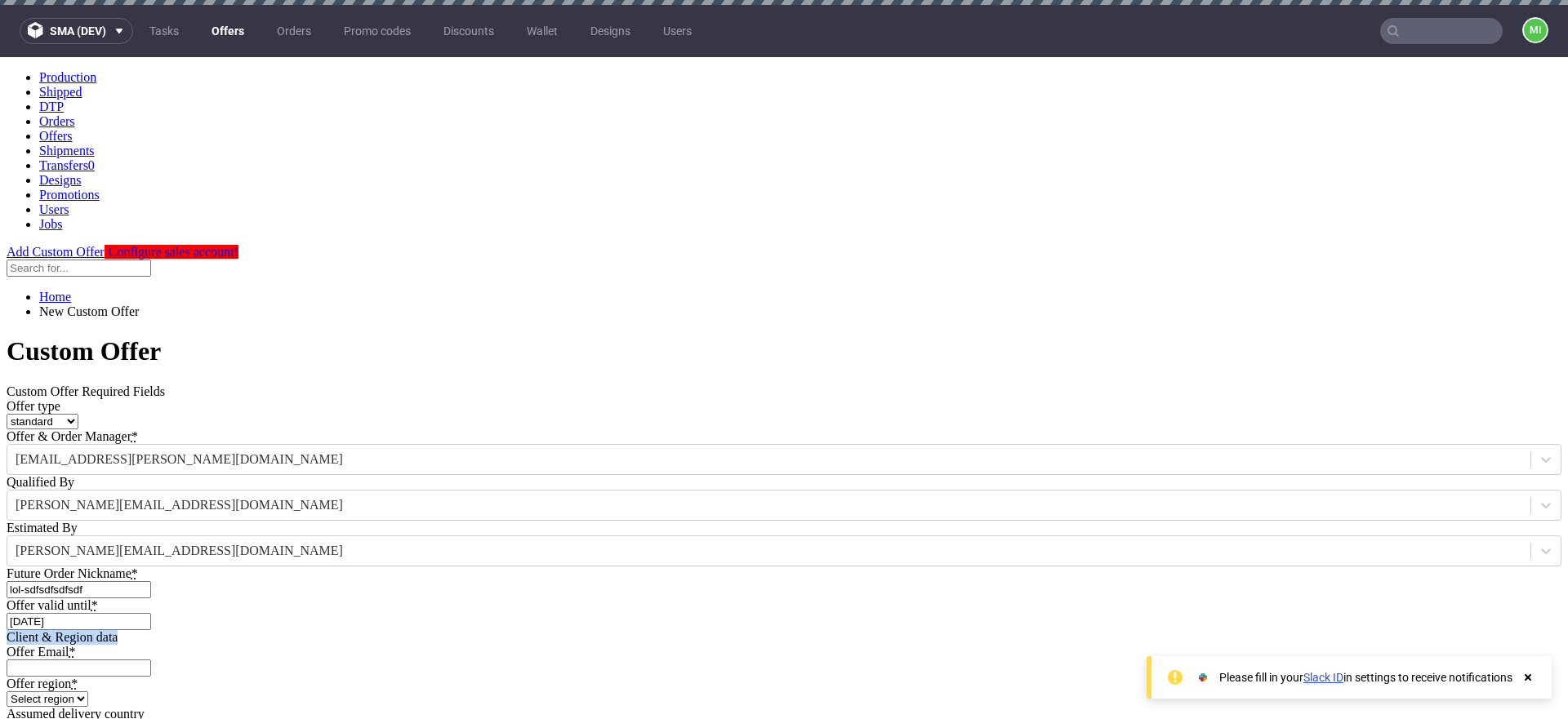
drag, startPoint x: 881, startPoint y: 535, endPoint x: 855, endPoint y: 543, distance: 27.2
click at [881, 630] on div "Client & Region data" at bounding box center [783, 638] width 1554 height 15
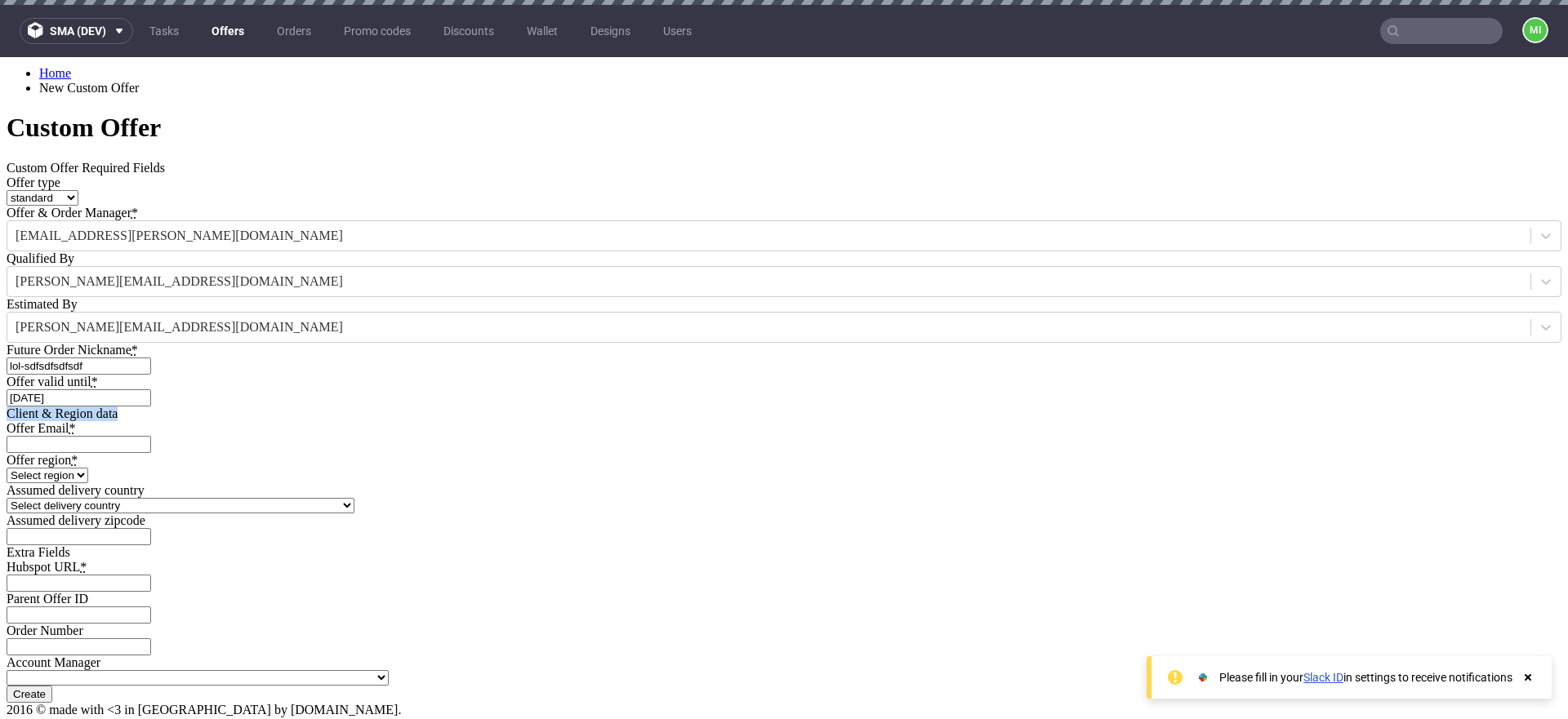
scroll to position [278, 0]
click at [151, 436] on input "Offer Email *" at bounding box center [79, 445] width 144 height 18
type input "[EMAIL_ADDRESS][PERSON_NAME][DOMAIN_NAME]"
click at [88, 468] on select "Select region eu gb de pl fr it es" at bounding box center [47, 475] width 81 height 16
select select "eu"
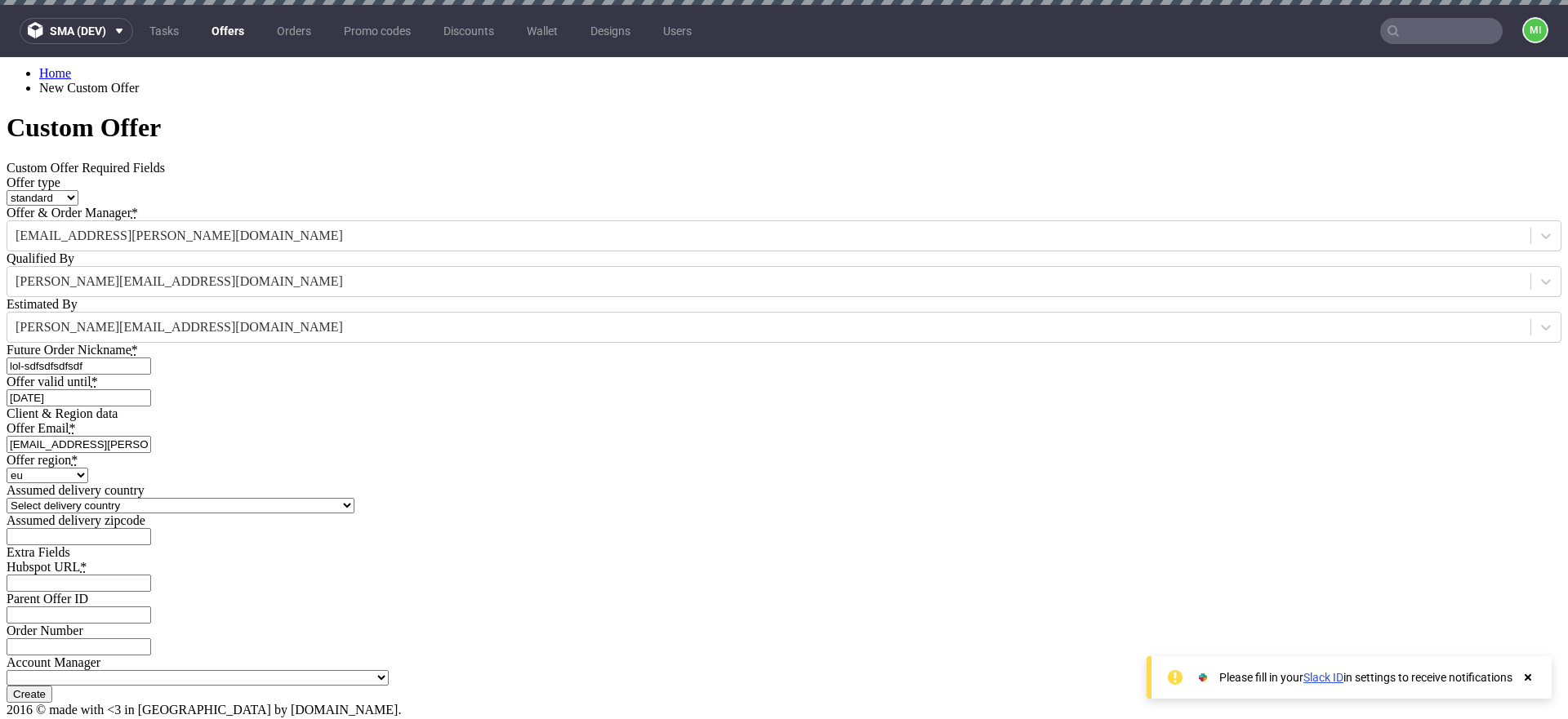
click at [88, 468] on select "Select region eu gb de pl fr it es" at bounding box center [47, 475] width 81 height 16
click at [354, 498] on select "Select delivery country Andorra Afghanistan Anguilla Albania Armenia Antarctica…" at bounding box center [180, 506] width 348 height 16
select select "12"
click at [354, 498] on select "Select delivery country Andorra Afghanistan Anguilla Albania Armenia Antarctica…" at bounding box center [180, 506] width 348 height 16
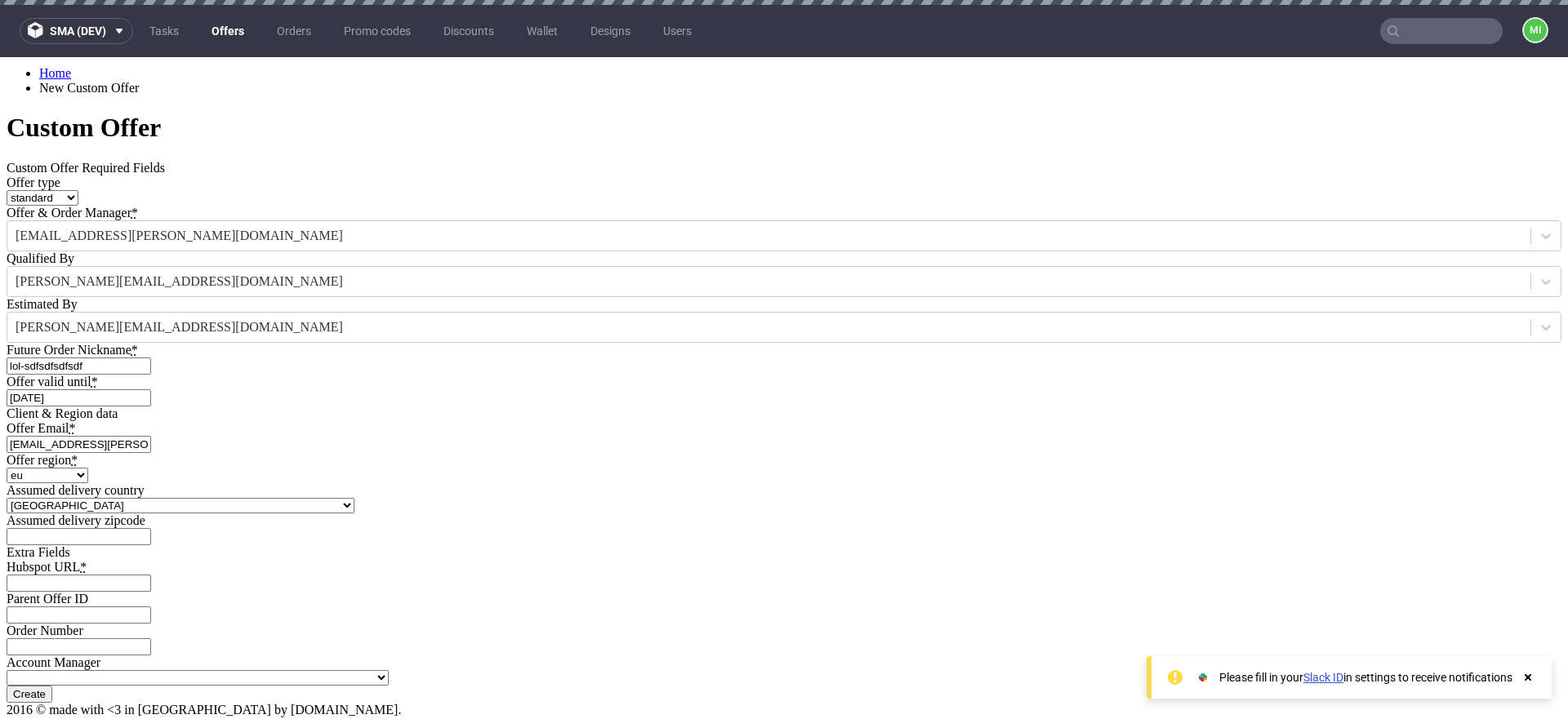
drag, startPoint x: 672, startPoint y: 403, endPoint x: 673, endPoint y: 412, distance: 9.1
click at [151, 575] on input "Hubspot URL *" at bounding box center [79, 583] width 144 height 18
type input "[URL][DOMAIN_NAME]"
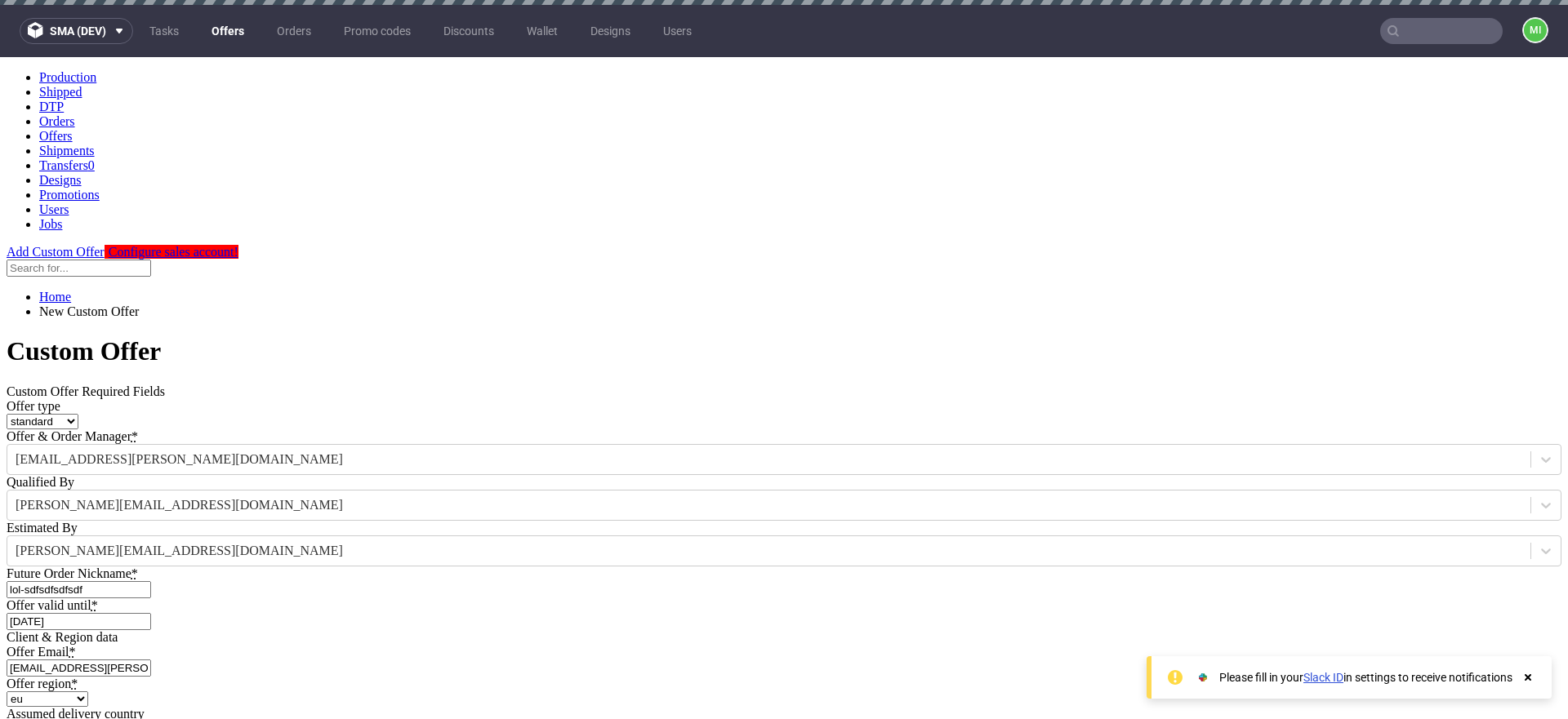
click at [741, 399] on div "Offer type standard prototyping sampling Offer & Order Manager * mikolaj.olszan…" at bounding box center [783, 515] width 1554 height 231
click at [79, 414] on select "standard prototyping sampling" at bounding box center [43, 421] width 72 height 16
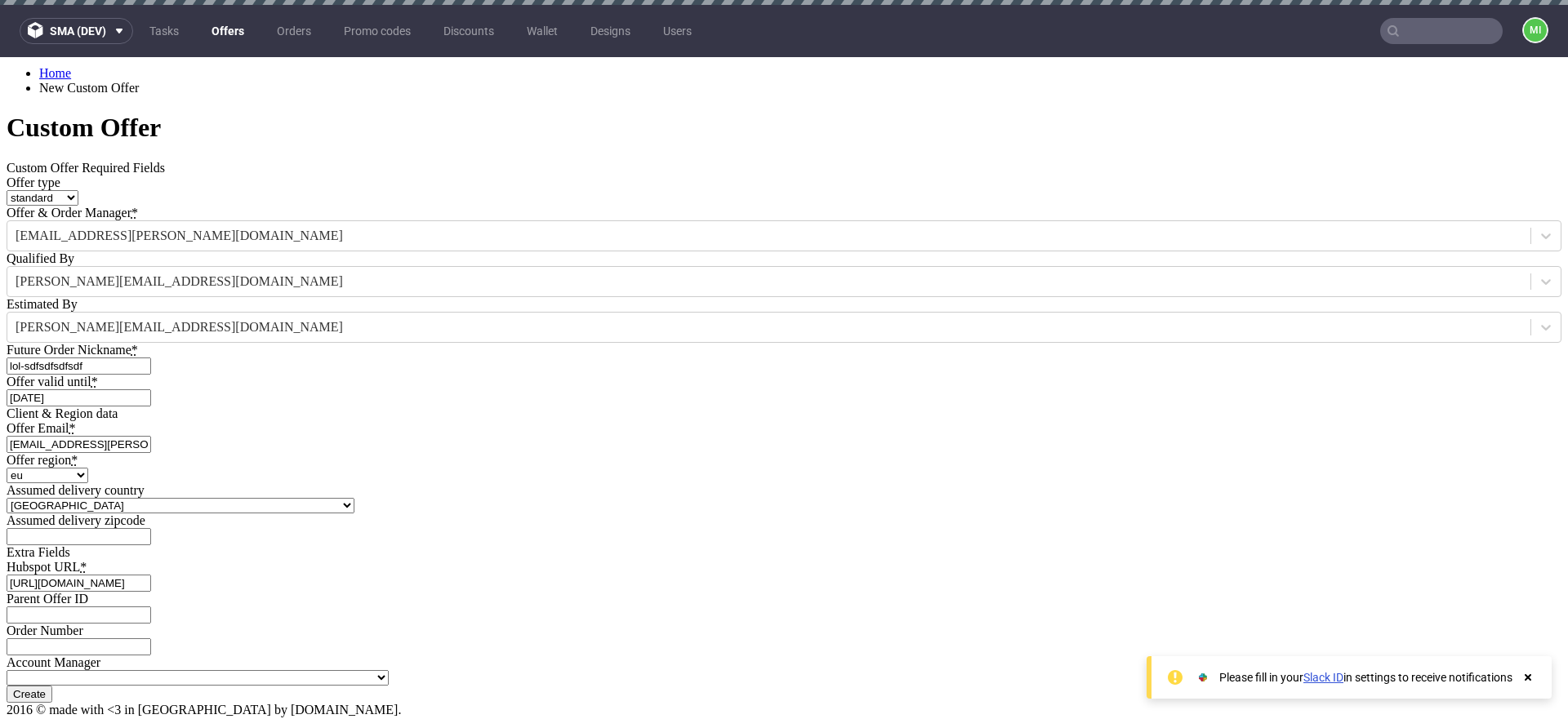
click at [53, 686] on input "Create" at bounding box center [29, 694] width 45 height 18
type input "Please wait..."
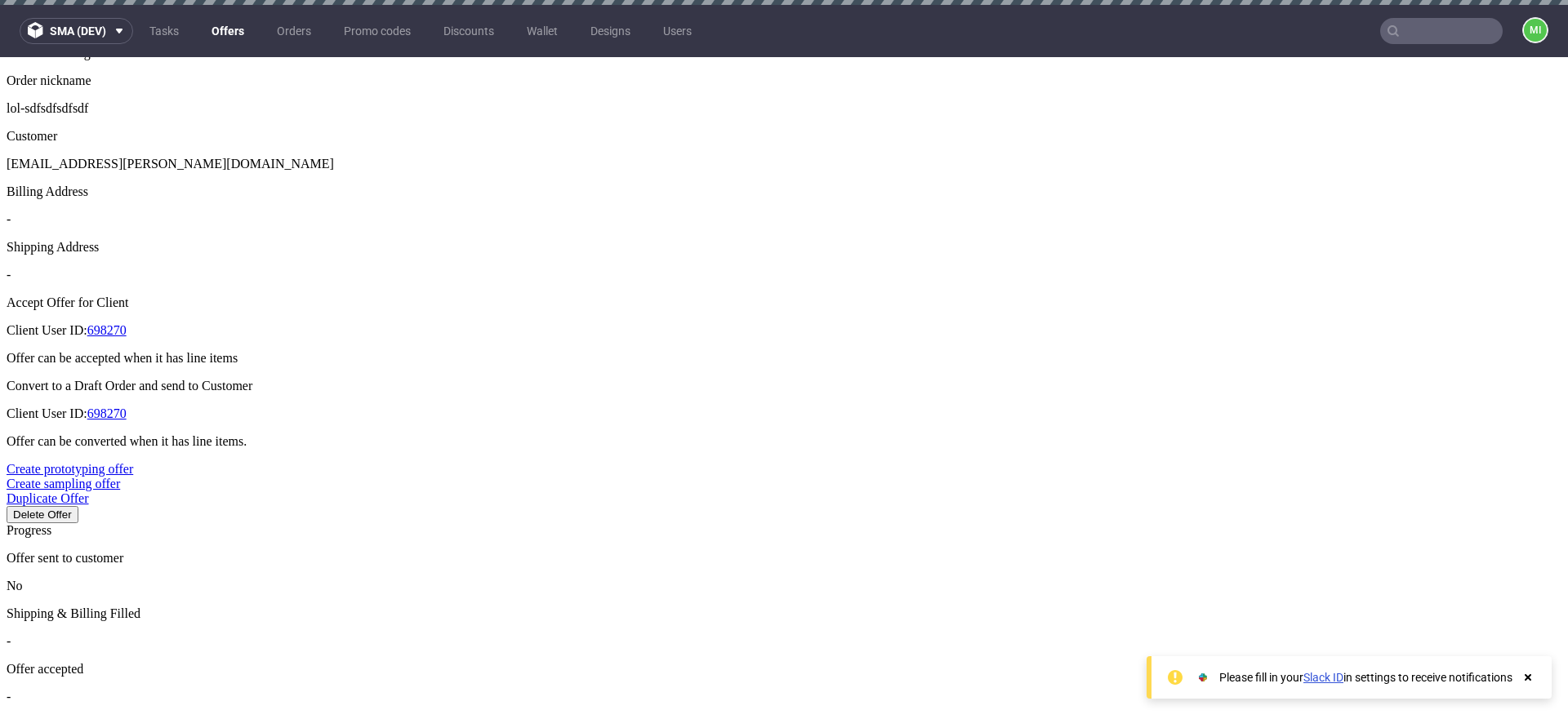
scroll to position [556, 0]
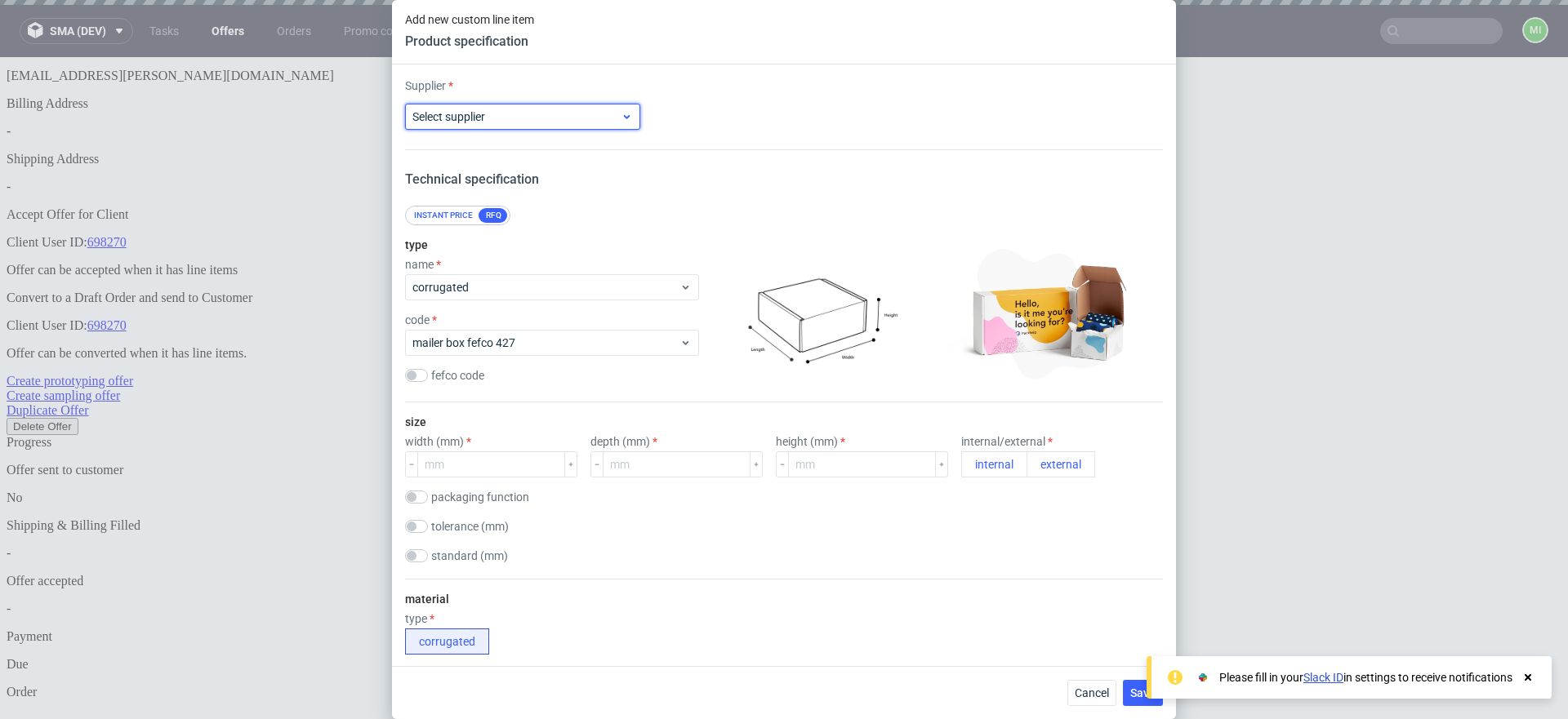
click at [594, 120] on span "Select supplier" at bounding box center [516, 116] width 208 height 17
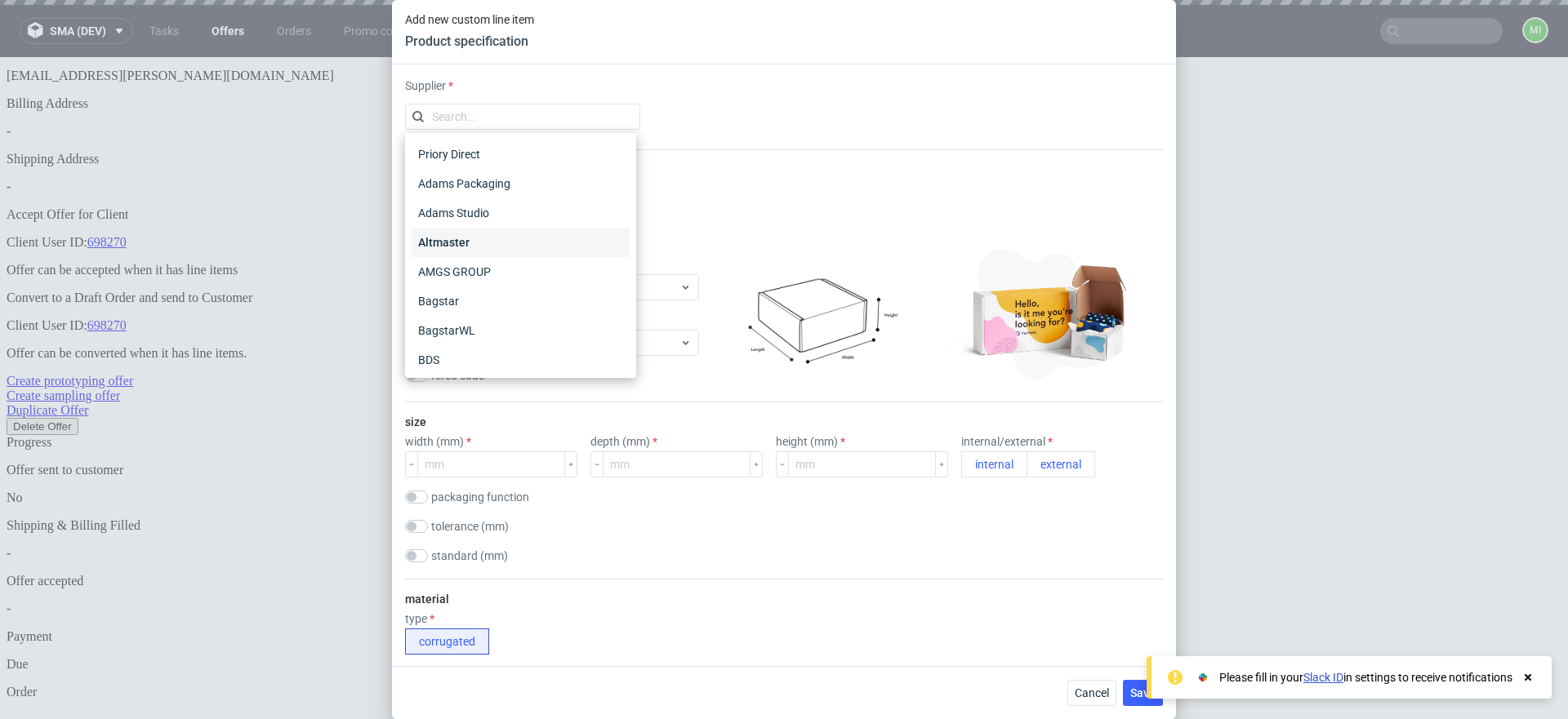
click at [507, 236] on div "Altmaster" at bounding box center [521, 242] width 218 height 30
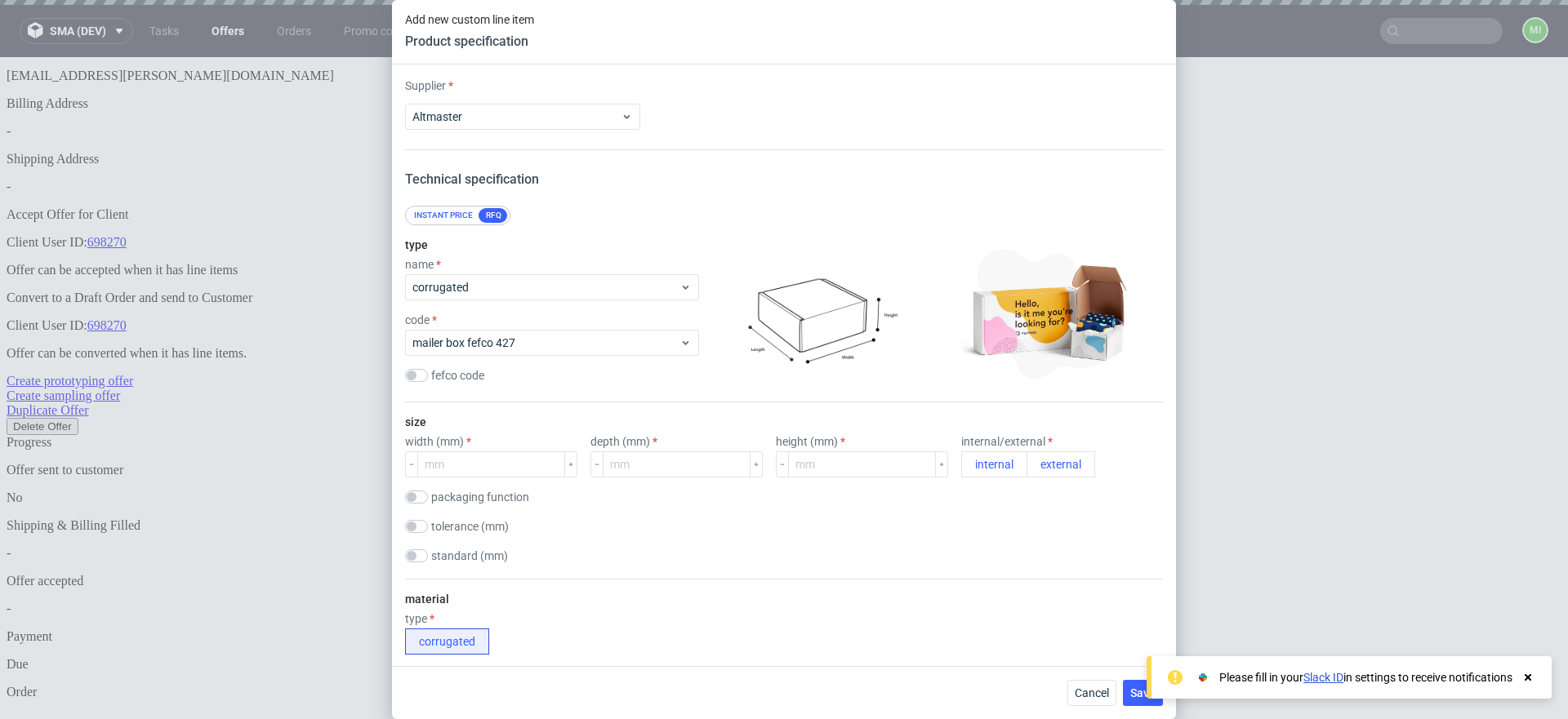
scroll to position [30, 0]
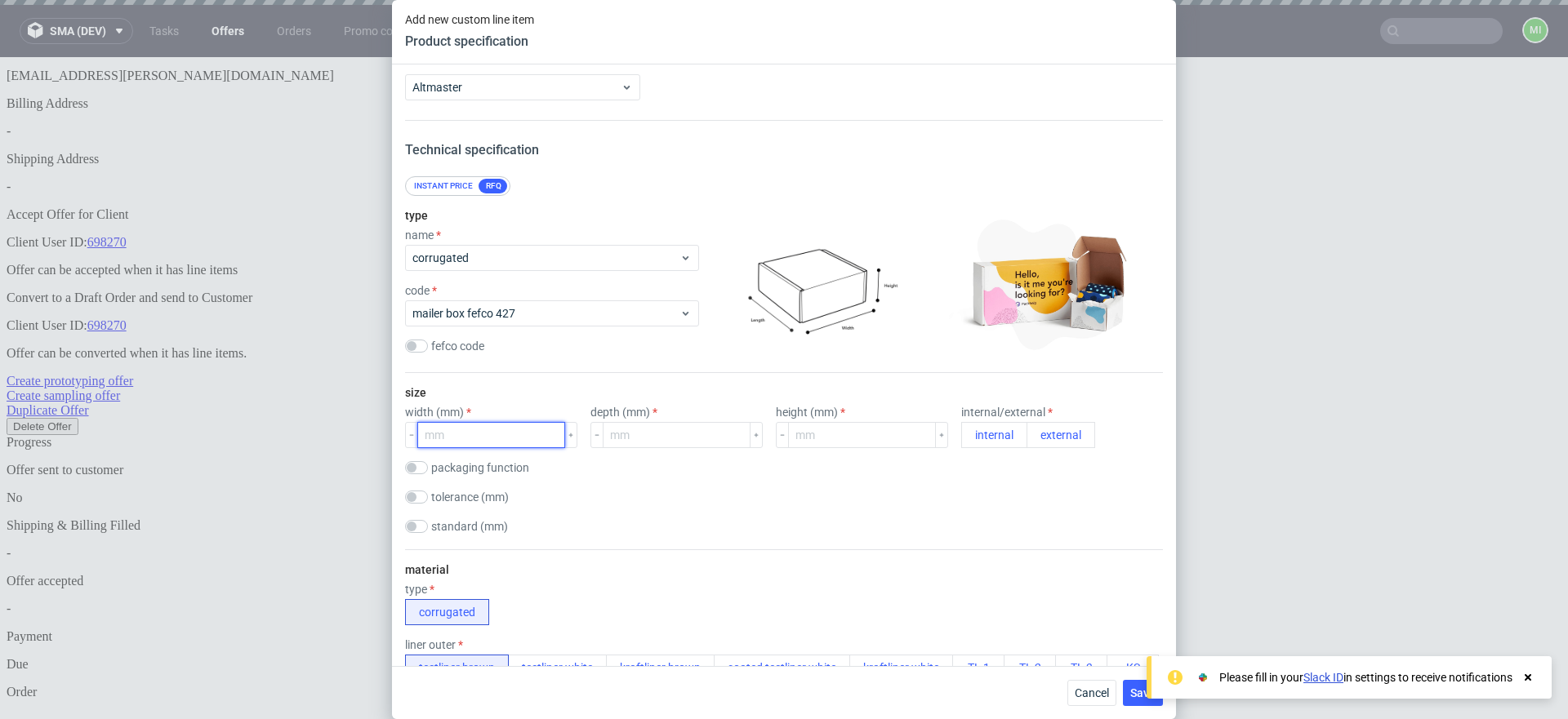
click at [462, 433] on input "number" at bounding box center [491, 435] width 148 height 26
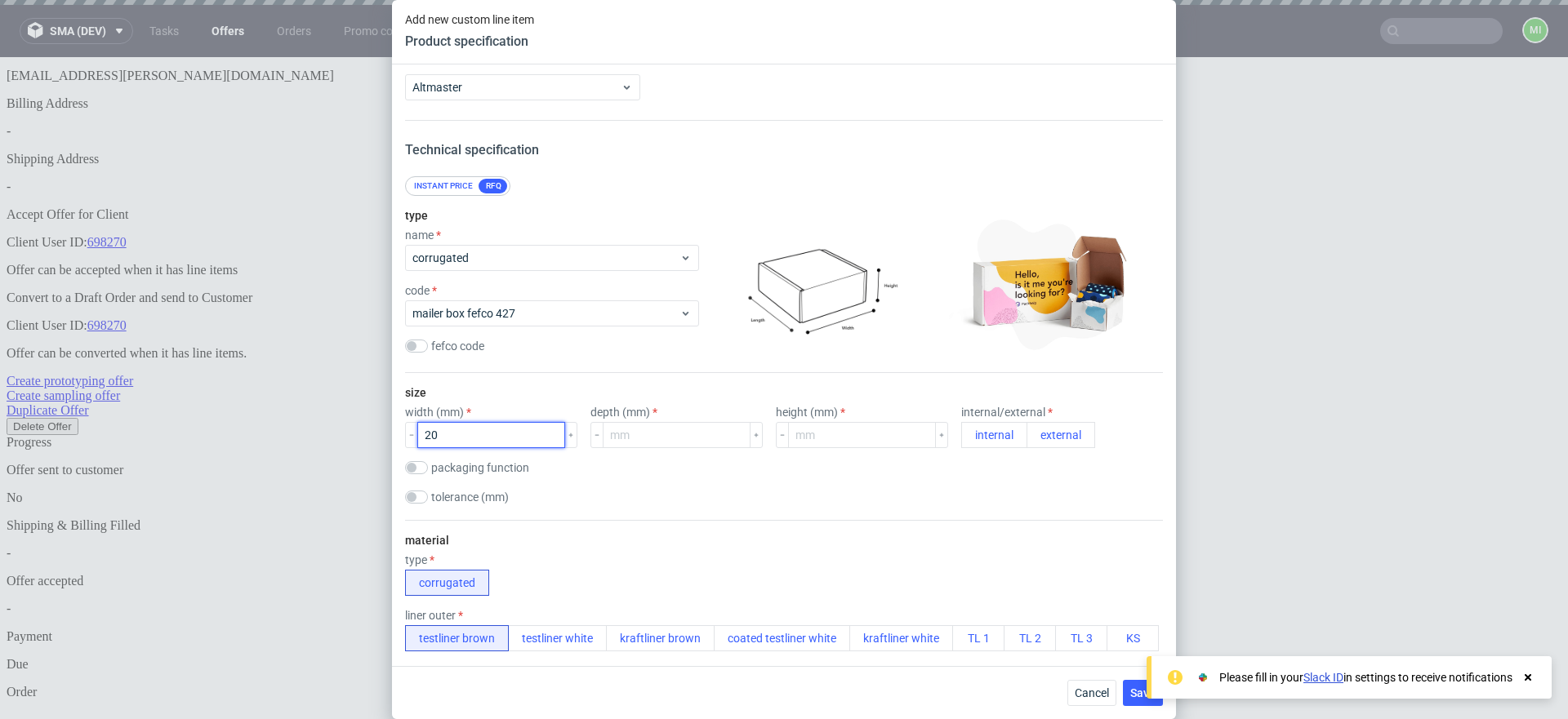
type input "20"
click at [1034, 433] on button "external" at bounding box center [1060, 435] width 68 height 26
click at [511, 436] on input "20" at bounding box center [491, 435] width 148 height 26
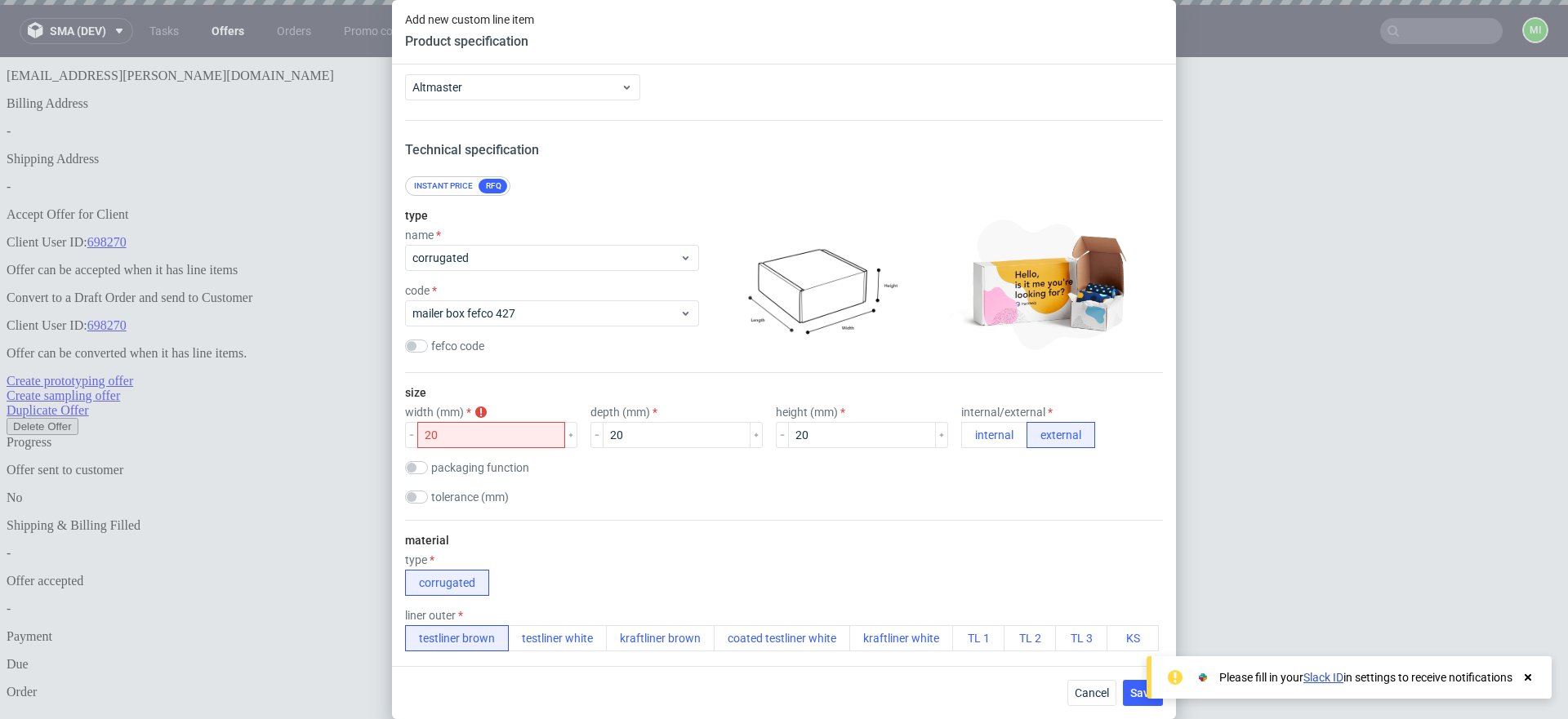
click at [631, 485] on div "size width (mm) width must be grather than height 20 depth (mm) 20 height (mm) …" at bounding box center [783, 446] width 757 height 147
click at [647, 478] on div "size width (mm) width must be grather than height 20 depth (mm) 20 height (mm) …" at bounding box center [783, 446] width 757 height 147
drag, startPoint x: 456, startPoint y: 434, endPoint x: 373, endPoint y: 431, distance: 83.1
click at [374, 432] on div "Add new custom line item Product specification Supplier Altmaster Technical spe…" at bounding box center [784, 360] width 1568 height 719
drag, startPoint x: 484, startPoint y: 443, endPoint x: 386, endPoint y: 434, distance: 98.4
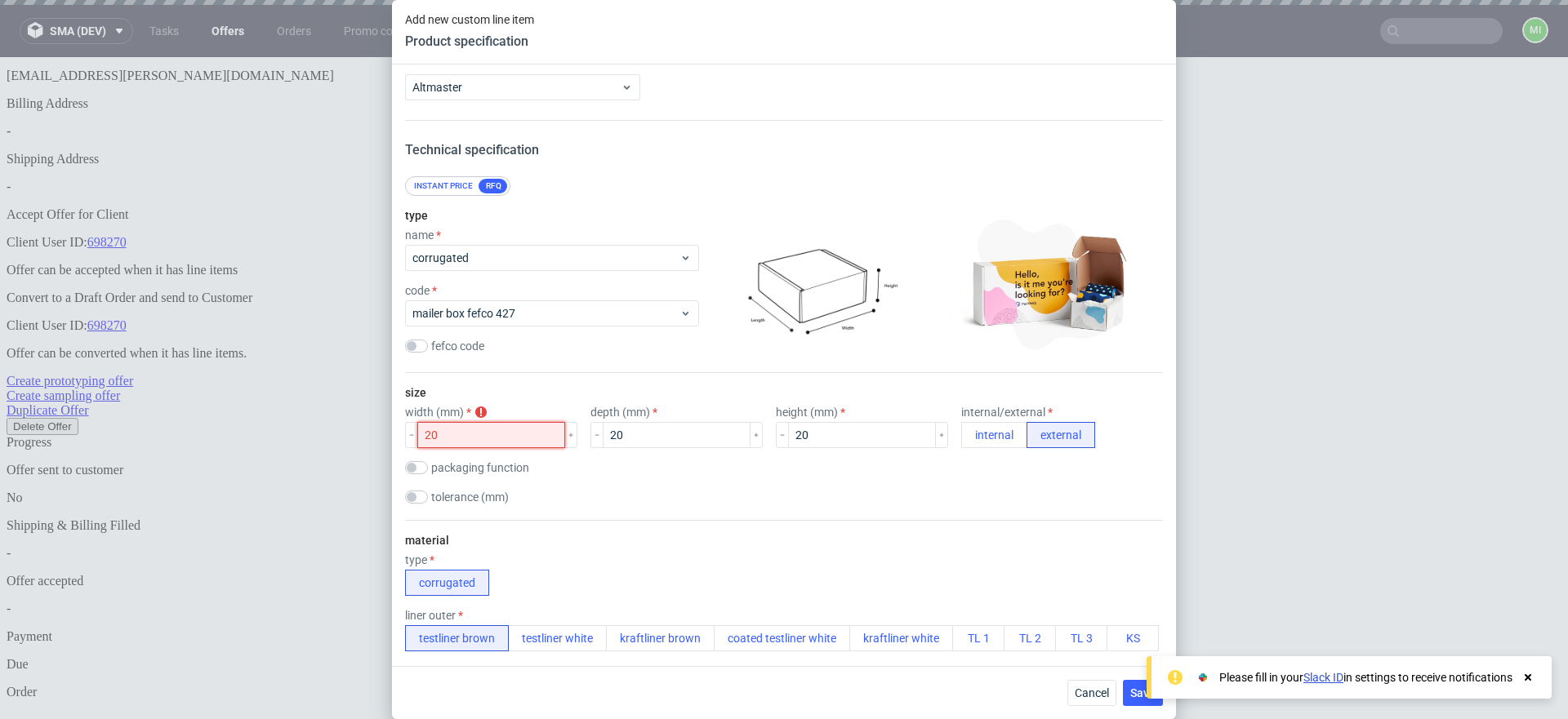
click at [380, 436] on div "Add new custom line item Product specification Supplier Altmaster Technical spe…" at bounding box center [784, 360] width 1568 height 719
type input "25"
drag, startPoint x: 618, startPoint y: 485, endPoint x: 674, endPoint y: 467, distance: 58.8
click at [619, 485] on div "size width (mm) 25 depth (mm) 20 height (mm) 20 internal/external internal exte…" at bounding box center [783, 446] width 757 height 147
drag, startPoint x: 792, startPoint y: 429, endPoint x: 660, endPoint y: 436, distance: 132.2
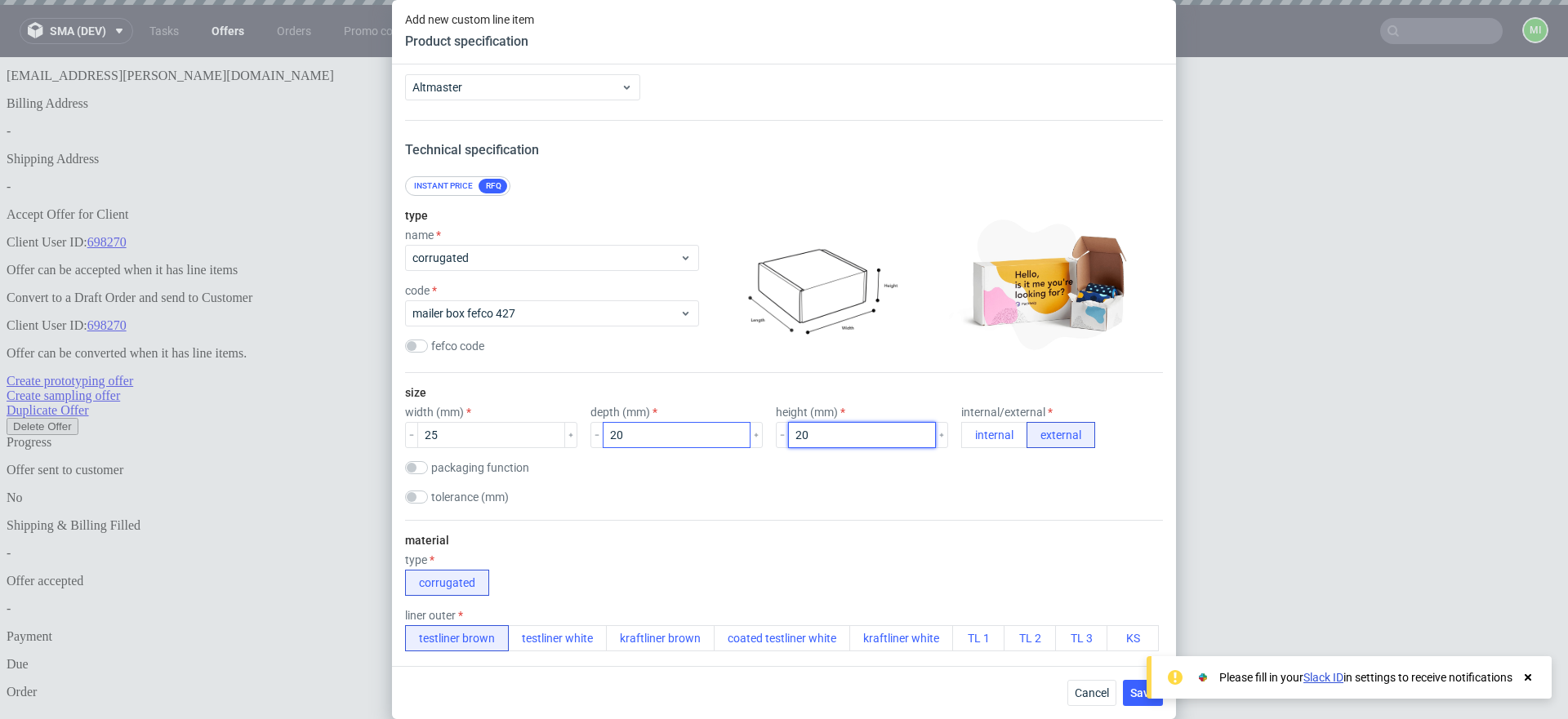
click at [659, 436] on div "width (mm) 25 depth (mm) 20 height (mm) 20 internal/external internal external" at bounding box center [783, 427] width 757 height 43
type input "10"
click at [688, 497] on div "tolerance (mm)" at bounding box center [783, 499] width 757 height 17
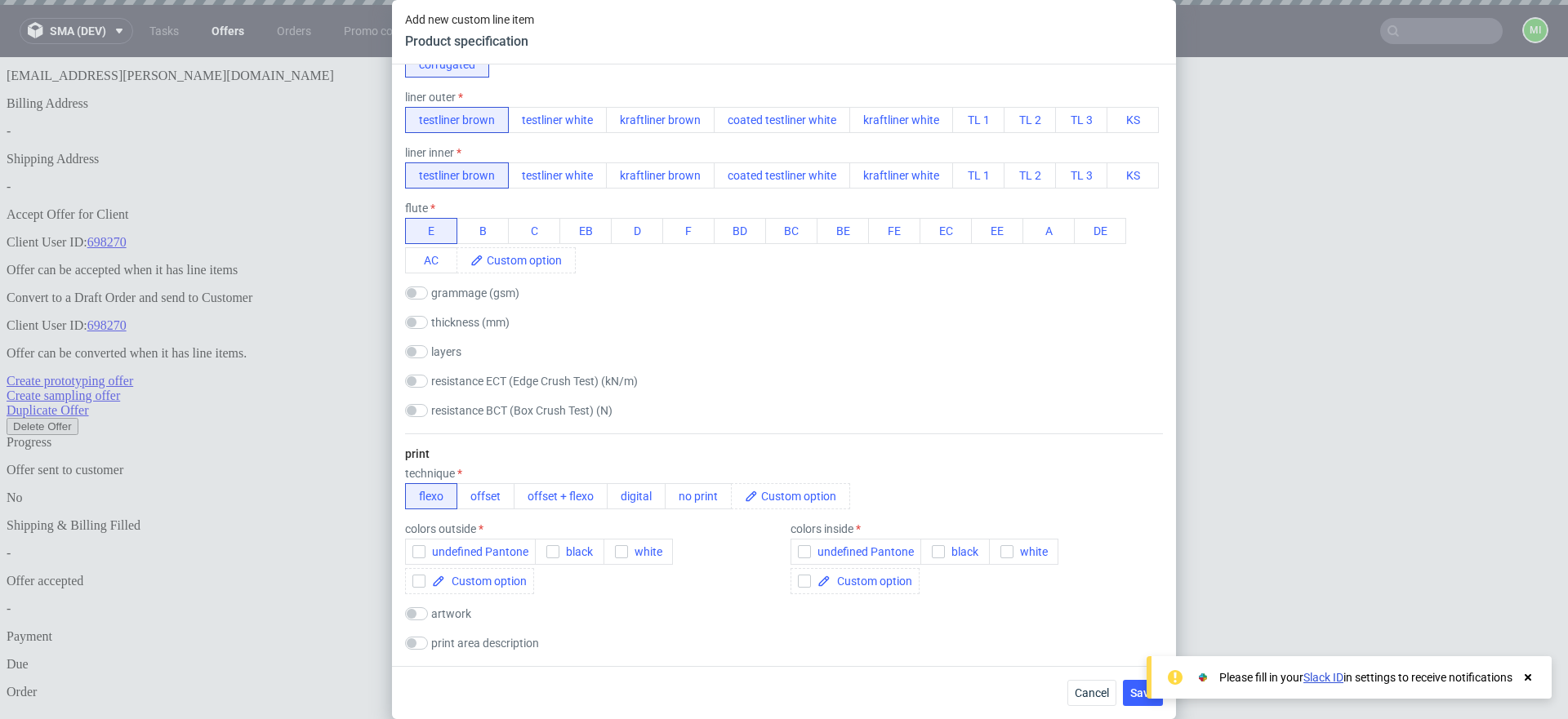
scroll to position [723, 0]
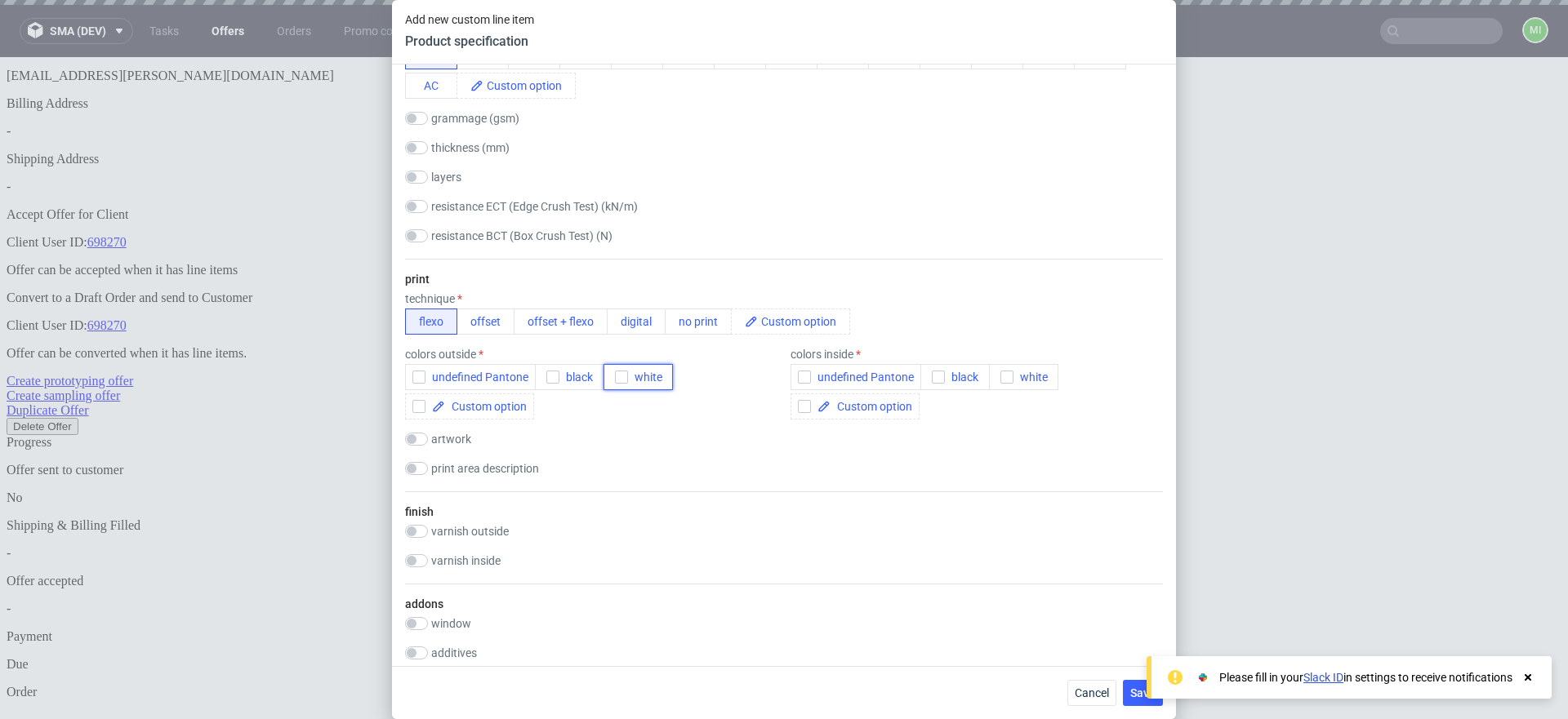
click at [634, 384] on span "white" at bounding box center [644, 377] width 34 height 13
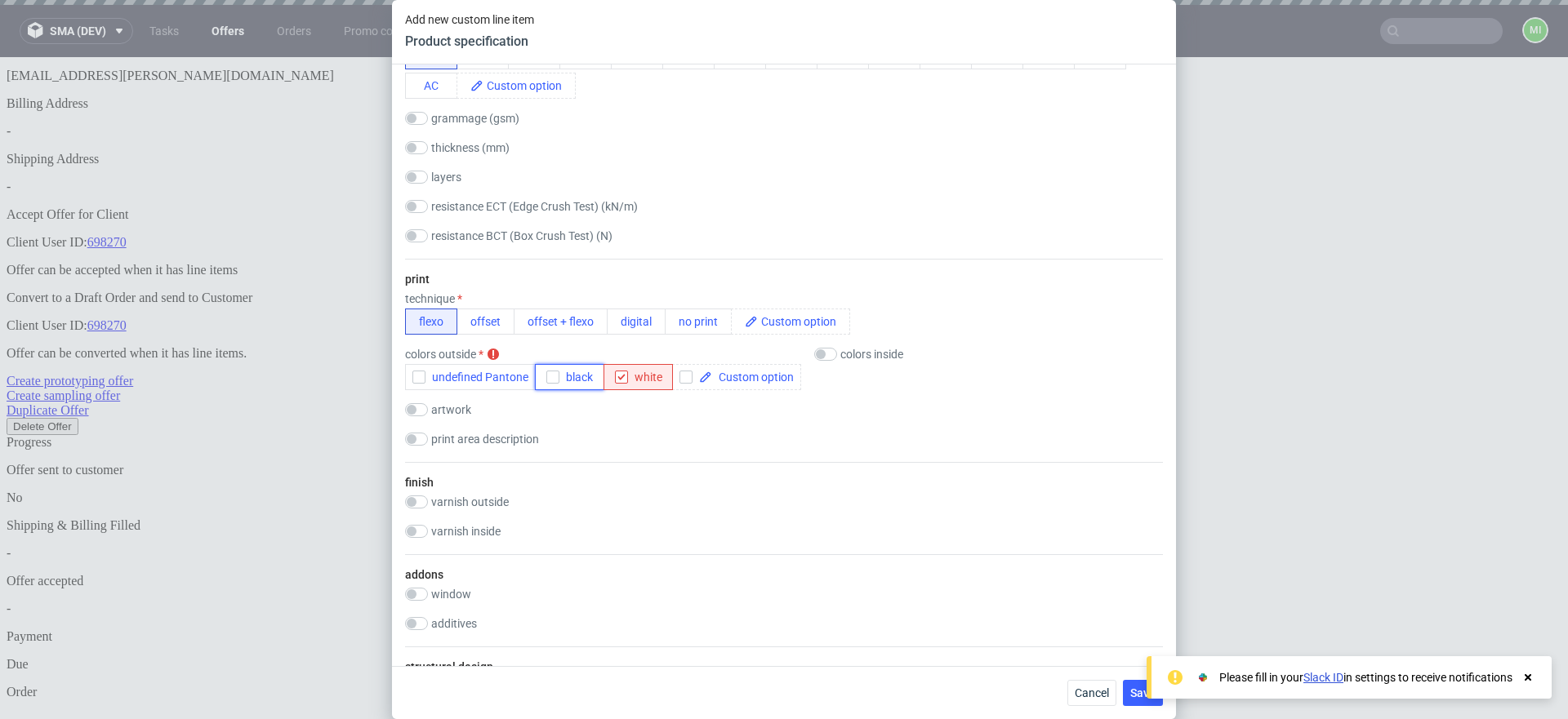
click at [572, 384] on span "black" at bounding box center [576, 377] width 33 height 13
click at [642, 384] on span "white" at bounding box center [644, 377] width 34 height 13
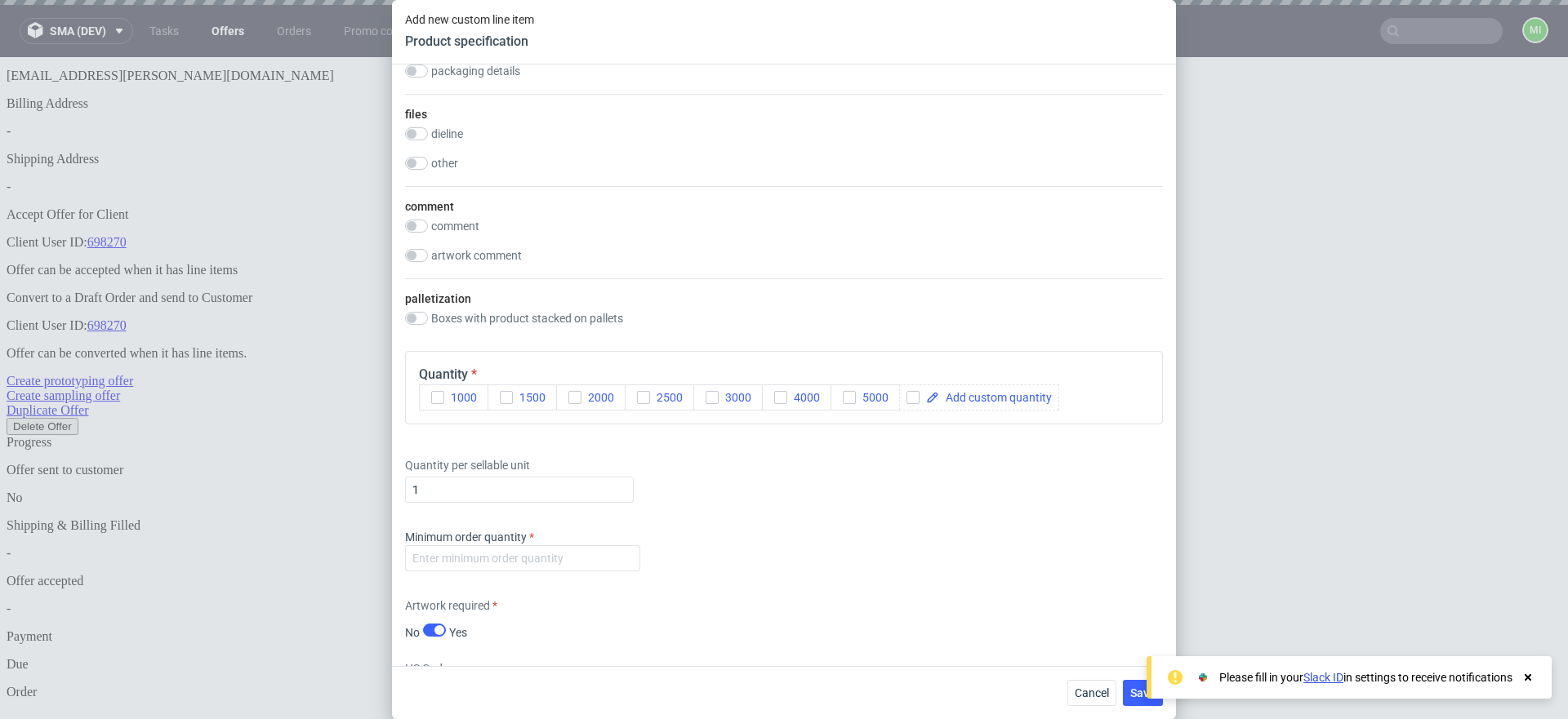
scroll to position [1663, 0]
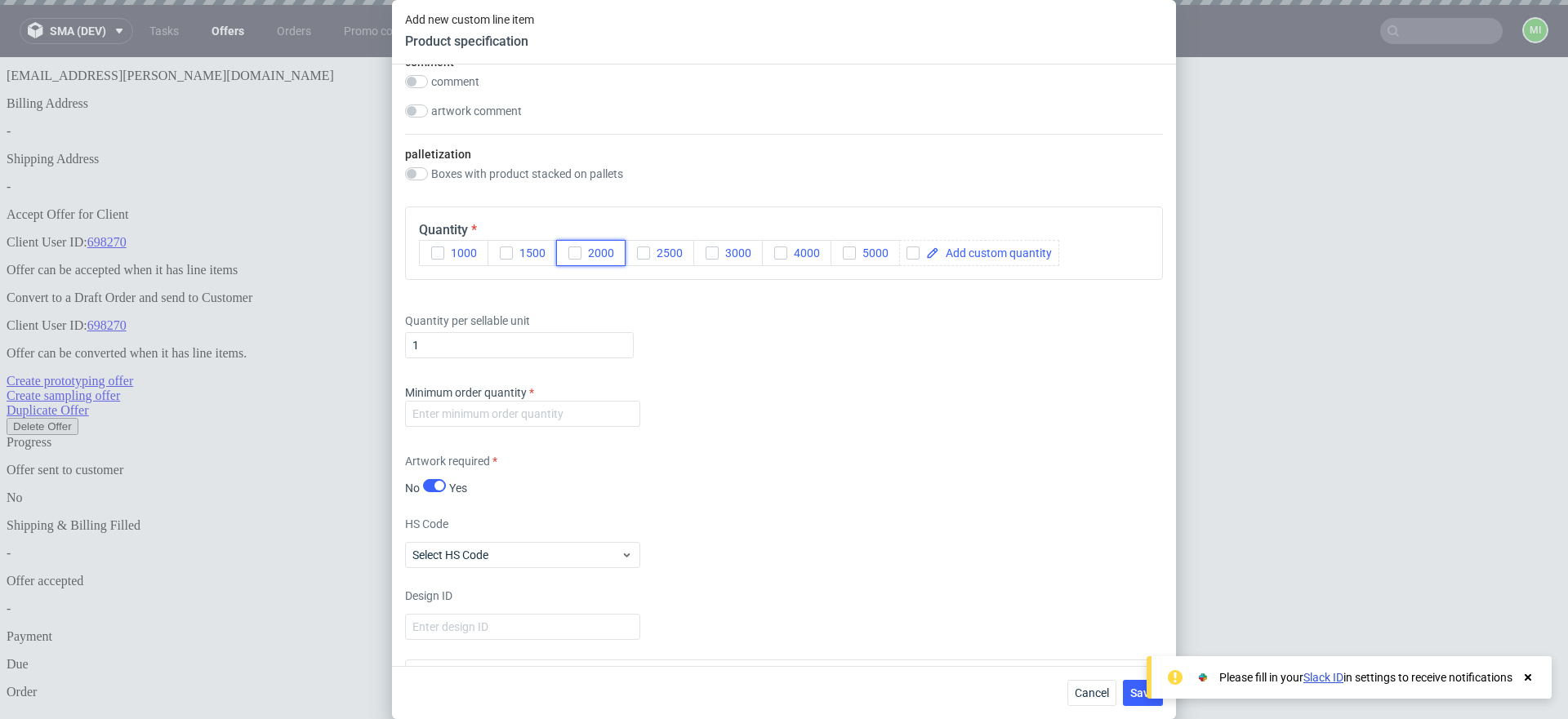
click at [583, 260] on span "2000" at bounding box center [597, 253] width 32 height 13
drag, startPoint x: 478, startPoint y: 413, endPoint x: 255, endPoint y: 397, distance: 223.6
click at [262, 396] on div "Add new custom line item Product specification Supplier Altmaster Technical spe…" at bounding box center [784, 360] width 1568 height 719
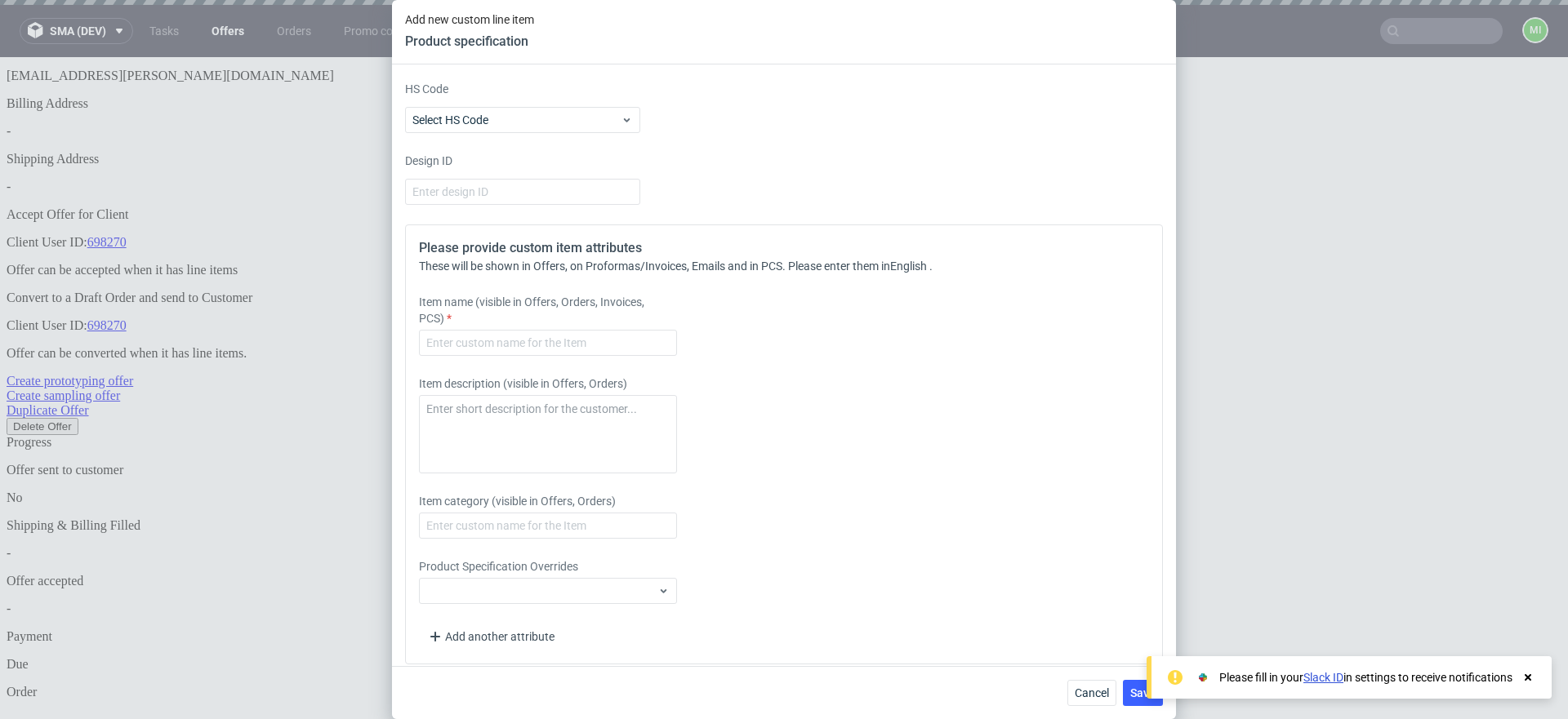
scroll to position [2168, 0]
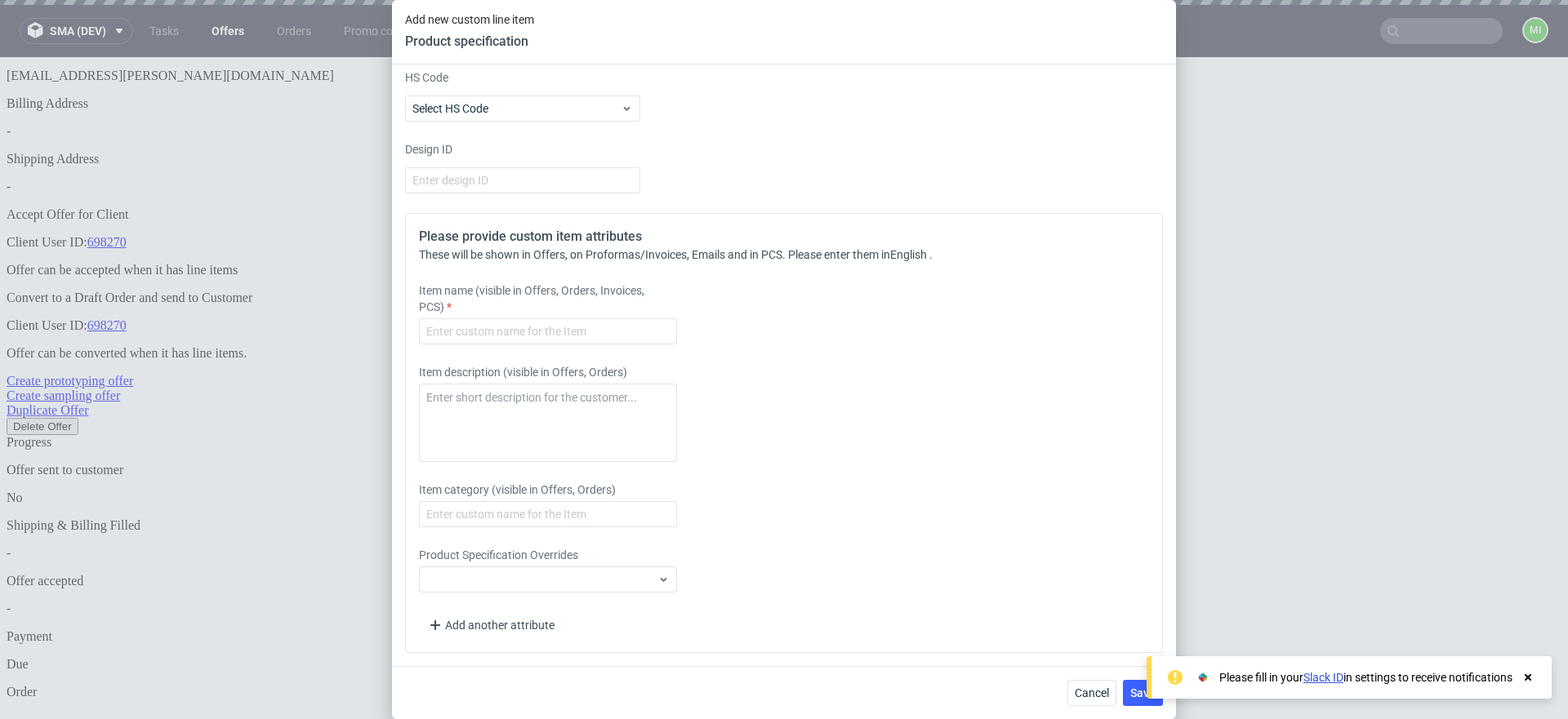
click at [1523, 674] on icon at bounding box center [1527, 677] width 15 height 13
click at [1136, 696] on span "Save" at bounding box center [1142, 693] width 25 height 11
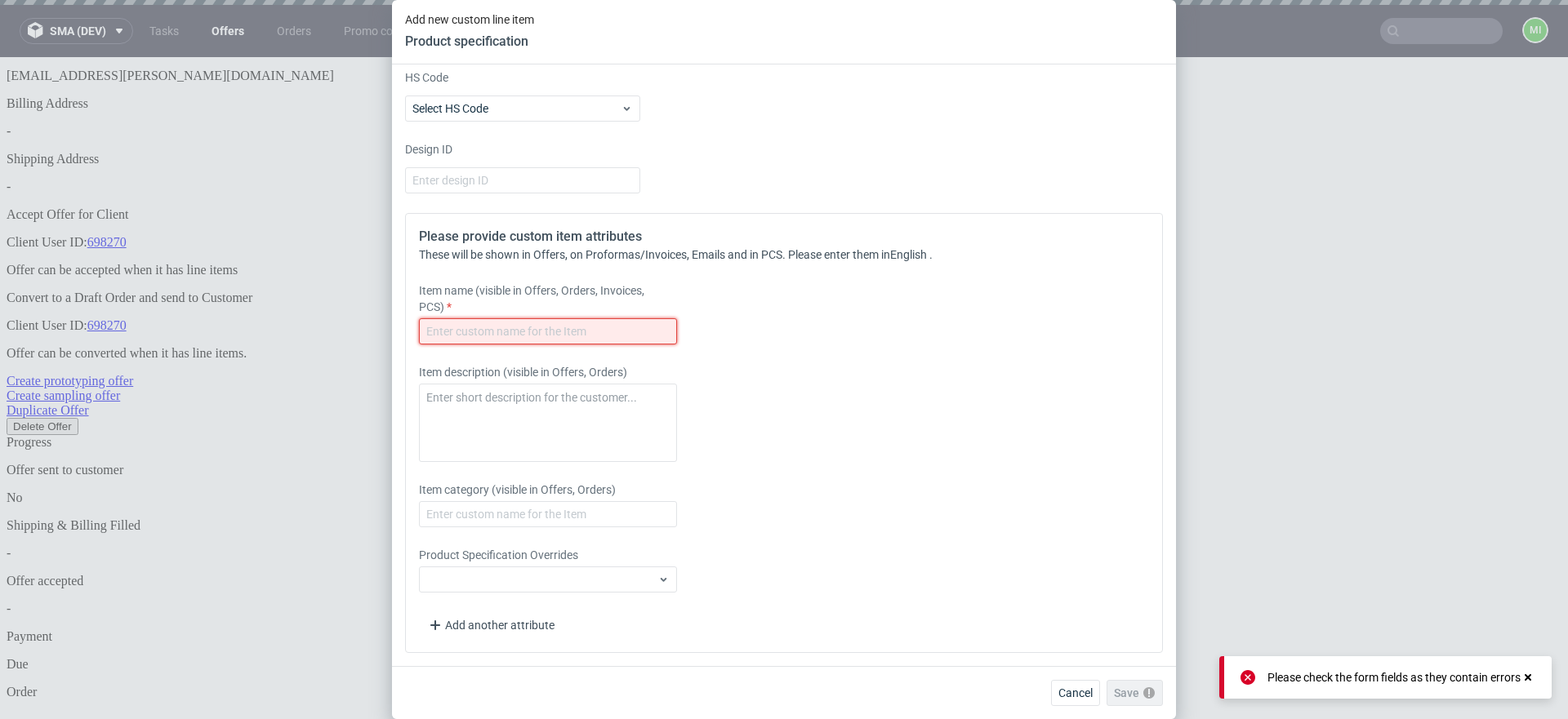
click at [509, 329] on input "text" at bounding box center [547, 331] width 258 height 26
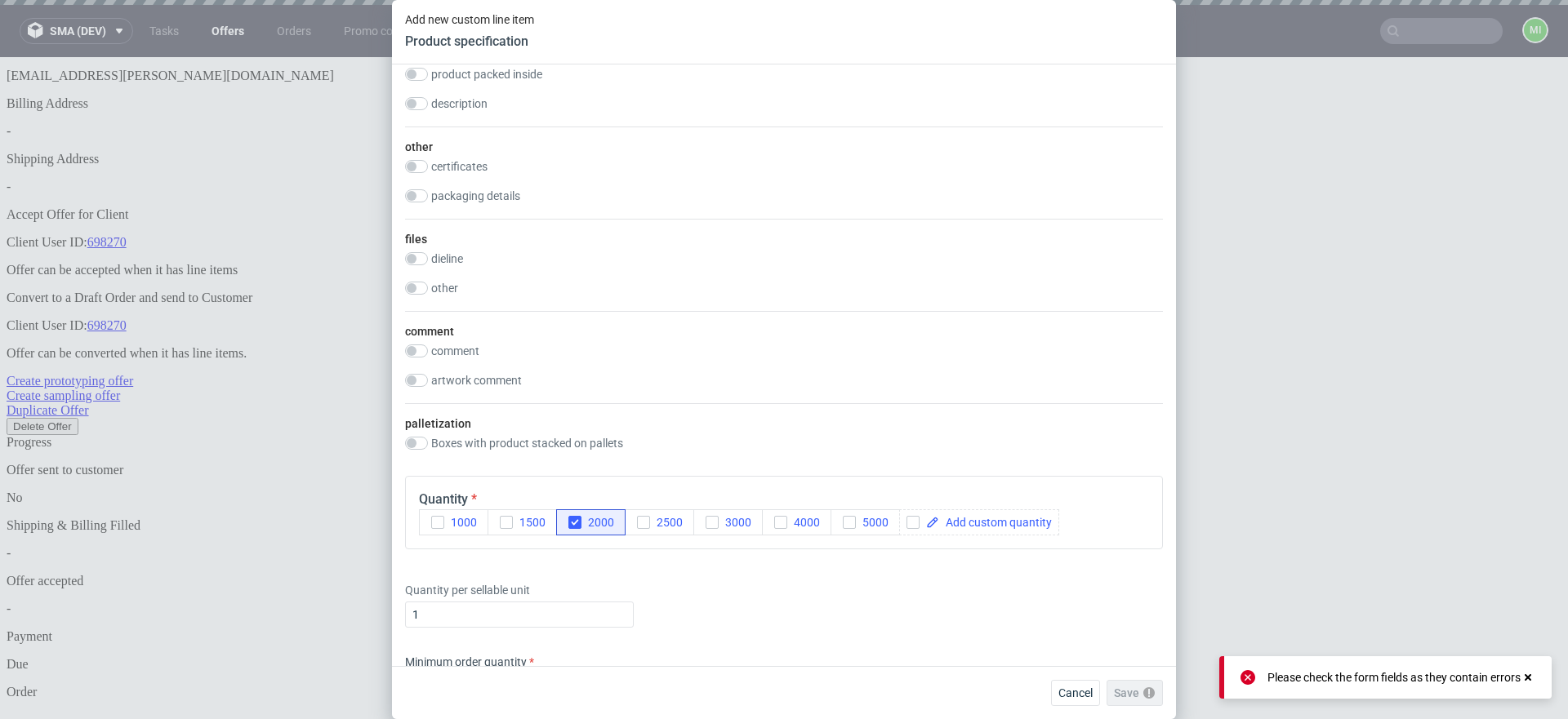
scroll to position [1712, 0]
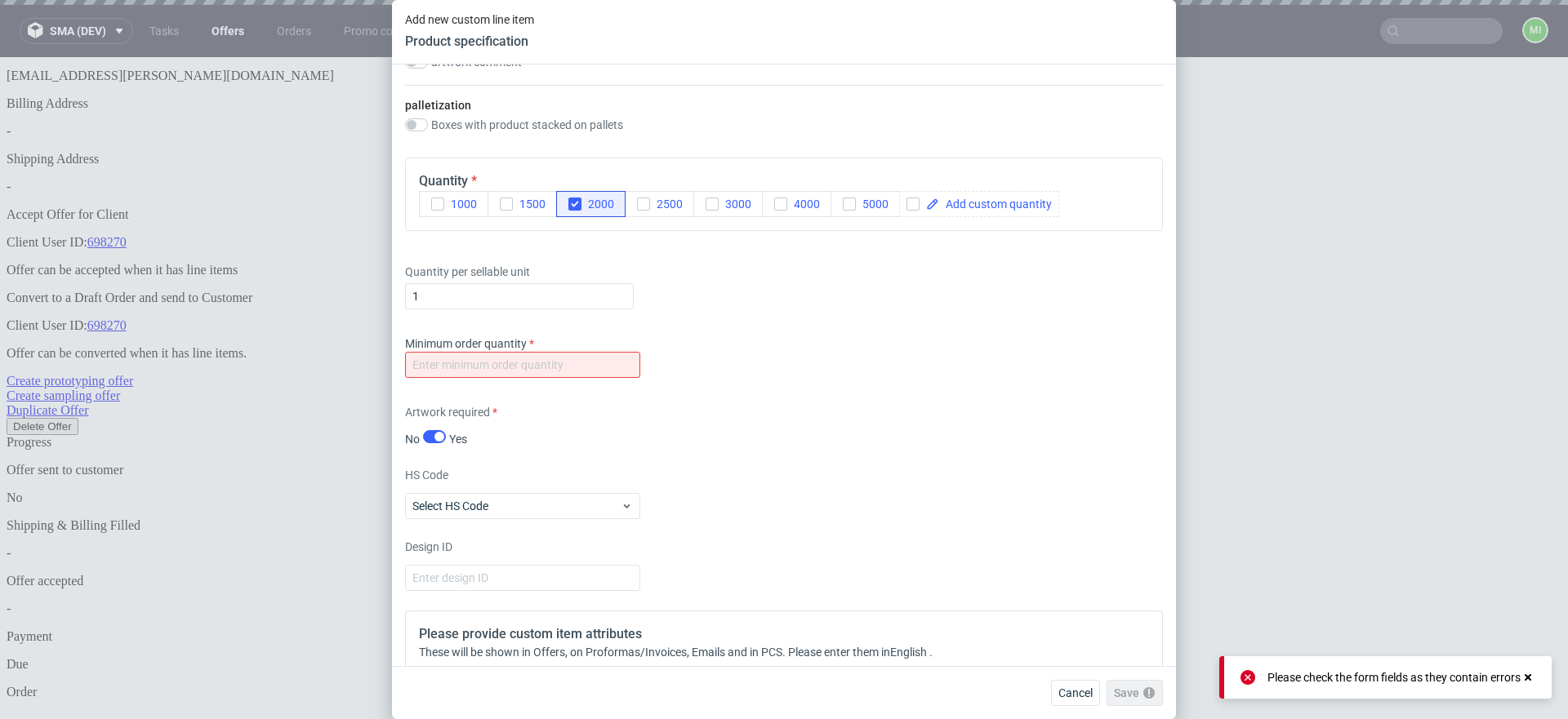
type input "ssdvsdvsdfsdfsdf"
click at [453, 378] on input "number" at bounding box center [522, 365] width 235 height 26
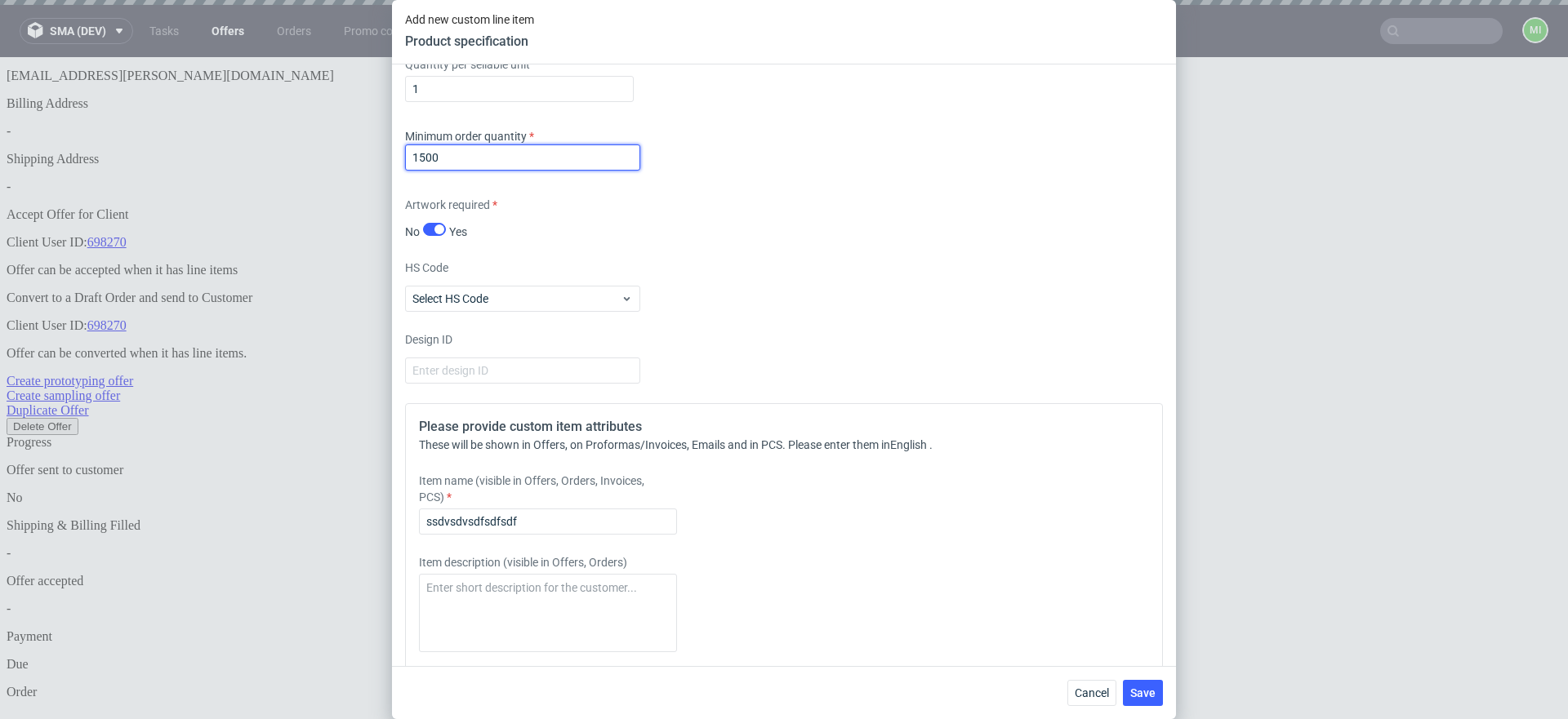
scroll to position [2168, 0]
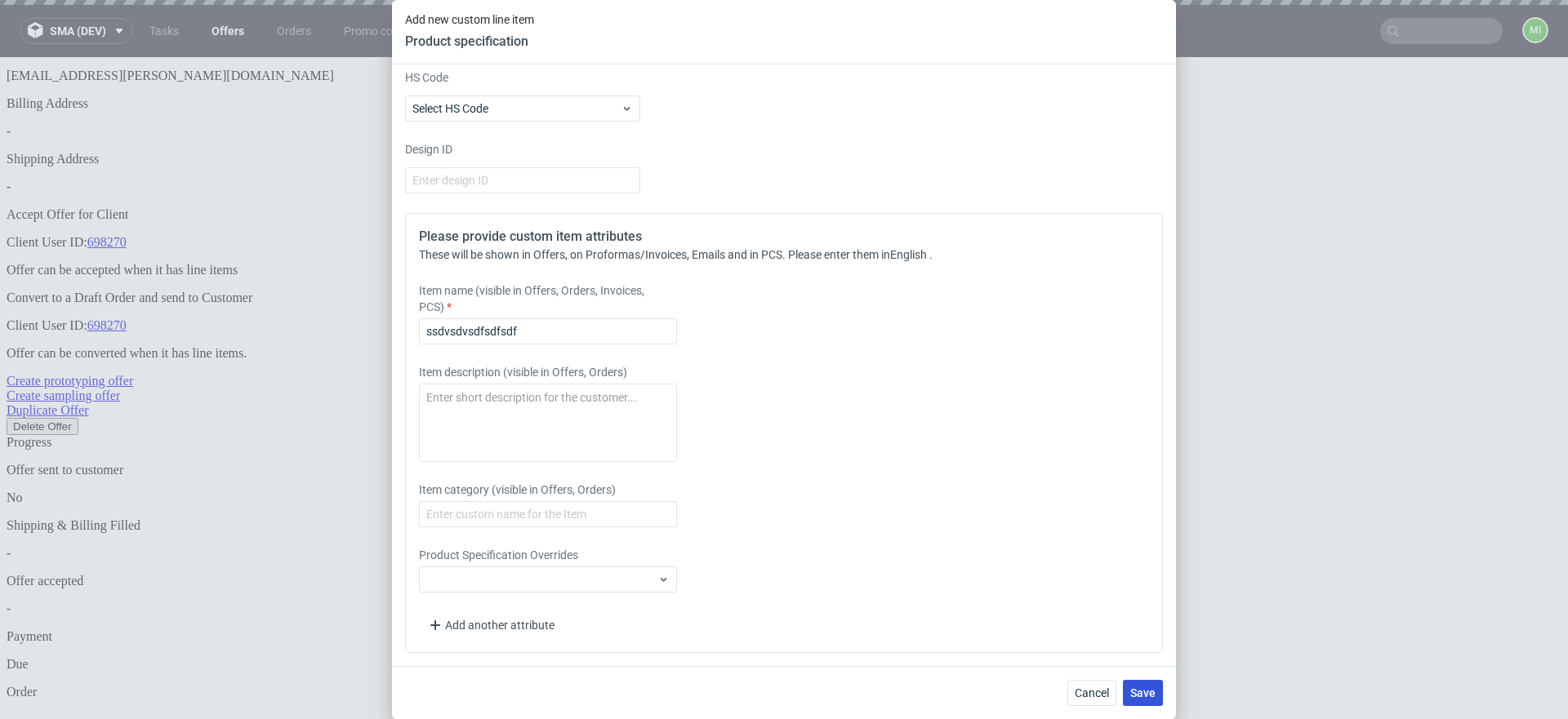
type input "1500"
click at [1145, 688] on span "Save" at bounding box center [1142, 693] width 25 height 11
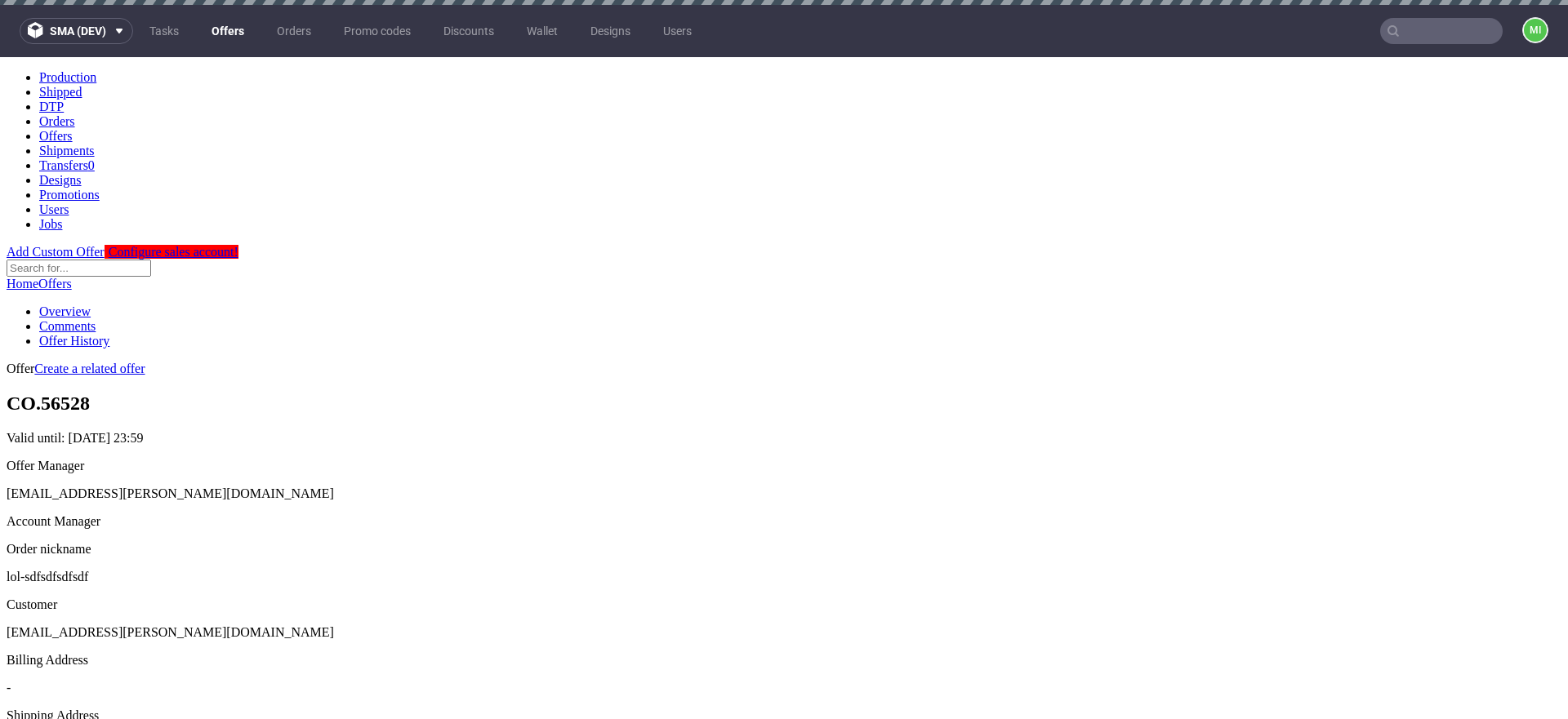
scroll to position [0, 0]
drag, startPoint x: 725, startPoint y: 229, endPoint x: 861, endPoint y: 236, distance: 136.2
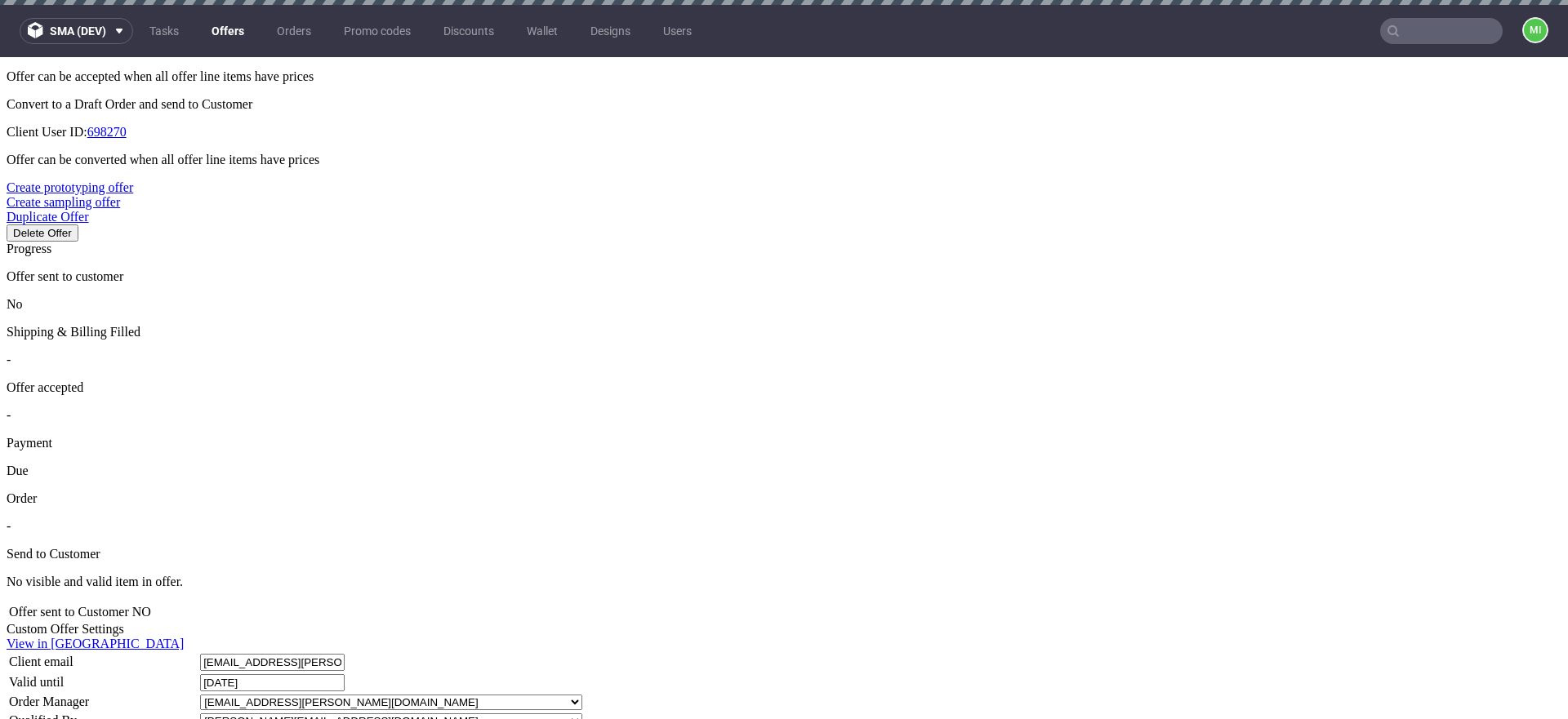
scroll to position [709, 0]
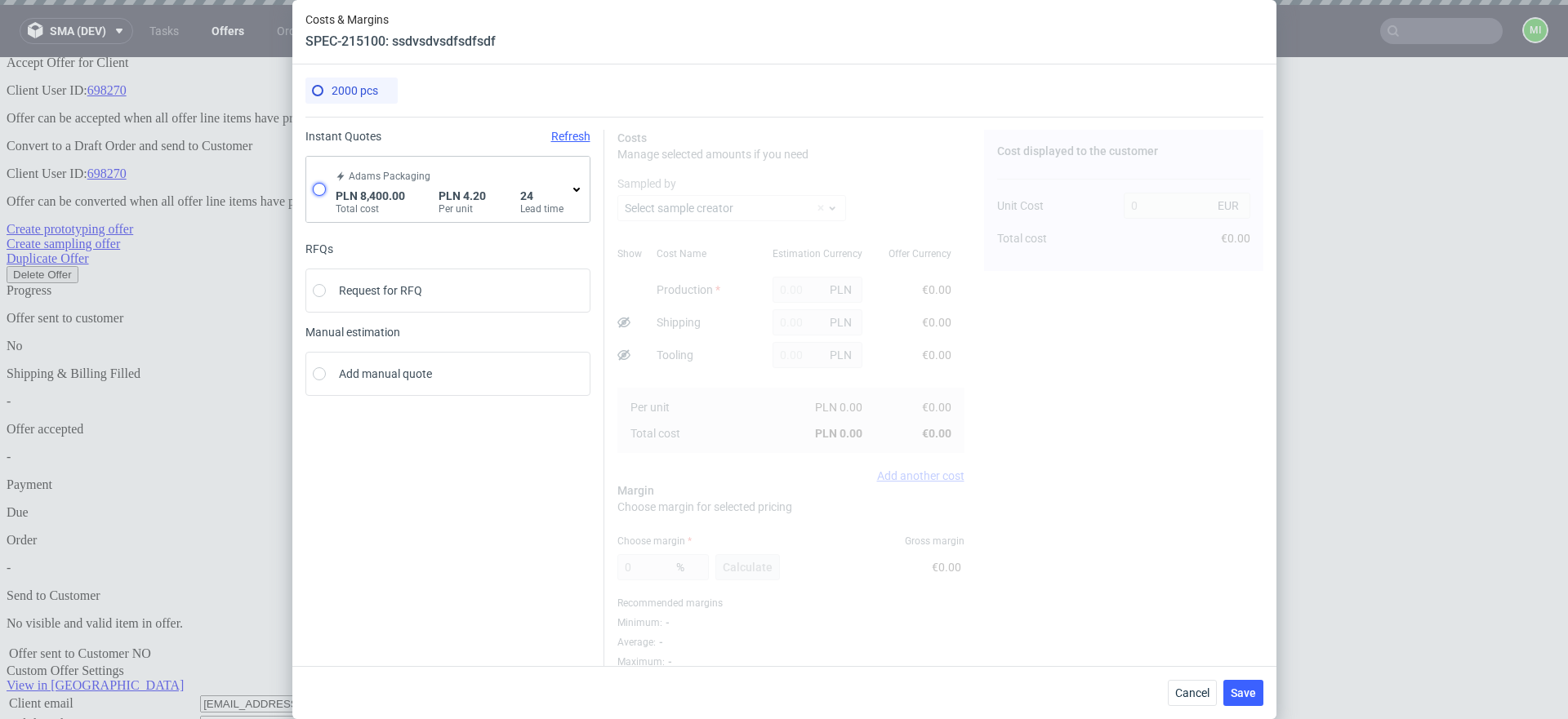
click at [312, 192] on input "radio" at bounding box center [319, 189] width 13 height 13
radio input "true"
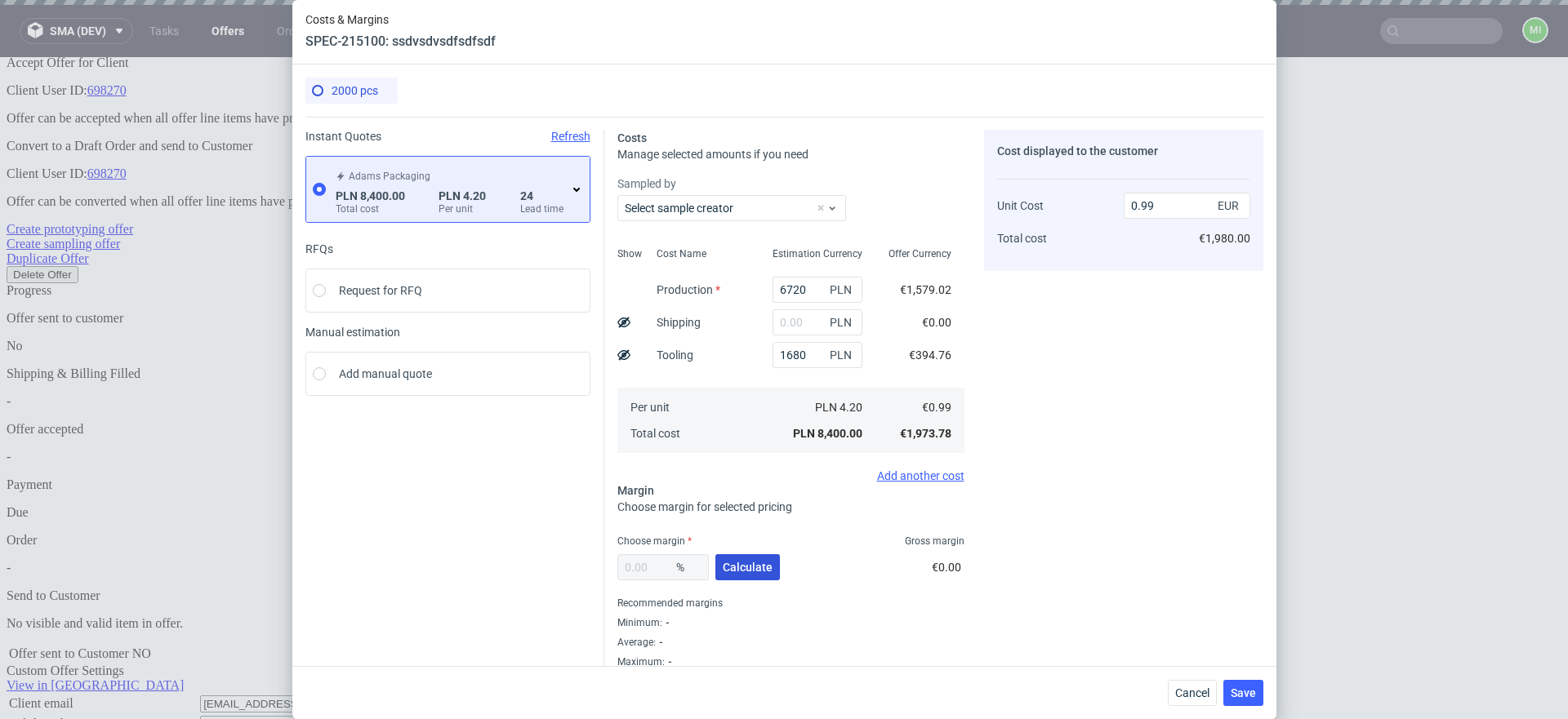
click at [743, 567] on span "Calculate" at bounding box center [748, 567] width 50 height 11
type input "34.84"
type input "1.52"
click at [1256, 691] on span "Save" at bounding box center [1243, 693] width 25 height 11
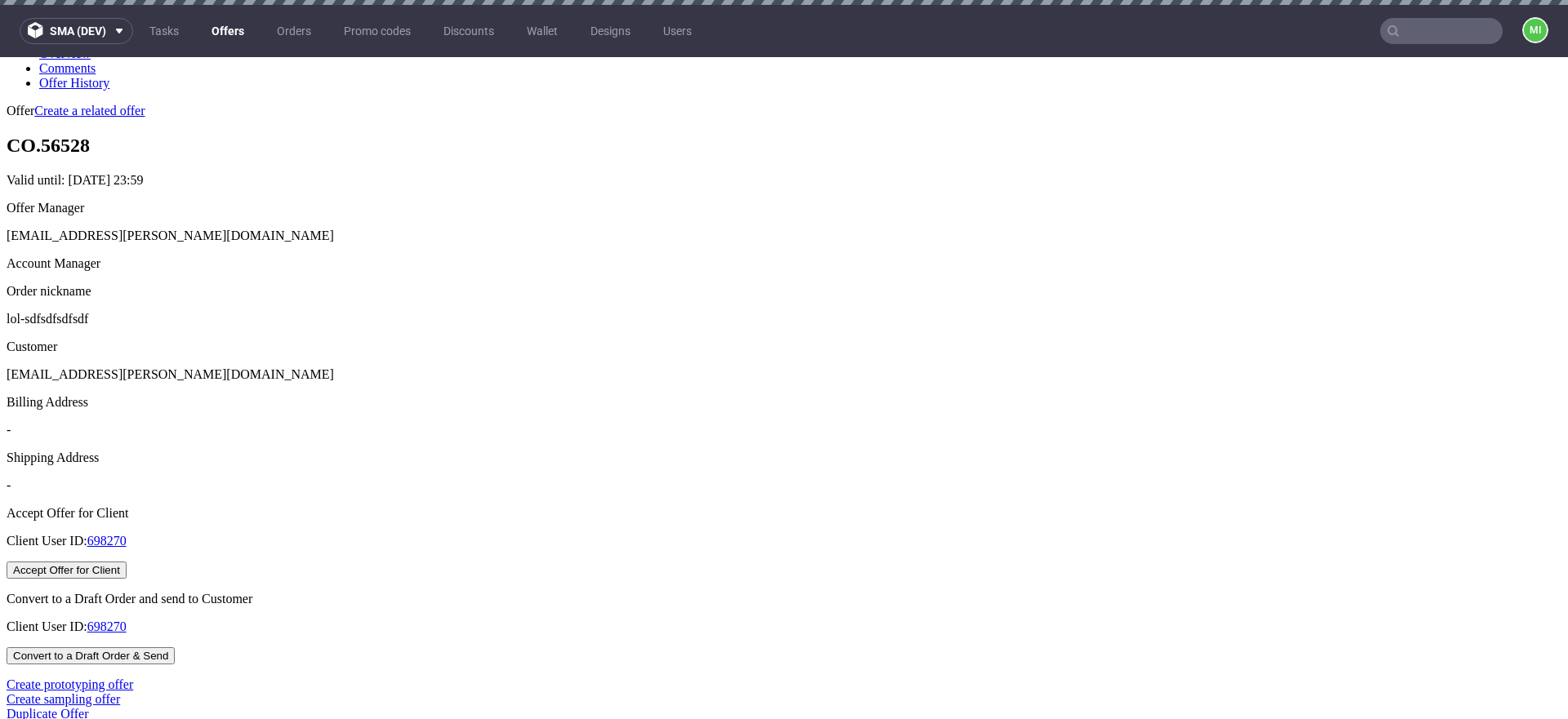
scroll to position [316, 0]
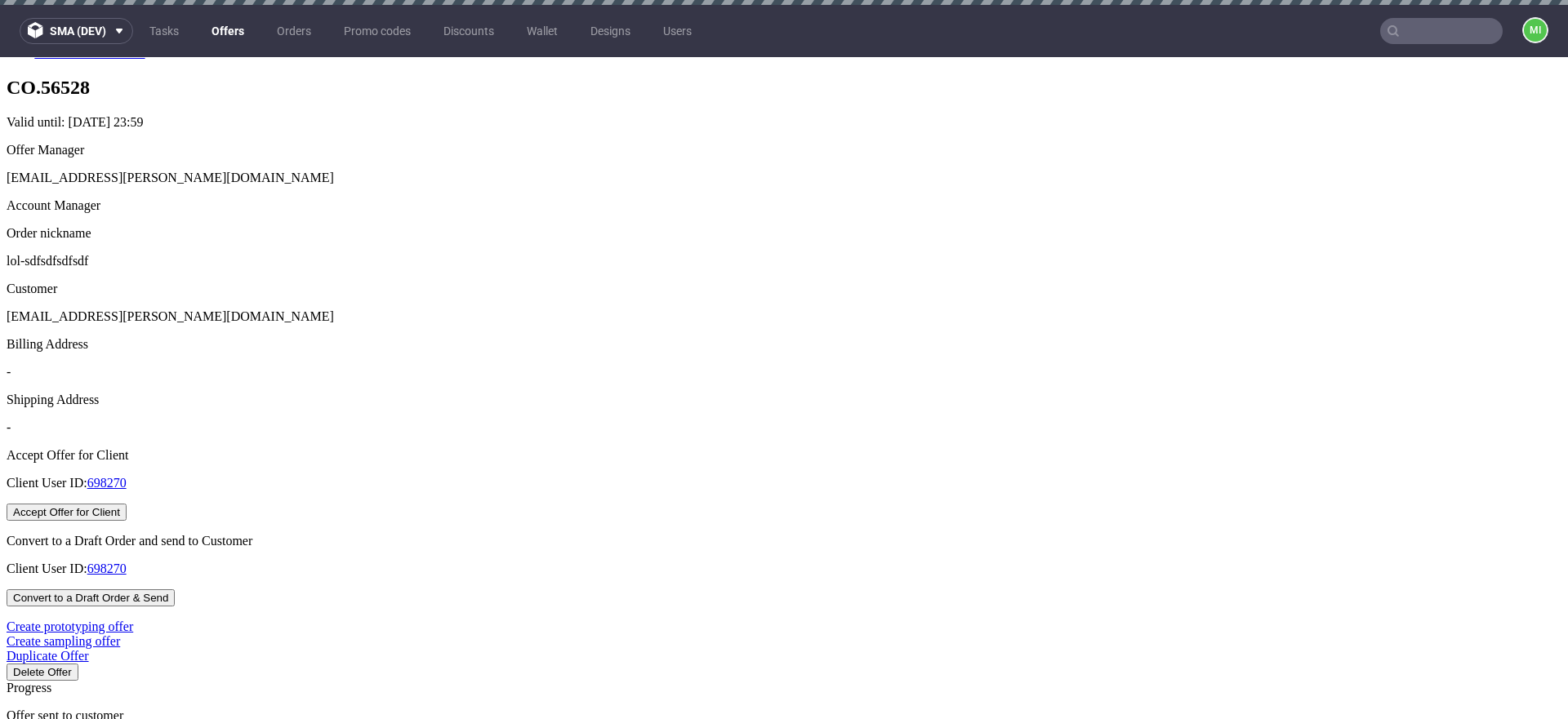
drag, startPoint x: 740, startPoint y: 347, endPoint x: 668, endPoint y: 347, distance: 72.0
type input "2"
type input "50%"
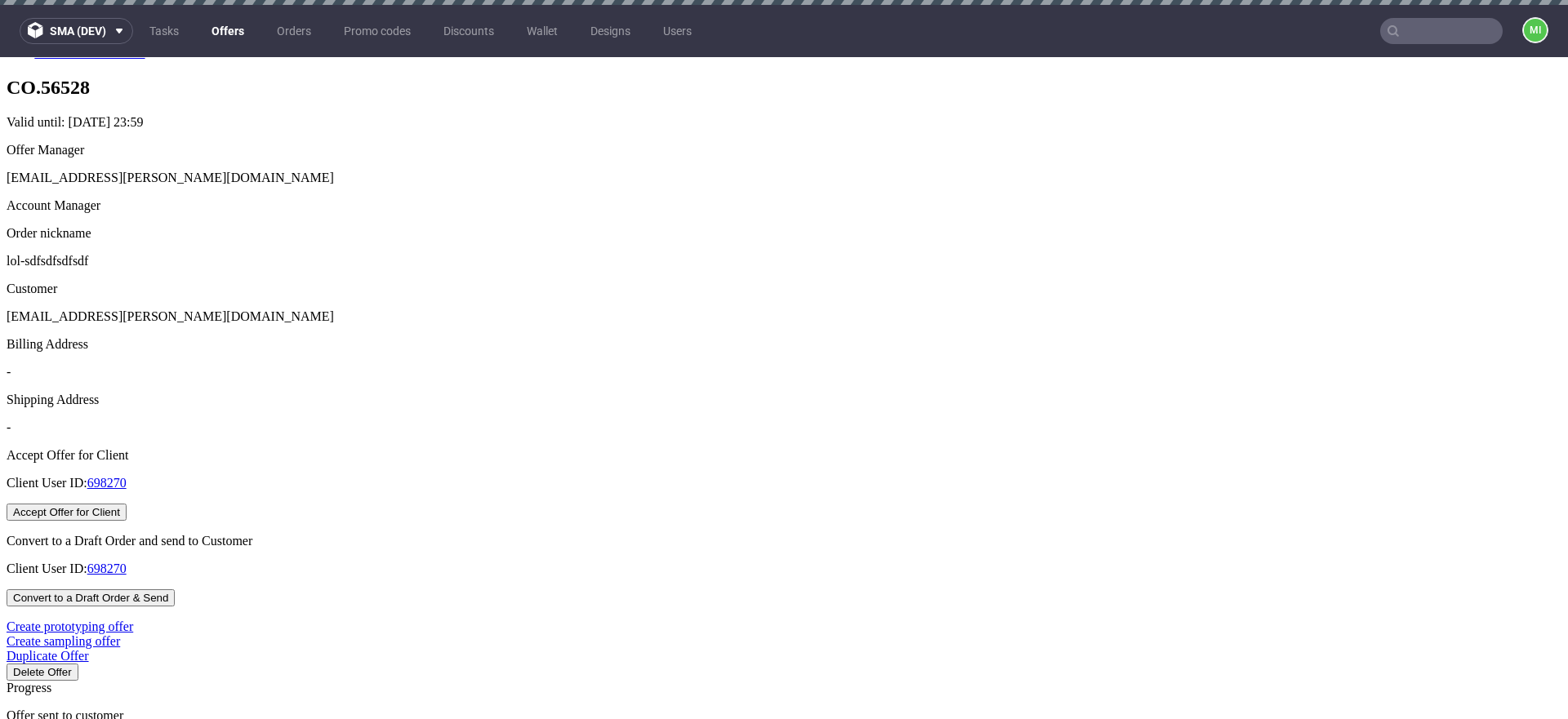
drag, startPoint x: 853, startPoint y: 312, endPoint x: 863, endPoint y: 322, distance: 14.1
drag, startPoint x: 957, startPoint y: 381, endPoint x: 951, endPoint y: 373, distance: 10.0
type input "2025-09-27"
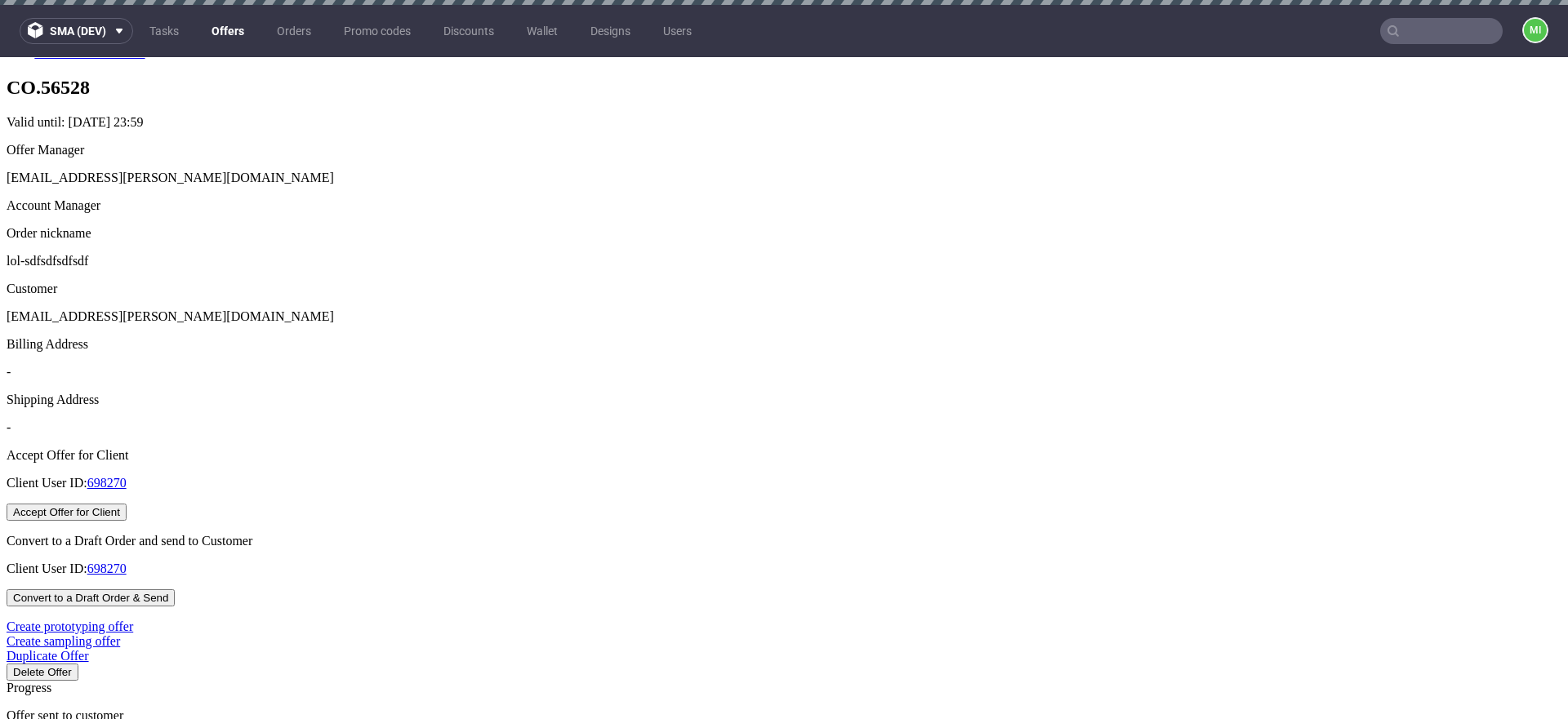
type input "2025-09-24"
type input "2025-11-29"
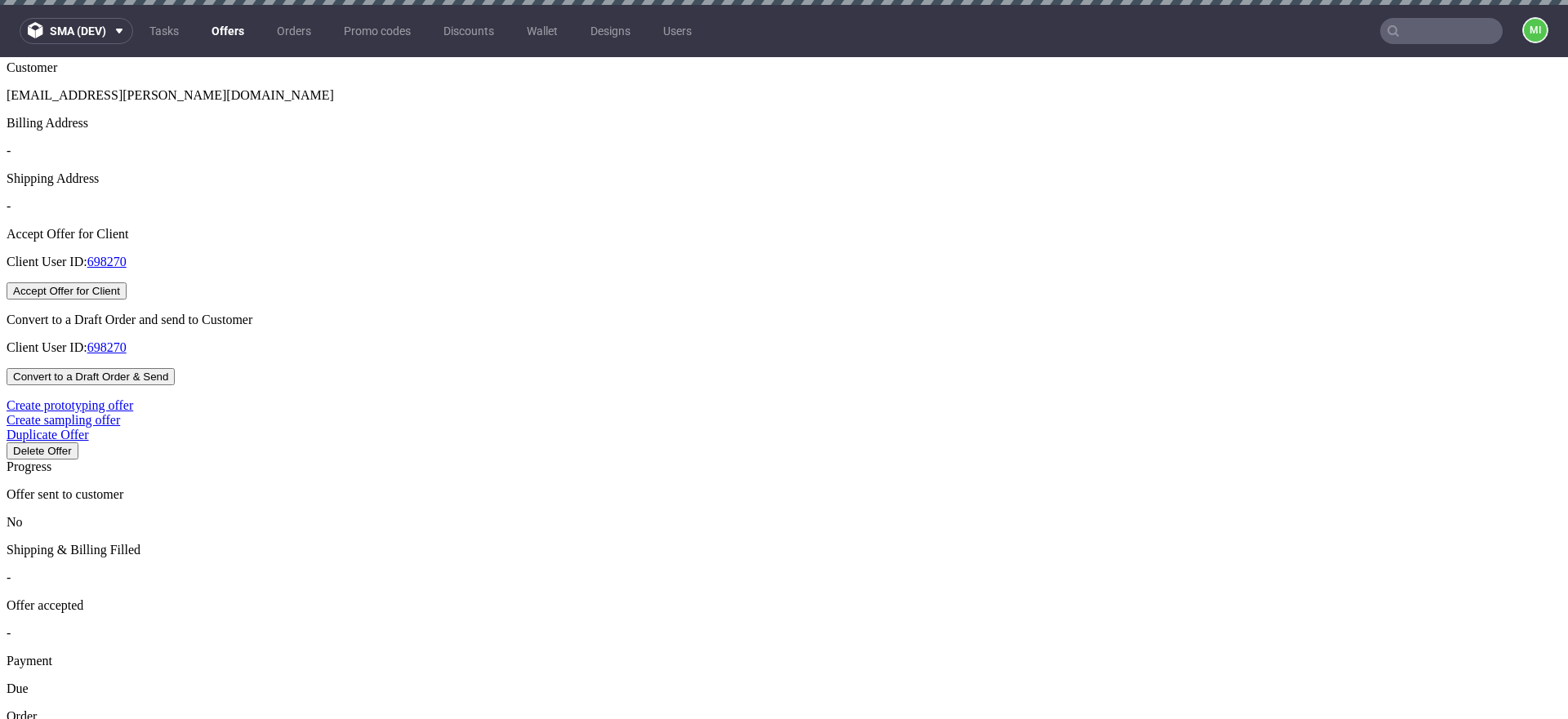
scroll to position [635, 0]
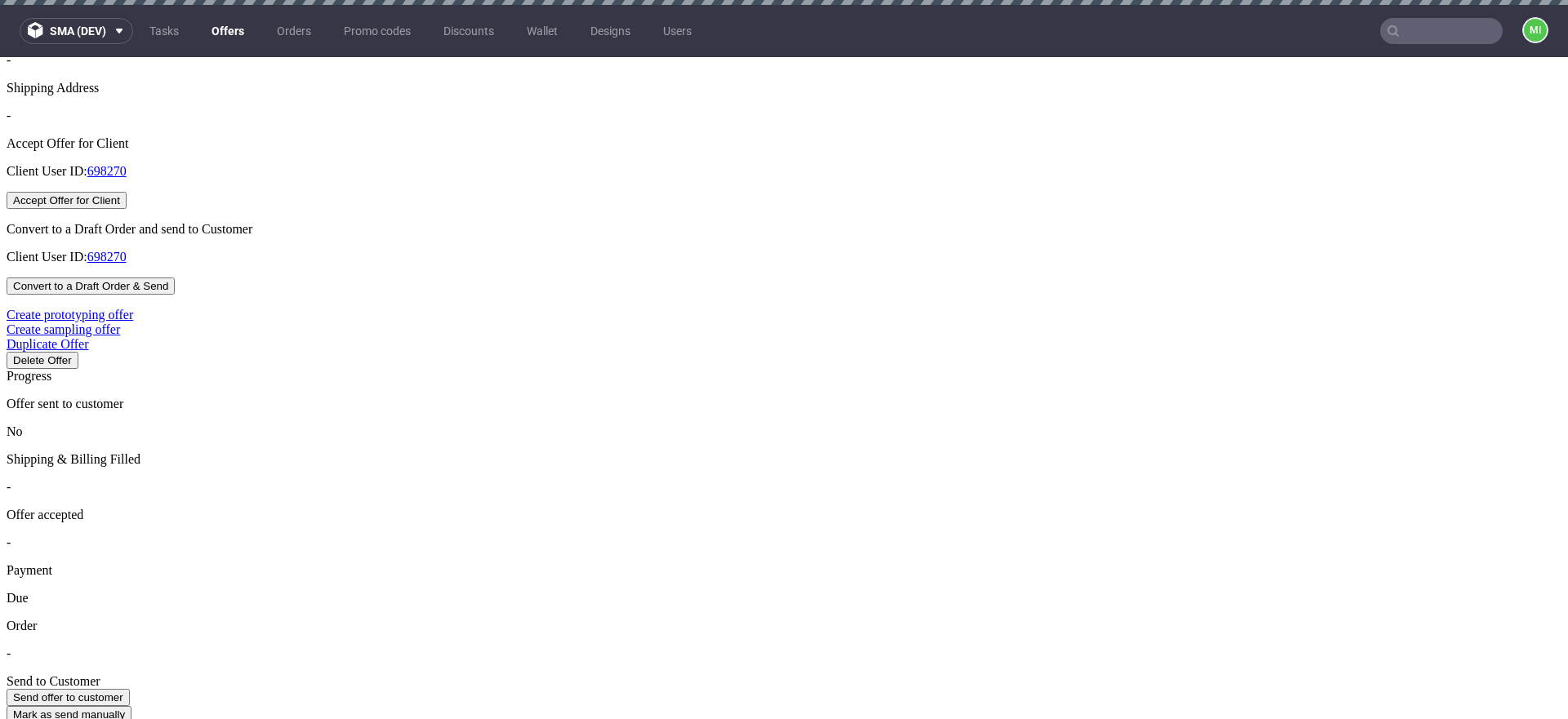
scroll to position [627, 0]
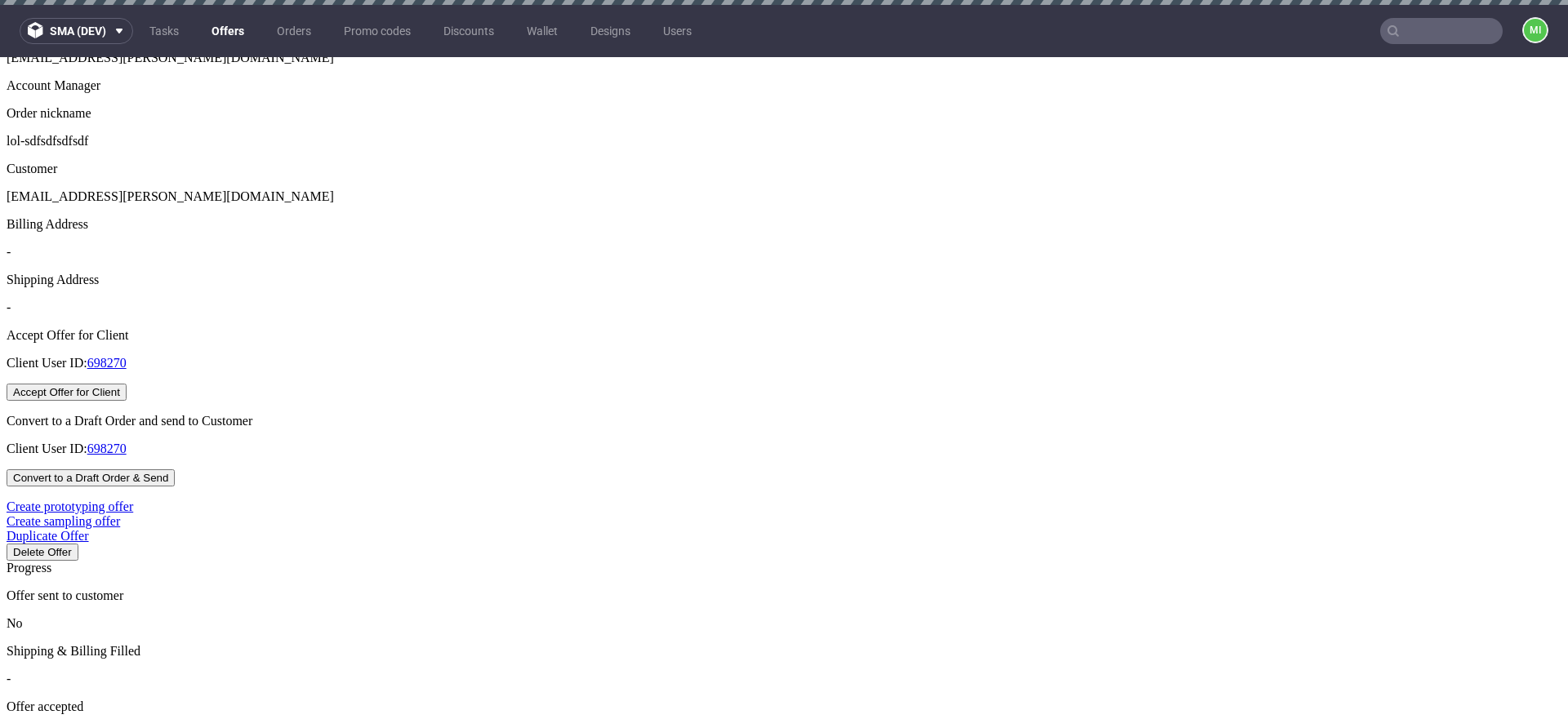
scroll to position [0, 0]
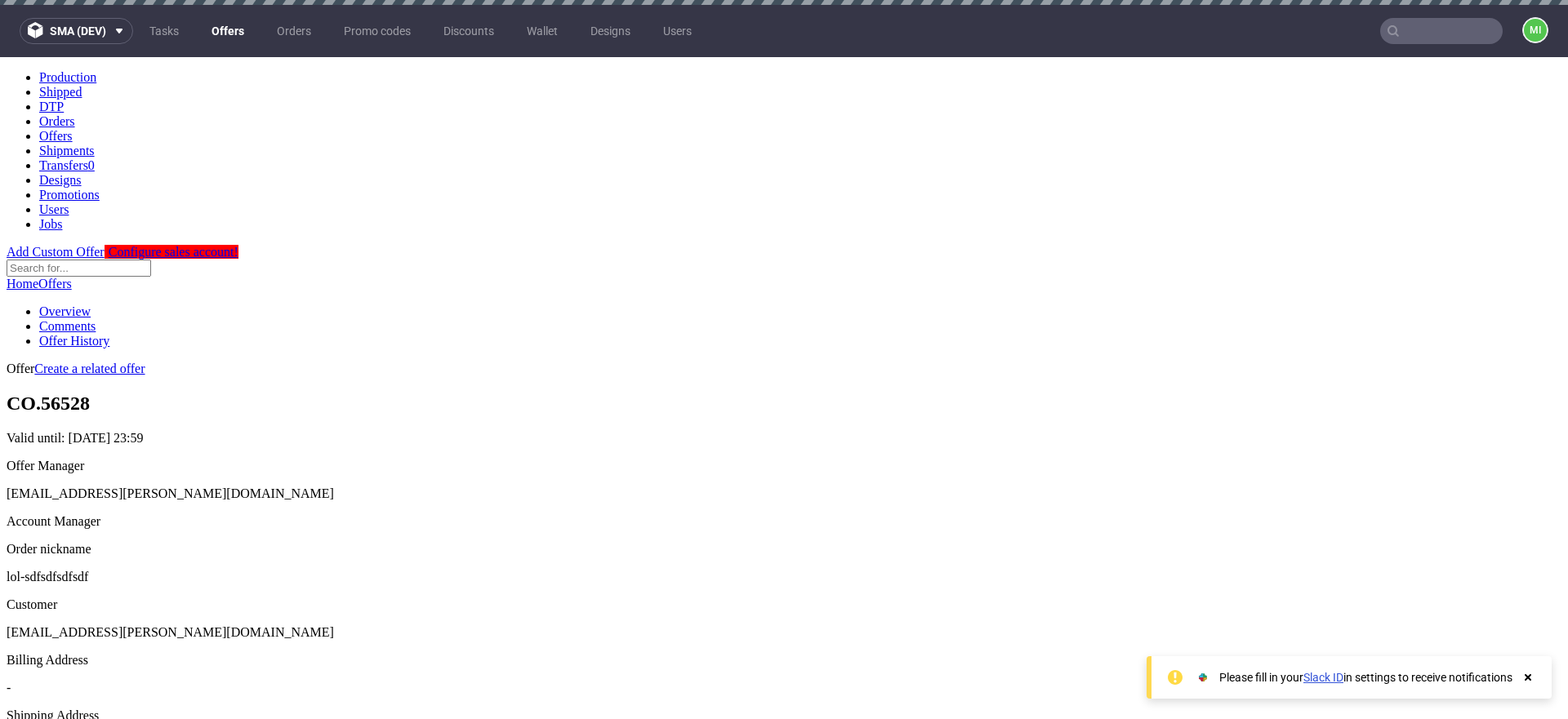
type input "In progress..."
